Goal: Information Seeking & Learning: Learn about a topic

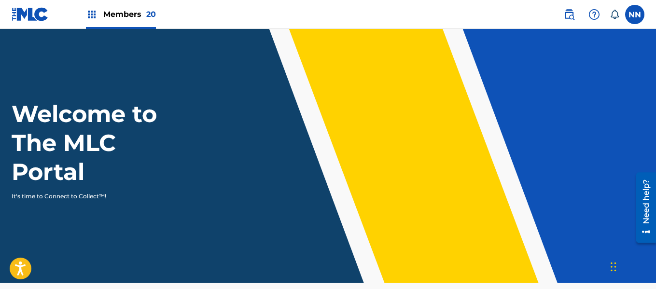
click at [568, 15] on img at bounding box center [570, 15] width 12 height 12
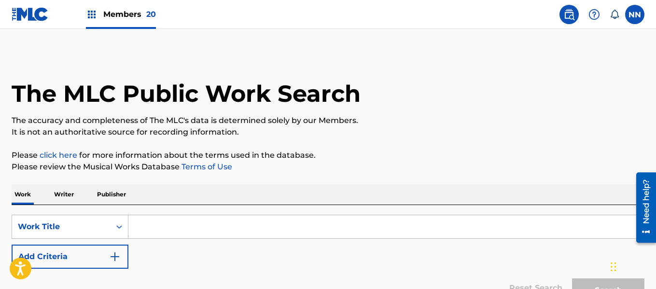
scroll to position [48, 0]
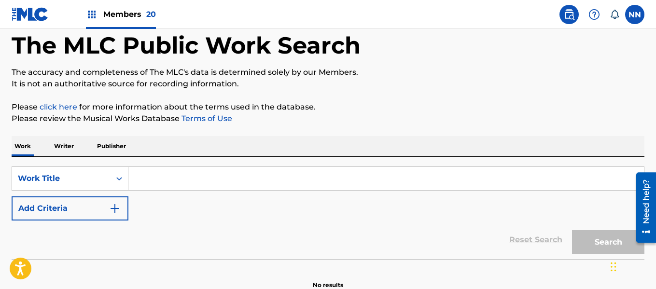
click at [65, 146] on p "Writer" at bounding box center [64, 146] width 26 height 20
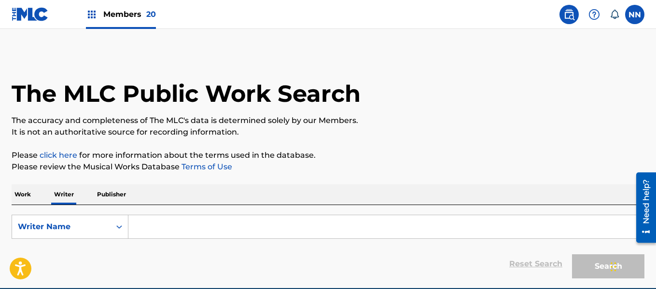
click at [156, 231] on input "Search Form" at bounding box center [386, 226] width 516 height 23
paste input "[PERSON_NAME]"
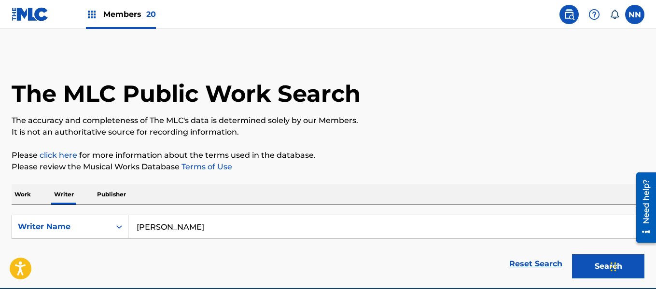
click at [572, 255] on button "Search" at bounding box center [608, 267] width 72 height 24
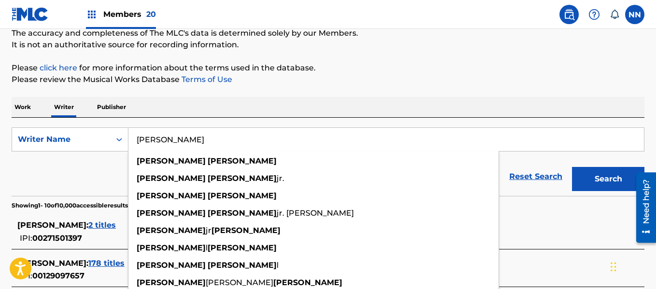
scroll to position [97, 0]
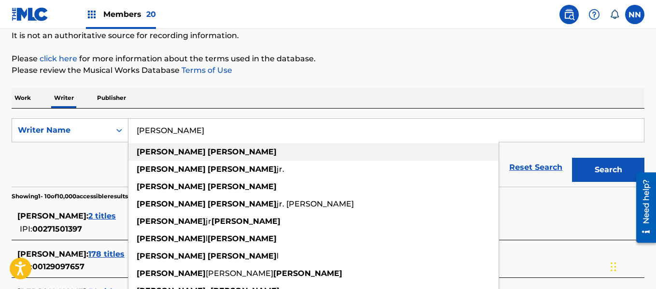
click at [208, 149] on strong "[PERSON_NAME]" at bounding box center [242, 151] width 69 height 9
type input "[PERSON_NAME]"
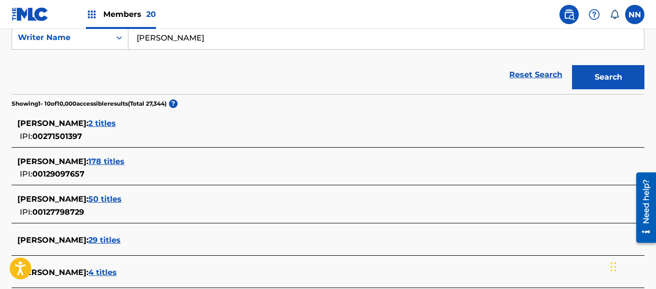
scroll to position [193, 0]
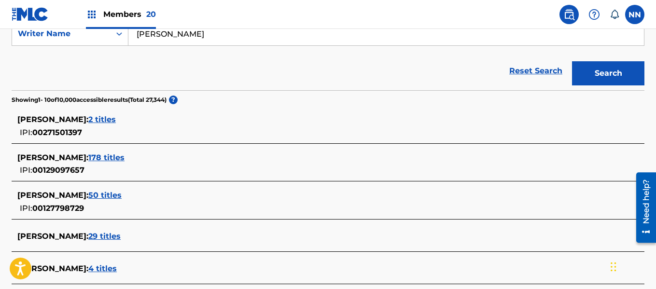
click at [125, 155] on span "178 titles" at bounding box center [106, 157] width 36 height 9
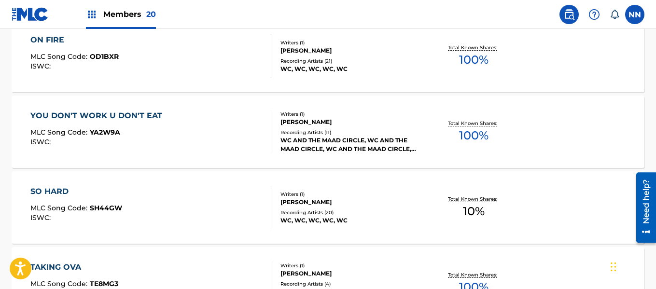
scroll to position [893, 0]
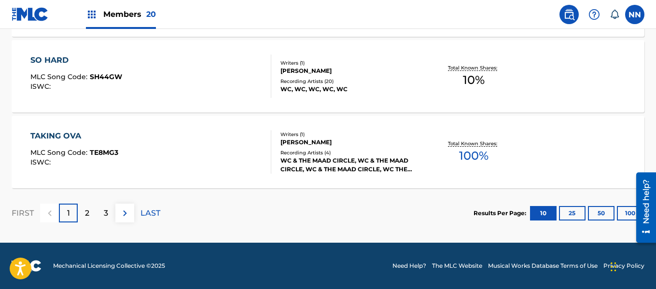
click at [624, 216] on button "100" at bounding box center [630, 213] width 27 height 14
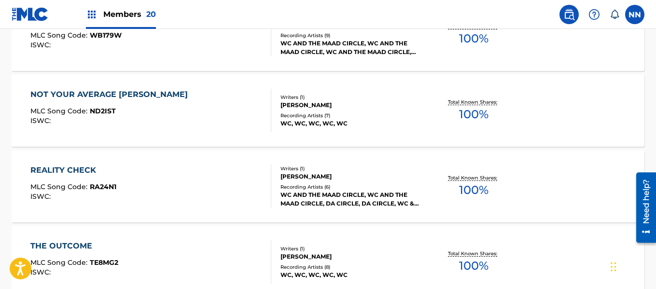
scroll to position [990, 0]
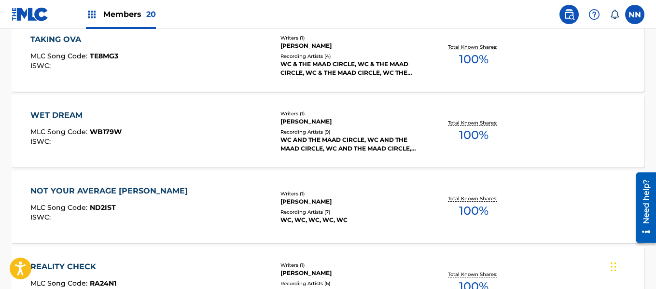
click at [53, 190] on div "NOT YOUR AVERAGE [PERSON_NAME]" at bounding box center [111, 191] width 162 height 12
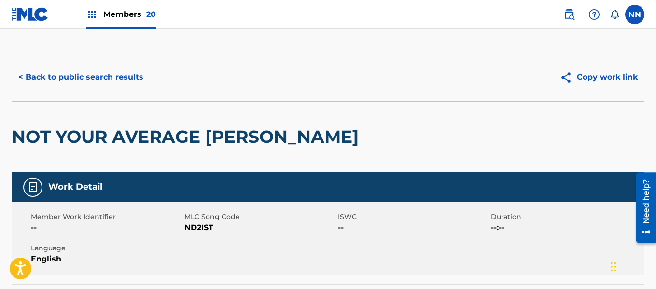
click at [32, 139] on h2 "NOT YOUR AVERAGE [PERSON_NAME]" at bounding box center [188, 137] width 352 height 22
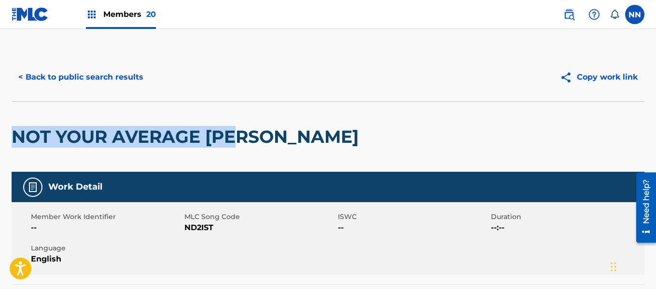
copy h2 "NOT YOUR AVERAGE [PERSON_NAME]"
click at [32, 82] on button "< Back to public search results" at bounding box center [81, 77] width 139 height 24
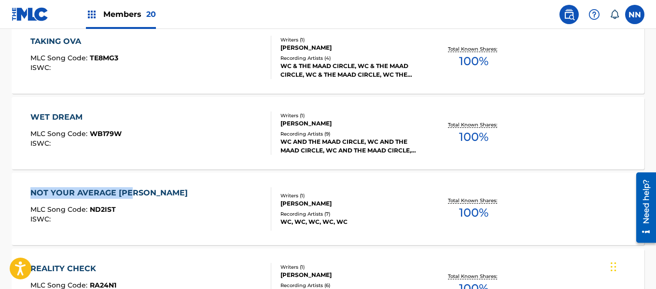
scroll to position [1084, 0]
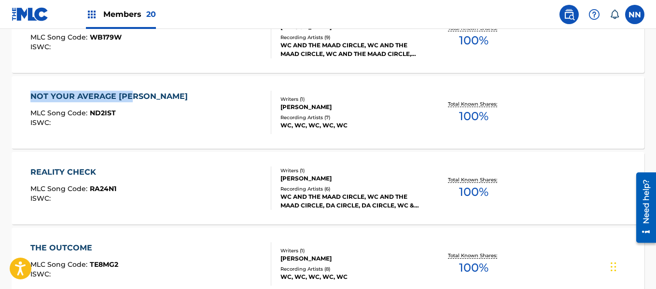
click at [68, 174] on div "REALITY CHECK" at bounding box center [73, 173] width 86 height 12
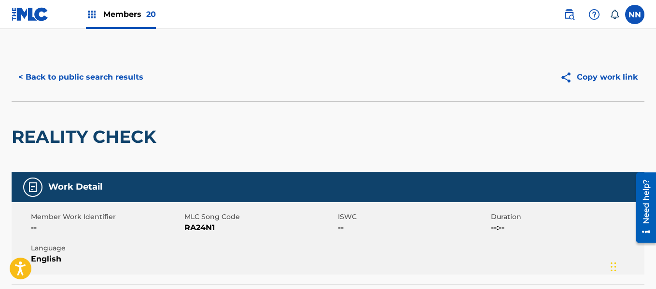
click at [40, 136] on h2 "REALITY CHECK" at bounding box center [87, 137] width 150 height 22
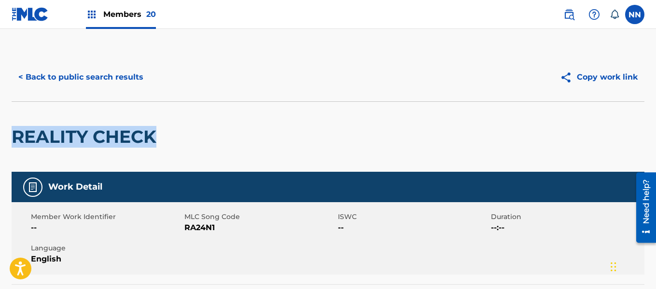
copy h2 "REALITY CHECK"
click at [31, 71] on button "< Back to public search results" at bounding box center [81, 77] width 139 height 24
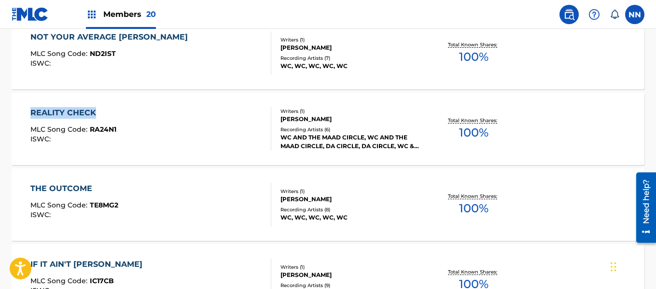
scroll to position [1160, 0]
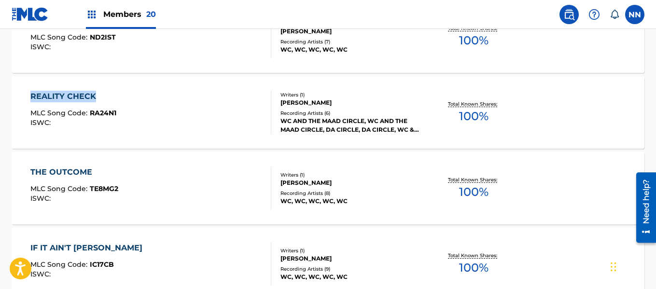
click at [71, 168] on div "THE OUTCOME" at bounding box center [74, 173] width 88 height 12
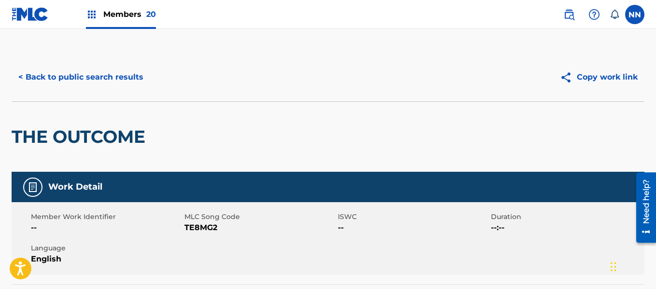
click at [35, 134] on h2 "THE OUTCOME" at bounding box center [81, 137] width 139 height 22
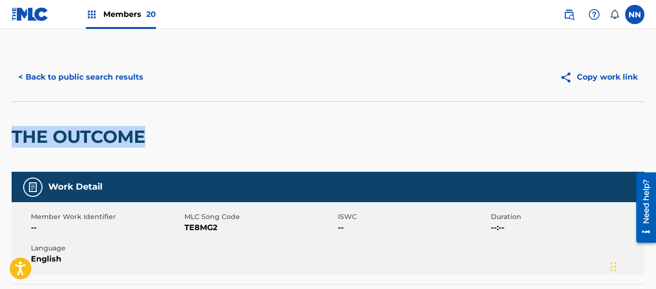
copy h2 "THE OUTCOME"
click at [36, 78] on button "< Back to public search results" at bounding box center [81, 77] width 139 height 24
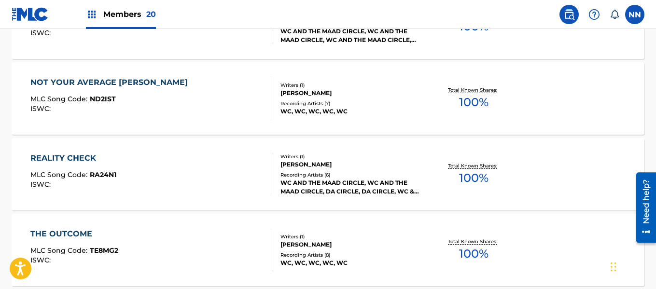
scroll to position [1091, 0]
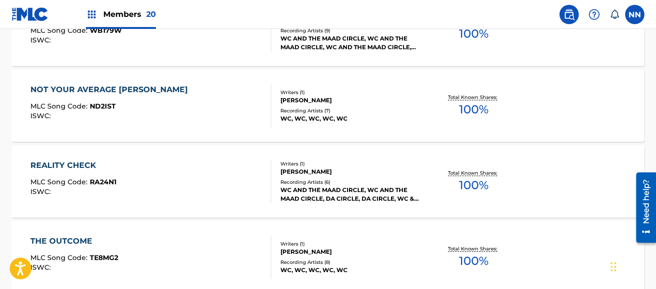
click at [67, 87] on div "NOT YOUR AVERAGE [PERSON_NAME]" at bounding box center [111, 90] width 162 height 12
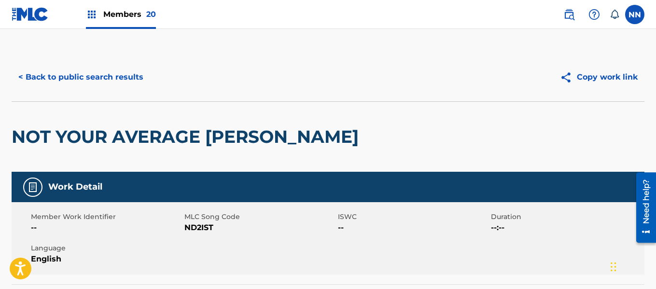
click at [31, 138] on h2 "NOT YOUR AVERAGE [PERSON_NAME]" at bounding box center [188, 137] width 352 height 22
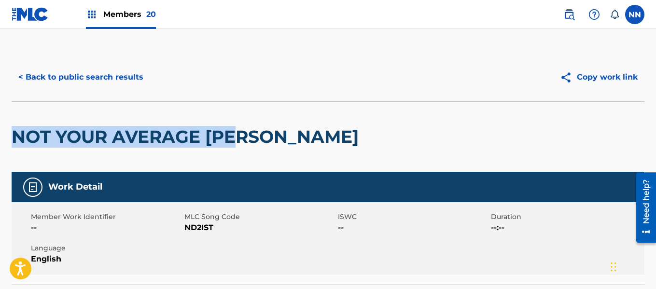
copy h2 "NOT YOUR AVERAGE [PERSON_NAME]"
click at [45, 73] on button "< Back to public search results" at bounding box center [81, 77] width 139 height 24
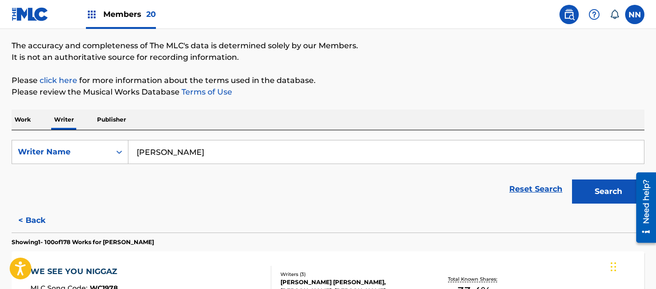
scroll to position [1036, 0]
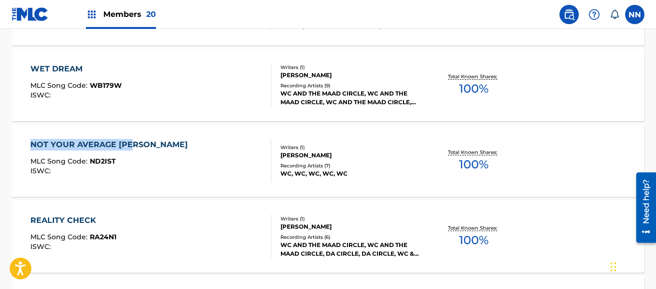
click at [52, 221] on div "REALITY CHECK" at bounding box center [73, 221] width 86 height 12
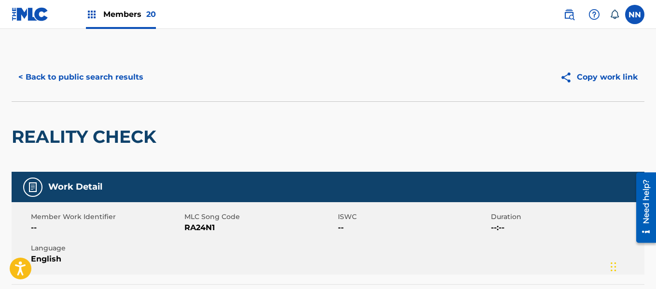
click at [53, 135] on h2 "REALITY CHECK" at bounding box center [87, 137] width 150 height 22
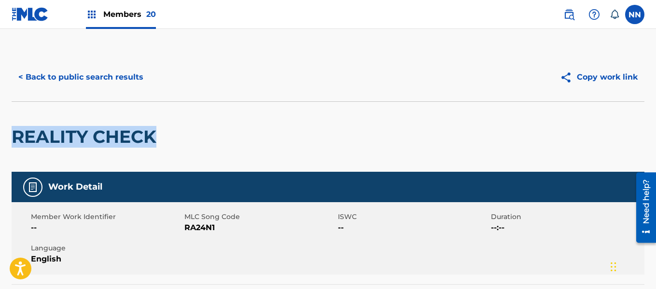
copy h2 "REALITY CHECK"
click at [60, 77] on button "< Back to public search results" at bounding box center [81, 77] width 139 height 24
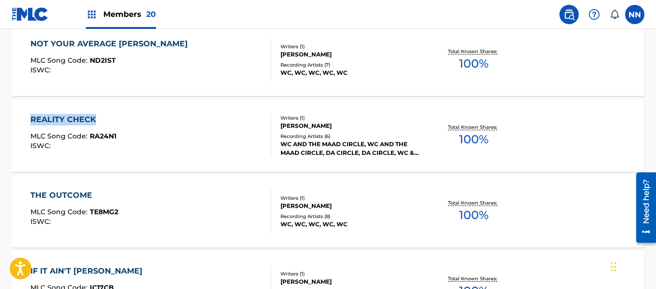
scroll to position [1160, 0]
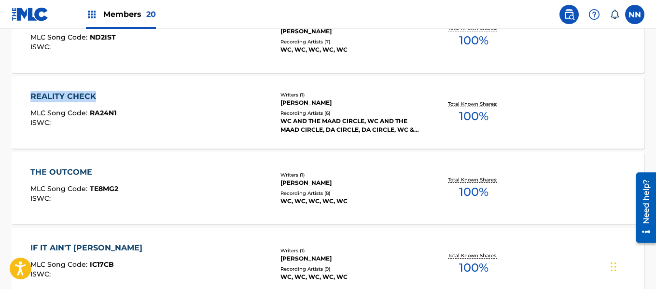
click at [59, 167] on div "THE OUTCOME" at bounding box center [74, 173] width 88 height 12
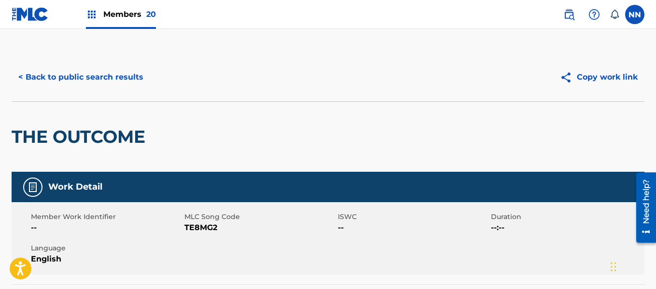
click at [34, 142] on h2 "THE OUTCOME" at bounding box center [81, 137] width 139 height 22
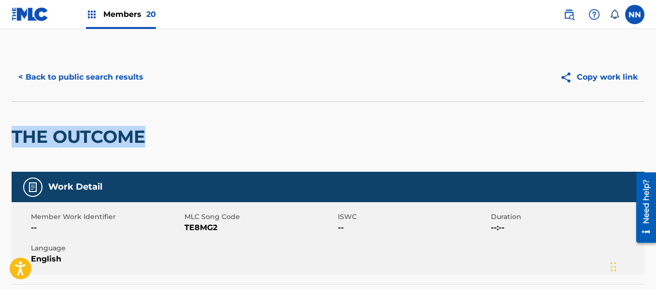
copy h2 "THE OUTCOME"
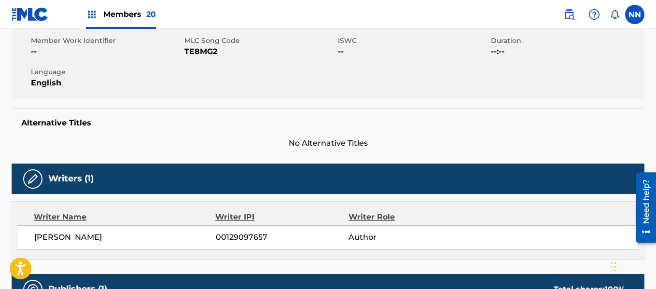
scroll to position [193, 0]
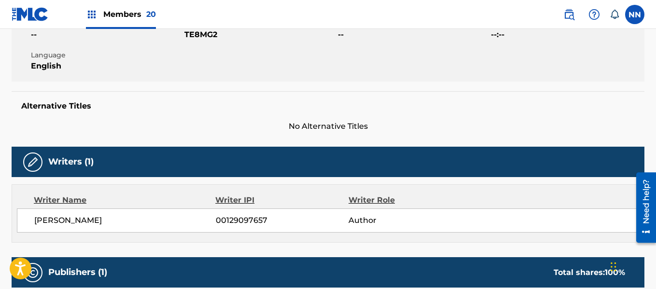
click at [46, 217] on span "[PERSON_NAME]" at bounding box center [125, 221] width 182 height 12
copy span "[PERSON_NAME]"
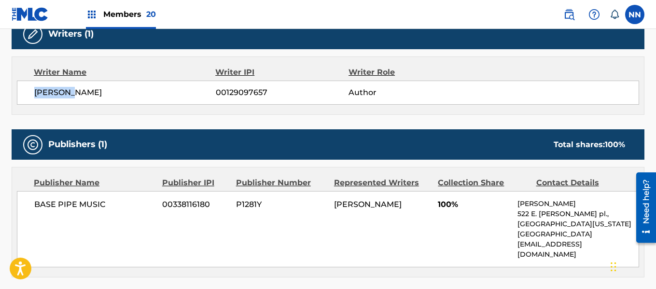
scroll to position [338, 0]
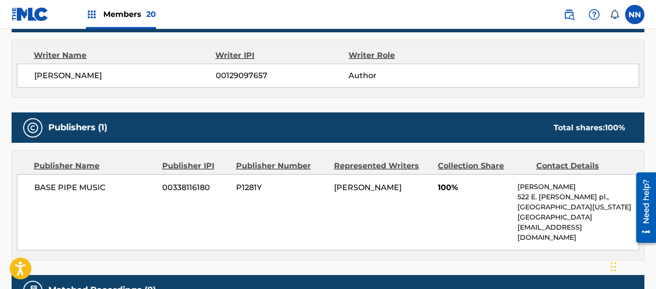
click at [445, 189] on span "100%" at bounding box center [474, 188] width 72 height 12
copy span "100%"
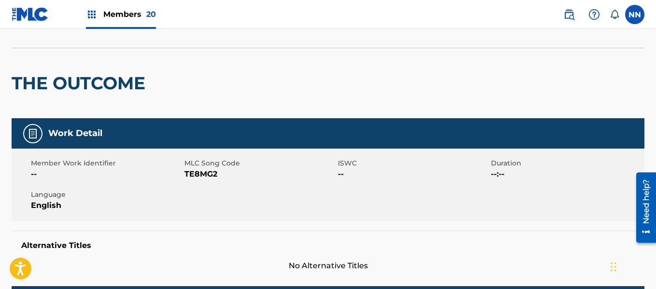
scroll to position [0, 0]
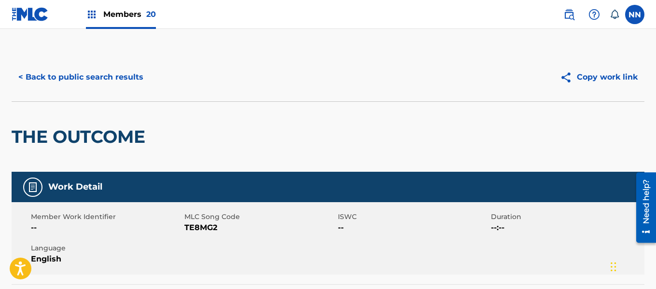
click at [50, 77] on button "< Back to public search results" at bounding box center [81, 77] width 139 height 24
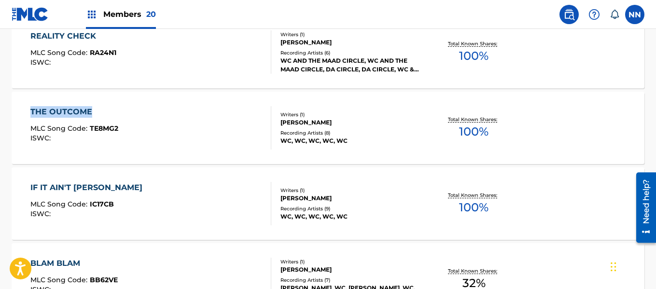
scroll to position [1236, 0]
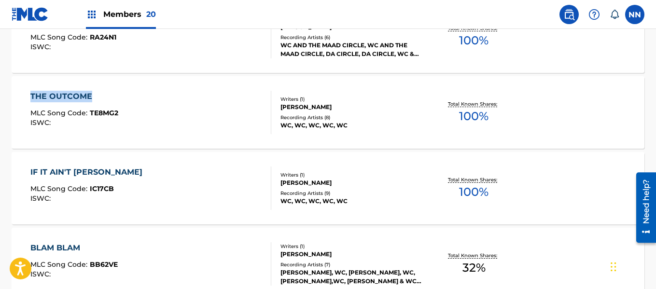
click at [66, 171] on div "IF IT AIN'T [PERSON_NAME]" at bounding box center [88, 173] width 117 height 12
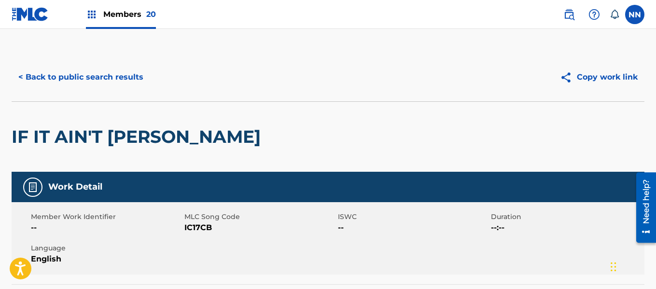
click at [25, 135] on h2 "IF IT AIN'T [PERSON_NAME]" at bounding box center [139, 137] width 254 height 22
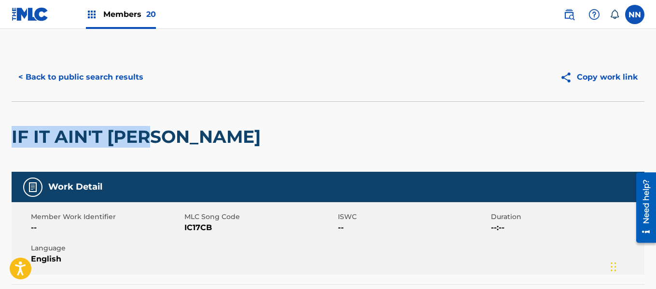
copy h2 "IF IT AIN'T [PERSON_NAME]"
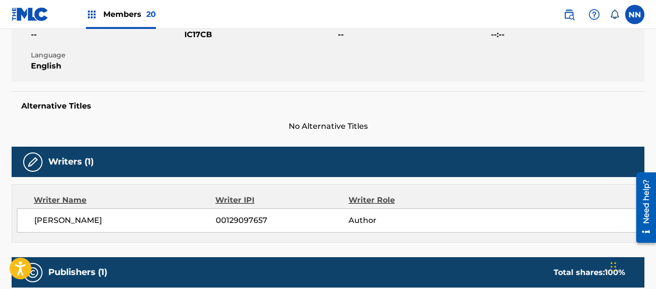
scroll to position [241, 0]
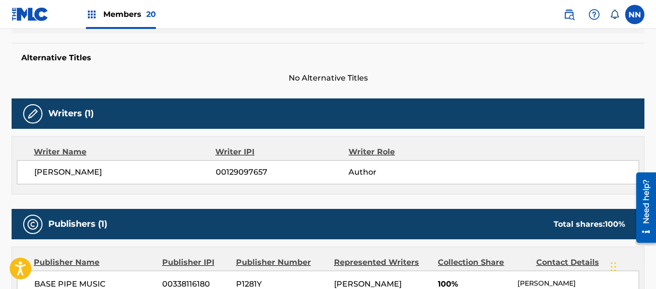
click at [51, 170] on span "[PERSON_NAME]" at bounding box center [125, 173] width 182 height 12
copy span "[PERSON_NAME]"
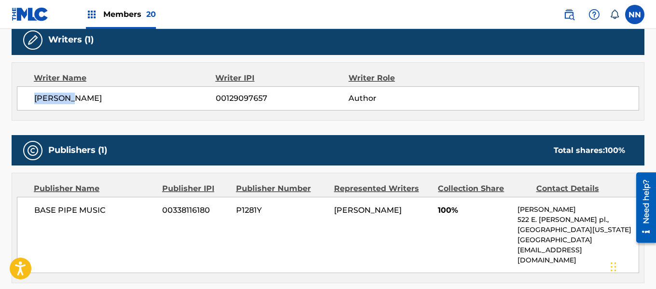
scroll to position [338, 0]
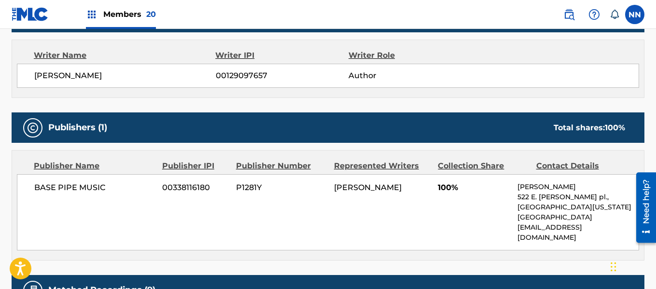
click at [436, 188] on div "BASE PIPE MUSIC 00338116180 P1281Y [PERSON_NAME] 100% [PERSON_NAME] [STREET_ADD…" at bounding box center [328, 212] width 623 height 76
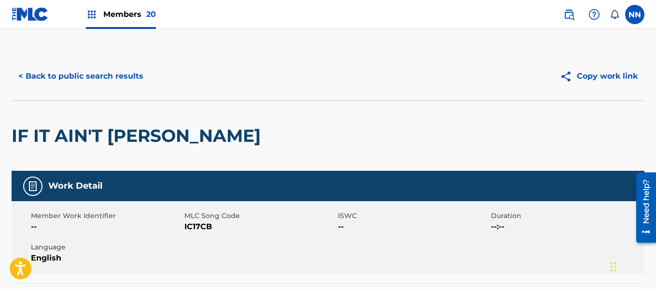
scroll to position [0, 0]
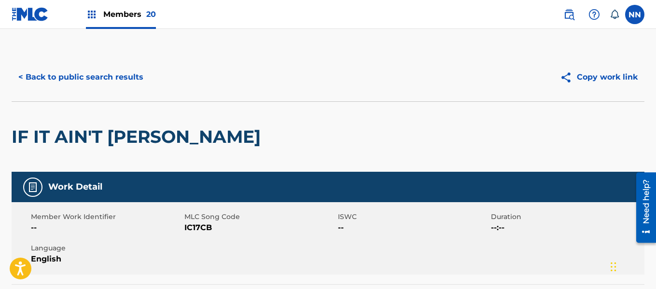
click at [34, 77] on button "< Back to public search results" at bounding box center [81, 77] width 139 height 24
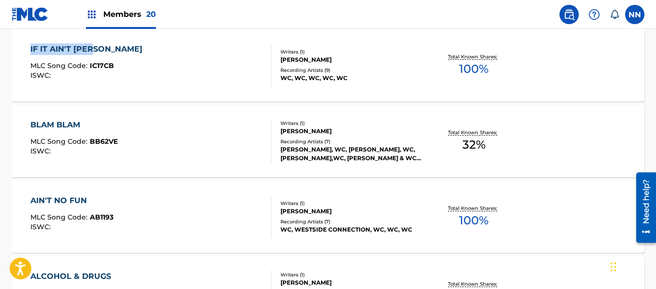
scroll to position [1360, 0]
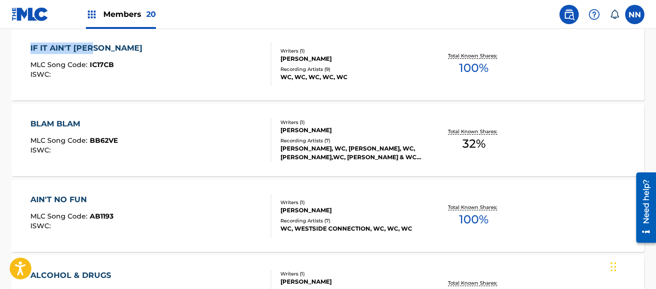
click at [57, 122] on div "BLAM BLAM" at bounding box center [73, 124] width 87 height 12
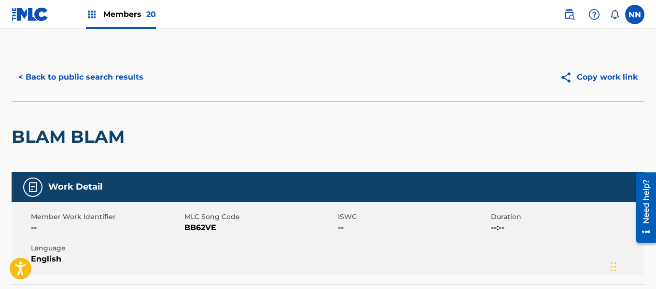
click at [40, 143] on h2 "BLAM BLAM" at bounding box center [71, 137] width 118 height 22
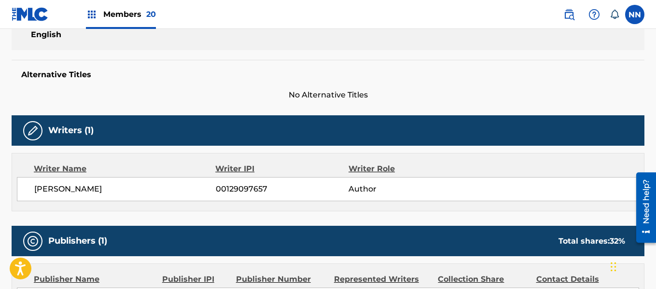
scroll to position [241, 0]
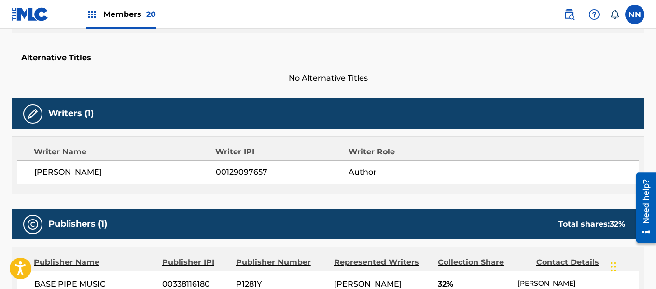
click at [46, 171] on span "[PERSON_NAME]" at bounding box center [125, 173] width 182 height 12
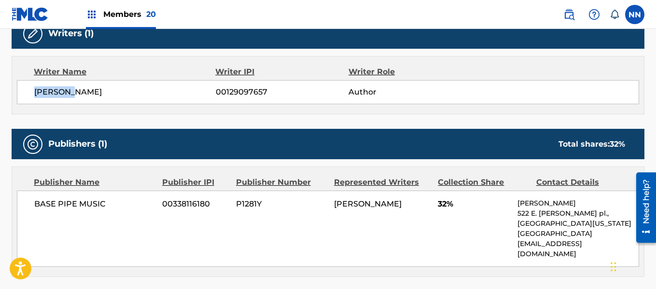
scroll to position [338, 0]
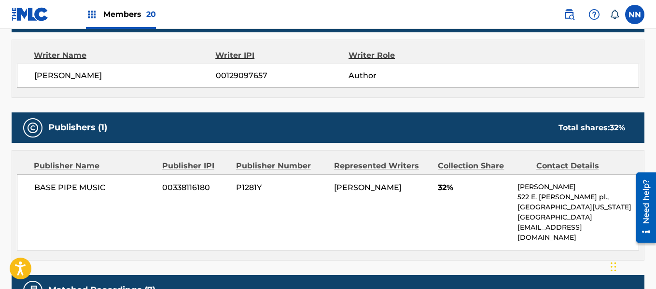
click at [439, 185] on span "32%" at bounding box center [474, 188] width 72 height 12
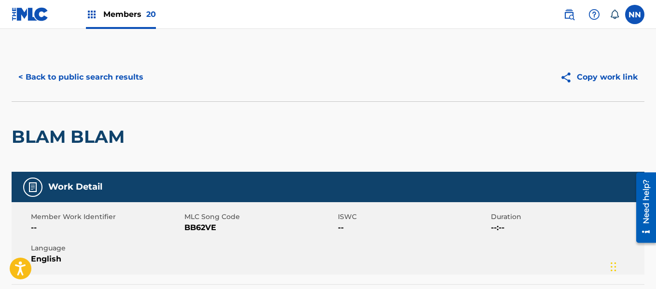
click at [47, 81] on button "< Back to public search results" at bounding box center [81, 77] width 139 height 24
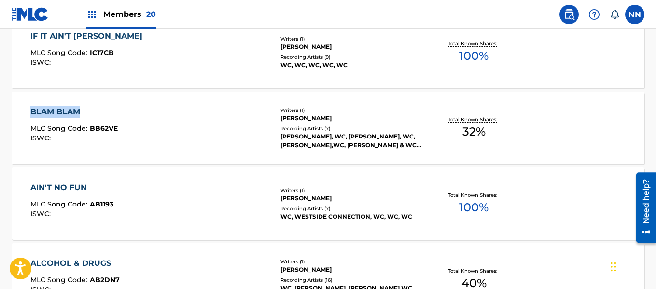
scroll to position [1388, 0]
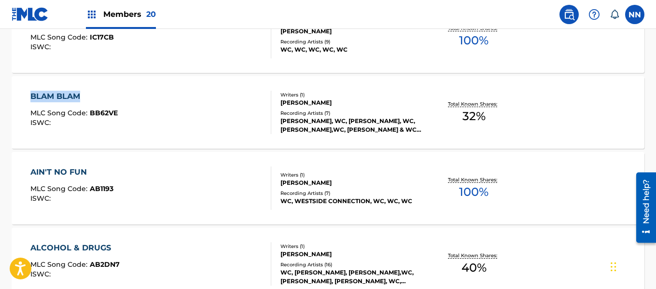
click at [55, 171] on div "AIN'T NO FUN" at bounding box center [71, 173] width 83 height 12
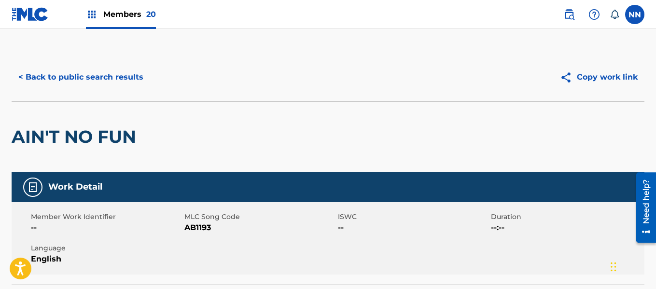
click at [32, 135] on h2 "AIN'T NO FUN" at bounding box center [76, 137] width 129 height 22
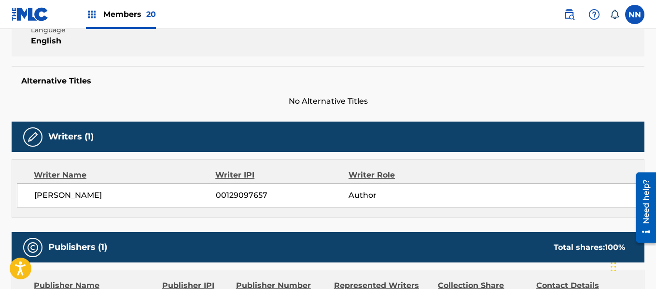
scroll to position [241, 0]
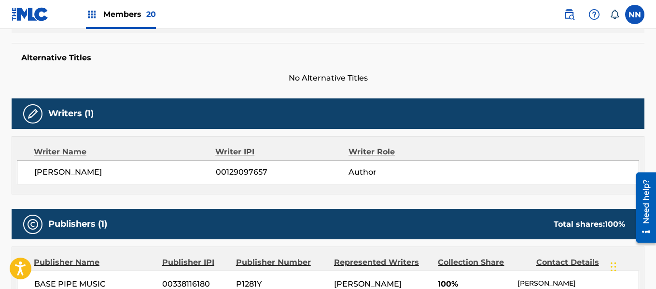
click at [53, 173] on span "[PERSON_NAME]" at bounding box center [125, 173] width 182 height 12
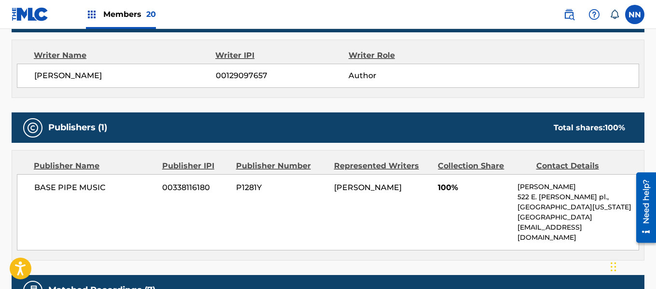
click at [444, 189] on span "100%" at bounding box center [474, 188] width 72 height 12
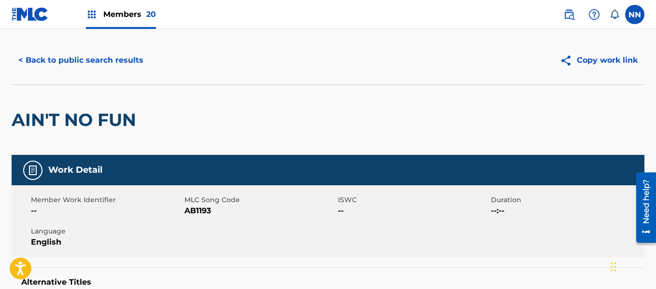
scroll to position [0, 0]
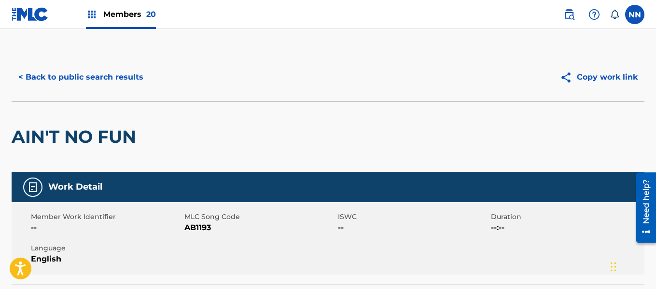
click at [69, 78] on button "< Back to public search results" at bounding box center [81, 77] width 139 height 24
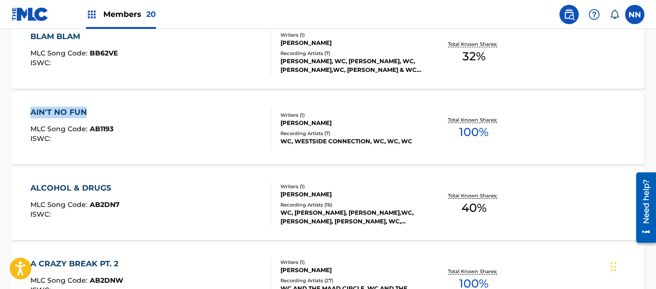
scroll to position [1463, 0]
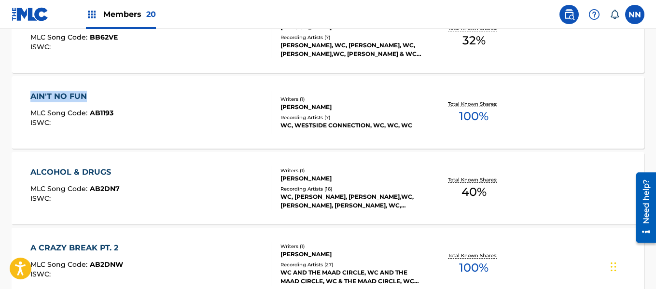
click at [70, 170] on div "ALCOHOL & DRUGS" at bounding box center [74, 173] width 89 height 12
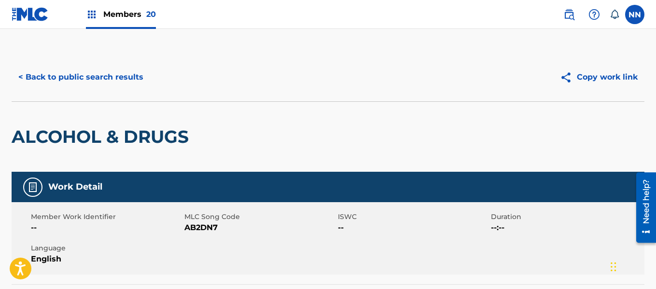
click at [39, 139] on h2 "ALCOHOL & DRUGS" at bounding box center [103, 137] width 182 height 22
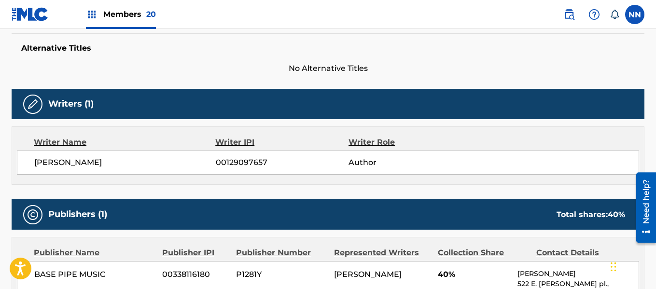
scroll to position [241, 0]
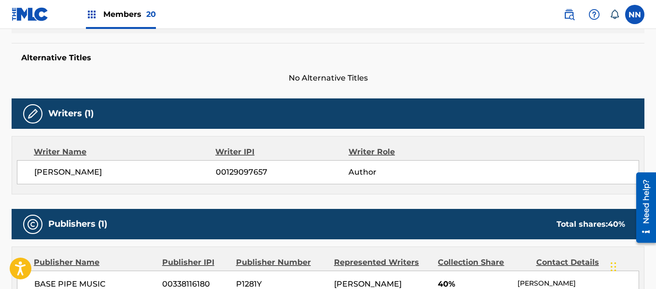
click at [47, 171] on span "[PERSON_NAME]" at bounding box center [125, 173] width 182 height 12
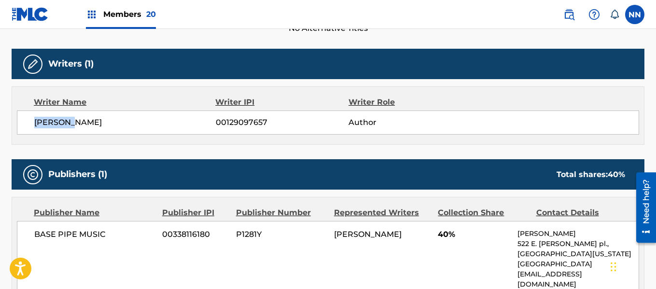
scroll to position [338, 0]
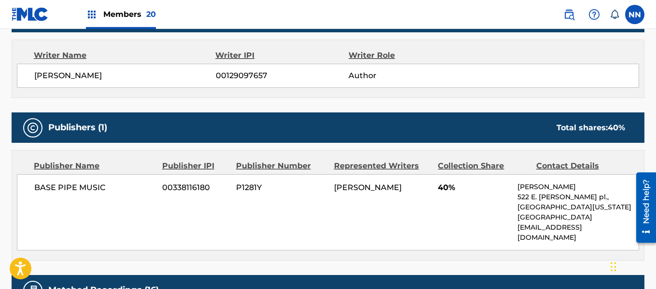
click at [444, 186] on span "40%" at bounding box center [474, 188] width 72 height 12
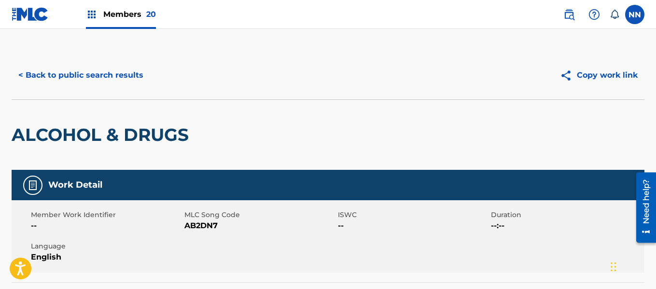
scroll to position [0, 0]
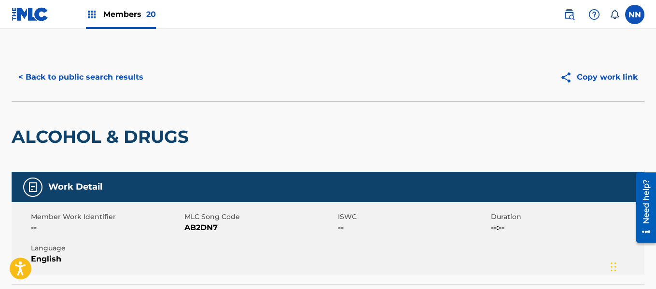
click at [40, 75] on button "< Back to public search results" at bounding box center [81, 77] width 139 height 24
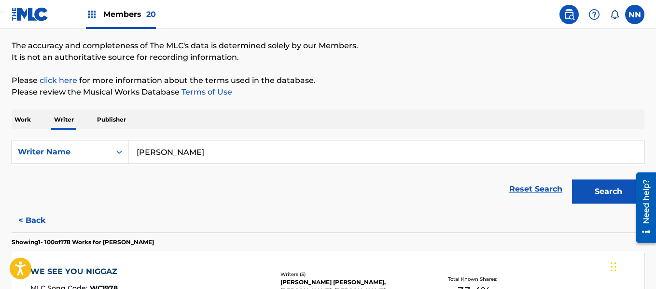
scroll to position [1491, 0]
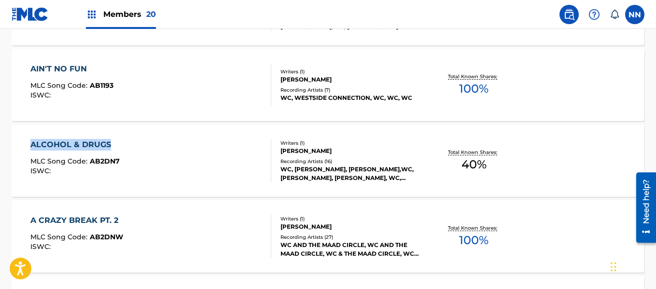
click at [79, 222] on div "A CRAZY BREAK PT. 2" at bounding box center [76, 221] width 93 height 12
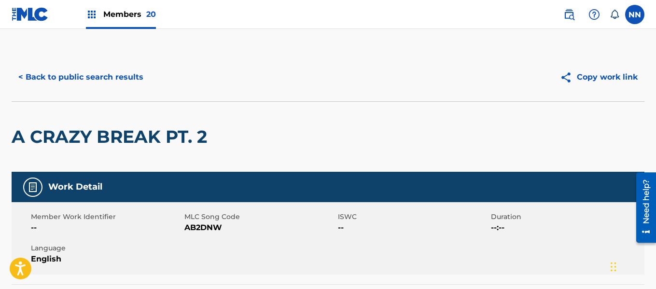
click at [82, 142] on h2 "A CRAZY BREAK PT. 2" at bounding box center [112, 137] width 200 height 22
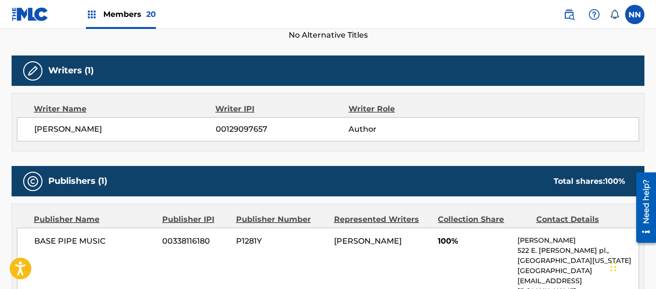
scroll to position [290, 0]
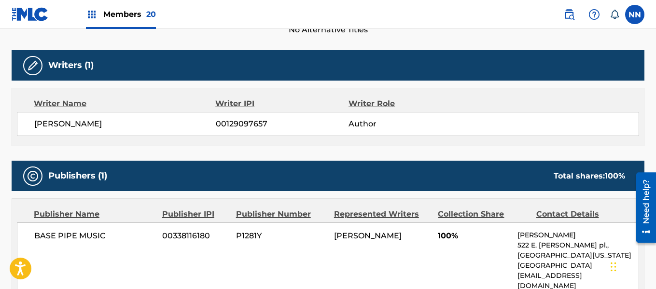
click at [49, 121] on span "[PERSON_NAME]" at bounding box center [125, 124] width 182 height 12
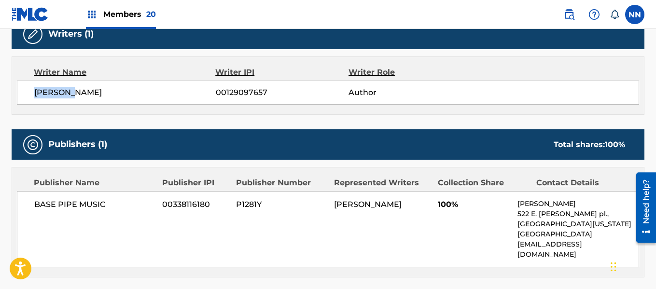
scroll to position [338, 0]
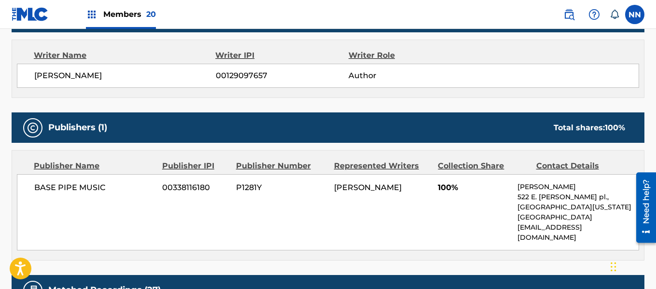
click at [42, 186] on span "BASE PIPE MUSIC" at bounding box center [94, 188] width 121 height 12
click at [444, 187] on span "100%" at bounding box center [474, 188] width 72 height 12
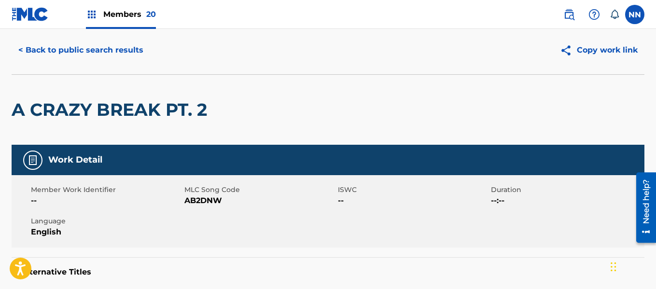
scroll to position [0, 0]
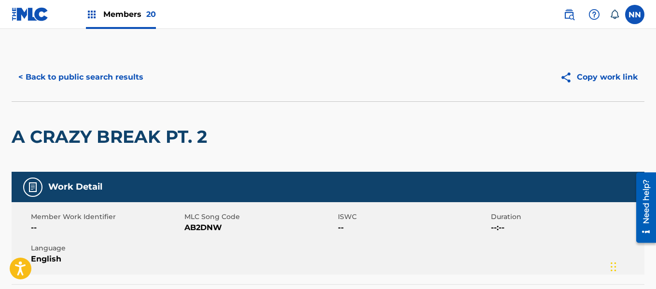
click at [59, 75] on button "< Back to public search results" at bounding box center [81, 77] width 139 height 24
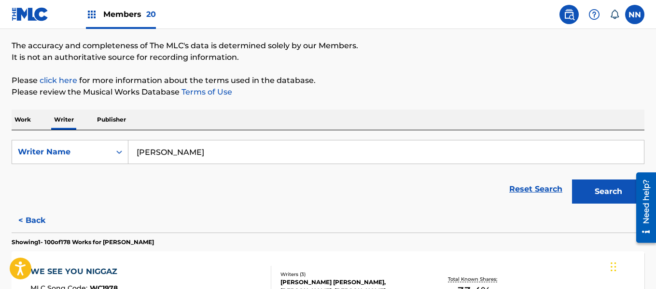
scroll to position [1567, 0]
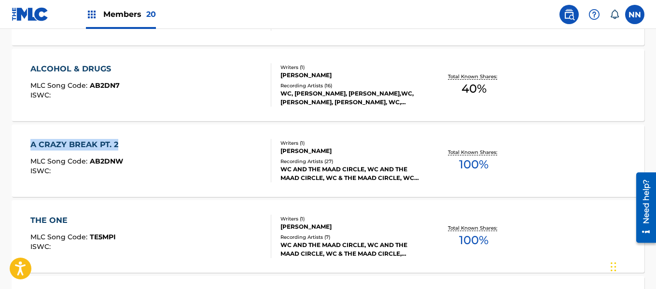
click at [53, 217] on div "THE ONE" at bounding box center [72, 221] width 85 height 12
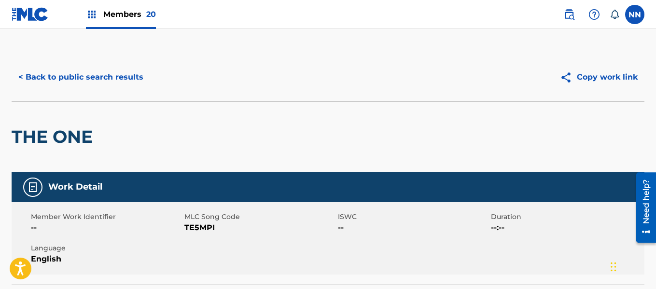
click at [32, 133] on h2 "THE ONE" at bounding box center [55, 137] width 86 height 22
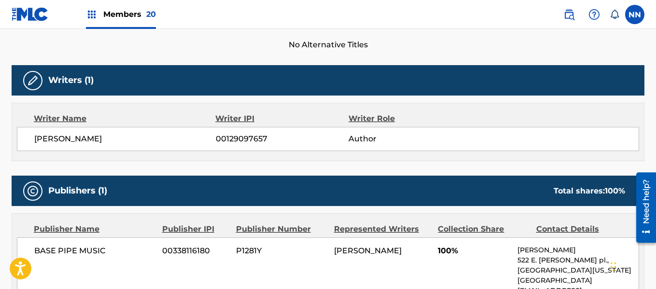
scroll to position [290, 0]
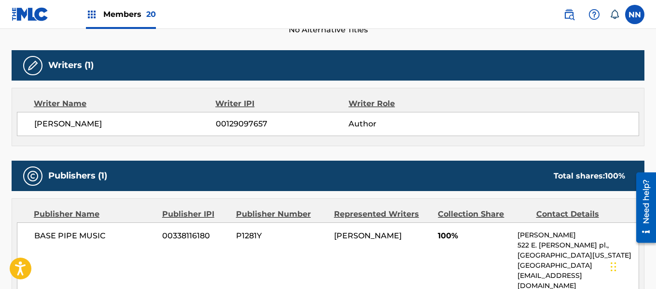
click at [51, 125] on span "[PERSON_NAME]" at bounding box center [125, 124] width 182 height 12
click at [446, 235] on span "100%" at bounding box center [474, 236] width 72 height 12
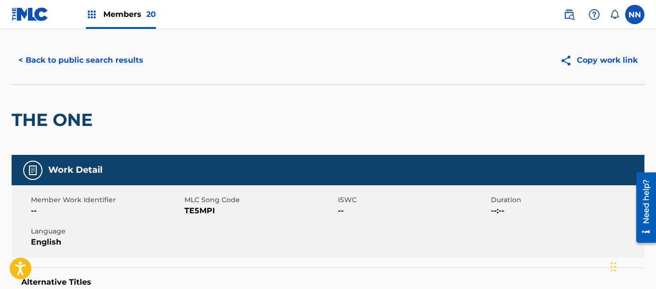
scroll to position [0, 0]
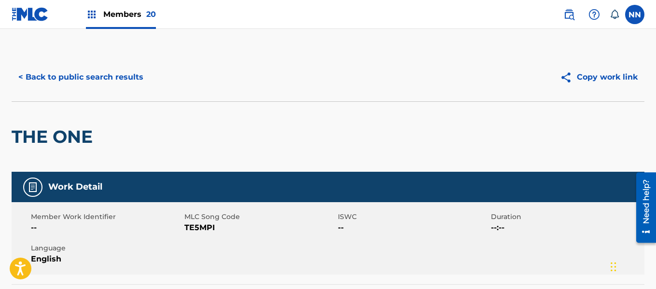
click at [59, 79] on button "< Back to public search results" at bounding box center [81, 77] width 139 height 24
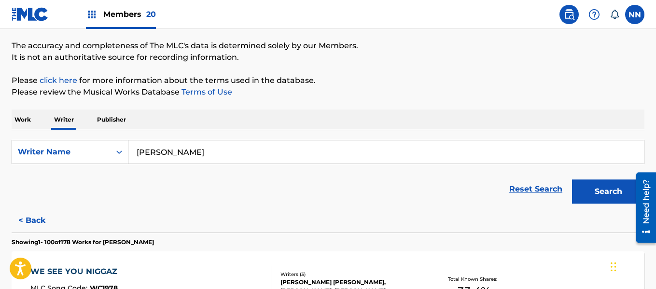
scroll to position [1643, 0]
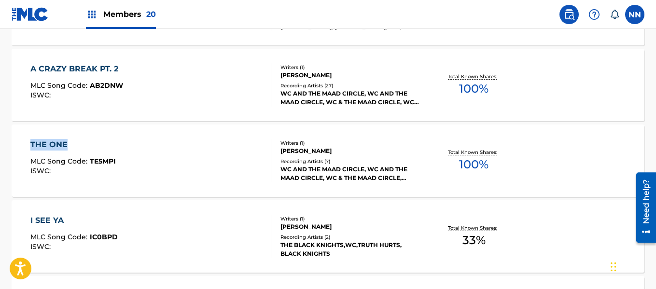
click at [48, 216] on div "I SEE YA" at bounding box center [73, 221] width 87 height 12
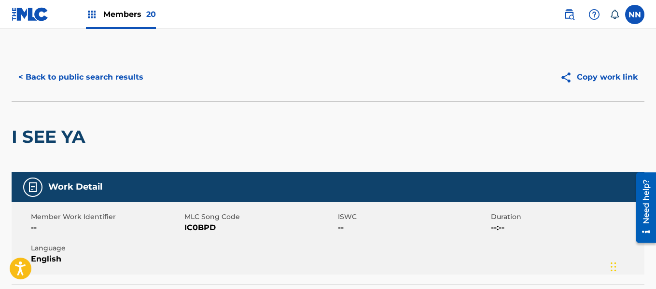
click at [55, 135] on h2 "I SEE YA" at bounding box center [51, 137] width 79 height 22
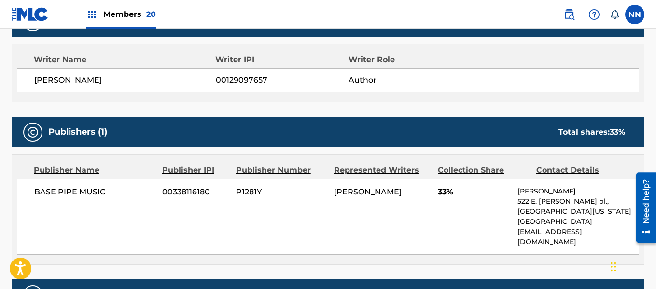
scroll to position [338, 0]
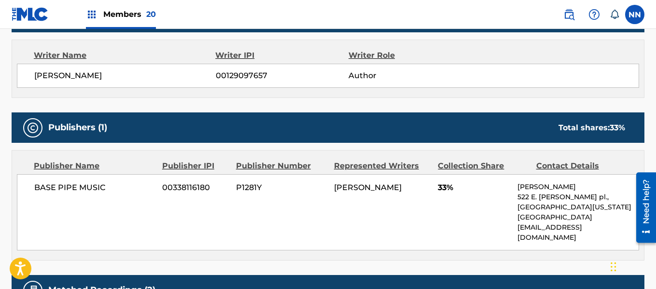
click at [46, 80] on span "[PERSON_NAME]" at bounding box center [125, 76] width 182 height 12
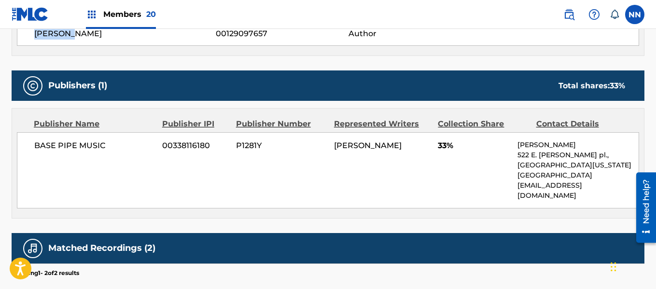
scroll to position [435, 0]
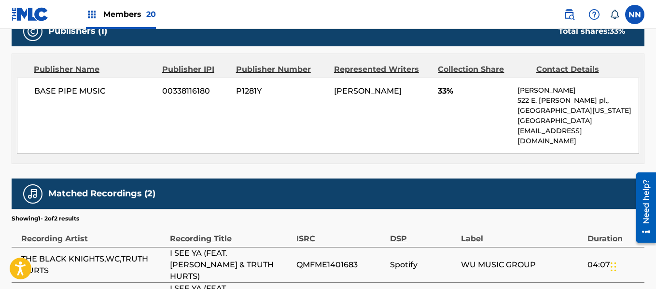
click at [444, 92] on span "33%" at bounding box center [474, 91] width 72 height 12
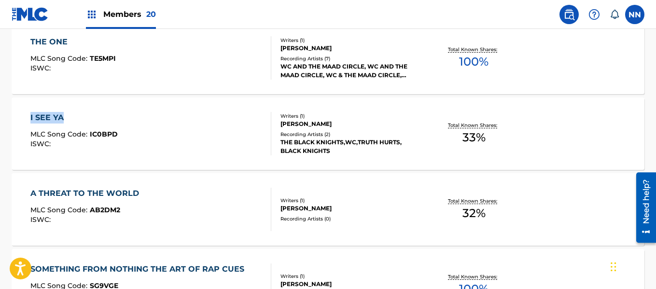
scroll to position [1767, 0]
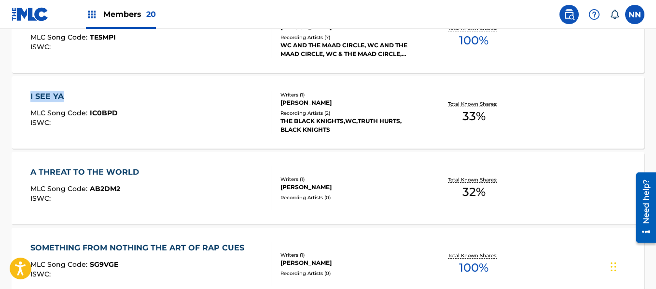
click at [87, 171] on div "A THREAT TO THE WORLD" at bounding box center [87, 173] width 114 height 12
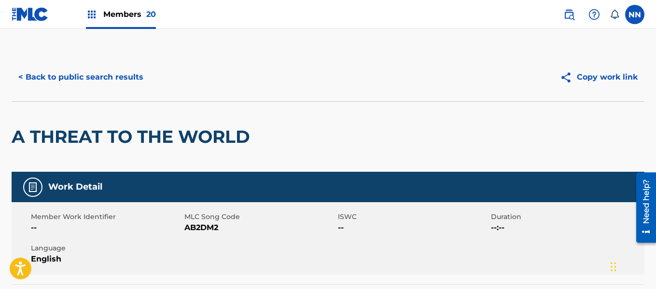
click at [56, 131] on h2 "A THREAT TO THE WORLD" at bounding box center [133, 137] width 243 height 22
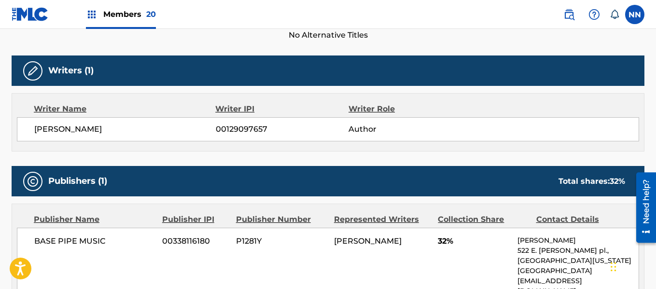
scroll to position [338, 0]
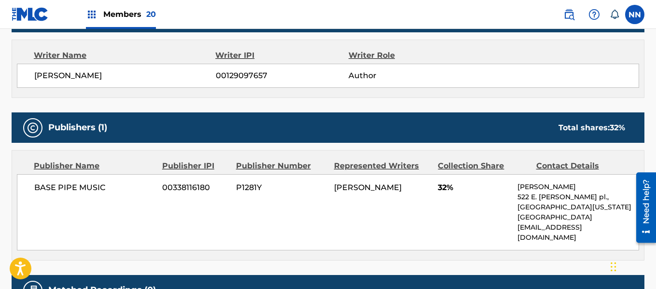
click at [42, 189] on span "BASE PIPE MUSIC" at bounding box center [94, 188] width 121 height 12
click at [58, 70] on span "[PERSON_NAME]" at bounding box center [125, 76] width 182 height 12
click at [444, 186] on span "32%" at bounding box center [474, 188] width 72 height 12
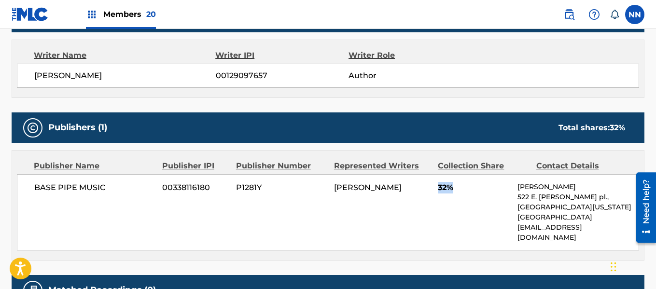
scroll to position [0, 0]
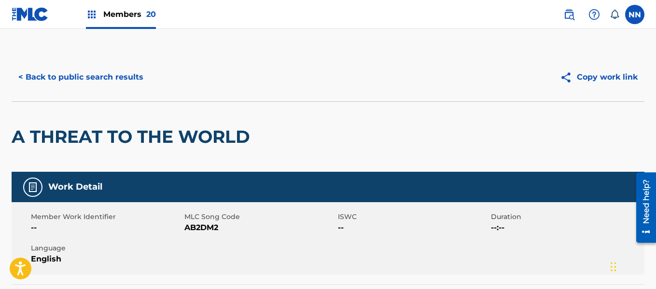
click at [43, 82] on button "< Back to public search results" at bounding box center [81, 77] width 139 height 24
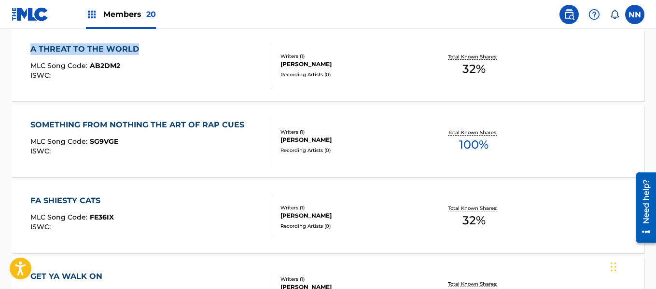
scroll to position [1891, 0]
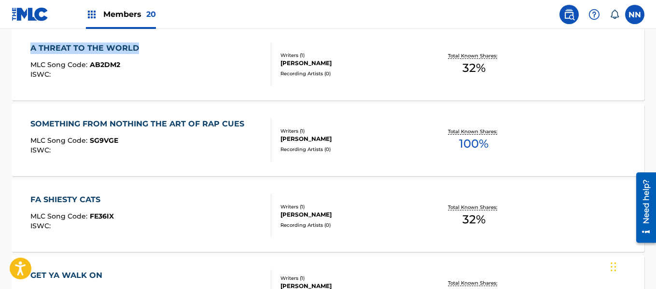
click at [55, 126] on div "SOMETHING FROM NOTHING THE ART OF RAP CUES" at bounding box center [139, 124] width 219 height 12
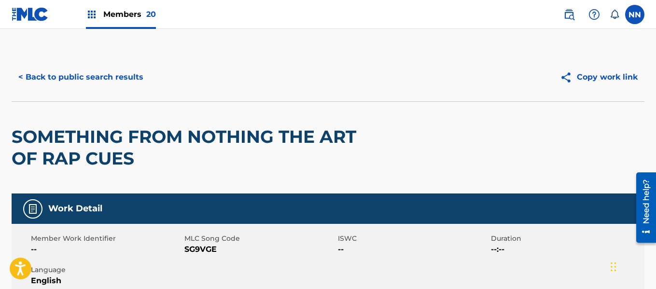
click at [42, 134] on h2 "SOMETHING FROM NOTHING THE ART OF RAP CUES" at bounding box center [202, 147] width 380 height 43
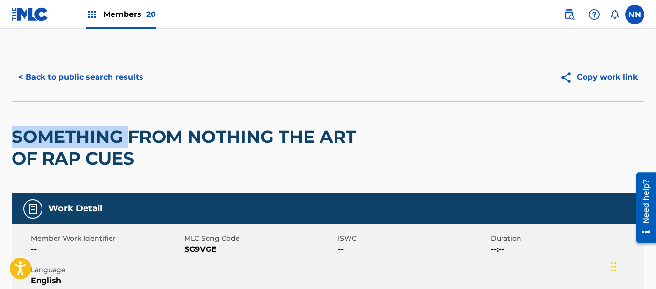
click at [42, 134] on h2 "SOMETHING FROM NOTHING THE ART OF RAP CUES" at bounding box center [202, 147] width 380 height 43
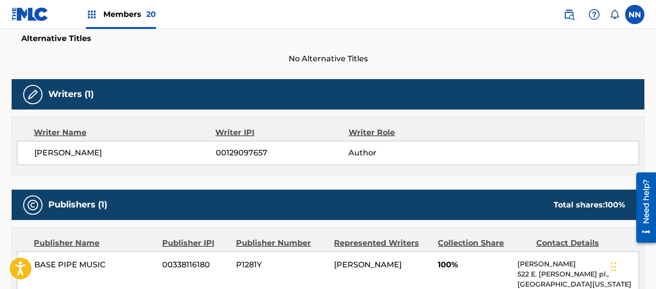
scroll to position [386, 0]
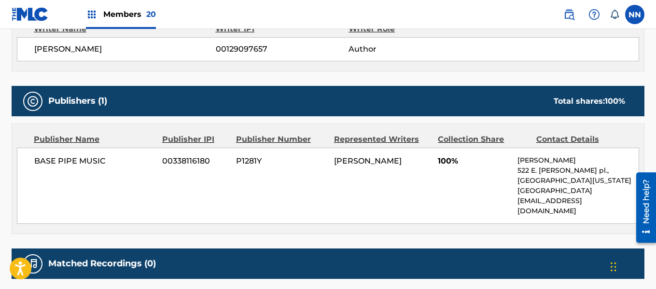
click at [50, 160] on span "BASE PIPE MUSIC" at bounding box center [94, 162] width 121 height 12
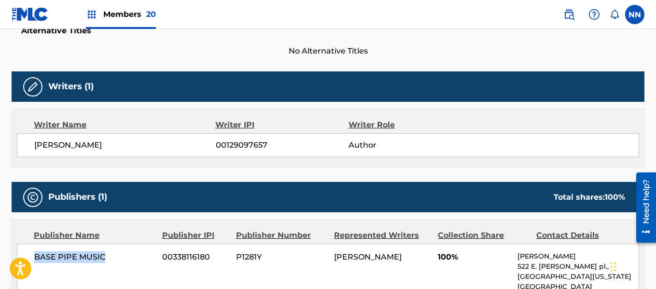
scroll to position [290, 0]
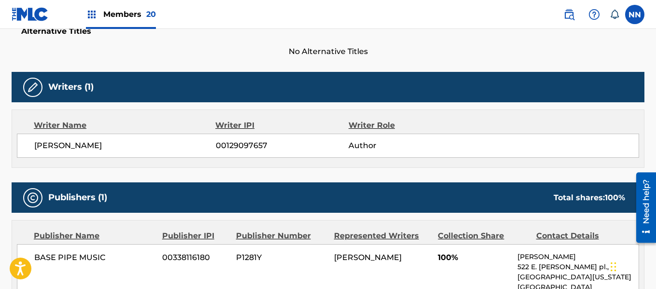
click at [47, 145] on span "[PERSON_NAME]" at bounding box center [125, 146] width 182 height 12
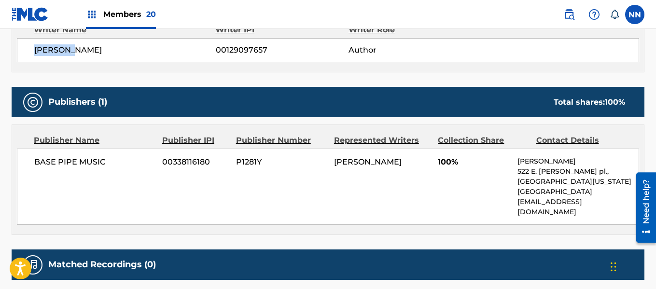
scroll to position [386, 0]
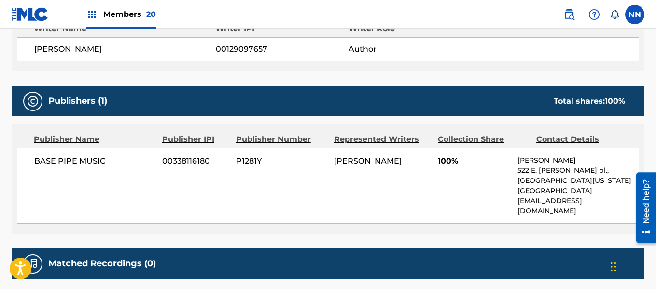
click at [446, 164] on span "100%" at bounding box center [474, 162] width 72 height 12
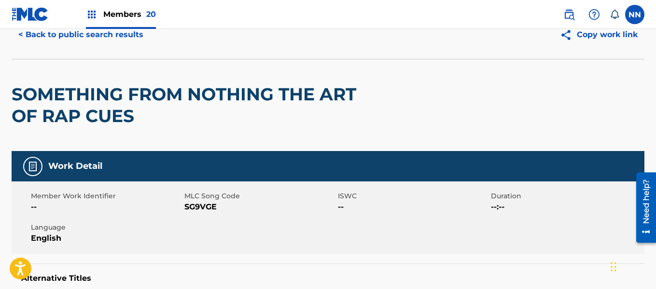
scroll to position [0, 0]
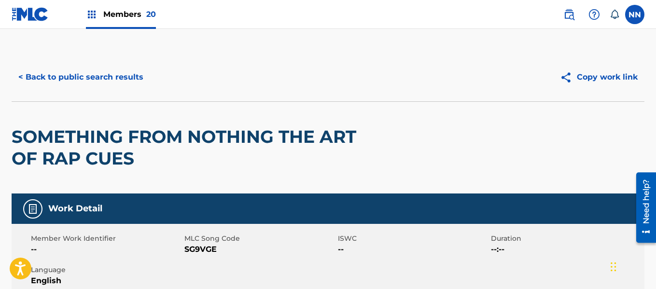
click at [40, 80] on button "< Back to public search results" at bounding box center [81, 77] width 139 height 24
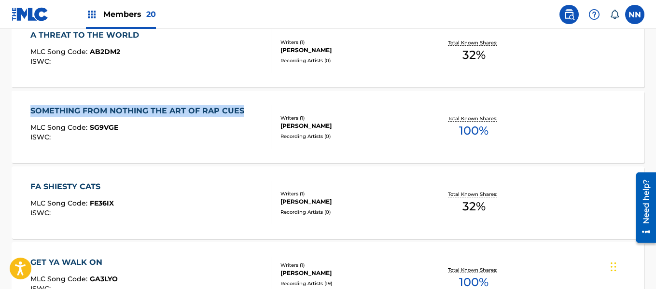
scroll to position [1918, 0]
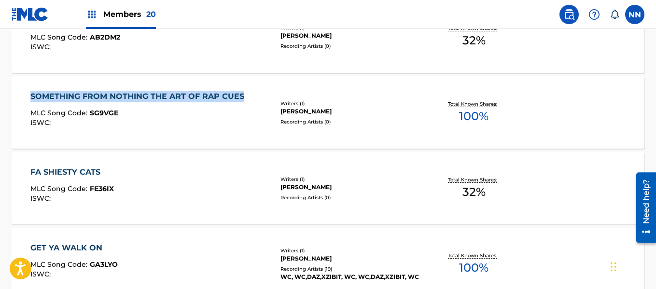
click at [60, 170] on div "FA SHIESTY CATS" at bounding box center [72, 173] width 84 height 12
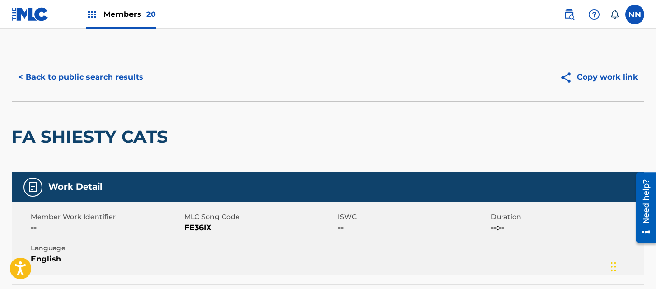
click at [28, 135] on h2 "FA SHIESTY CATS" at bounding box center [92, 137] width 161 height 22
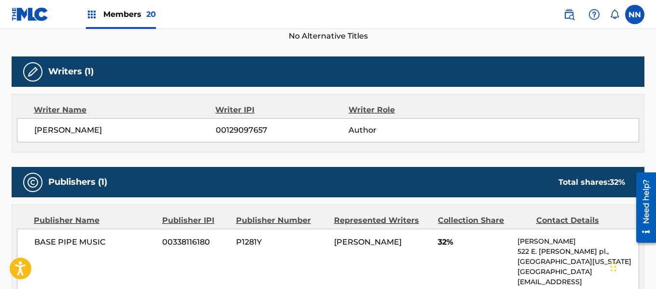
scroll to position [338, 0]
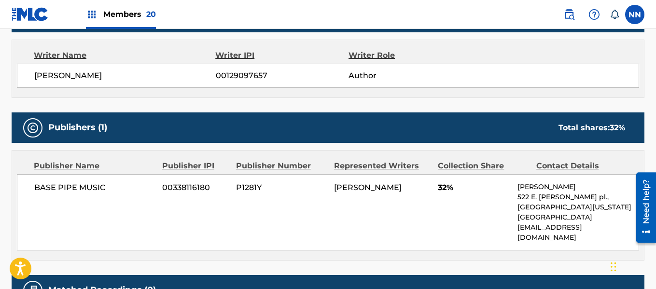
click at [43, 184] on span "BASE PIPE MUSIC" at bounding box center [94, 188] width 121 height 12
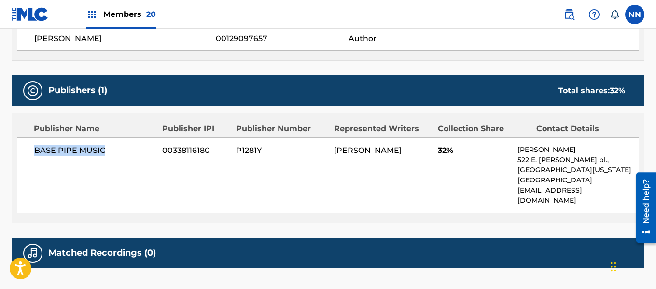
scroll to position [243, 0]
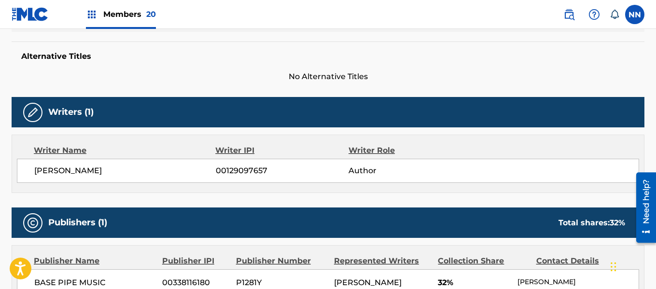
click at [53, 169] on span "[PERSON_NAME]" at bounding box center [125, 171] width 182 height 12
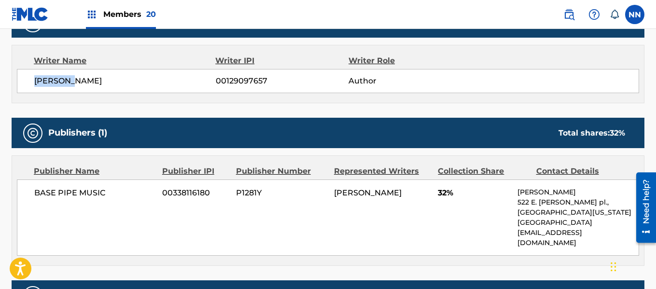
scroll to position [340, 0]
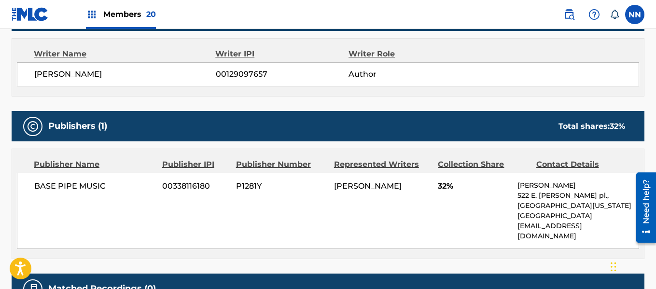
click at [443, 189] on span "32%" at bounding box center [474, 187] width 72 height 12
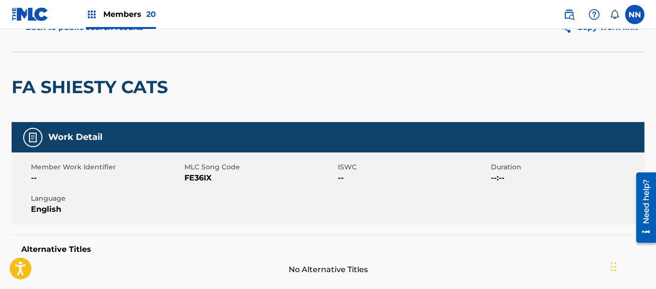
scroll to position [0, 0]
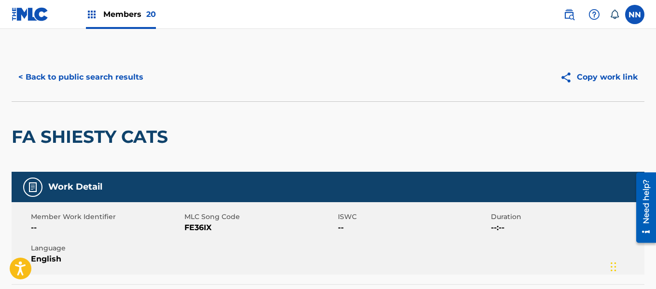
click at [69, 76] on button "< Back to public search results" at bounding box center [81, 77] width 139 height 24
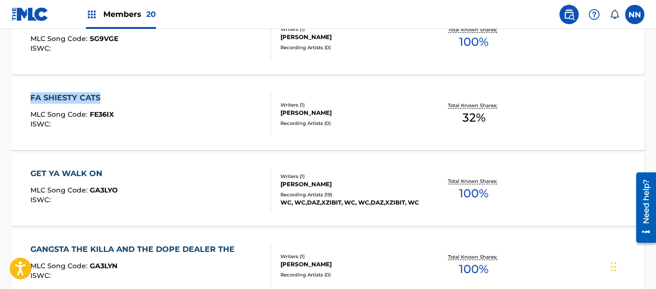
scroll to position [1994, 0]
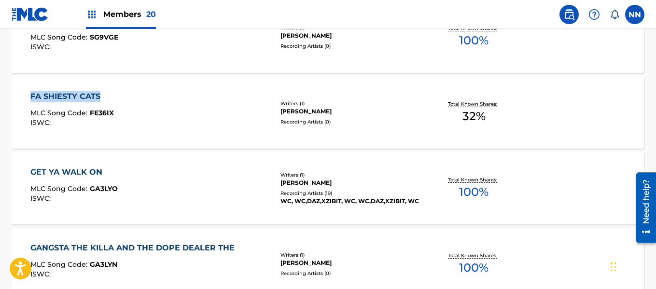
click at [52, 171] on div "GET YA WALK ON" at bounding box center [73, 173] width 87 height 12
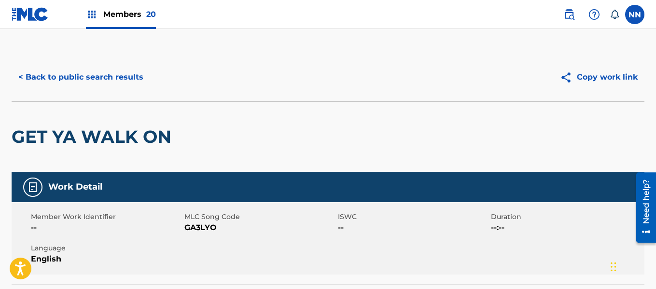
click at [33, 140] on h2 "GET YA WALK ON" at bounding box center [94, 137] width 165 height 22
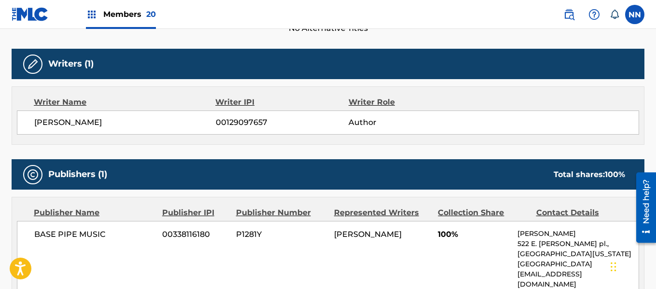
scroll to position [338, 0]
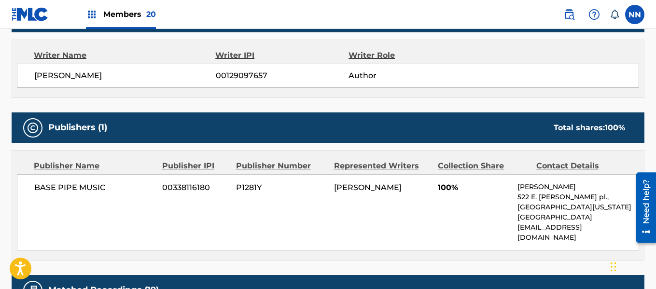
click at [43, 192] on span "BASE PIPE MUSIC" at bounding box center [94, 188] width 121 height 12
click at [49, 77] on span "[PERSON_NAME]" at bounding box center [125, 76] width 182 height 12
click at [449, 187] on span "100%" at bounding box center [474, 188] width 72 height 12
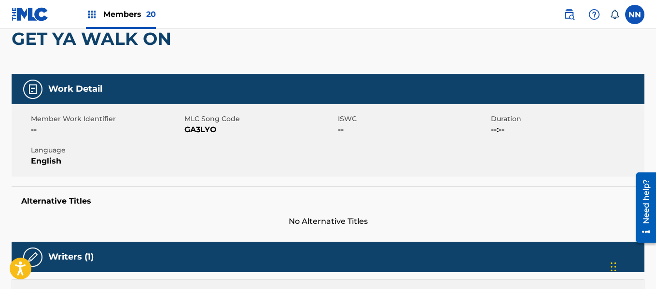
scroll to position [97, 0]
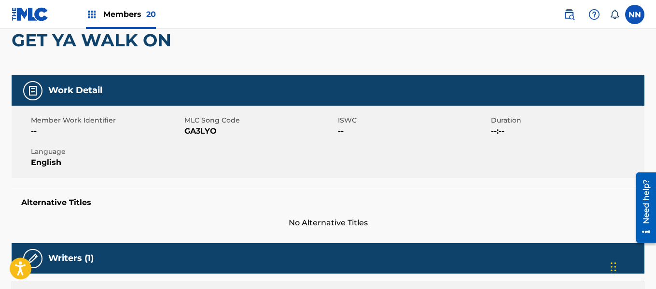
click at [34, 46] on h2 "GET YA WALK ON" at bounding box center [94, 40] width 165 height 22
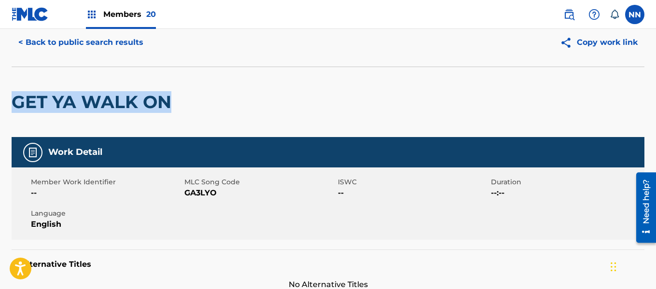
scroll to position [0, 0]
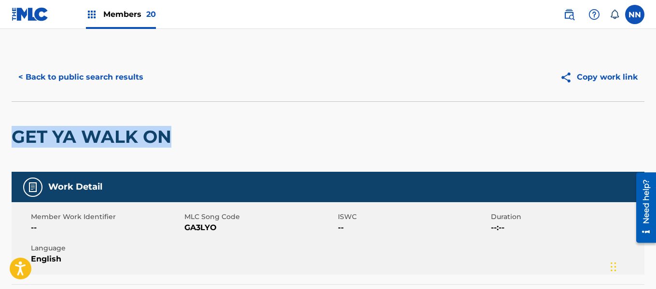
click at [57, 73] on button "< Back to public search results" at bounding box center [81, 77] width 139 height 24
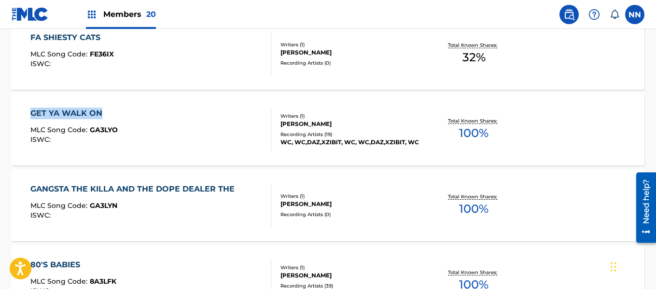
scroll to position [2070, 0]
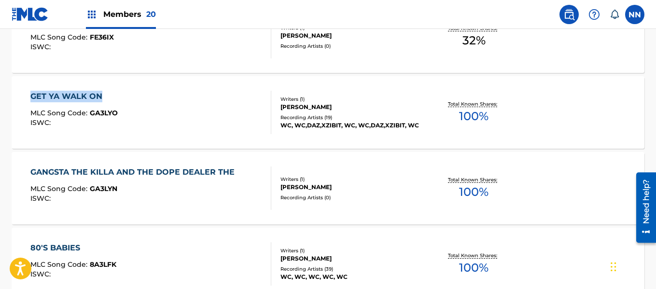
click at [72, 170] on div "GANGSTA THE KILLA AND THE DOPE DEALER THE" at bounding box center [134, 173] width 209 height 12
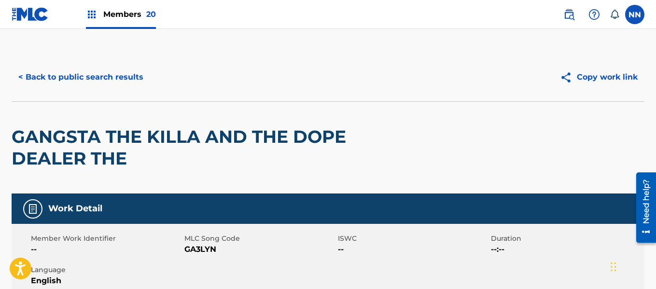
click at [46, 127] on h2 "GANGSTA THE KILLA AND THE DOPE DEALER THE" at bounding box center [202, 147] width 380 height 43
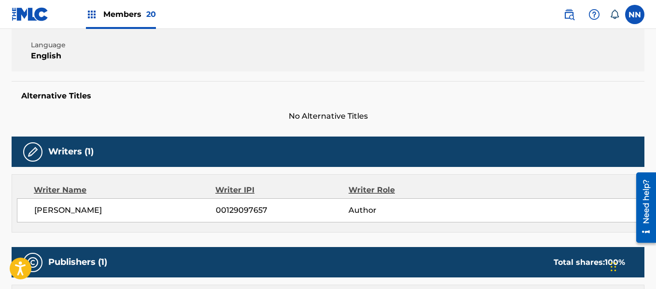
scroll to position [290, 0]
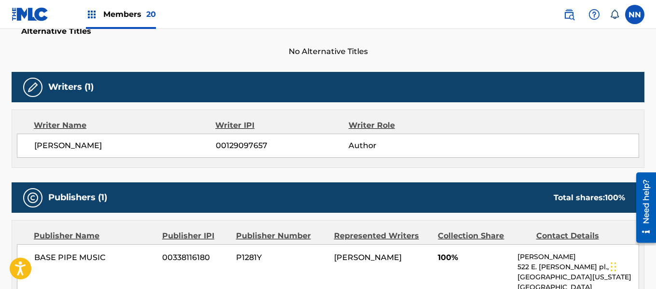
click at [53, 140] on div "[PERSON_NAME] 00129097657 Author" at bounding box center [328, 146] width 623 height 24
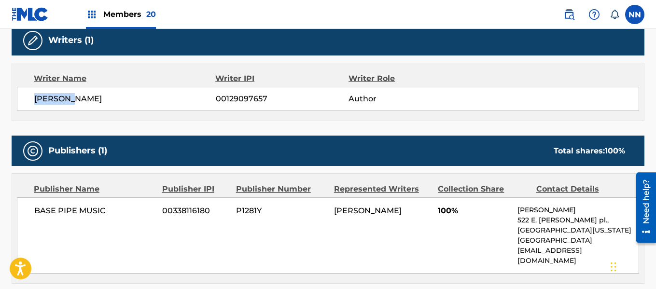
scroll to position [338, 0]
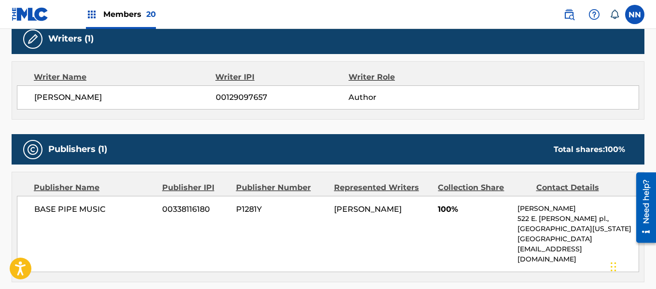
click at [440, 211] on span "100%" at bounding box center [474, 210] width 72 height 12
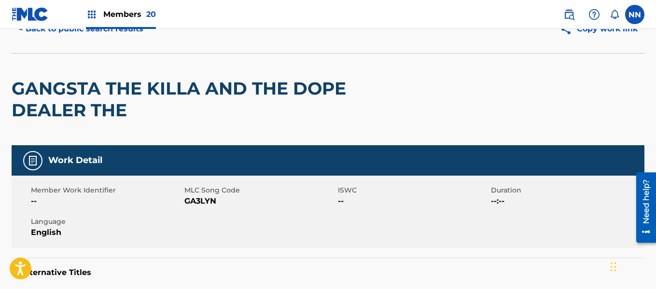
scroll to position [0, 0]
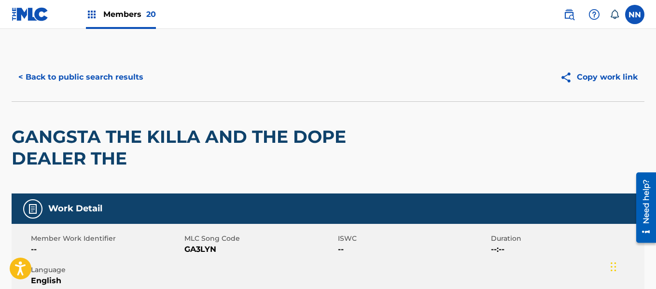
click at [44, 77] on button "< Back to public search results" at bounding box center [81, 77] width 139 height 24
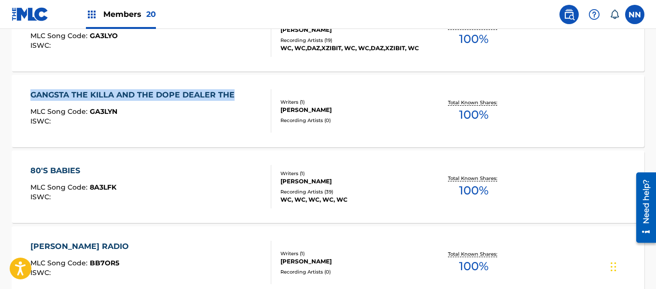
scroll to position [2194, 0]
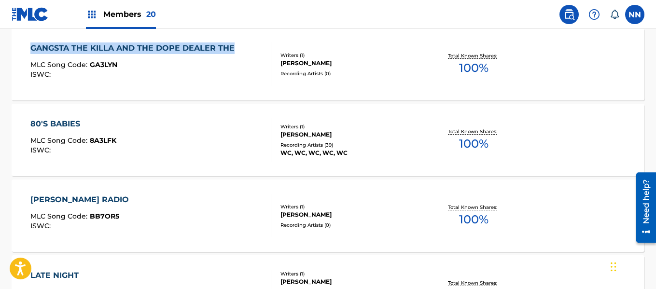
click at [57, 119] on div "80'S BABIES" at bounding box center [73, 124] width 86 height 12
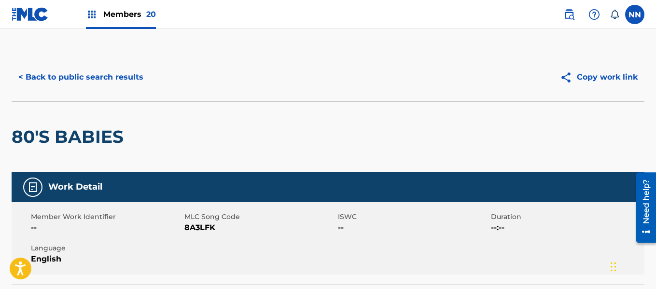
click at [32, 132] on h2 "80'S BABIES" at bounding box center [70, 137] width 117 height 22
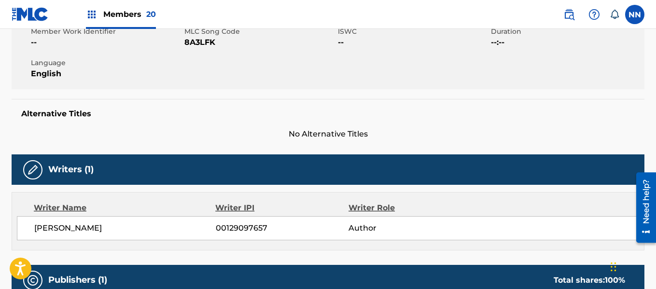
scroll to position [241, 0]
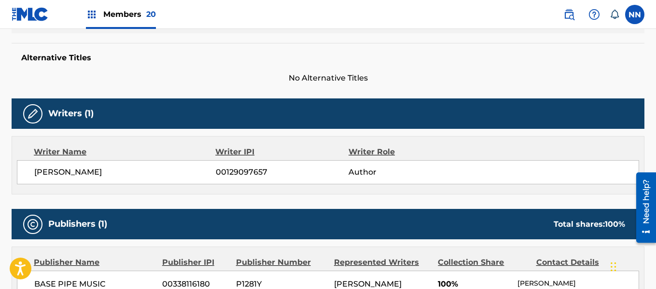
click at [42, 170] on span "[PERSON_NAME]" at bounding box center [125, 173] width 182 height 12
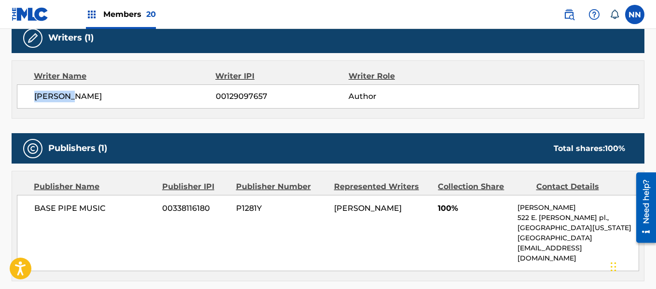
scroll to position [338, 0]
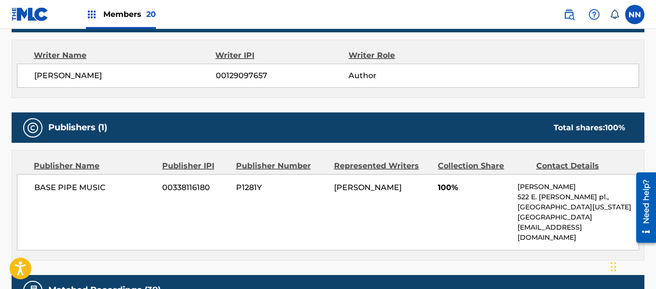
click at [441, 190] on span "100%" at bounding box center [474, 188] width 72 height 12
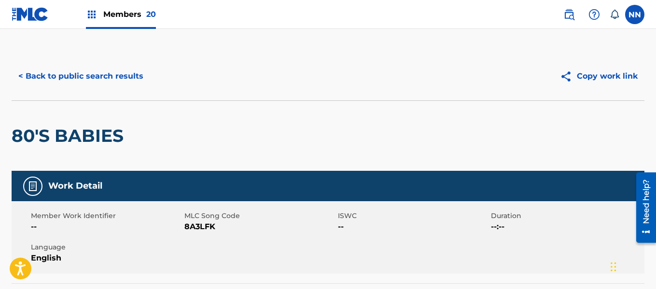
scroll to position [0, 0]
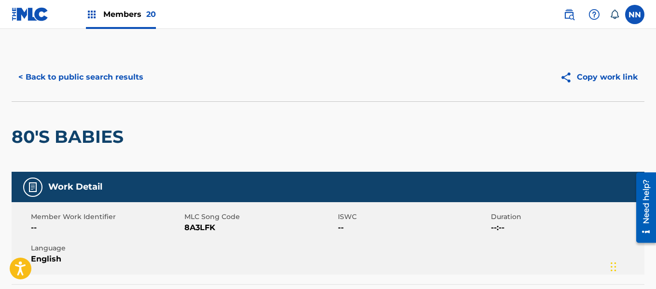
click at [47, 78] on button "< Back to public search results" at bounding box center [81, 77] width 139 height 24
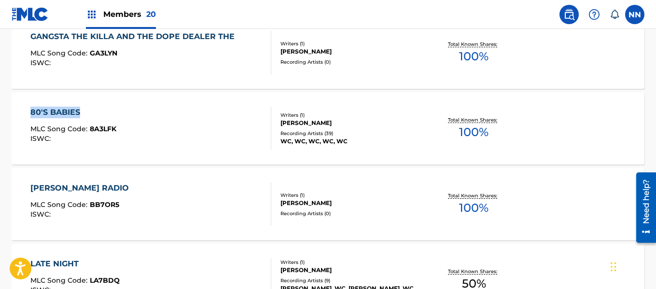
scroll to position [2222, 0]
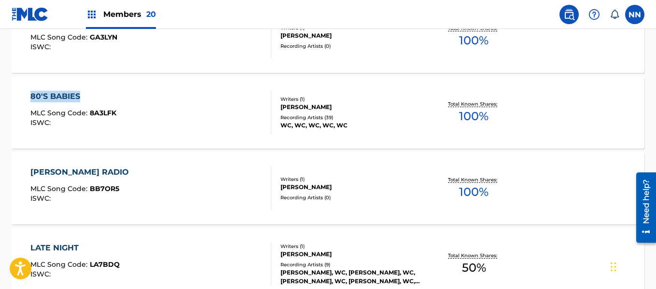
click at [61, 173] on div "[PERSON_NAME] RADIO" at bounding box center [81, 173] width 103 height 12
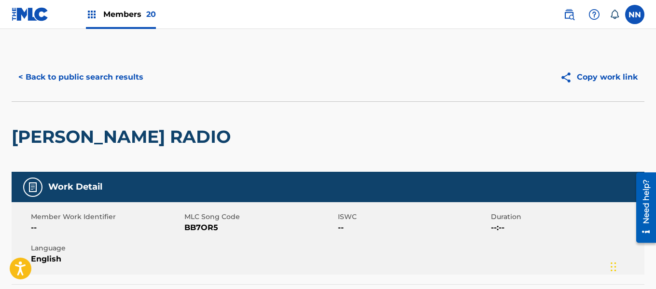
click at [36, 130] on h2 "[PERSON_NAME] RADIO" at bounding box center [124, 137] width 224 height 22
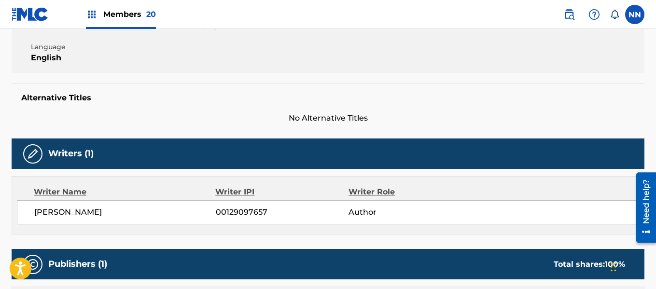
scroll to position [290, 0]
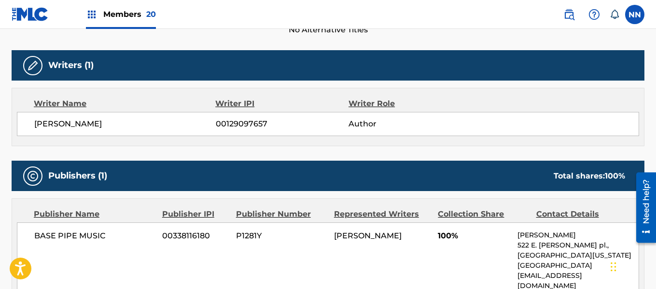
click at [44, 241] on span "BASE PIPE MUSIC" at bounding box center [94, 236] width 121 height 12
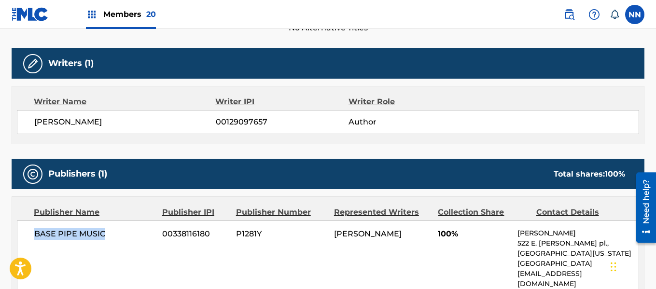
scroll to position [291, 0]
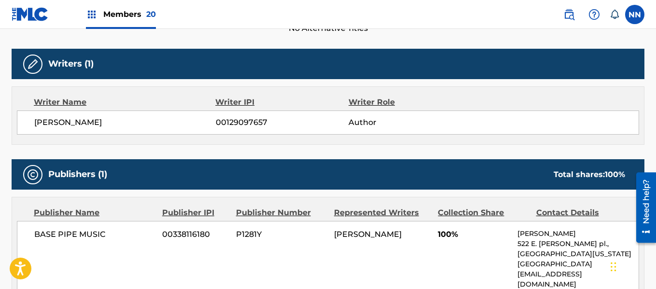
click at [57, 125] on span "[PERSON_NAME]" at bounding box center [125, 123] width 182 height 12
click at [441, 234] on span "100%" at bounding box center [474, 235] width 72 height 12
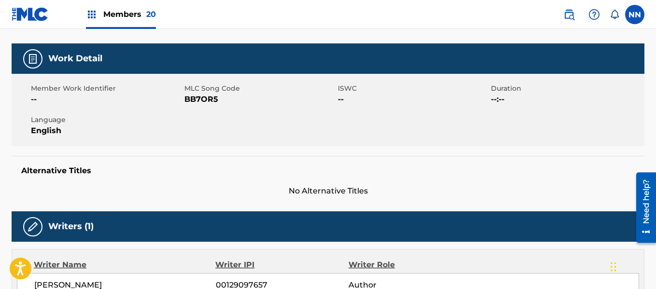
scroll to position [0, 0]
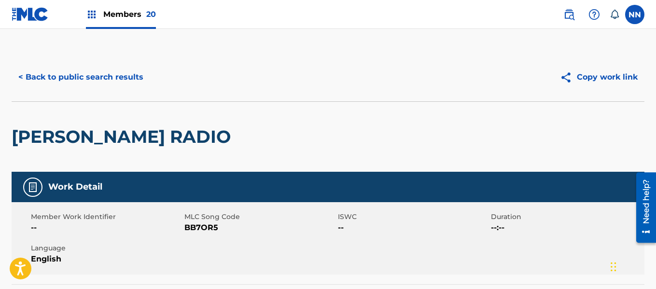
click at [48, 79] on button "< Back to public search results" at bounding box center [81, 77] width 139 height 24
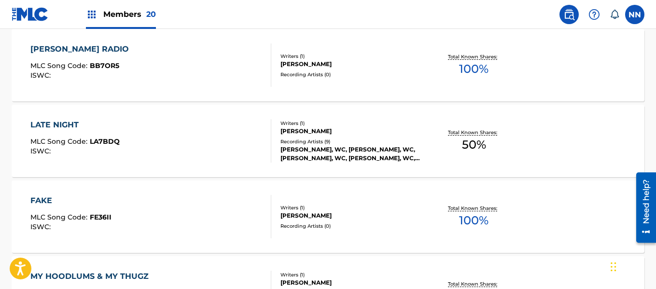
scroll to position [2346, 0]
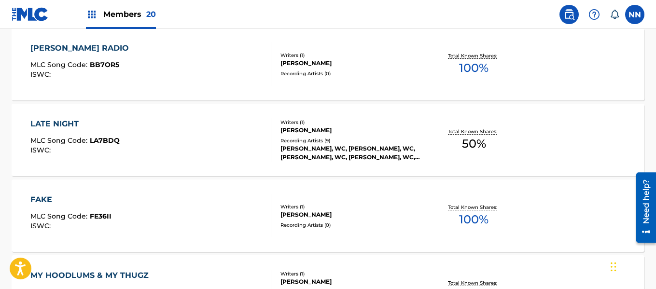
click at [54, 123] on div "LATE NIGHT" at bounding box center [74, 124] width 89 height 12
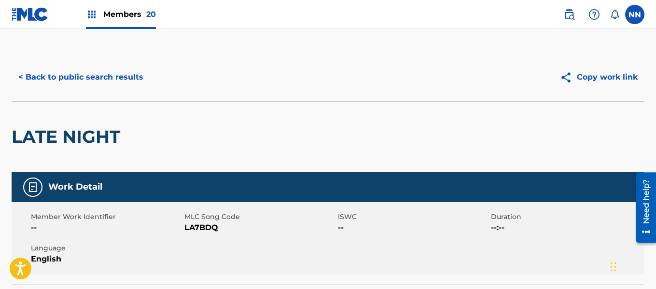
click at [42, 141] on h2 "LATE NIGHT" at bounding box center [69, 137] width 114 height 22
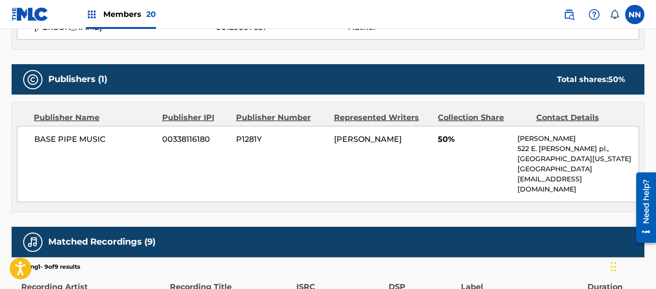
scroll to position [338, 0]
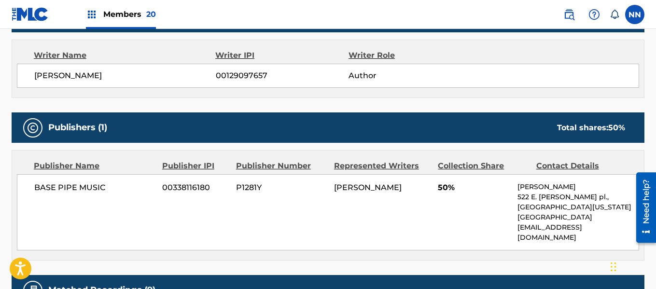
click at [53, 75] on span "[PERSON_NAME]" at bounding box center [125, 76] width 182 height 12
click at [449, 192] on span "50%" at bounding box center [474, 188] width 72 height 12
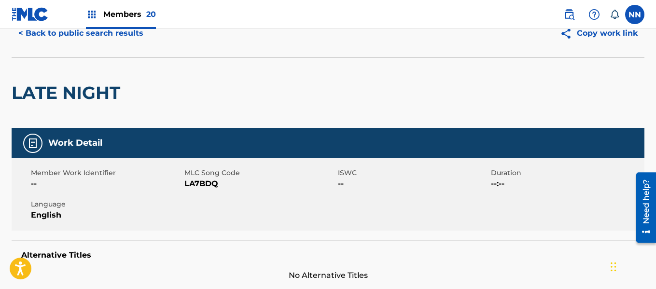
scroll to position [0, 0]
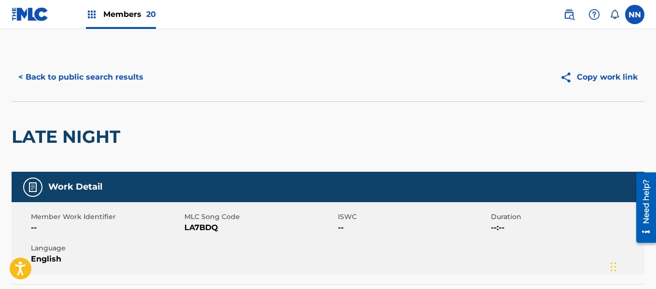
click at [44, 77] on button "< Back to public search results" at bounding box center [81, 77] width 139 height 24
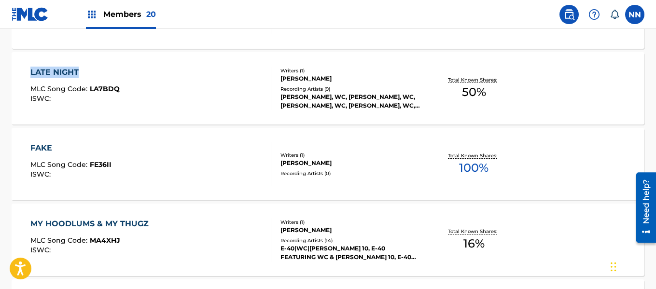
scroll to position [2422, 0]
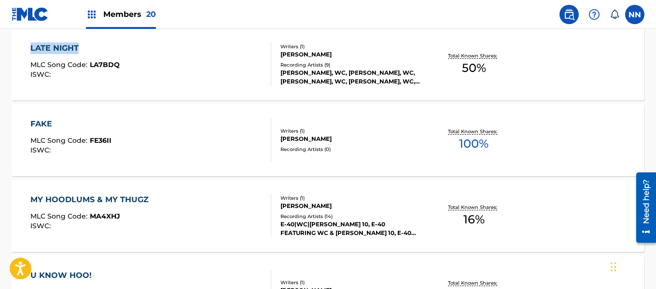
click at [41, 122] on div "FAKE" at bounding box center [70, 124] width 81 height 12
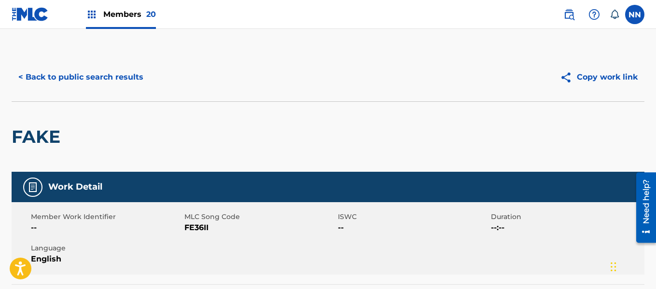
click at [46, 144] on h2 "FAKE" at bounding box center [39, 137] width 54 height 22
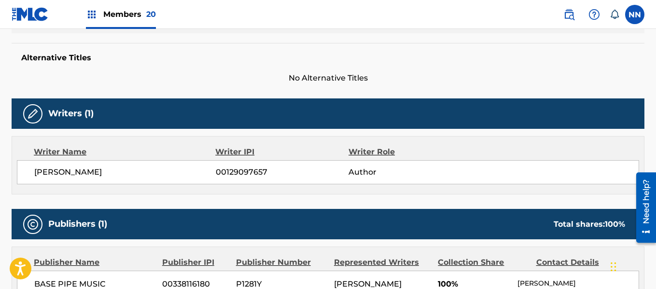
scroll to position [290, 0]
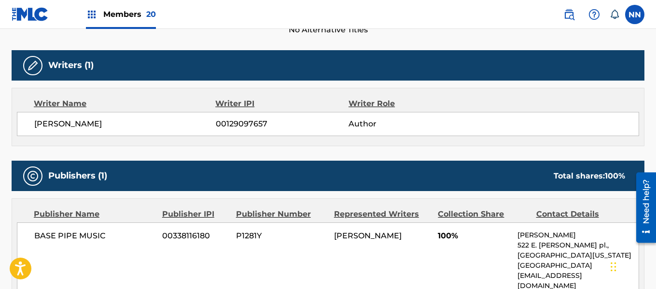
click at [48, 123] on span "[PERSON_NAME]" at bounding box center [125, 124] width 182 height 12
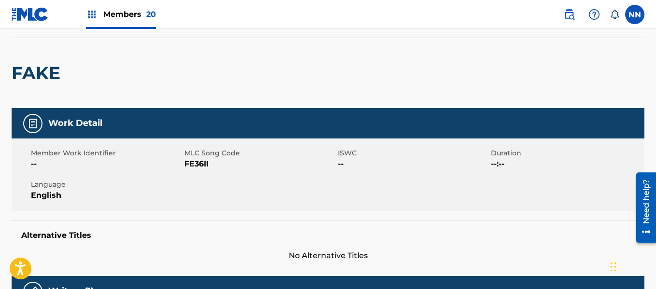
scroll to position [0, 0]
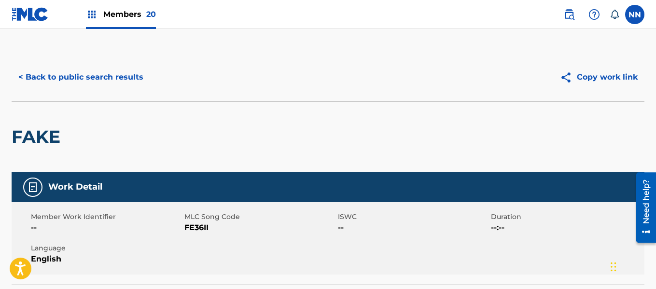
click at [65, 79] on button "< Back to public search results" at bounding box center [81, 77] width 139 height 24
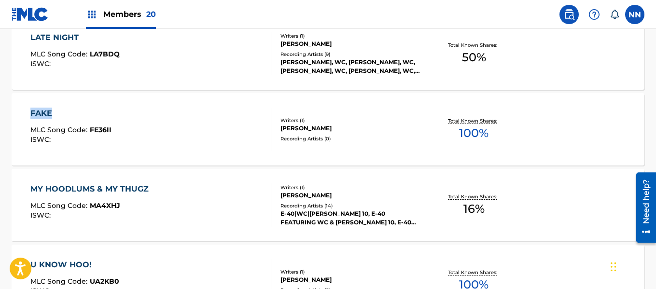
scroll to position [2449, 0]
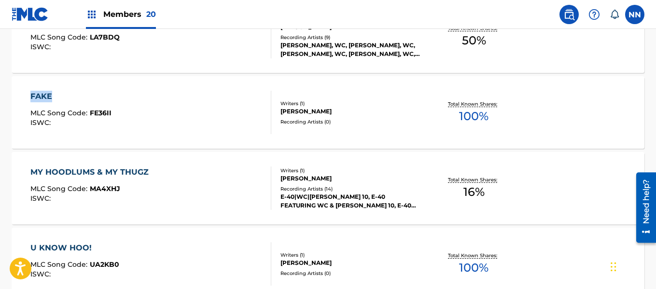
click at [73, 170] on div "MY HOODLUMS & MY THUGZ" at bounding box center [91, 173] width 123 height 12
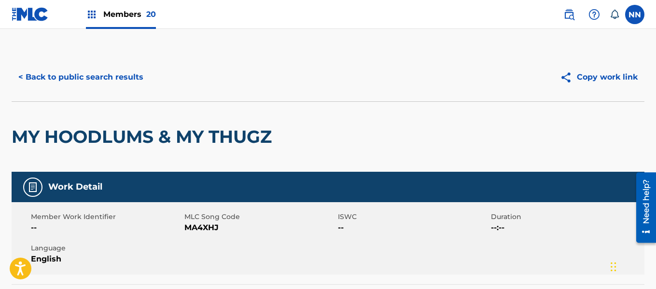
click at [56, 142] on h2 "MY HOODLUMS & MY THUGZ" at bounding box center [144, 137] width 265 height 22
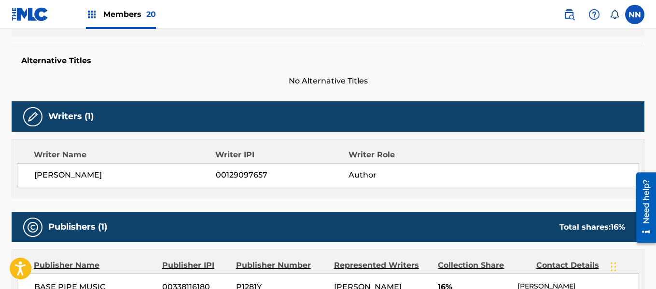
scroll to position [290, 0]
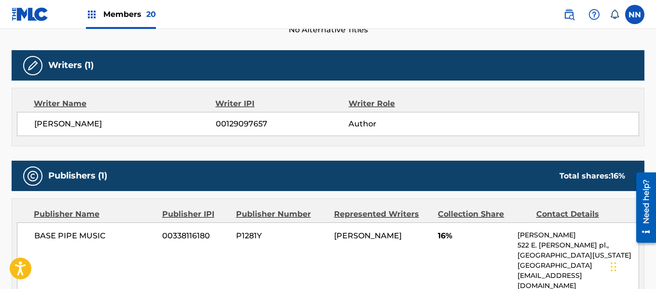
click at [42, 126] on span "[PERSON_NAME]" at bounding box center [125, 124] width 182 height 12
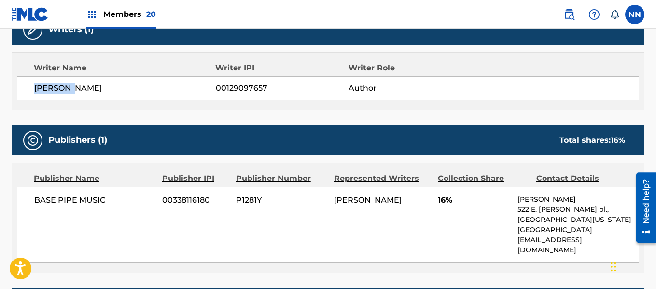
scroll to position [386, 0]
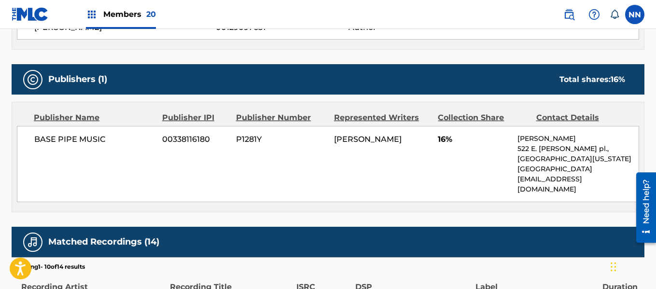
click at [446, 143] on span "16%" at bounding box center [474, 140] width 72 height 12
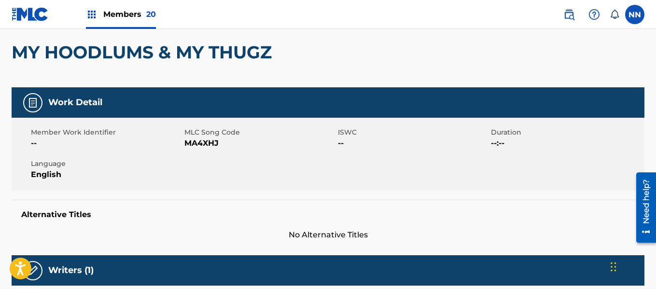
scroll to position [0, 0]
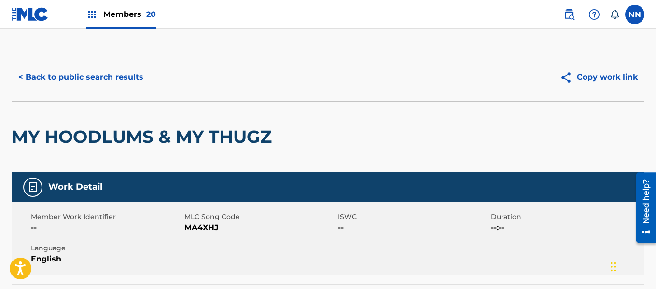
click at [25, 140] on h2 "MY HOODLUMS & MY THUGZ" at bounding box center [144, 137] width 265 height 22
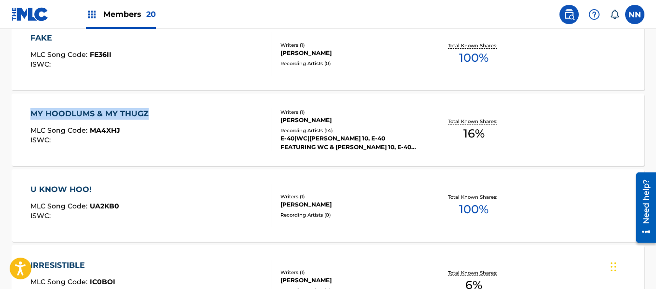
scroll to position [2525, 0]
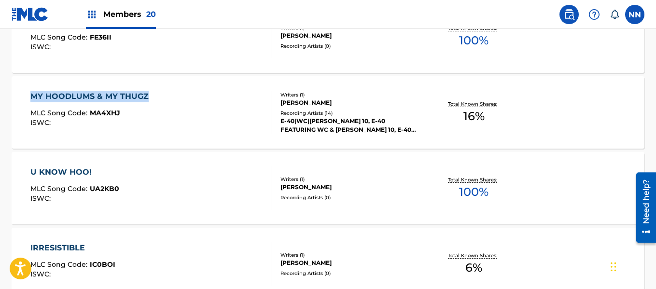
click at [64, 170] on div "U KNOW HOO!" at bounding box center [74, 173] width 89 height 12
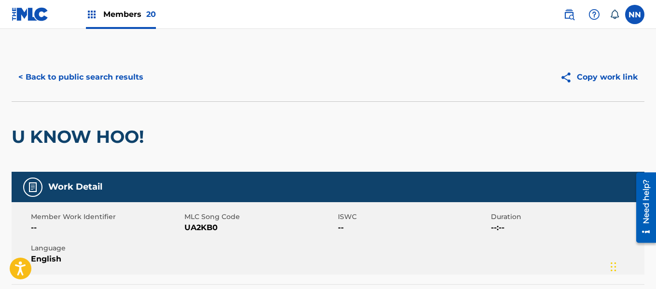
click at [59, 132] on h2 "U KNOW HOO!" at bounding box center [80, 137] width 137 height 22
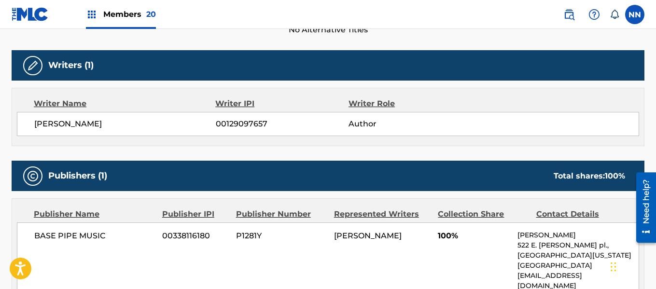
scroll to position [338, 0]
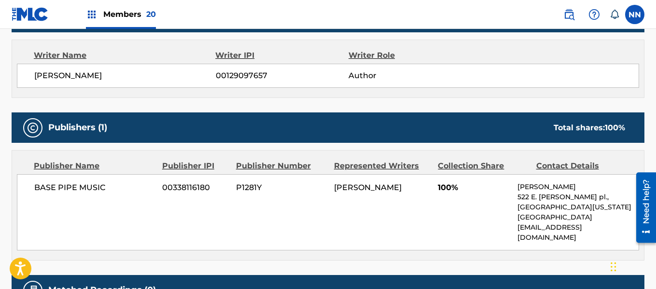
click at [47, 77] on span "[PERSON_NAME]" at bounding box center [125, 76] width 182 height 12
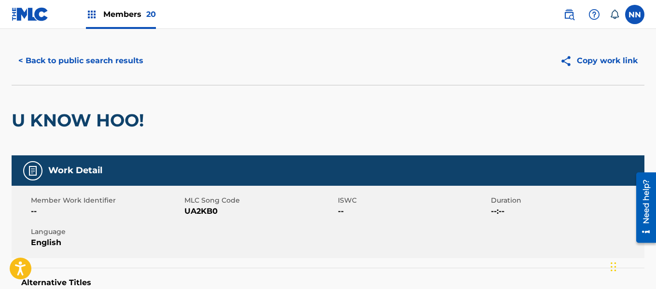
scroll to position [0, 0]
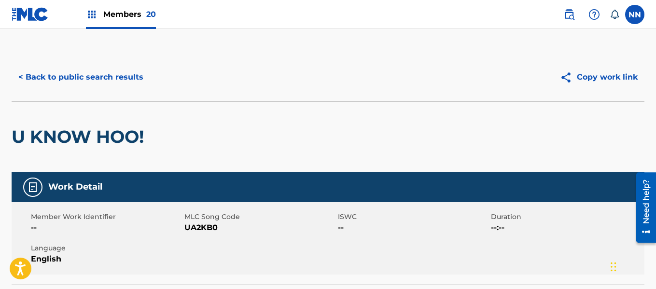
click at [62, 77] on button "< Back to public search results" at bounding box center [81, 77] width 139 height 24
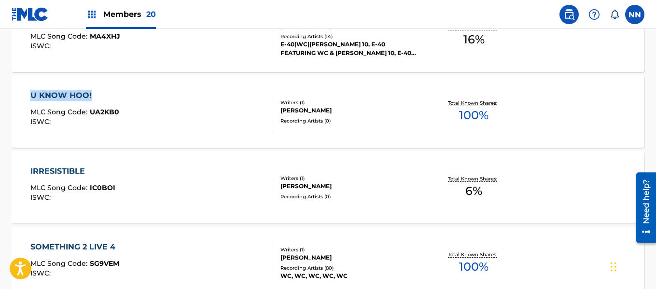
scroll to position [2649, 0]
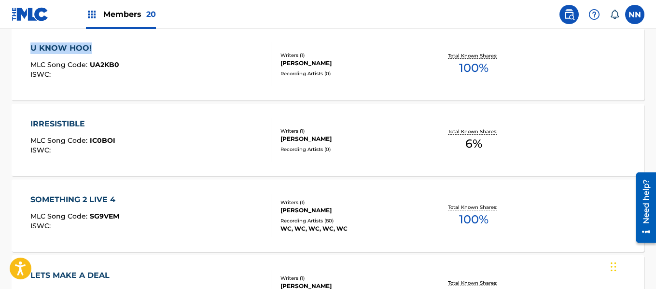
click at [56, 121] on div "IRRESISTIBLE" at bounding box center [72, 124] width 85 height 12
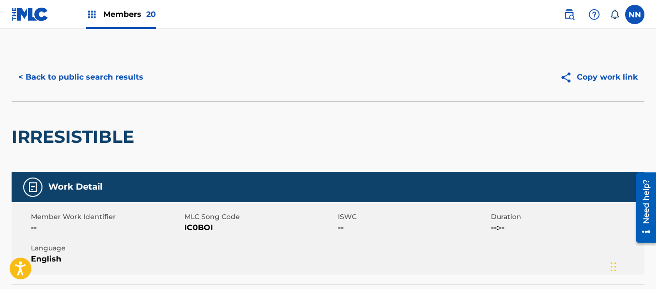
click at [37, 135] on h2 "IRRESISTIBLE" at bounding box center [76, 137] width 128 height 22
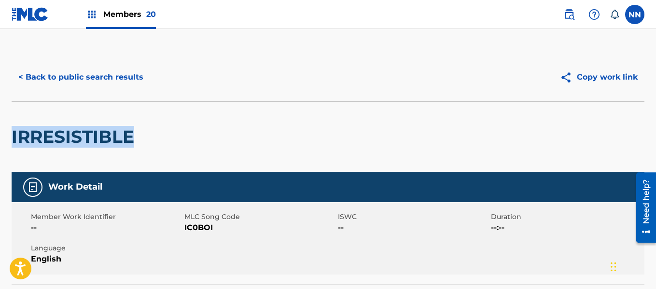
click at [37, 135] on h2 "IRRESISTIBLE" at bounding box center [76, 137] width 128 height 22
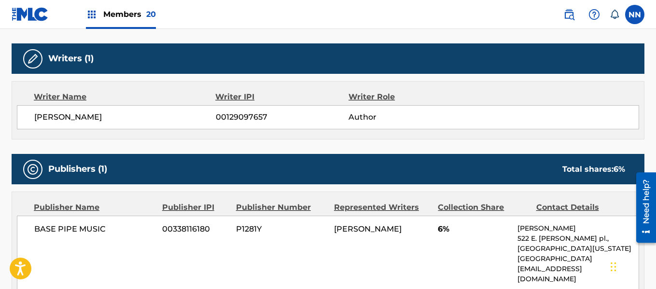
scroll to position [290, 0]
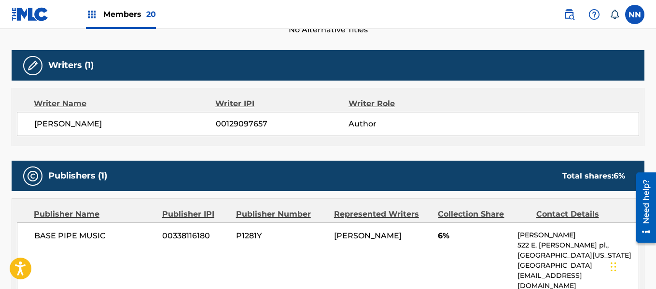
click at [44, 130] on div "[PERSON_NAME] 00129097657 Author" at bounding box center [328, 124] width 623 height 24
click at [43, 126] on span "[PERSON_NAME]" at bounding box center [125, 124] width 182 height 12
click at [438, 240] on div "BASE PIPE MUSIC 00338116180 P1281Y [PERSON_NAME] 6% [PERSON_NAME] [STREET_ADDRE…" at bounding box center [328, 261] width 623 height 76
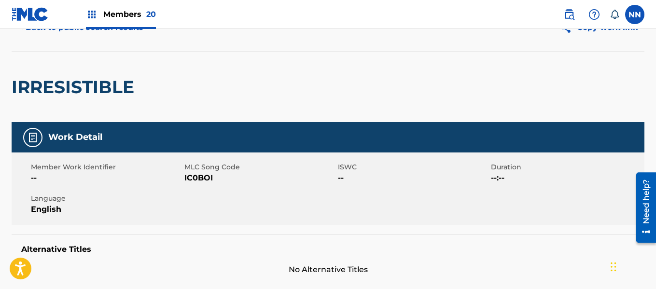
scroll to position [0, 0]
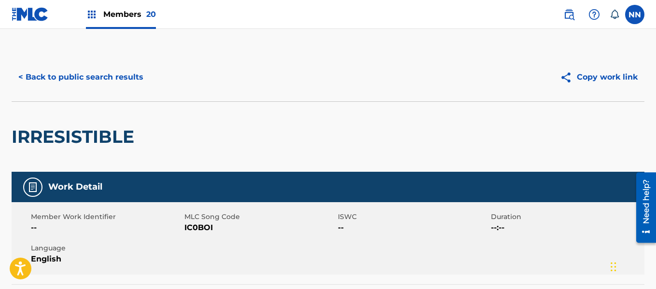
click at [45, 75] on button "< Back to public search results" at bounding box center [81, 77] width 139 height 24
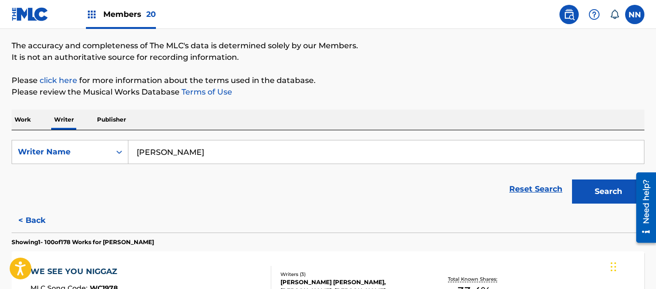
scroll to position [2628, 0]
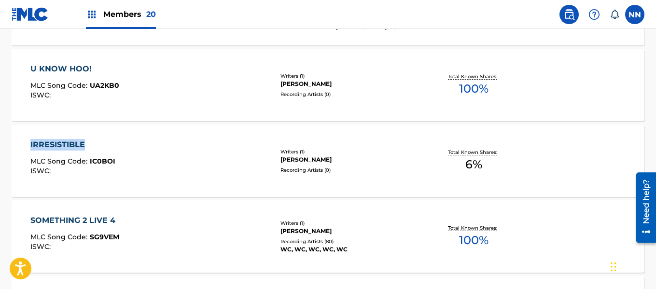
click at [50, 217] on div "SOMETHING 2 LIVE 4" at bounding box center [75, 221] width 90 height 12
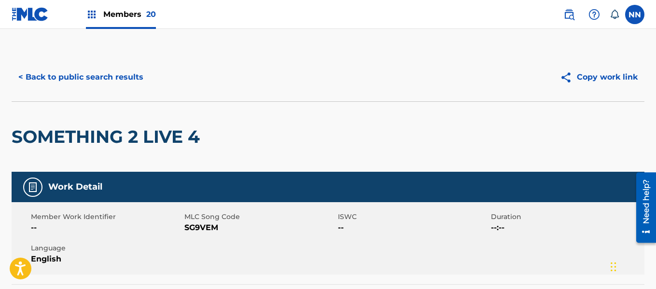
click at [54, 141] on h2 "SOMETHING 2 LIVE 4" at bounding box center [108, 137] width 193 height 22
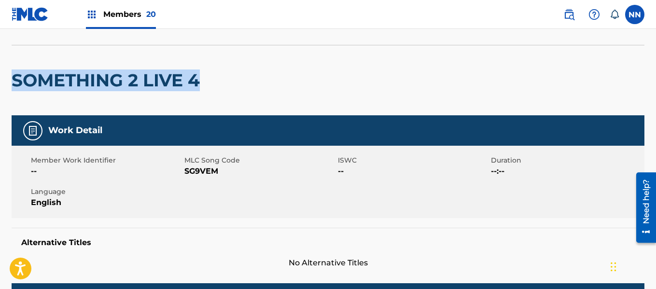
scroll to position [145, 0]
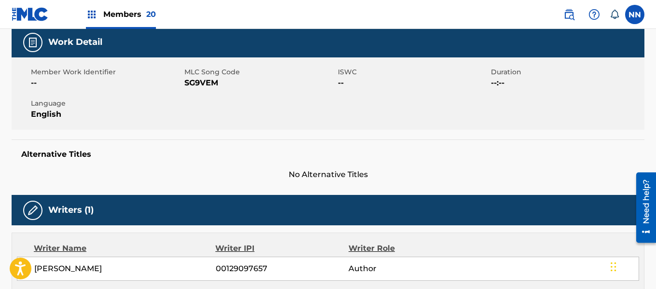
click at [49, 270] on span "[PERSON_NAME]" at bounding box center [125, 269] width 182 height 12
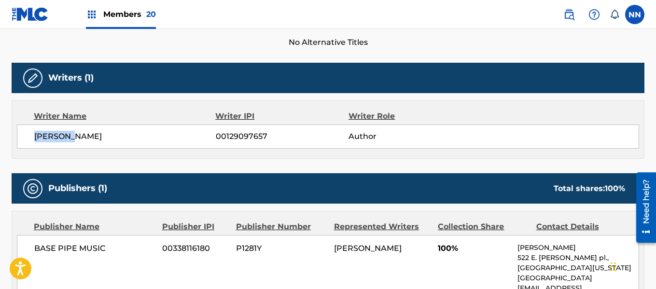
scroll to position [338, 0]
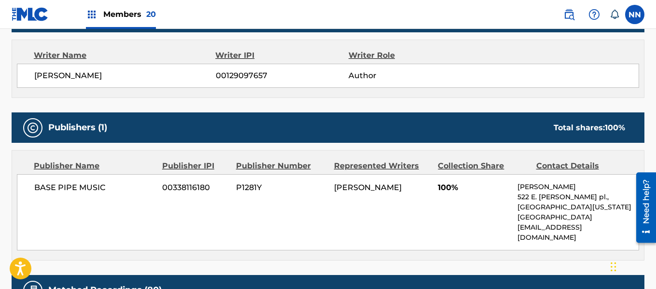
click at [446, 191] on span "100%" at bounding box center [474, 188] width 72 height 12
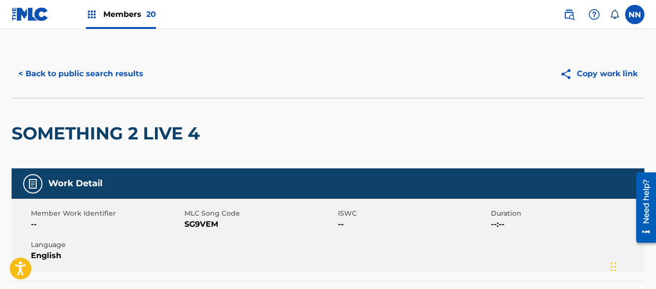
scroll to position [0, 0]
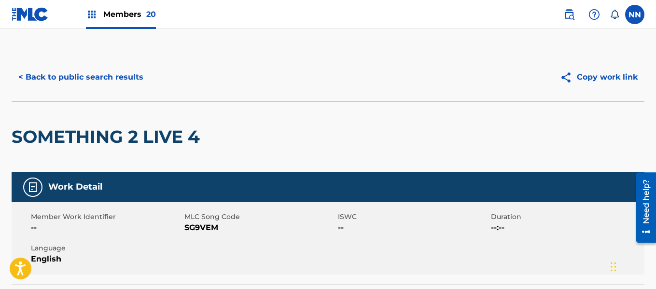
click at [64, 135] on h2 "SOMETHING 2 LIVE 4" at bounding box center [108, 137] width 193 height 22
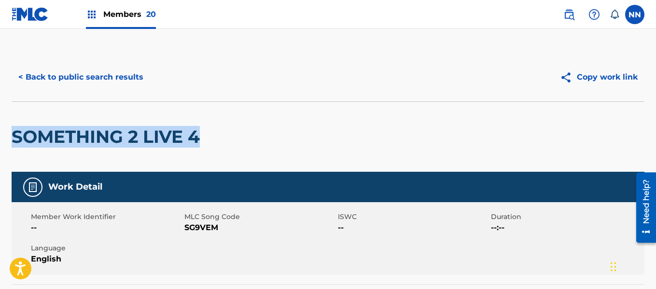
click at [53, 72] on button "< Back to public search results" at bounding box center [81, 77] width 139 height 24
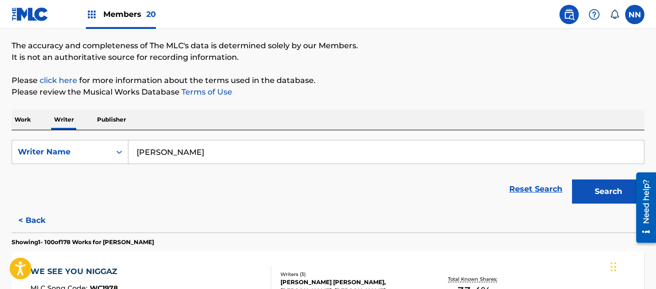
scroll to position [2704, 0]
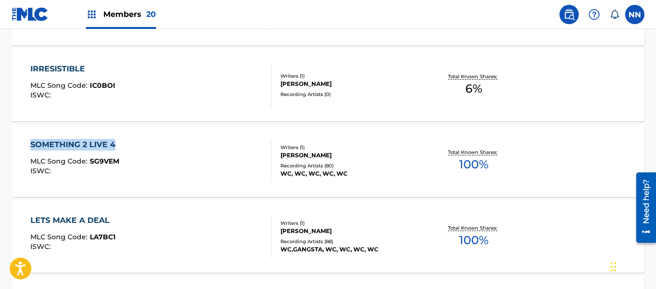
click at [65, 212] on div "LETS MAKE A DEAL MLC Song Code : LA7BC1 ISWC : Writers ( 1 ) [PERSON_NAME] Reco…" at bounding box center [328, 236] width 633 height 72
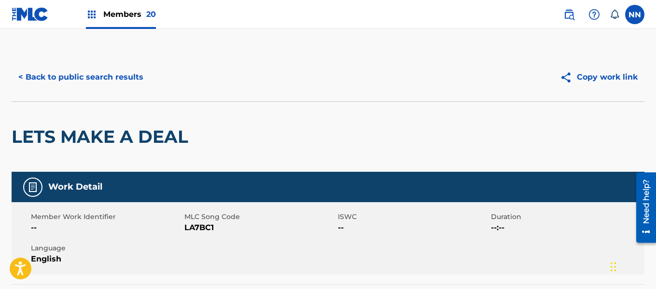
click at [47, 141] on h2 "LETS MAKE A DEAL" at bounding box center [103, 137] width 182 height 22
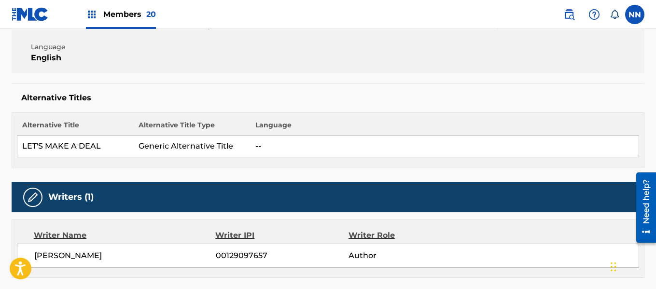
scroll to position [290, 0]
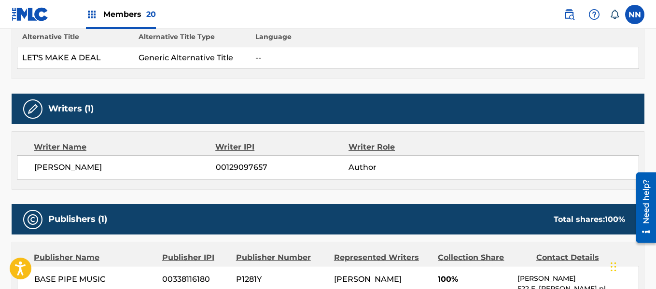
click at [37, 163] on span "[PERSON_NAME]" at bounding box center [125, 168] width 182 height 12
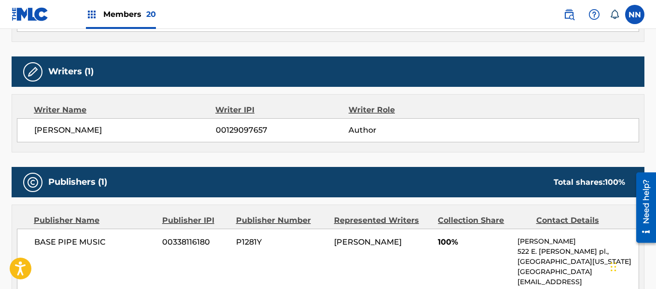
scroll to position [338, 0]
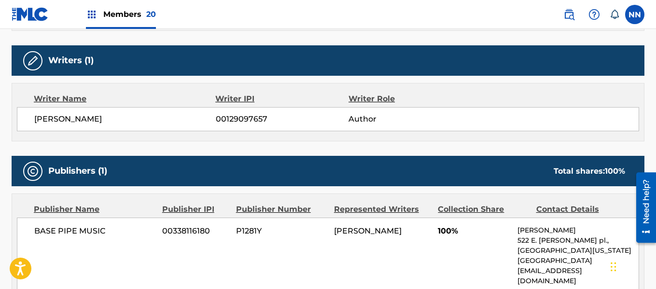
click at [45, 235] on span "BASE PIPE MUSIC" at bounding box center [94, 232] width 121 height 12
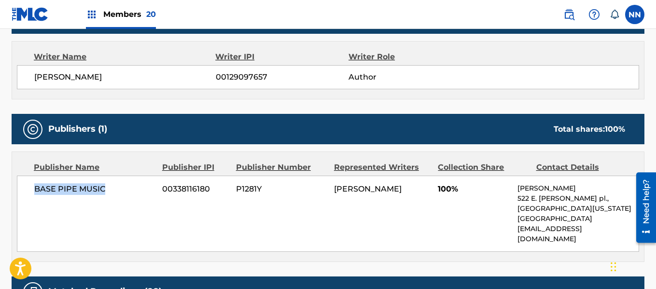
scroll to position [290, 0]
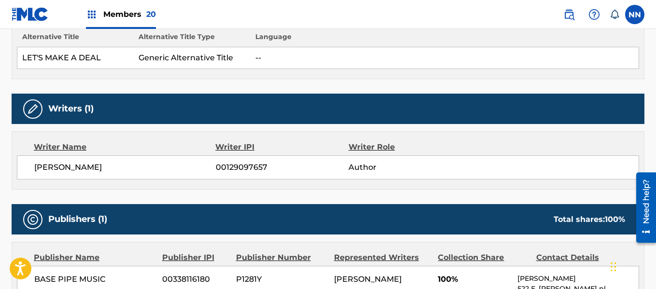
click at [50, 168] on span "[PERSON_NAME]" at bounding box center [125, 168] width 182 height 12
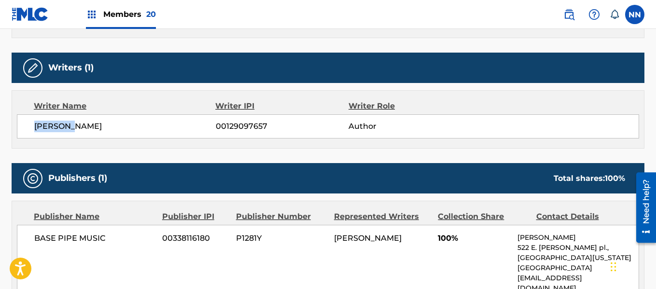
scroll to position [386, 0]
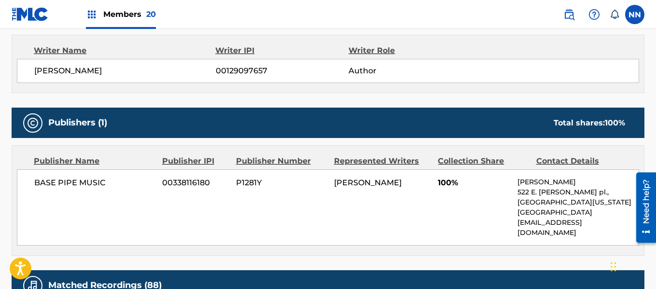
click at [453, 181] on span "100%" at bounding box center [474, 183] width 72 height 12
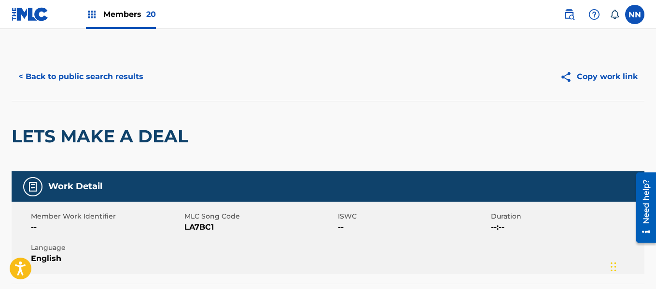
scroll to position [0, 0]
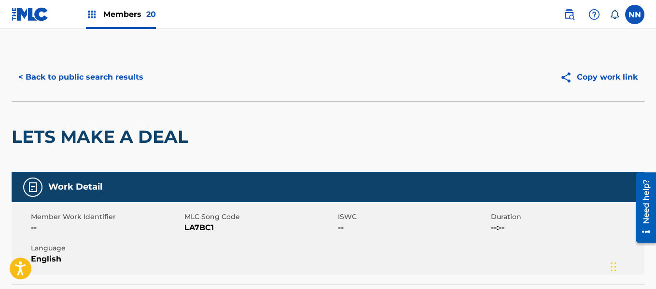
click at [24, 135] on h2 "LETS MAKE A DEAL" at bounding box center [103, 137] width 182 height 22
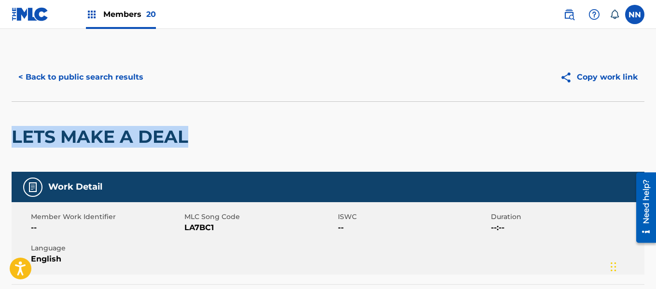
click at [67, 71] on button "< Back to public search results" at bounding box center [81, 77] width 139 height 24
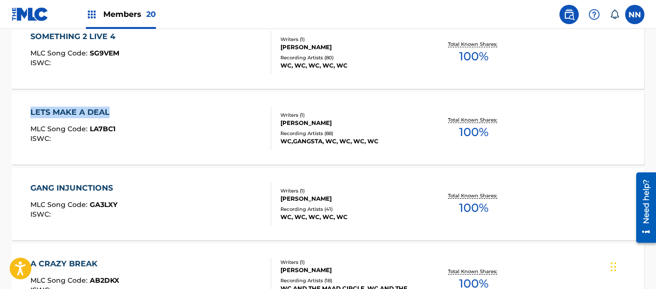
scroll to position [2828, 0]
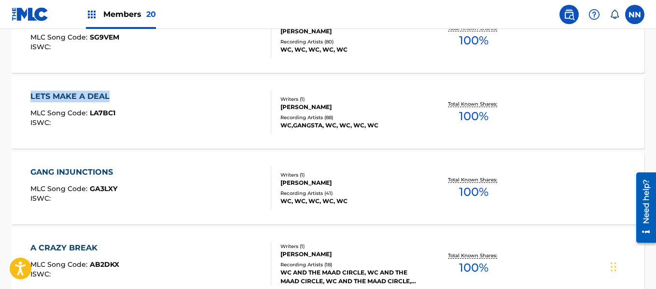
click at [77, 169] on div "GANG INJUNCTIONS" at bounding box center [73, 173] width 87 height 12
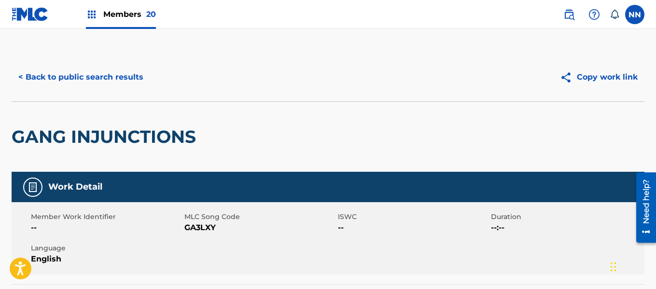
click at [51, 132] on h2 "GANG INJUNCTIONS" at bounding box center [106, 137] width 189 height 22
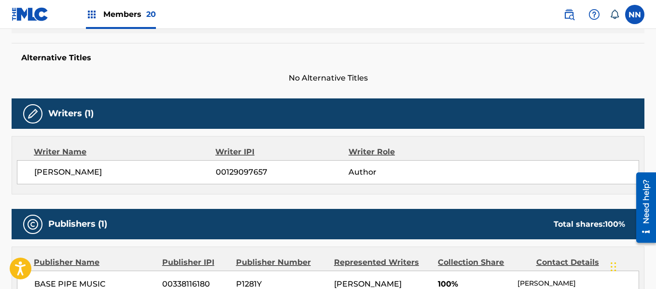
click at [43, 174] on span "[PERSON_NAME]" at bounding box center [125, 173] width 182 height 12
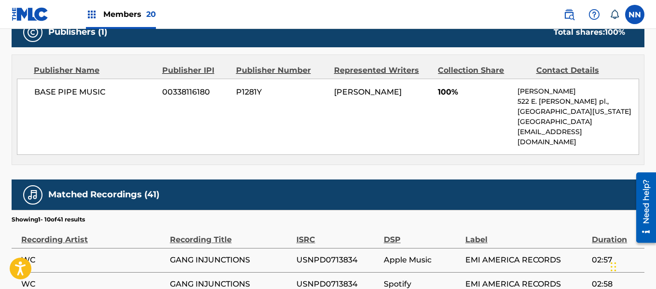
scroll to position [435, 0]
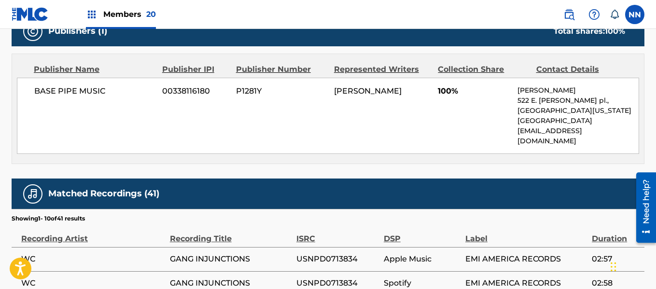
click at [440, 91] on span "100%" at bounding box center [474, 91] width 72 height 12
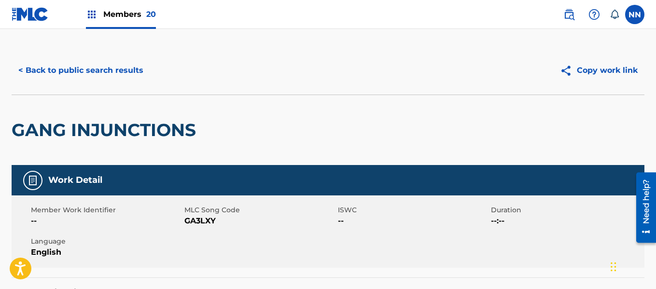
scroll to position [0, 0]
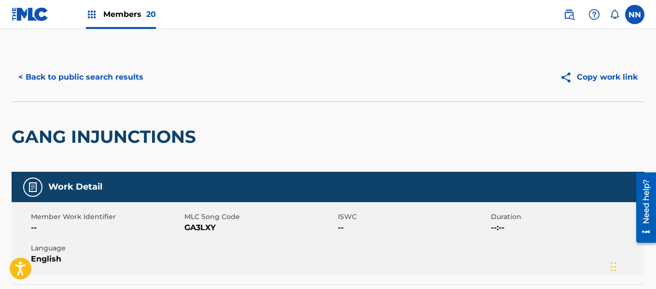
click at [60, 77] on button "< Back to public search results" at bounding box center [81, 77] width 139 height 24
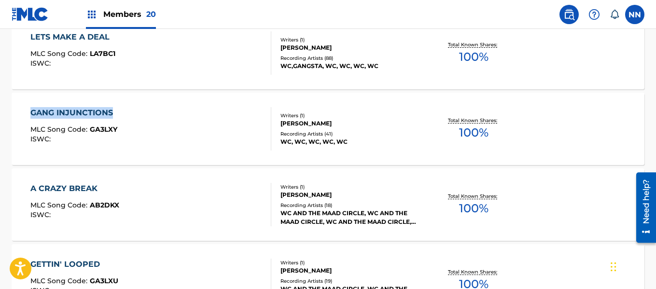
scroll to position [2904, 0]
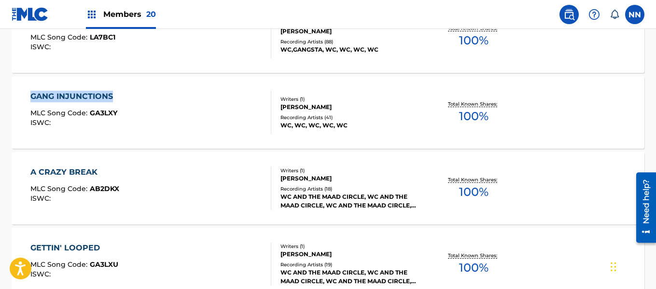
click at [64, 169] on div "A CRAZY BREAK" at bounding box center [74, 173] width 89 height 12
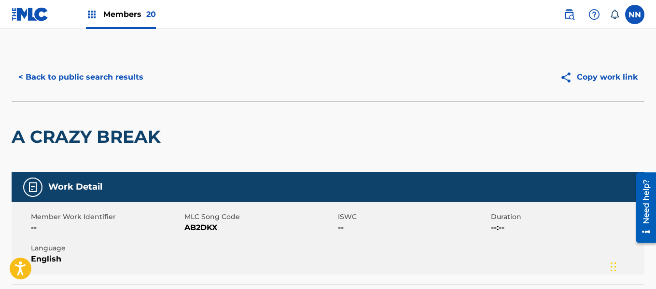
click at [50, 137] on h2 "A CRAZY BREAK" at bounding box center [89, 137] width 154 height 22
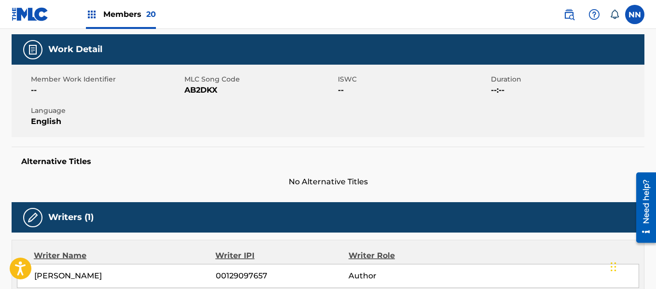
scroll to position [290, 0]
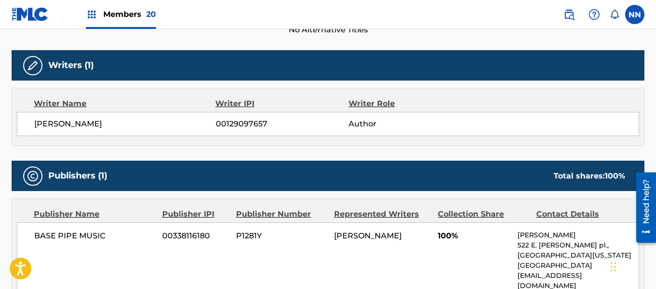
click at [39, 125] on span "[PERSON_NAME]" at bounding box center [125, 124] width 182 height 12
drag, startPoint x: 39, startPoint y: 125, endPoint x: 41, endPoint y: 132, distance: 7.0
click at [39, 124] on span "[PERSON_NAME]" at bounding box center [125, 124] width 182 height 12
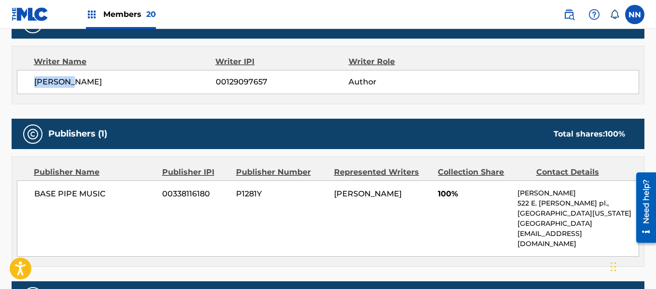
scroll to position [386, 0]
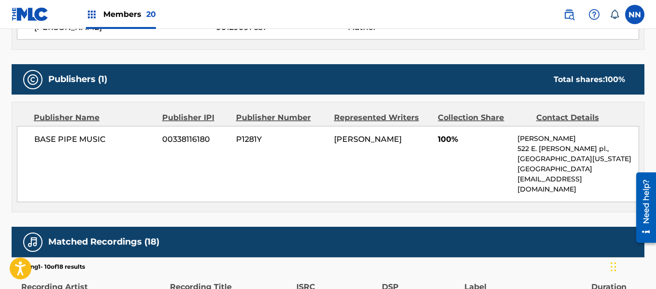
click at [448, 143] on span "100%" at bounding box center [474, 140] width 72 height 12
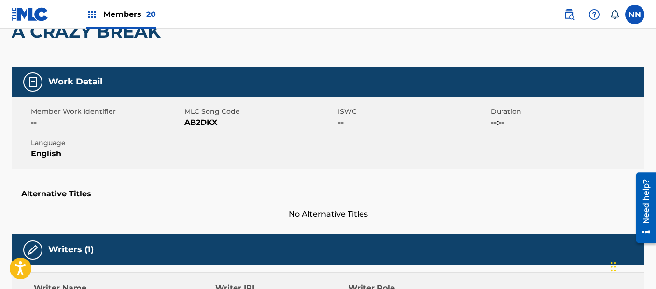
scroll to position [0, 0]
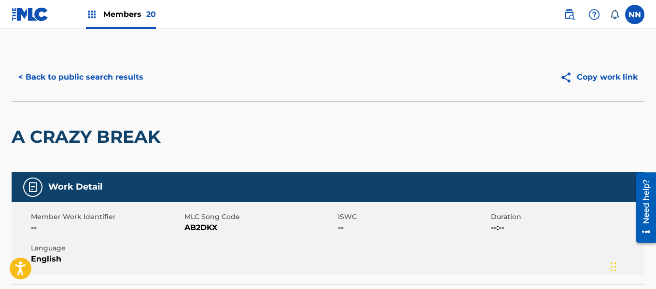
click at [58, 78] on button "< Back to public search results" at bounding box center [81, 77] width 139 height 24
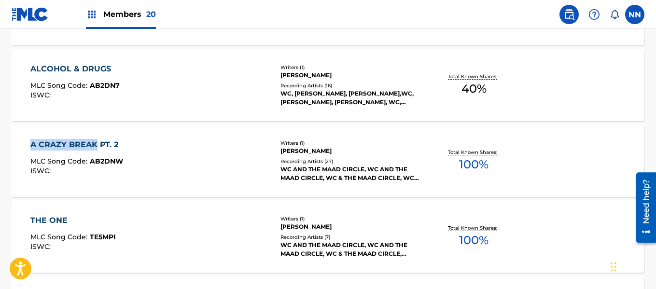
scroll to position [1615, 0]
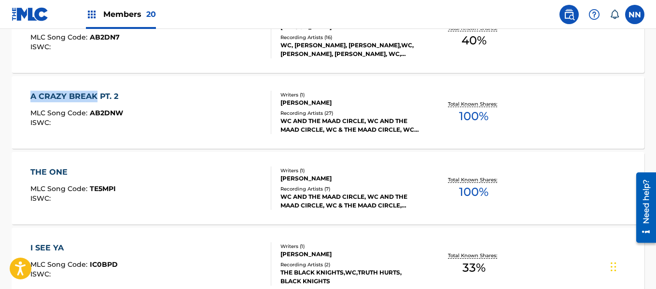
click at [46, 171] on div "THE ONE" at bounding box center [72, 173] width 85 height 12
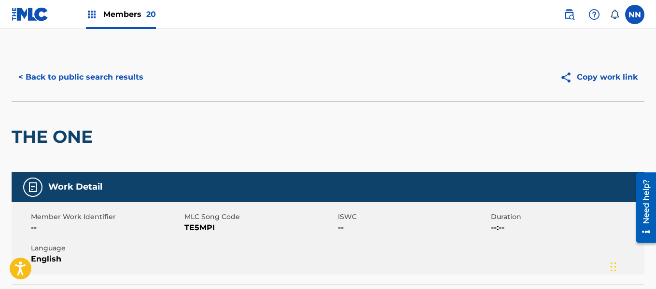
click at [31, 138] on h2 "THE ONE" at bounding box center [55, 137] width 86 height 22
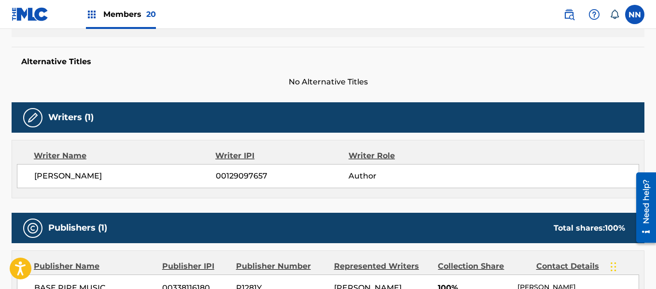
scroll to position [241, 0]
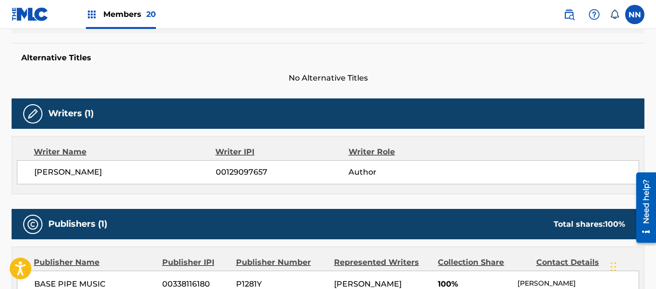
click at [46, 165] on div "[PERSON_NAME] 00129097657 Author" at bounding box center [328, 172] width 623 height 24
click at [40, 172] on span "[PERSON_NAME]" at bounding box center [125, 173] width 182 height 12
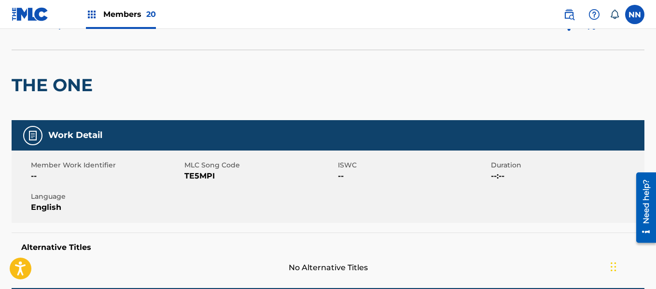
scroll to position [0, 0]
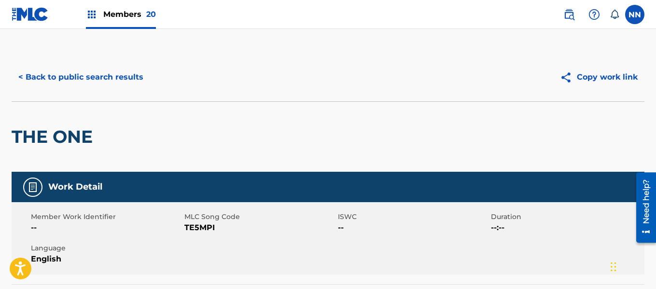
click at [18, 130] on h2 "THE ONE" at bounding box center [55, 137] width 86 height 22
click at [48, 75] on button "< Back to public search results" at bounding box center [81, 77] width 139 height 24
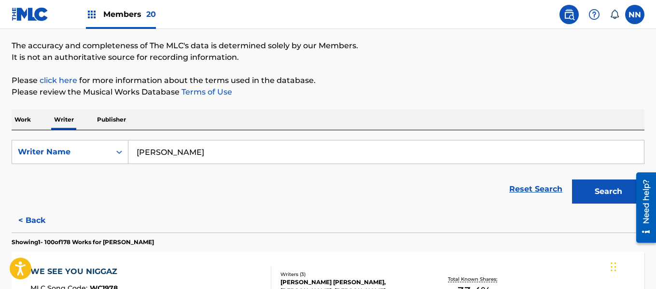
scroll to position [1643, 0]
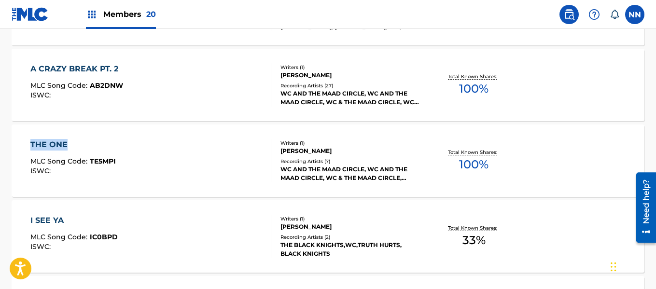
click at [44, 216] on div "I SEE YA" at bounding box center [73, 221] width 87 height 12
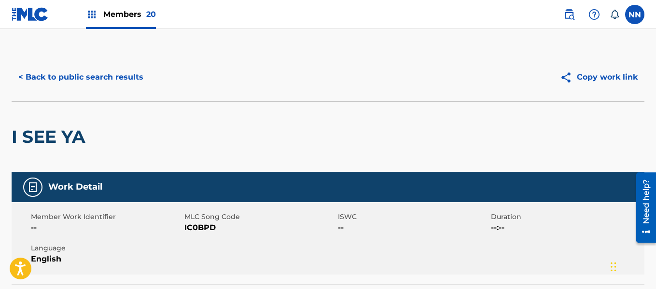
click at [40, 136] on h2 "I SEE YA" at bounding box center [51, 137] width 79 height 22
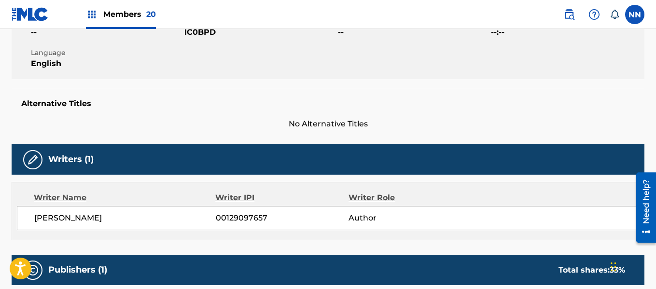
scroll to position [241, 0]
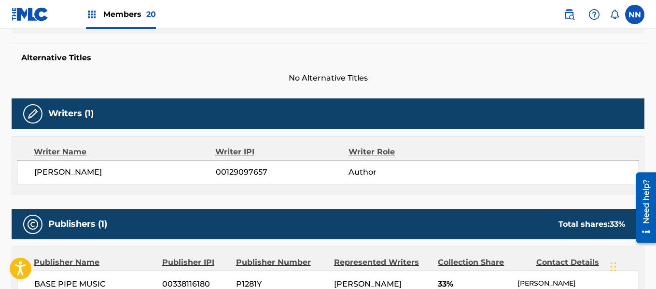
click at [48, 173] on span "[PERSON_NAME]" at bounding box center [125, 173] width 182 height 12
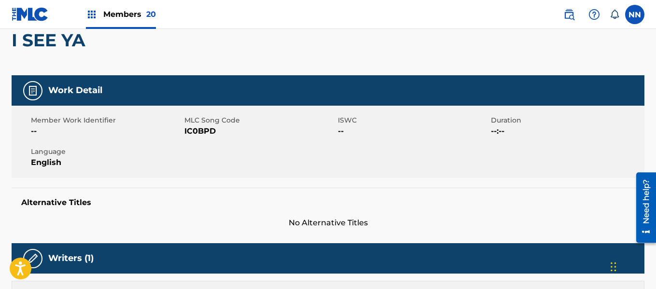
scroll to position [0, 0]
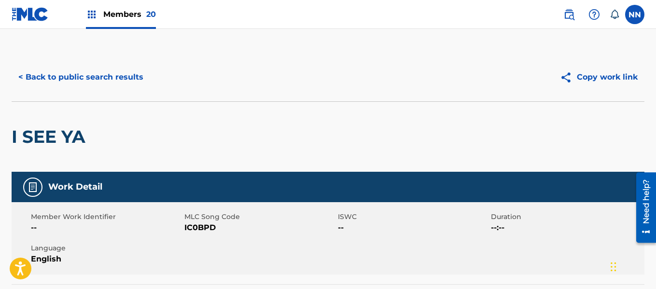
click at [30, 141] on h2 "I SEE YA" at bounding box center [51, 137] width 79 height 22
click at [54, 76] on button "< Back to public search results" at bounding box center [81, 77] width 139 height 24
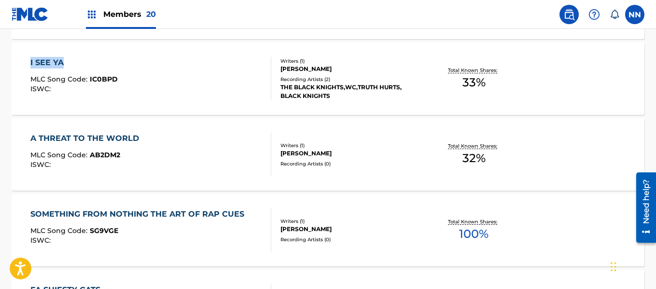
scroll to position [1815, 0]
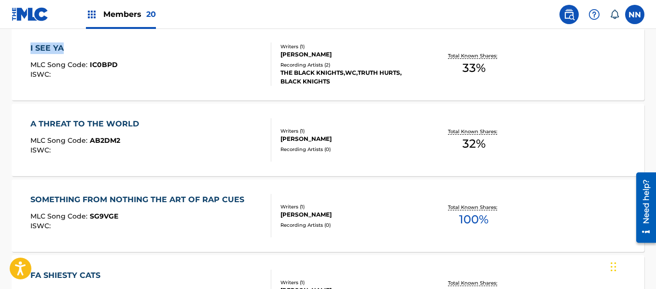
click at [62, 123] on div "A THREAT TO THE WORLD" at bounding box center [87, 124] width 114 height 12
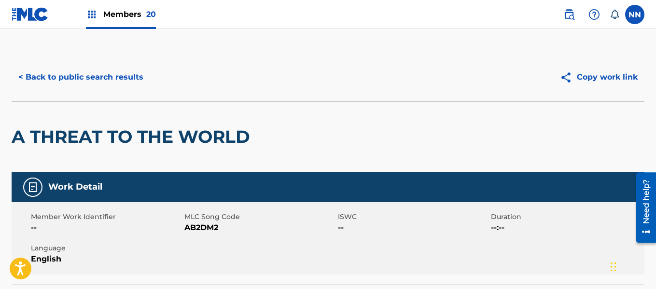
click at [56, 139] on h2 "A THREAT TO THE WORLD" at bounding box center [133, 137] width 243 height 22
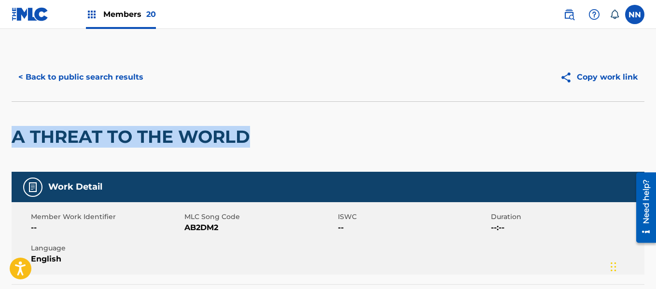
click at [53, 76] on button "< Back to public search results" at bounding box center [81, 77] width 139 height 24
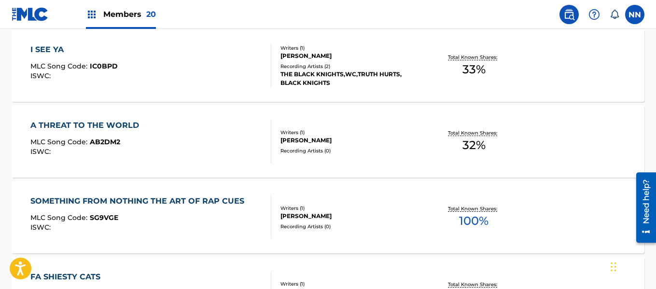
scroll to position [1765, 0]
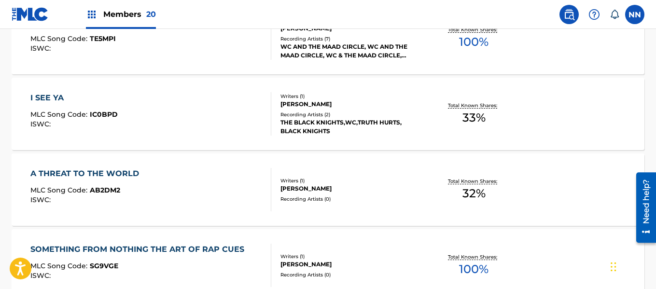
click at [73, 173] on div "A THREAT TO THE WORLD" at bounding box center [87, 174] width 114 height 12
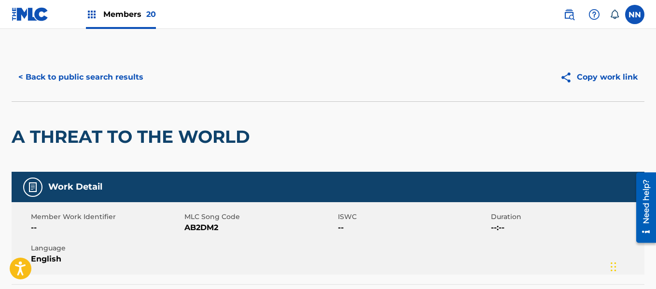
click at [72, 131] on h2 "A THREAT TO THE WORLD" at bounding box center [133, 137] width 243 height 22
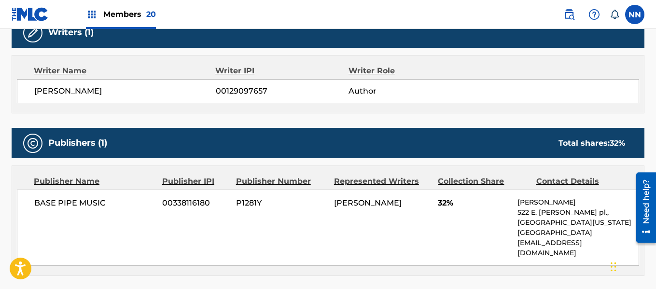
scroll to position [338, 0]
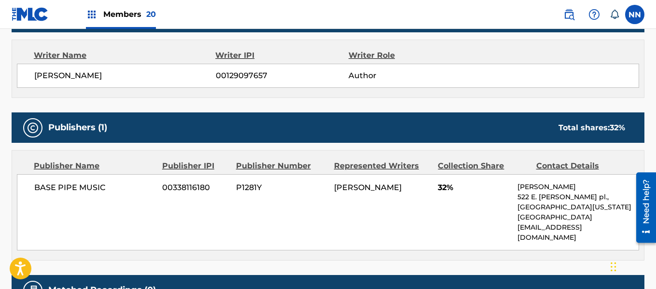
click at [445, 188] on span "32%" at bounding box center [474, 188] width 72 height 12
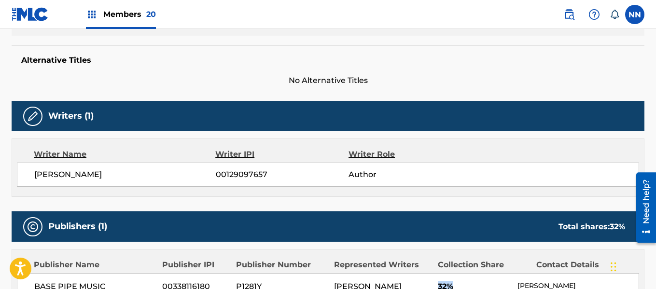
scroll to position [97, 0]
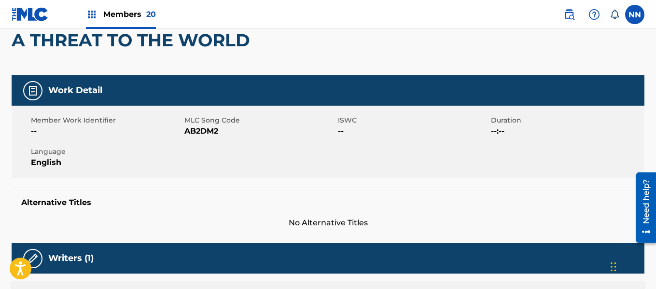
click at [42, 47] on h2 "A THREAT TO THE WORLD" at bounding box center [133, 40] width 243 height 22
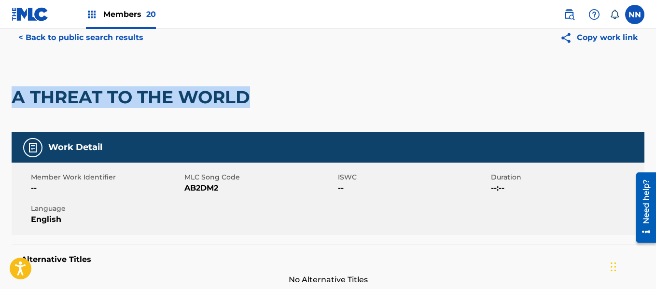
scroll to position [0, 0]
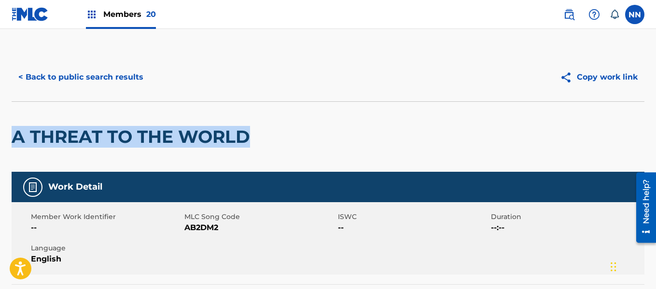
click at [29, 76] on button "< Back to public search results" at bounding box center [81, 77] width 139 height 24
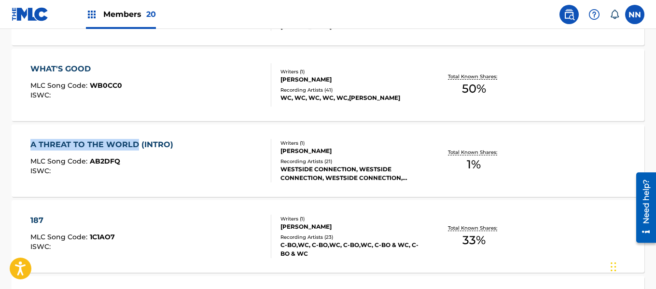
scroll to position [6062, 0]
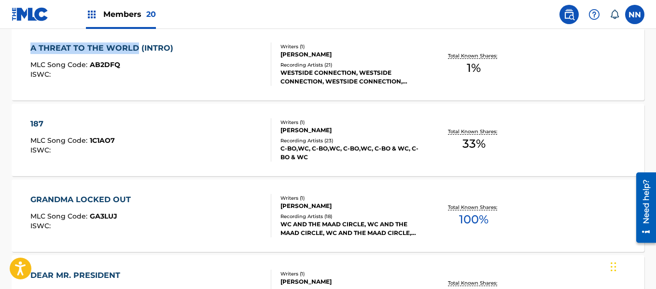
click at [38, 123] on div "187" at bounding box center [72, 124] width 85 height 12
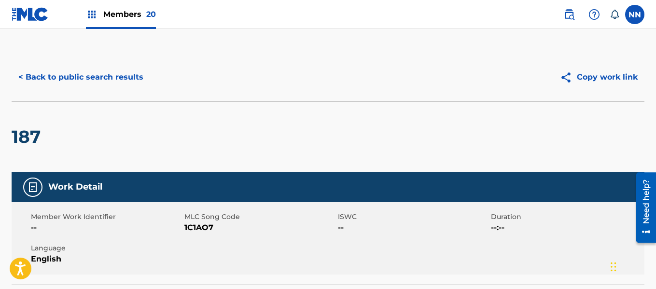
click at [18, 134] on h2 "187" at bounding box center [29, 137] width 34 height 22
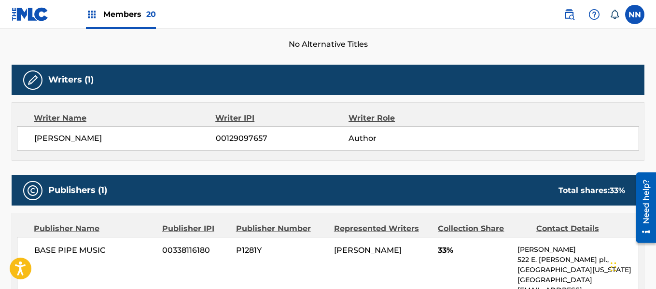
scroll to position [290, 0]
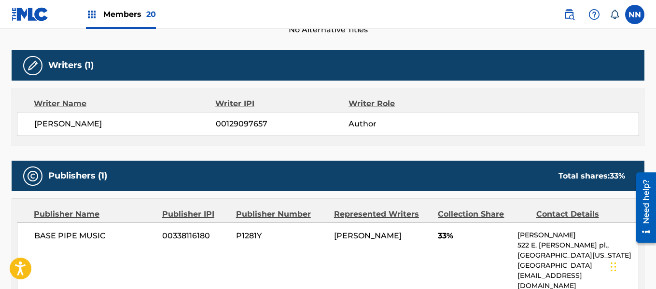
click at [47, 238] on span "BASE PIPE MUSIC" at bounding box center [94, 236] width 121 height 12
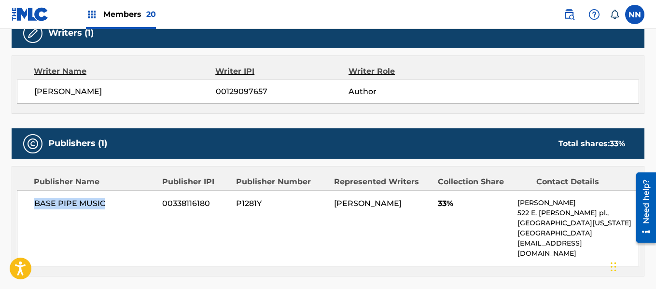
scroll to position [338, 0]
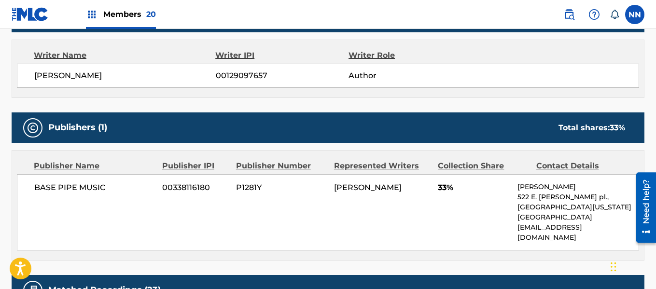
click at [58, 77] on span "[PERSON_NAME]" at bounding box center [125, 76] width 182 height 12
click at [440, 185] on span "33%" at bounding box center [474, 188] width 72 height 12
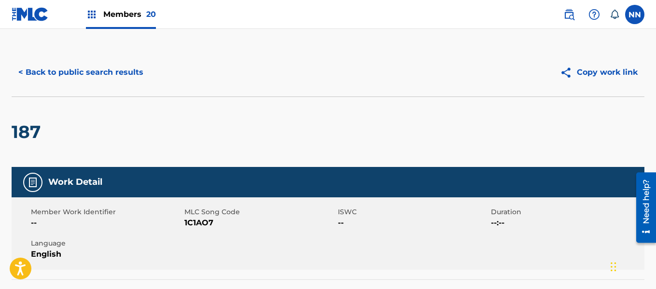
scroll to position [0, 0]
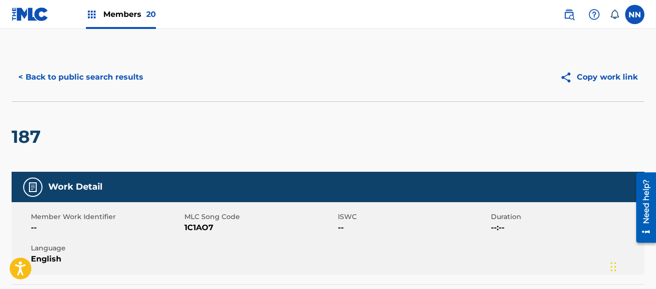
click at [30, 130] on h2 "187" at bounding box center [29, 137] width 34 height 22
click at [43, 75] on button "< Back to public search results" at bounding box center [81, 77] width 139 height 24
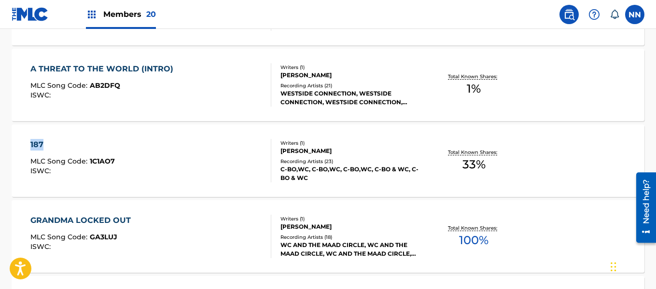
scroll to position [6137, 0]
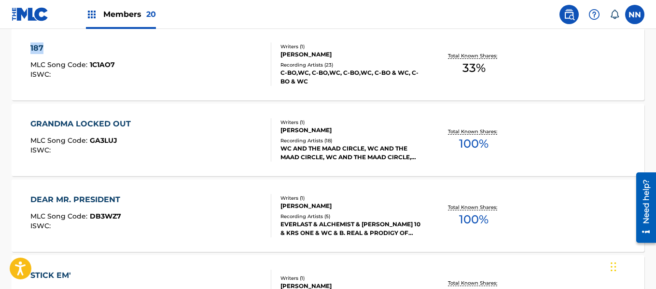
click at [65, 121] on div "GRANDMA LOCKED OUT" at bounding box center [82, 124] width 105 height 12
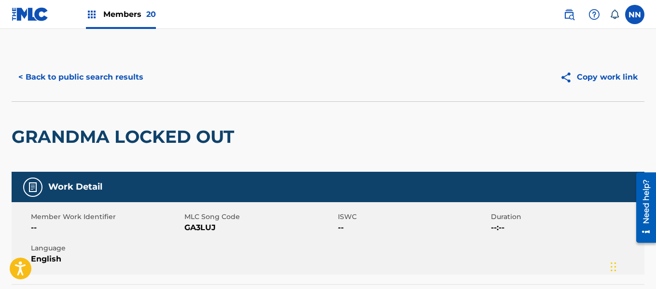
click at [43, 132] on h2 "GRANDMA LOCKED OUT" at bounding box center [125, 137] width 227 height 22
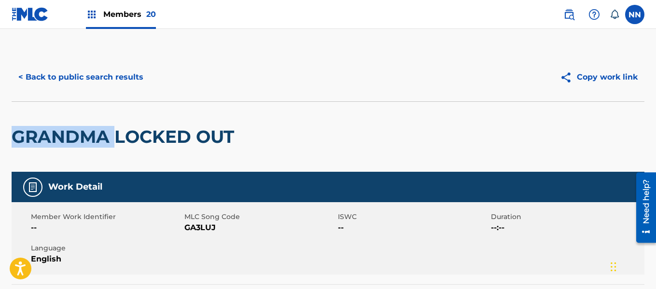
click at [43, 132] on h2 "GRANDMA LOCKED OUT" at bounding box center [125, 137] width 227 height 22
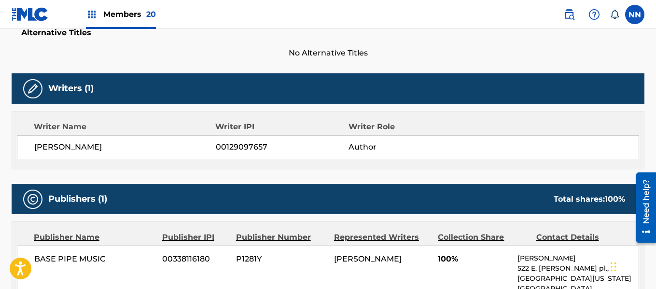
scroll to position [338, 0]
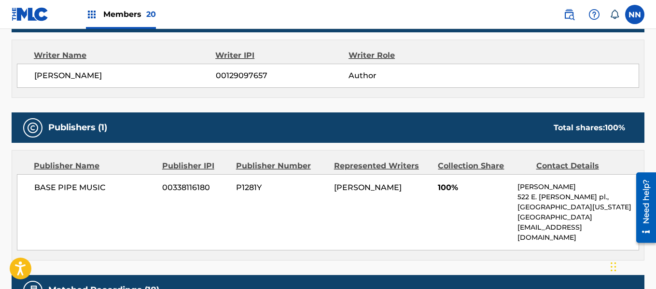
click at [41, 74] on span "[PERSON_NAME]" at bounding box center [125, 76] width 182 height 12
click at [451, 185] on span "100%" at bounding box center [474, 188] width 72 height 12
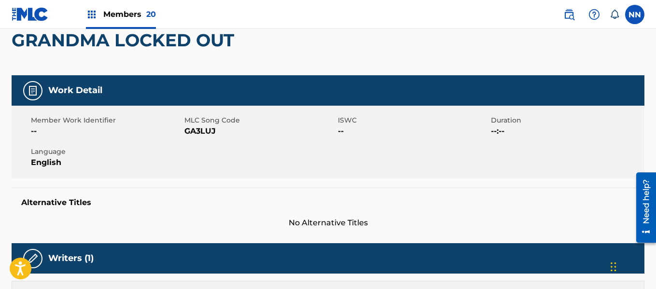
scroll to position [0, 0]
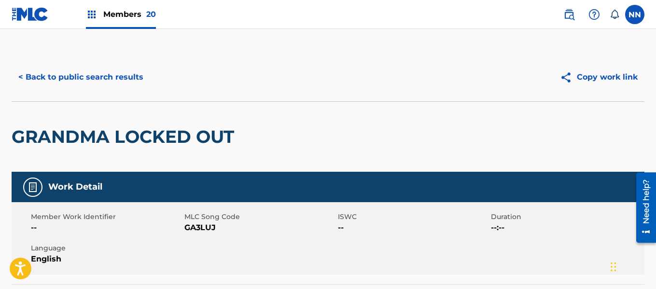
click at [51, 72] on button "< Back to public search results" at bounding box center [81, 77] width 139 height 24
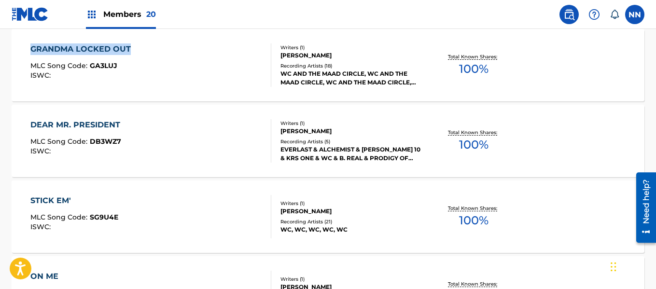
scroll to position [6213, 0]
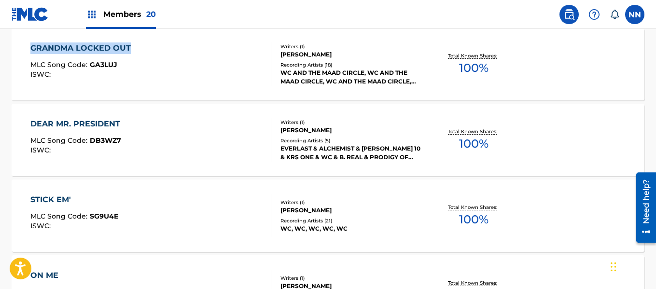
click at [68, 124] on div "DEAR MR. PRESIDENT" at bounding box center [77, 124] width 95 height 12
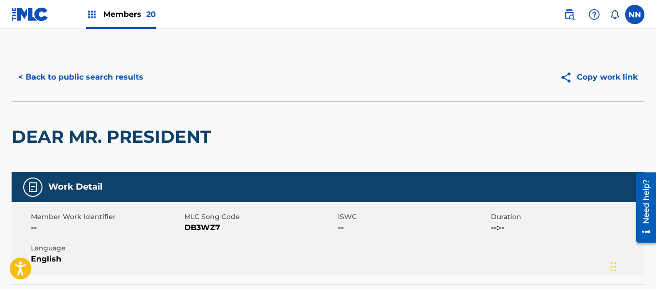
click at [41, 141] on h2 "DEAR MR. PRESIDENT" at bounding box center [114, 137] width 204 height 22
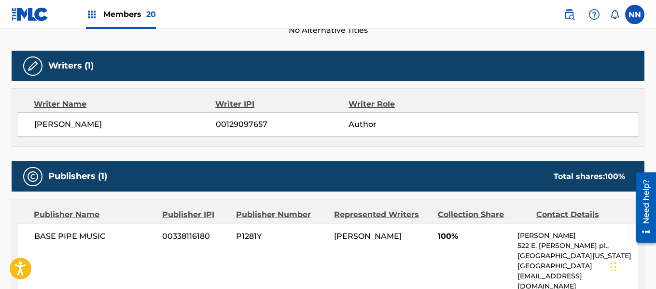
scroll to position [290, 0]
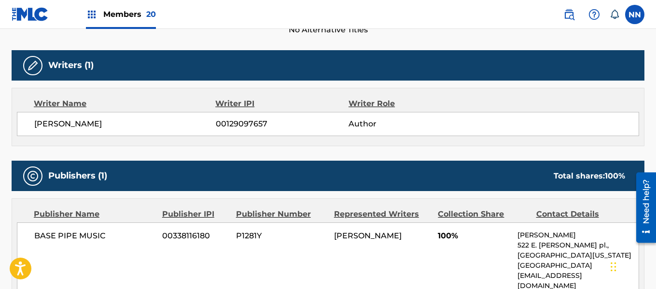
click at [48, 121] on span "[PERSON_NAME]" at bounding box center [125, 124] width 182 height 12
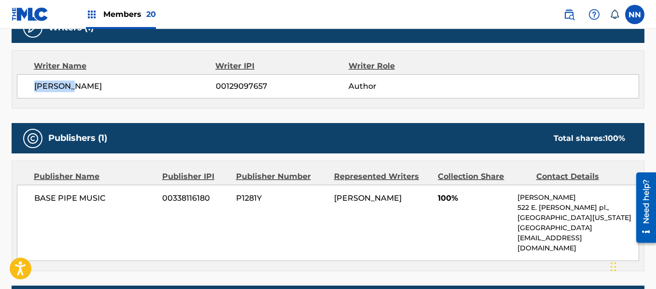
scroll to position [338, 0]
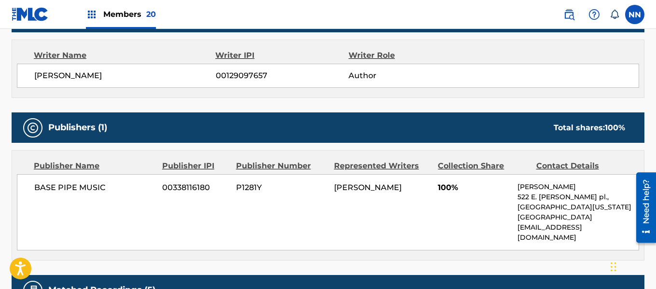
click at [442, 188] on span "100%" at bounding box center [474, 188] width 72 height 12
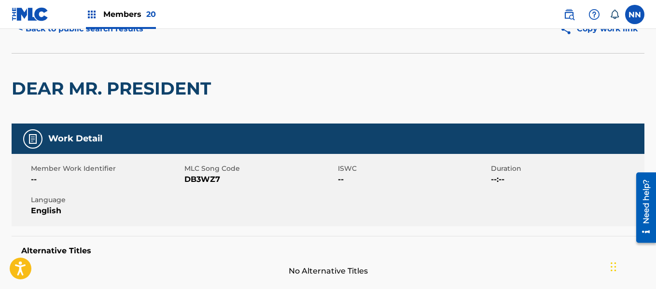
click at [56, 90] on h2 "DEAR MR. PRESIDENT" at bounding box center [114, 89] width 204 height 22
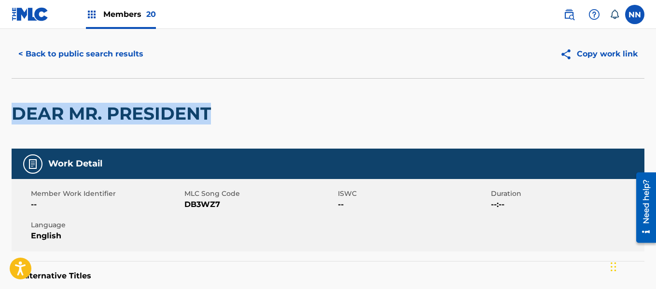
scroll to position [0, 0]
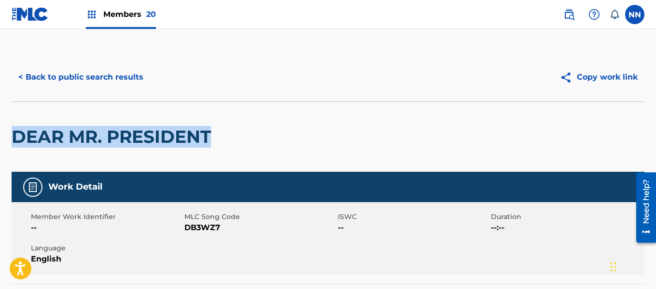
click at [61, 77] on button "< Back to public search results" at bounding box center [81, 77] width 139 height 24
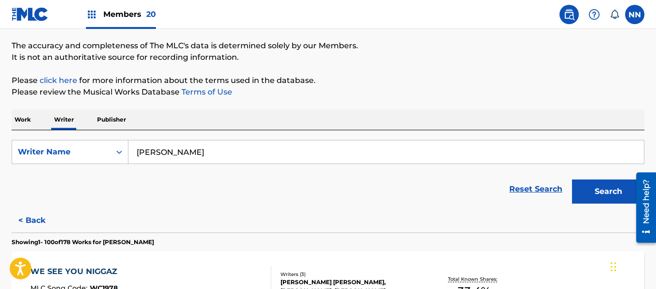
scroll to position [6193, 0]
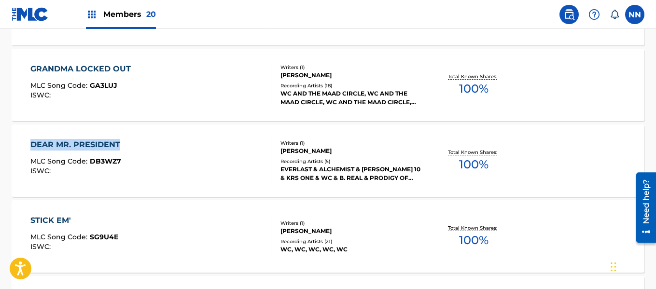
click at [57, 219] on div "STICK EM'" at bounding box center [74, 221] width 88 height 12
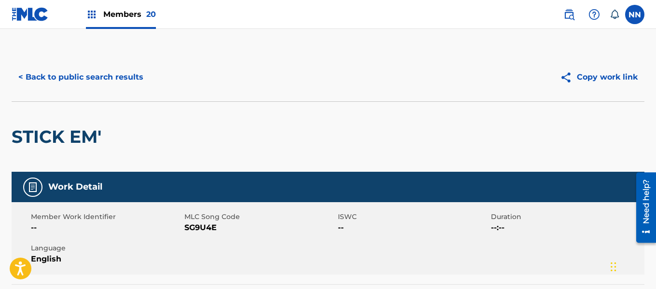
click at [62, 136] on h2 "STICK EM'" at bounding box center [59, 137] width 95 height 22
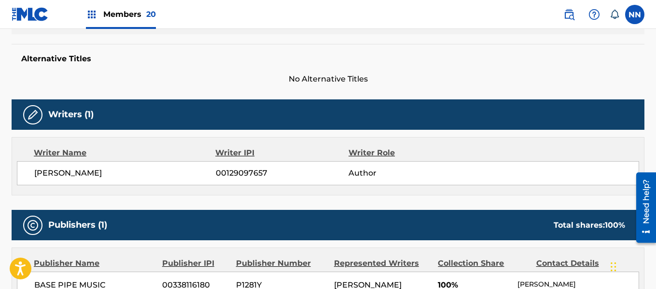
scroll to position [241, 0]
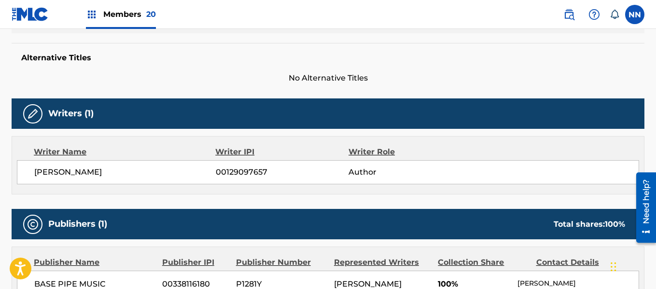
click at [52, 170] on span "[PERSON_NAME]" at bounding box center [125, 173] width 182 height 12
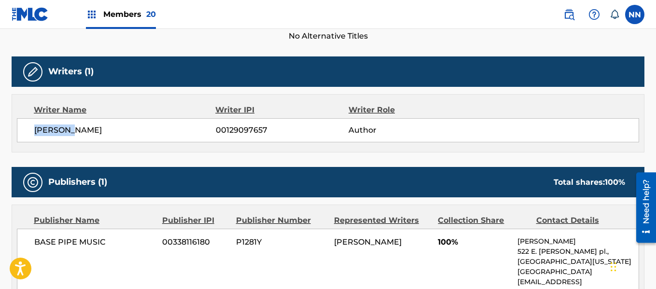
scroll to position [338, 0]
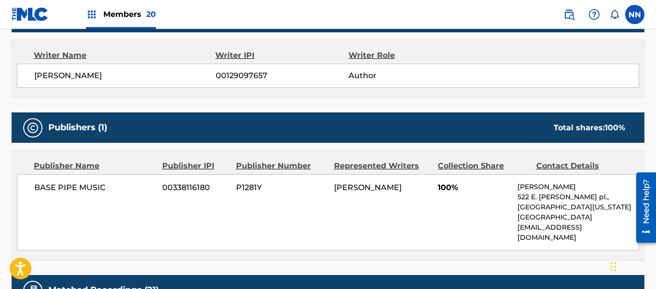
click at [440, 188] on span "100%" at bounding box center [474, 188] width 72 height 12
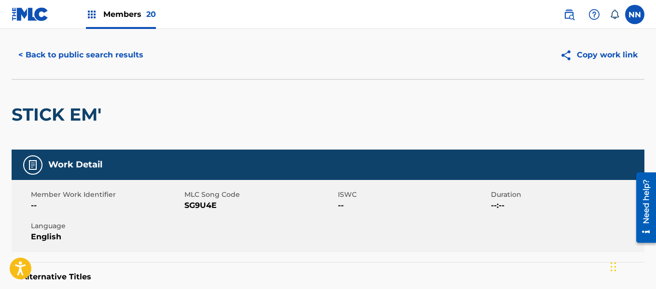
scroll to position [0, 0]
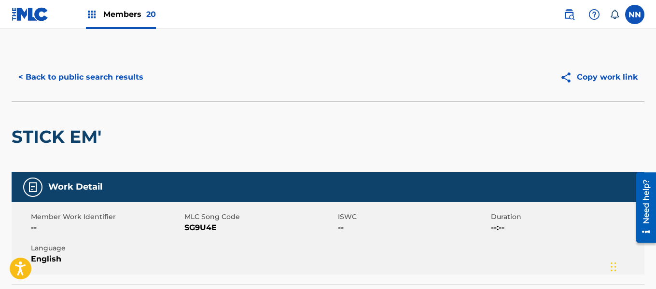
click at [61, 75] on button "< Back to public search results" at bounding box center [81, 77] width 139 height 24
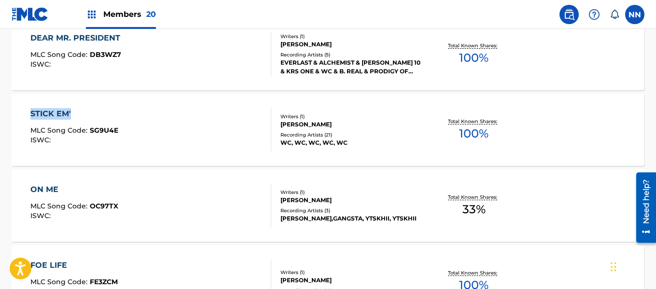
scroll to position [6317, 0]
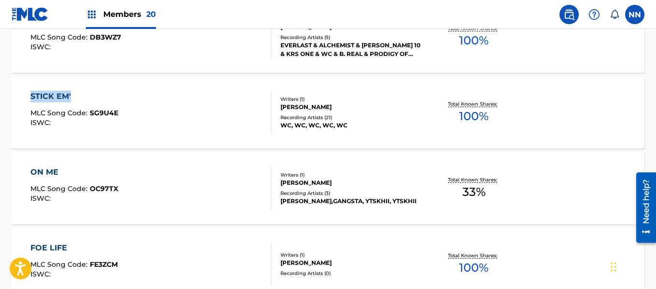
click at [46, 172] on div "ON ME" at bounding box center [74, 173] width 88 height 12
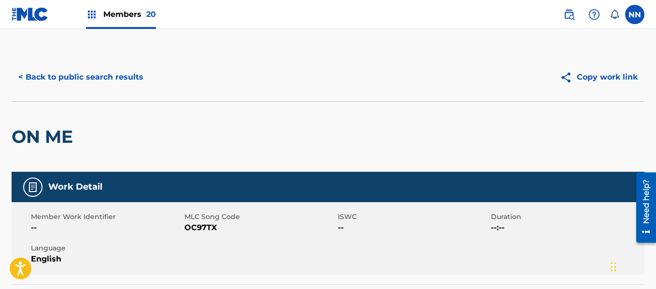
click at [44, 138] on h2 "ON ME" at bounding box center [45, 137] width 66 height 22
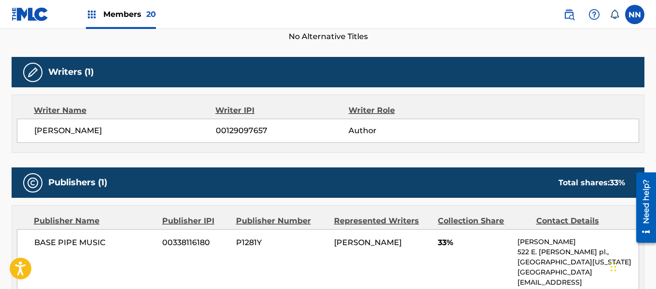
scroll to position [290, 0]
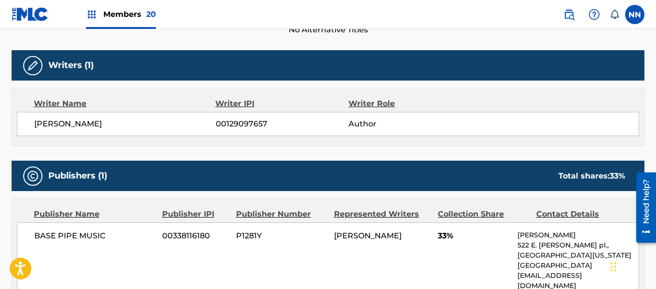
click at [50, 123] on span "[PERSON_NAME]" at bounding box center [125, 124] width 182 height 12
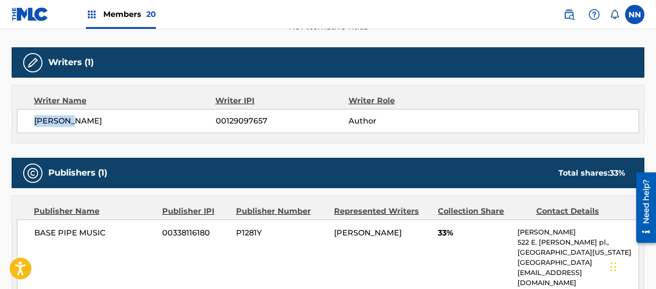
scroll to position [386, 0]
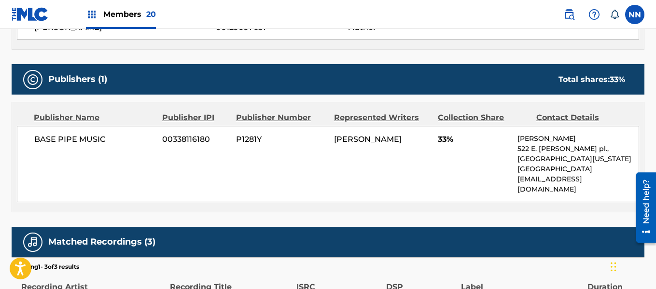
click at [435, 131] on div "BASE PIPE MUSIC 00338116180 P1281Y [PERSON_NAME] 33% [PERSON_NAME] [STREET_ADDR…" at bounding box center [328, 164] width 623 height 76
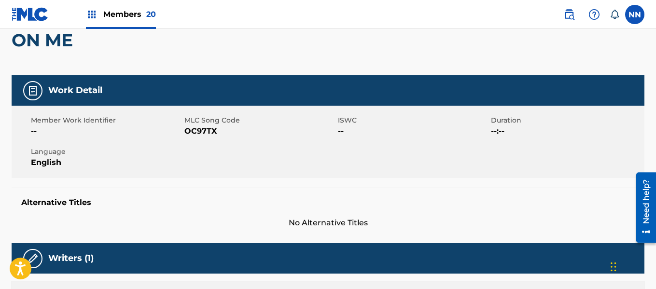
scroll to position [0, 0]
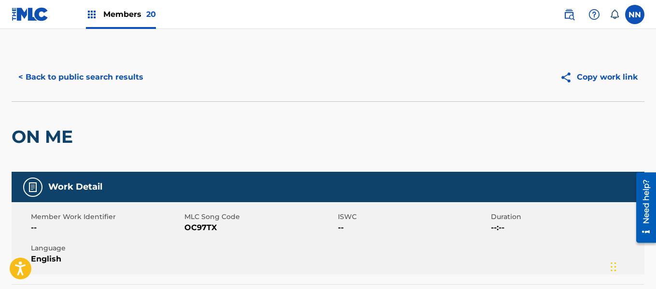
click at [71, 74] on button "< Back to public search results" at bounding box center [81, 77] width 139 height 24
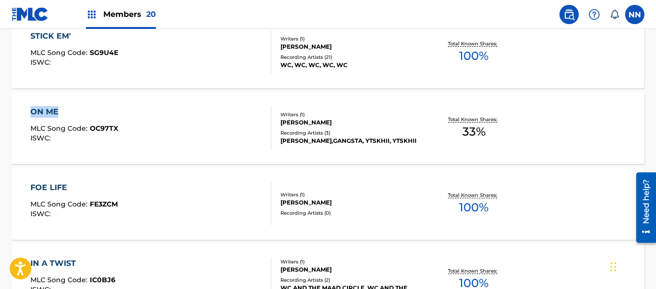
scroll to position [6392, 0]
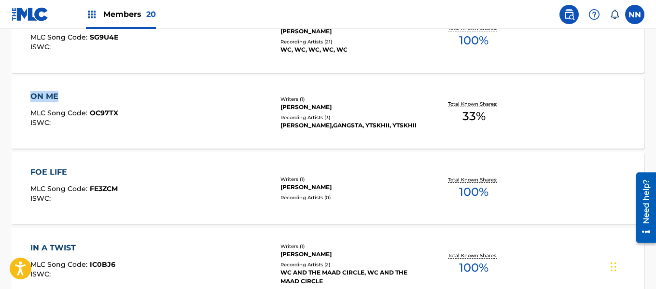
click at [53, 170] on div "FOE LIFE" at bounding box center [73, 173] width 87 height 12
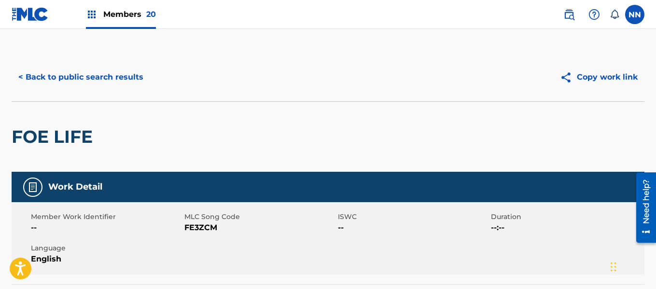
click at [31, 140] on h2 "FOE LIFE" at bounding box center [55, 137] width 86 height 22
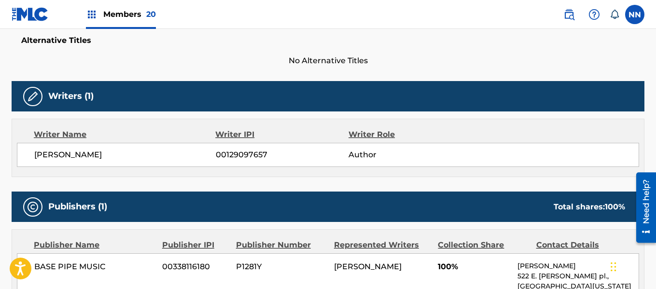
scroll to position [338, 0]
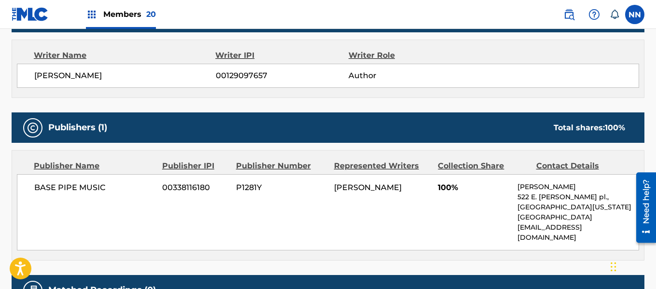
click at [54, 80] on span "[PERSON_NAME]" at bounding box center [125, 76] width 182 height 12
click at [434, 184] on div "BASE PIPE MUSIC 00338116180 P1281Y [PERSON_NAME] 100% [PERSON_NAME] [STREET_ADD…" at bounding box center [328, 212] width 623 height 76
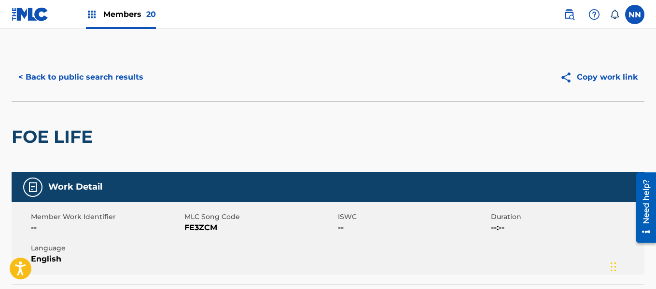
click at [93, 76] on button "< Back to public search results" at bounding box center [81, 77] width 139 height 24
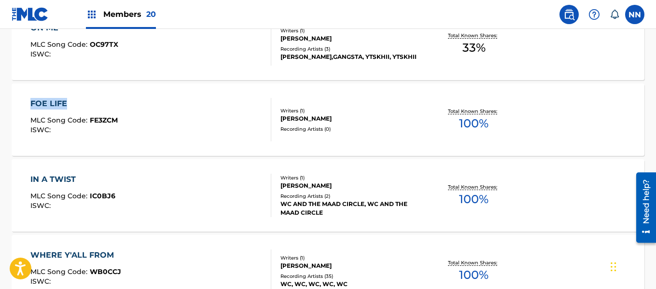
scroll to position [6517, 0]
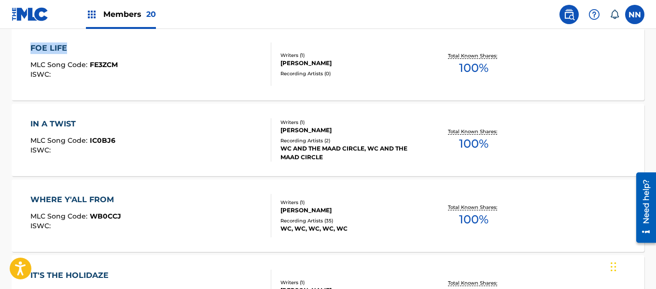
click at [72, 124] on div "IN A TWIST" at bounding box center [72, 124] width 85 height 12
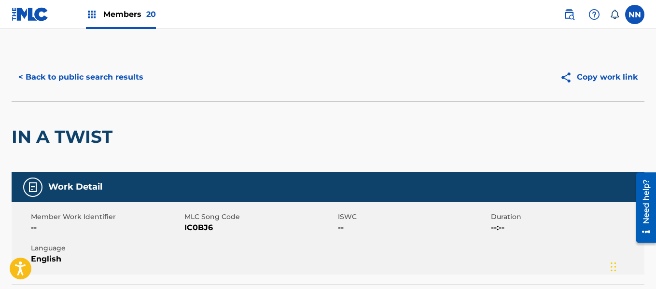
click at [77, 137] on h2 "IN A TWIST" at bounding box center [65, 137] width 106 height 22
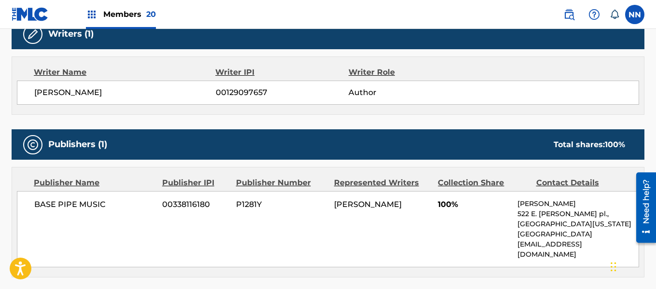
scroll to position [338, 0]
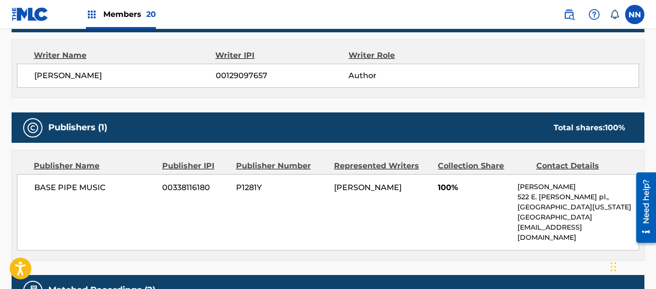
click at [52, 75] on span "[PERSON_NAME]" at bounding box center [125, 76] width 182 height 12
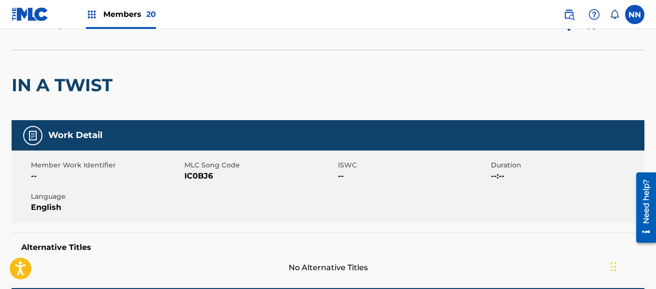
scroll to position [0, 0]
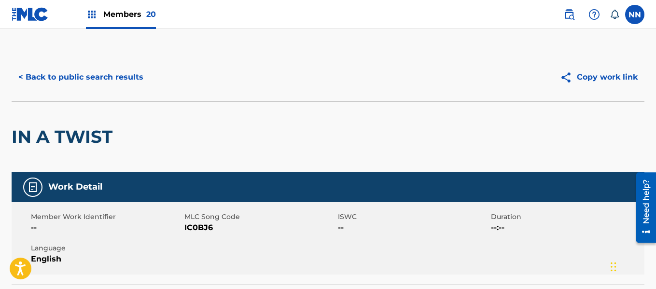
click at [61, 75] on button "< Back to public search results" at bounding box center [81, 77] width 139 height 24
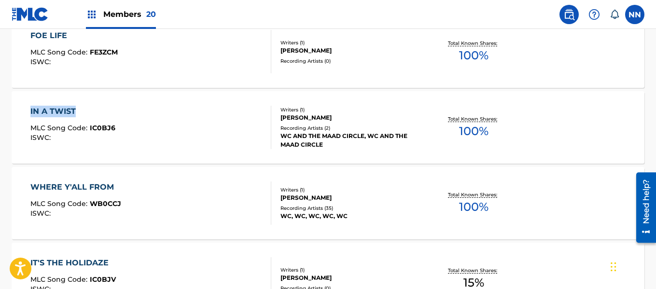
scroll to position [6544, 0]
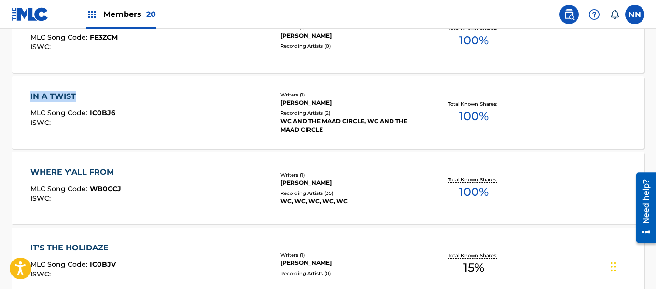
click at [71, 170] on div "WHERE Y'ALL FROM" at bounding box center [75, 173] width 91 height 12
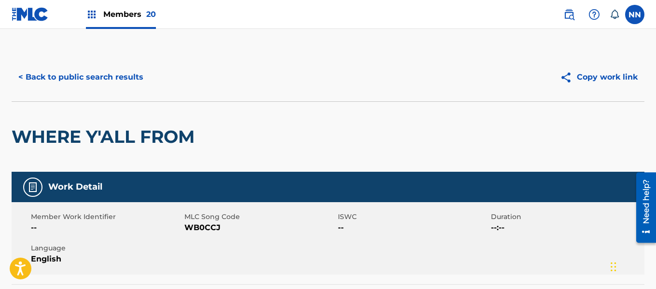
click at [54, 143] on h2 "WHERE Y'ALL FROM" at bounding box center [106, 137] width 188 height 22
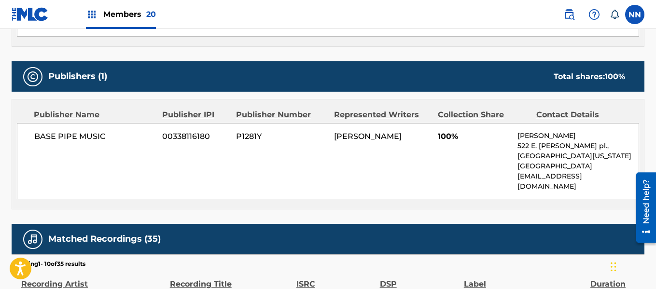
scroll to position [338, 0]
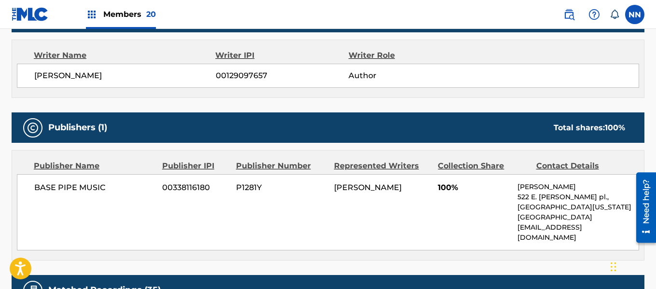
click at [53, 75] on span "[PERSON_NAME]" at bounding box center [125, 76] width 182 height 12
click at [449, 188] on span "100%" at bounding box center [474, 188] width 72 height 12
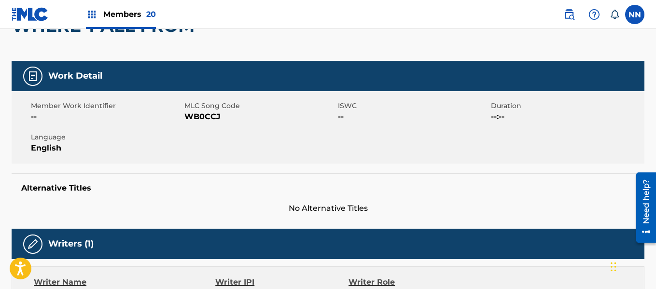
scroll to position [0, 0]
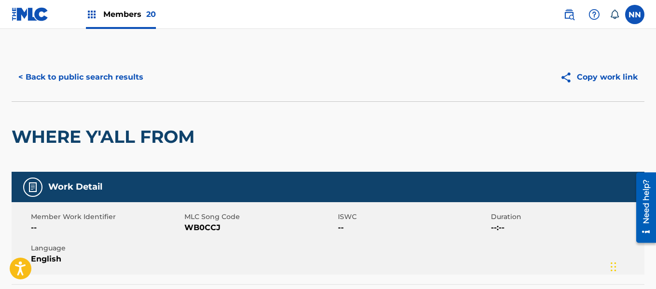
click at [42, 140] on h2 "WHERE Y'ALL FROM" at bounding box center [106, 137] width 188 height 22
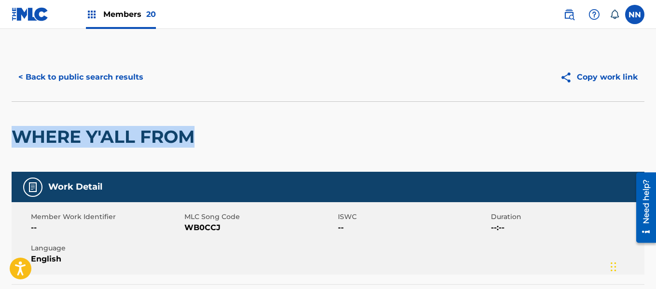
click at [51, 80] on button "< Back to public search results" at bounding box center [81, 77] width 139 height 24
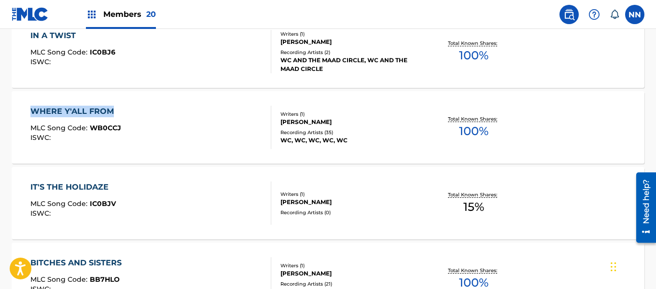
scroll to position [6620, 0]
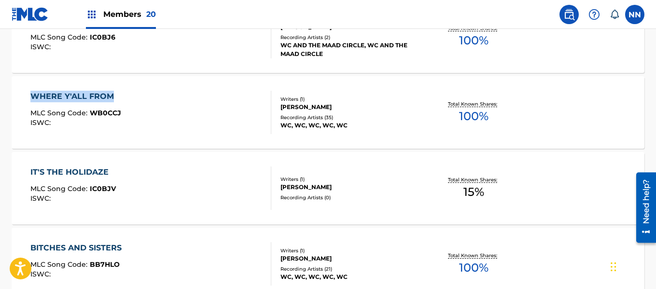
click at [61, 170] on div "IT'S THE HOLIDAZE" at bounding box center [72, 173] width 85 height 12
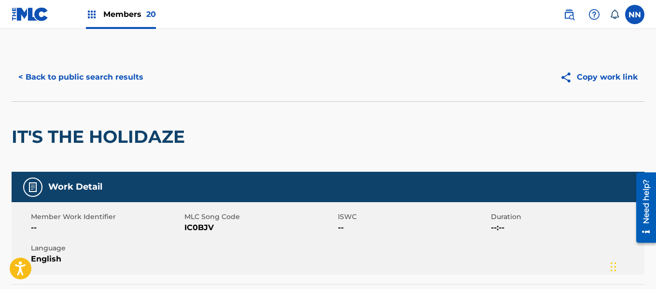
click at [48, 140] on h2 "IT'S THE HOLIDAZE" at bounding box center [101, 137] width 178 height 22
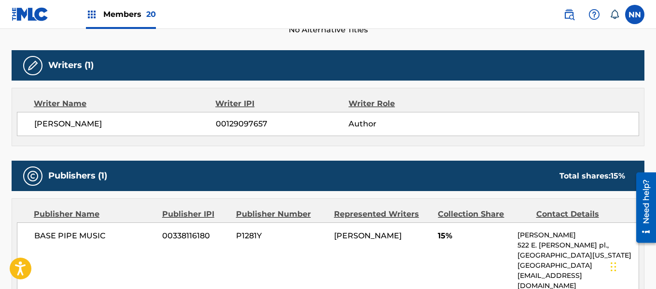
scroll to position [338, 0]
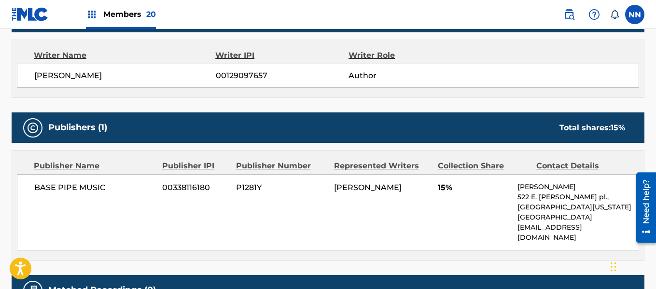
click at [49, 82] on div "[PERSON_NAME] 00129097657 Author" at bounding box center [328, 76] width 623 height 24
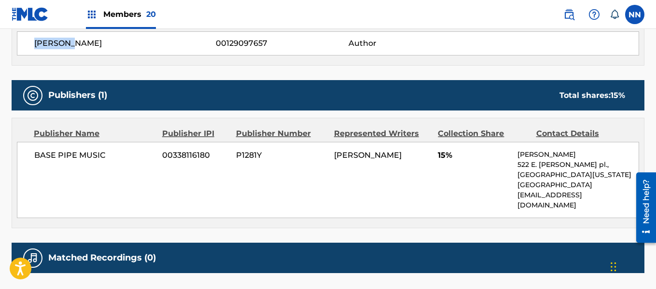
scroll to position [386, 0]
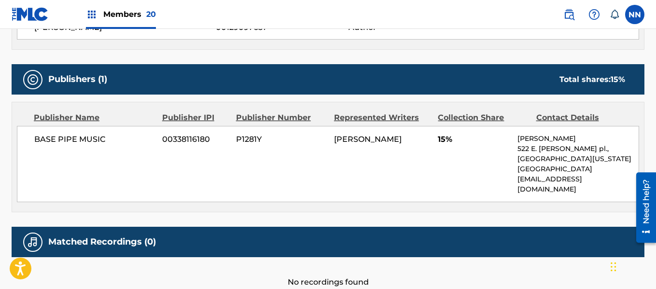
click at [442, 143] on span "15%" at bounding box center [474, 140] width 72 height 12
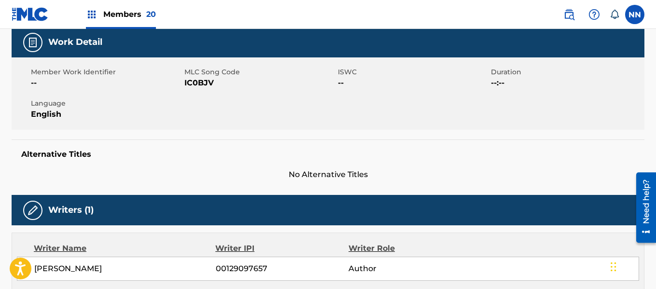
scroll to position [0, 0]
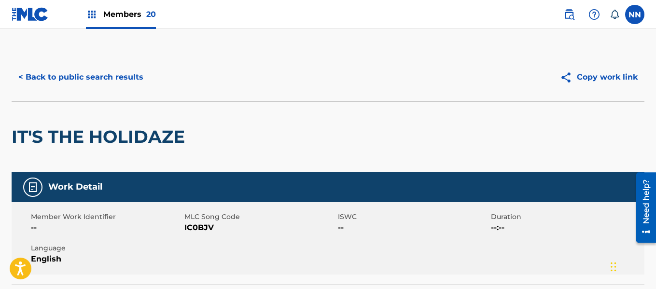
click at [32, 136] on h2 "IT'S THE HOLIDAZE" at bounding box center [101, 137] width 178 height 22
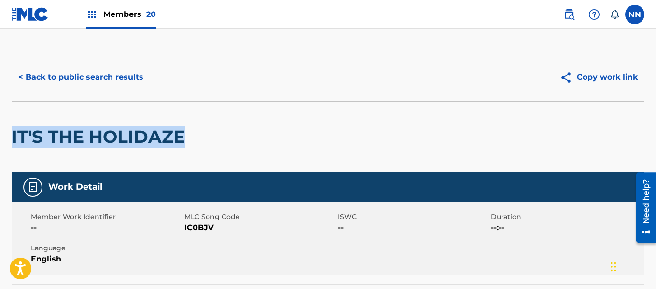
click at [96, 84] on button "< Back to public search results" at bounding box center [81, 77] width 139 height 24
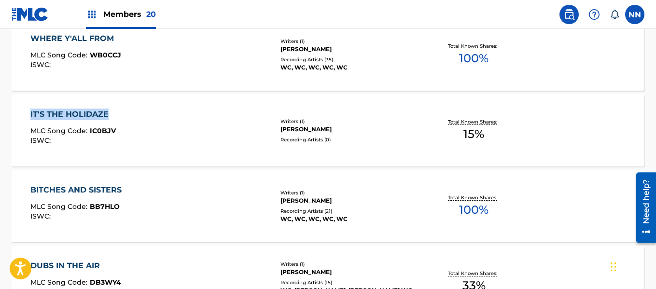
scroll to position [6744, 0]
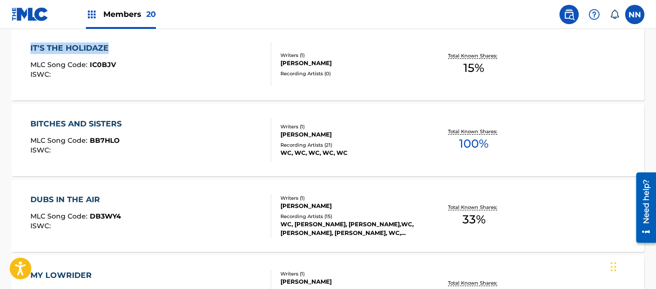
click at [47, 124] on div "BITCHES AND SISTERS" at bounding box center [78, 124] width 96 height 12
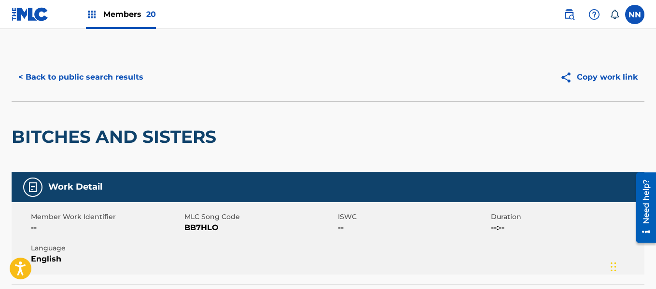
click at [45, 135] on h2 "BITCHES AND SISTERS" at bounding box center [117, 137] width 210 height 22
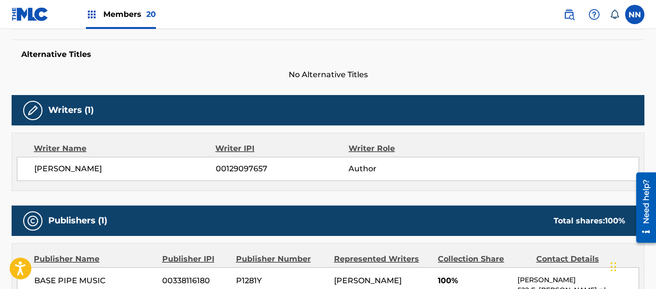
scroll to position [290, 0]
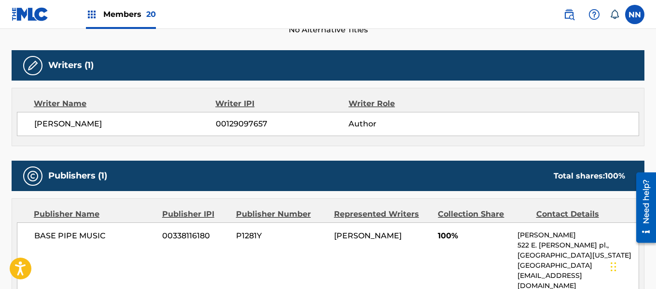
click at [58, 126] on span "[PERSON_NAME]" at bounding box center [125, 124] width 182 height 12
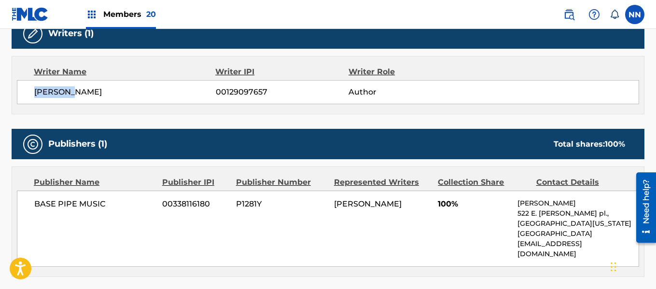
scroll to position [338, 0]
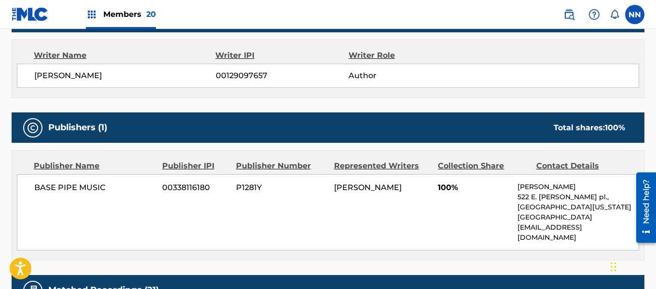
click at [458, 186] on span "100%" at bounding box center [474, 188] width 72 height 12
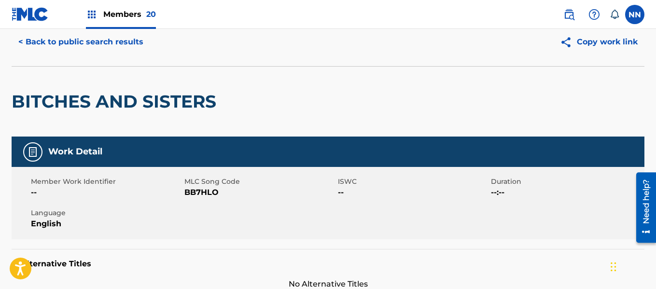
scroll to position [0, 0]
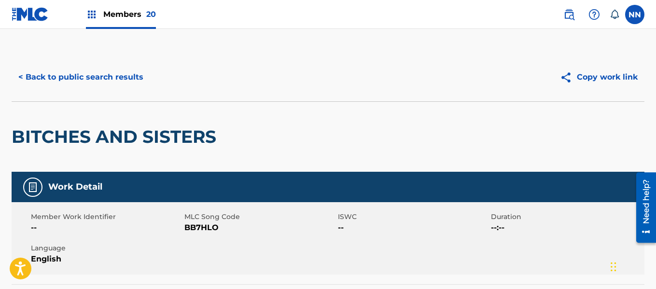
click at [30, 134] on h2 "BITCHES AND SISTERS" at bounding box center [117, 137] width 210 height 22
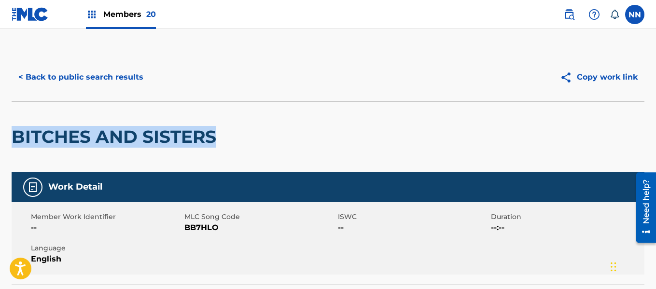
click at [58, 77] on button "< Back to public search results" at bounding box center [81, 77] width 139 height 24
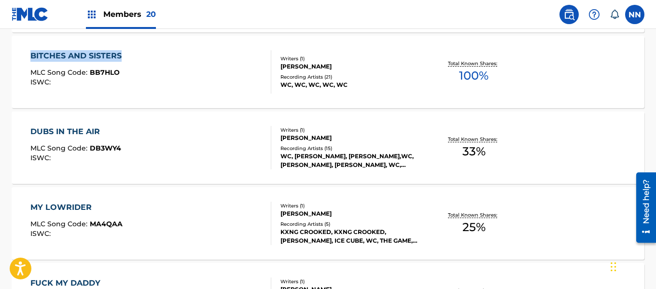
scroll to position [6820, 0]
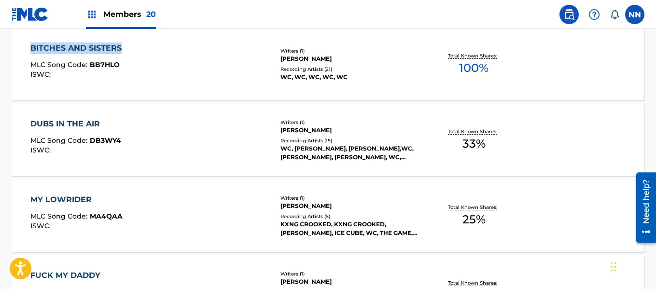
click at [50, 123] on div "DUBS IN THE AIR" at bounding box center [75, 124] width 91 height 12
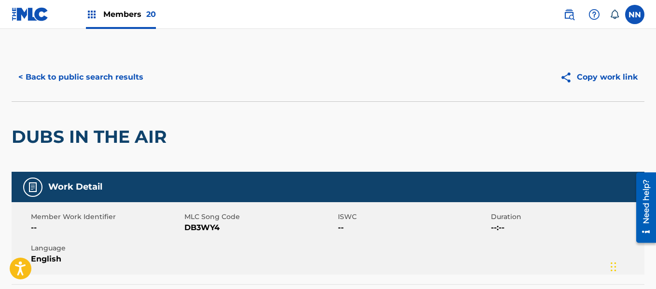
click at [39, 134] on h2 "DUBS IN THE AIR" at bounding box center [92, 137] width 160 height 22
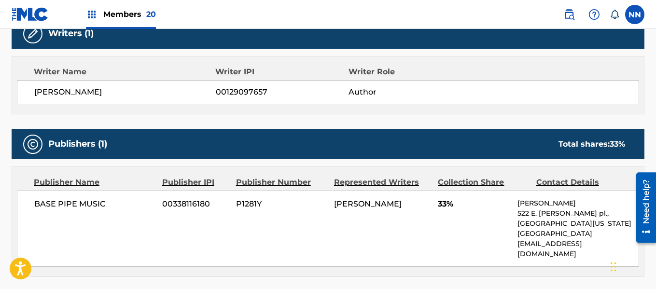
scroll to position [338, 0]
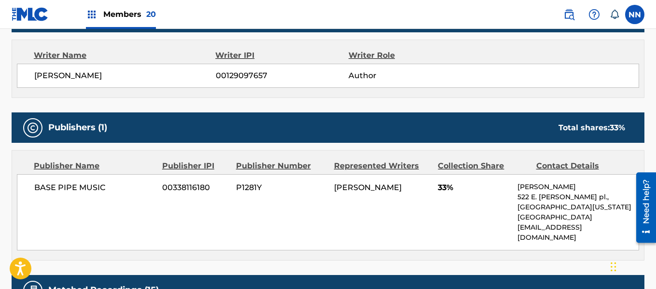
click at [51, 75] on span "[PERSON_NAME]" at bounding box center [125, 76] width 182 height 12
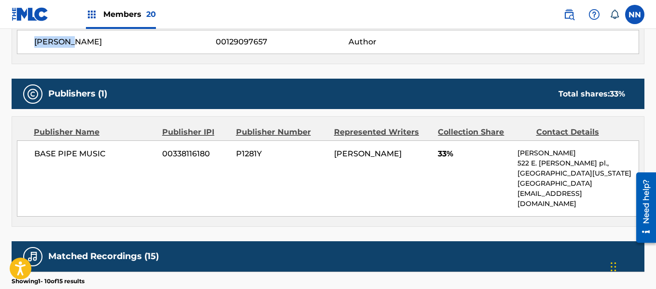
scroll to position [386, 0]
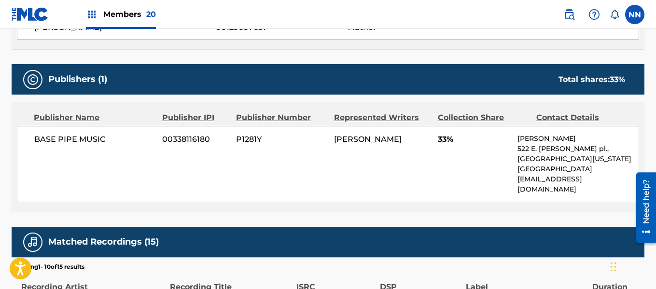
click at [446, 137] on span "33%" at bounding box center [474, 140] width 72 height 12
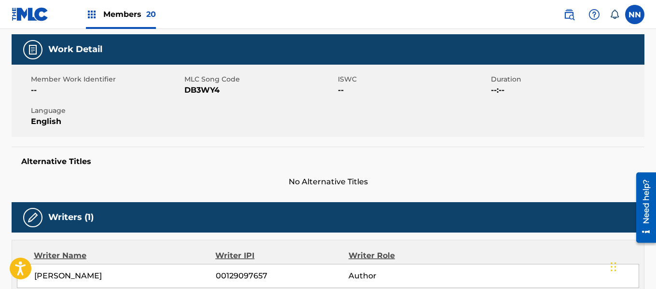
scroll to position [0, 0]
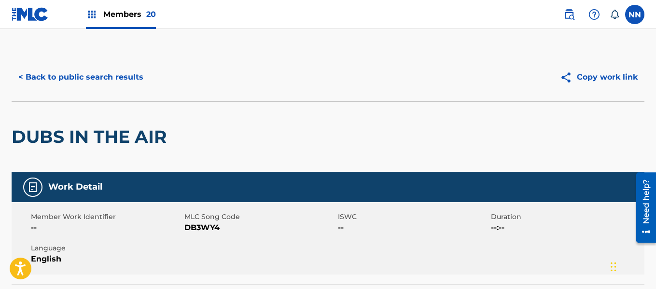
click at [43, 128] on h2 "DUBS IN THE AIR" at bounding box center [92, 137] width 160 height 22
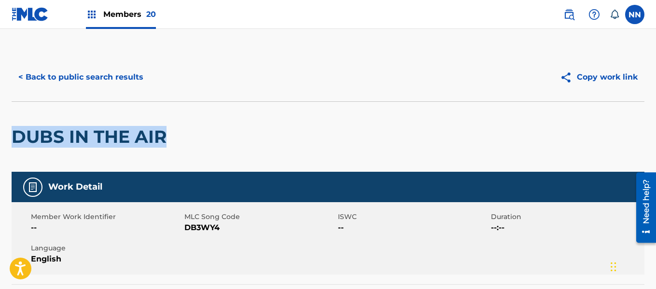
click at [57, 76] on button "< Back to public search results" at bounding box center [81, 77] width 139 height 24
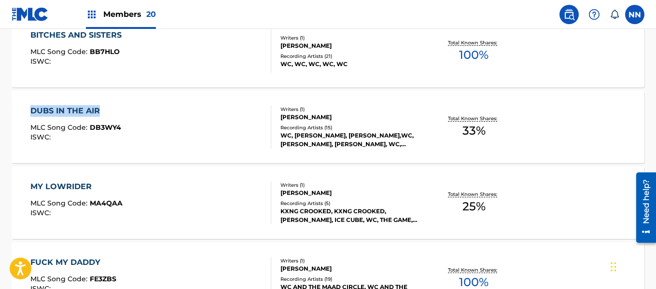
scroll to position [6847, 0]
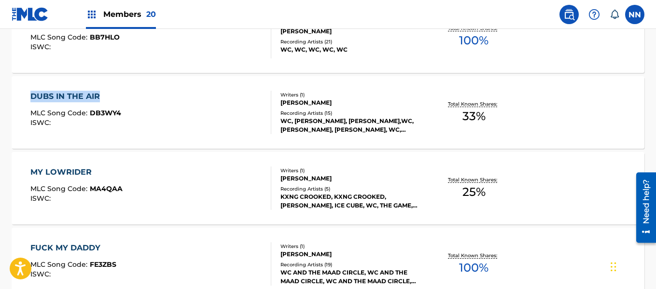
click at [57, 170] on div "MY LOWRIDER" at bounding box center [76, 173] width 92 height 12
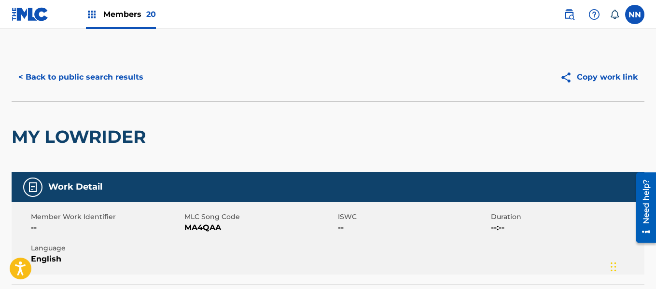
click at [55, 132] on h2 "MY LOWRIDER" at bounding box center [81, 137] width 139 height 22
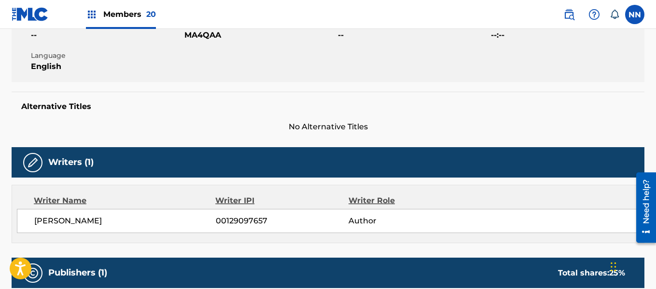
scroll to position [193, 0]
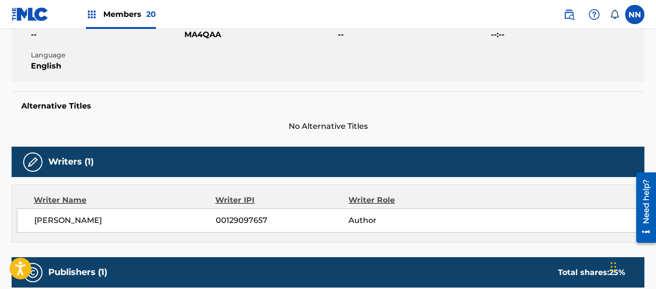
click at [54, 220] on span "[PERSON_NAME]" at bounding box center [125, 221] width 182 height 12
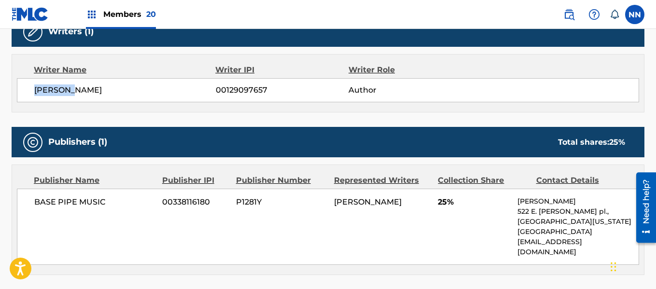
scroll to position [338, 0]
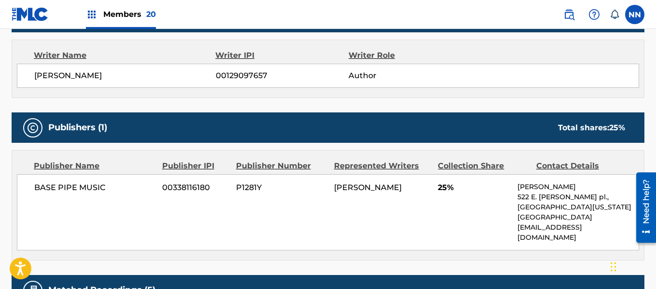
click at [438, 192] on div "BASE PIPE MUSIC 00338116180 P1281Y [PERSON_NAME] 25% [PERSON_NAME] [STREET_ADDR…" at bounding box center [328, 212] width 623 height 76
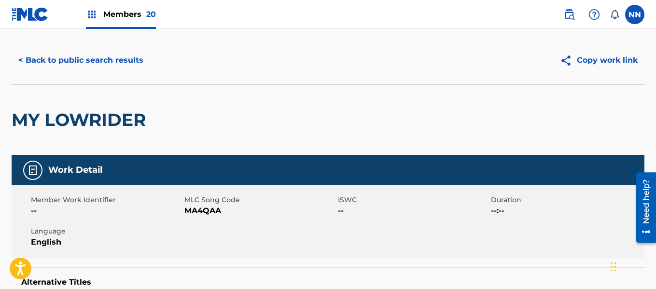
scroll to position [0, 0]
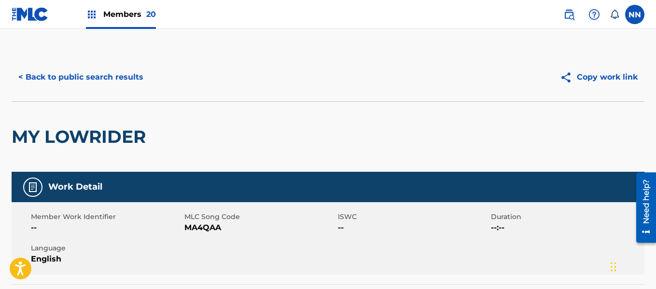
click at [71, 74] on button "< Back to public search results" at bounding box center [81, 77] width 139 height 24
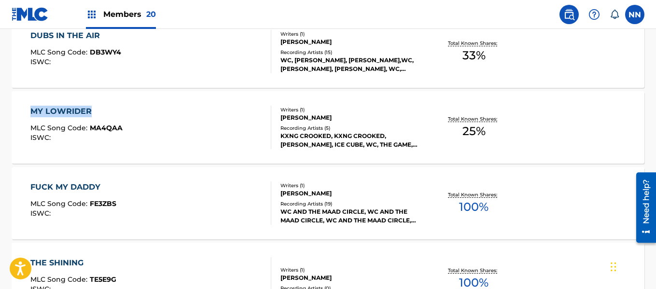
scroll to position [6923, 0]
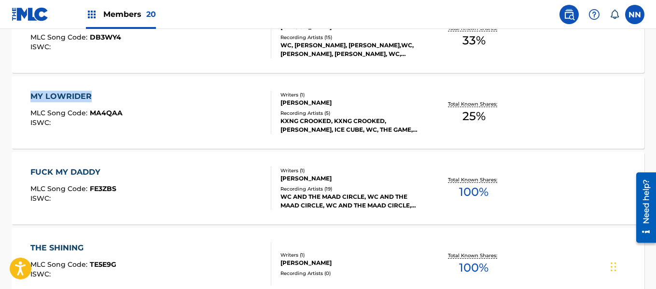
click at [53, 172] on div "FUCK MY DADDY" at bounding box center [73, 173] width 86 height 12
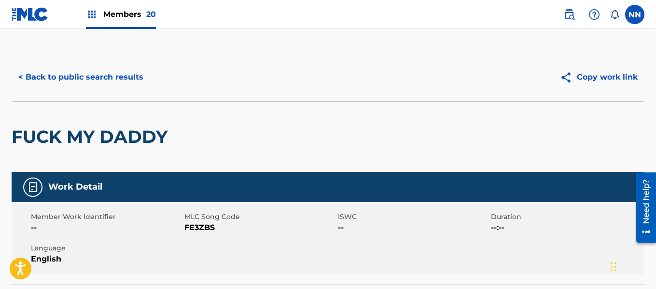
click at [37, 142] on h2 "FUCK MY DADDY" at bounding box center [92, 137] width 161 height 22
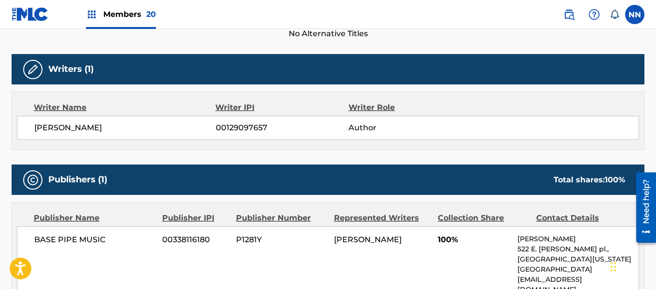
scroll to position [338, 0]
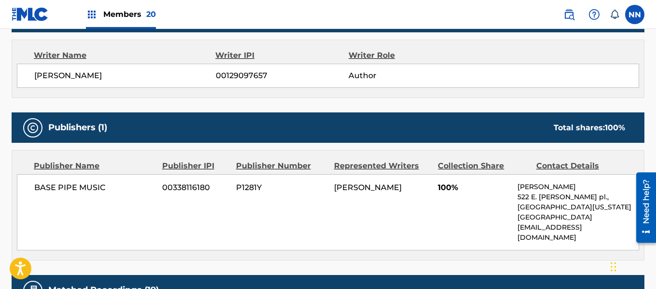
click at [52, 78] on span "[PERSON_NAME]" at bounding box center [125, 76] width 182 height 12
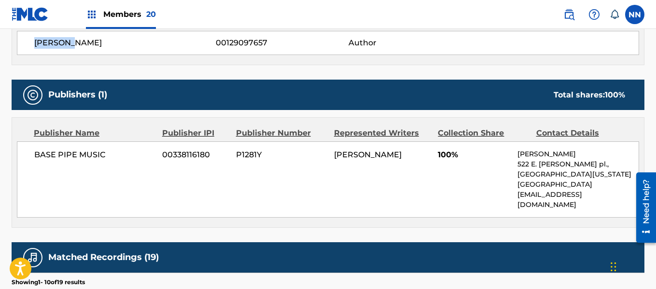
scroll to position [386, 0]
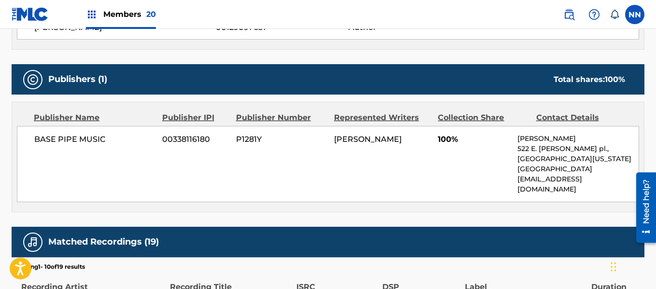
click at [444, 140] on span "100%" at bounding box center [474, 140] width 72 height 12
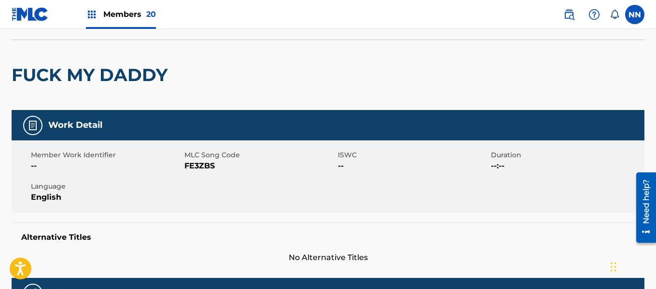
scroll to position [0, 0]
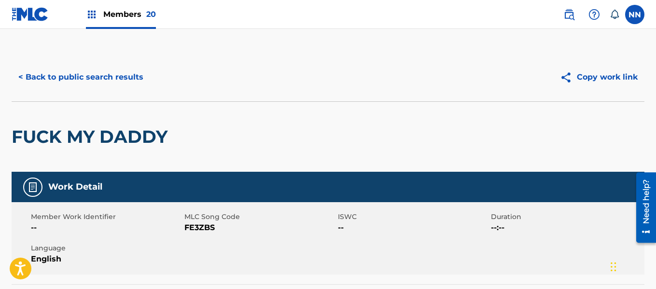
click at [31, 135] on h2 "FUCK MY DADDY" at bounding box center [92, 137] width 161 height 22
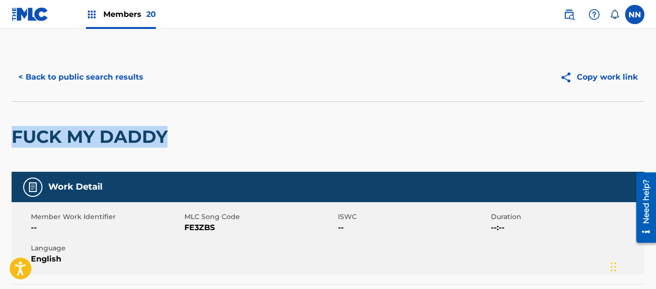
click at [104, 77] on button "< Back to public search results" at bounding box center [81, 77] width 139 height 24
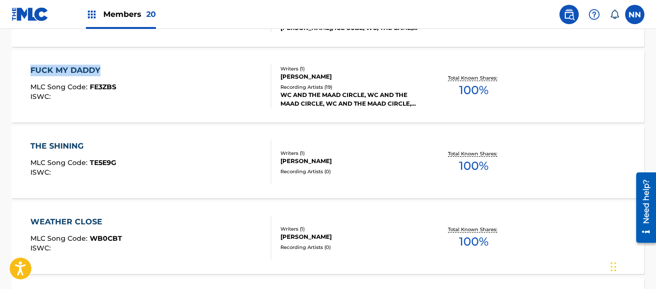
scroll to position [7096, 0]
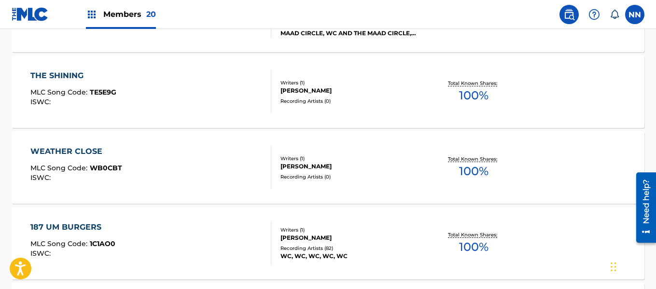
click at [58, 75] on div "THE SHINING" at bounding box center [73, 76] width 86 height 12
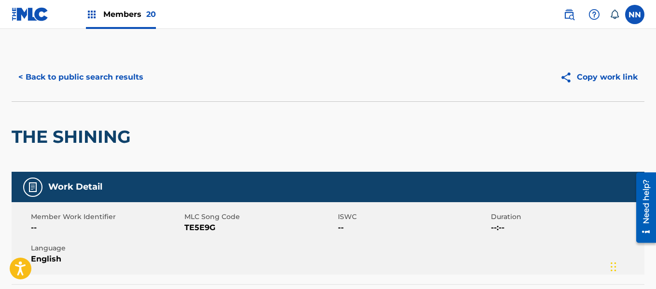
click at [32, 142] on h2 "THE SHINING" at bounding box center [74, 137] width 124 height 22
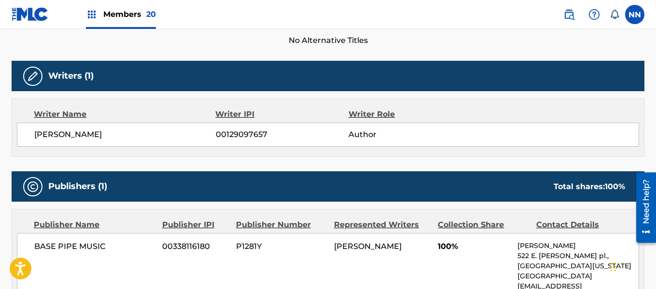
scroll to position [290, 0]
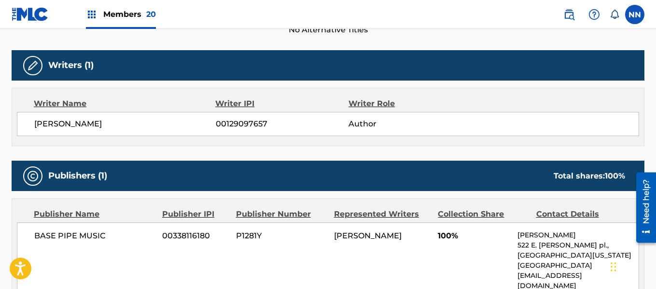
click at [45, 232] on span "BASE PIPE MUSIC" at bounding box center [94, 236] width 121 height 12
click at [51, 128] on span "[PERSON_NAME]" at bounding box center [125, 124] width 182 height 12
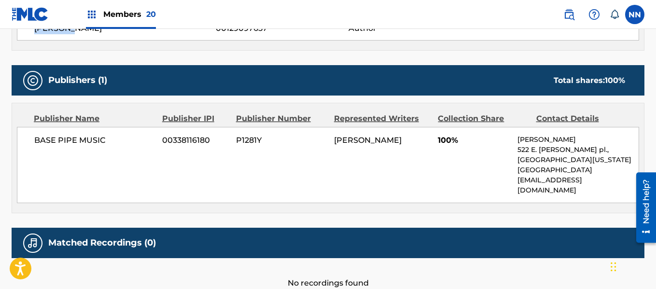
scroll to position [386, 0]
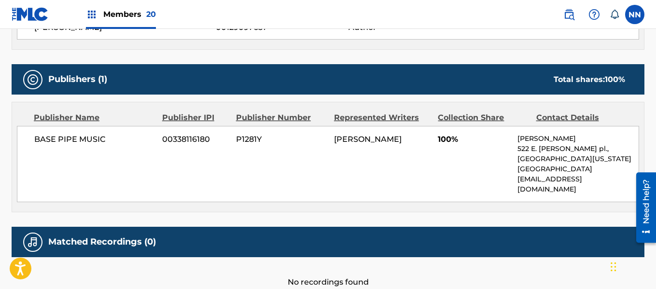
click at [446, 142] on span "100%" at bounding box center [474, 140] width 72 height 12
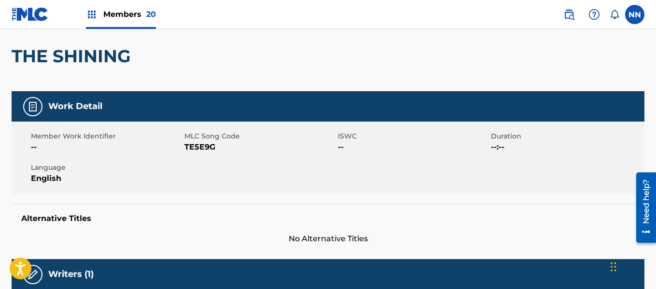
scroll to position [0, 0]
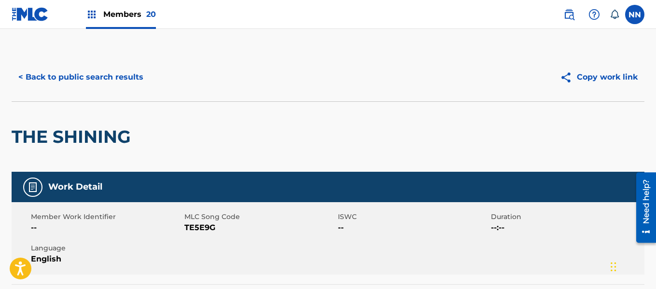
click at [69, 75] on button "< Back to public search results" at bounding box center [81, 77] width 139 height 24
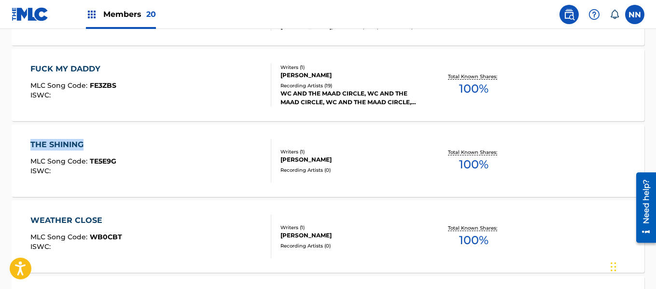
scroll to position [7075, 0]
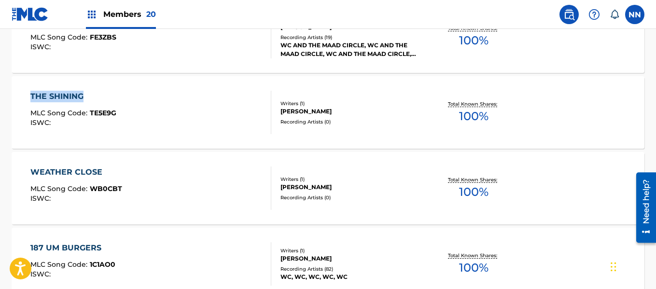
click at [62, 168] on div "WEATHER CLOSE" at bounding box center [76, 173] width 92 height 12
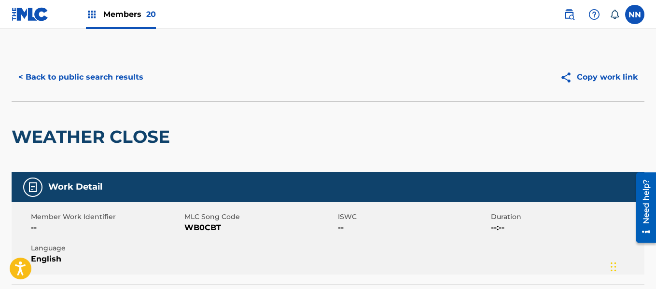
click at [58, 136] on h2 "WEATHER CLOSE" at bounding box center [93, 137] width 163 height 22
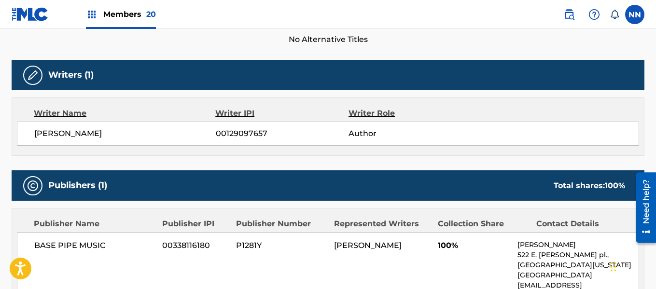
scroll to position [338, 0]
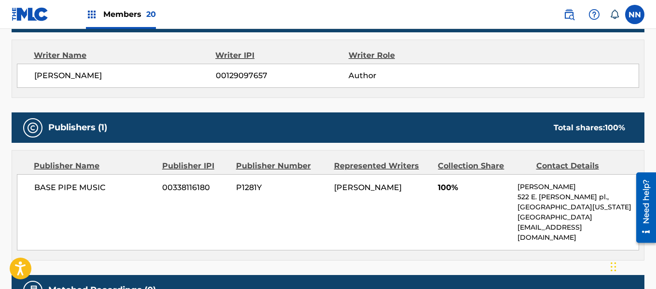
click at [48, 186] on span "BASE PIPE MUSIC" at bounding box center [94, 188] width 121 height 12
drag, startPoint x: 48, startPoint y: 186, endPoint x: 75, endPoint y: 233, distance: 54.1
click at [61, 209] on div "BASE PIPE MUSIC 00338116180 P1281Y [PERSON_NAME] 100% [PERSON_NAME] [STREET_ADD…" at bounding box center [328, 212] width 623 height 76
click at [443, 182] on span "100%" at bounding box center [474, 188] width 72 height 12
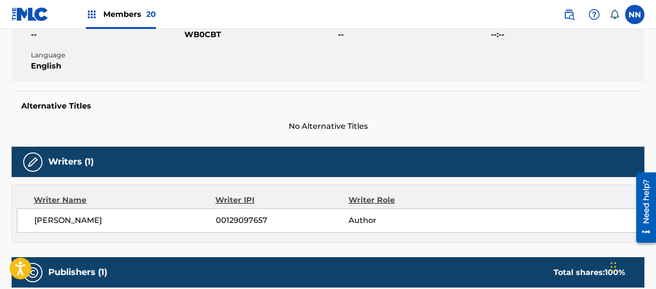
scroll to position [0, 0]
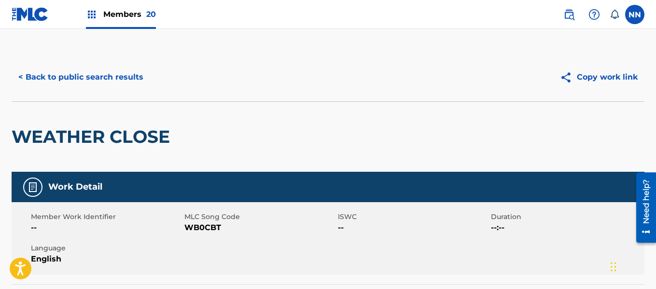
click at [71, 69] on button "< Back to public search results" at bounding box center [81, 77] width 139 height 24
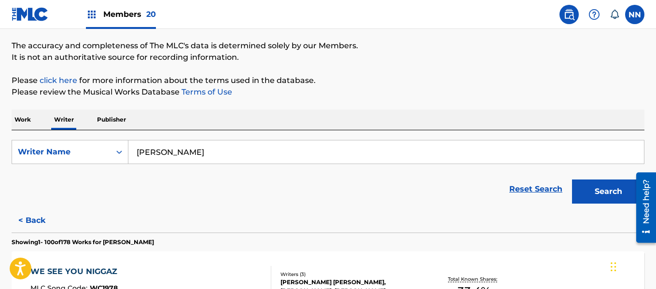
scroll to position [7102, 0]
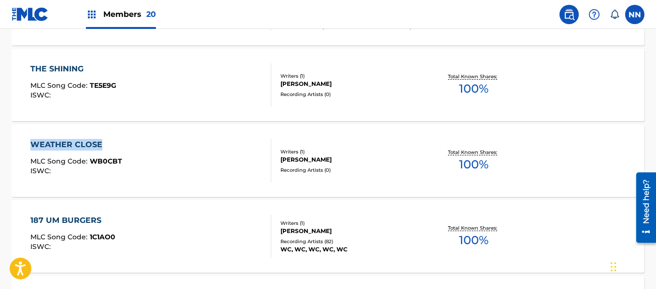
click at [57, 217] on div "187 UM BURGERS" at bounding box center [72, 221] width 85 height 12
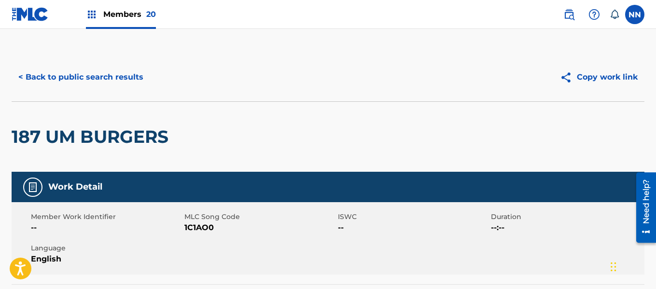
click at [45, 137] on h2 "187 UM BURGERS" at bounding box center [93, 137] width 162 height 22
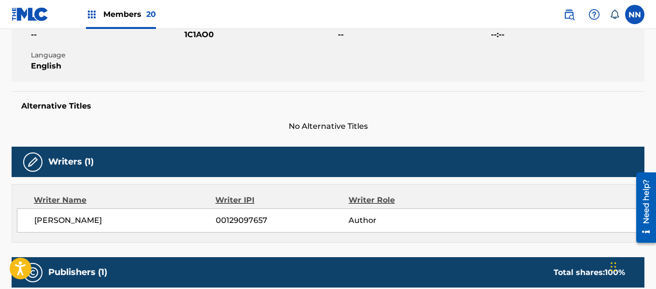
scroll to position [290, 0]
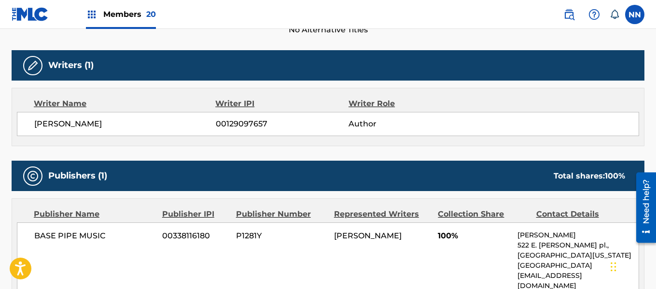
click at [51, 128] on span "[PERSON_NAME]" at bounding box center [125, 124] width 182 height 12
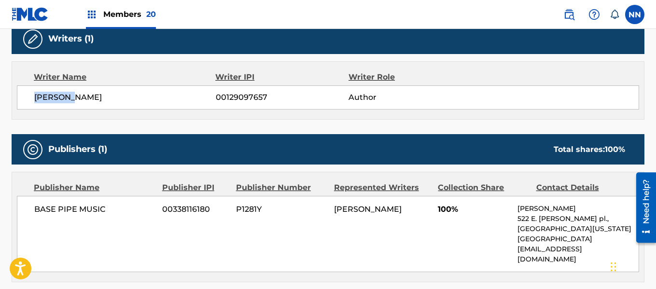
scroll to position [338, 0]
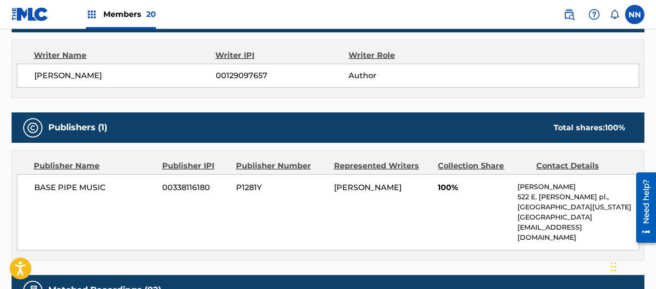
click at [449, 185] on span "100%" at bounding box center [474, 188] width 72 height 12
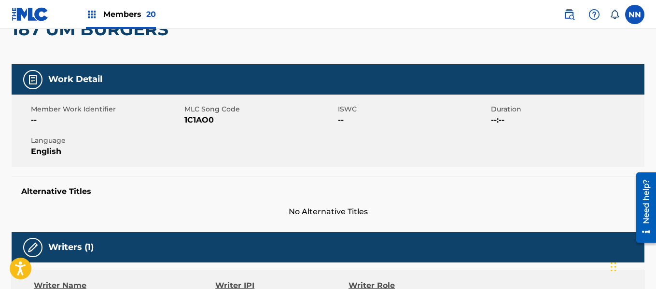
scroll to position [0, 0]
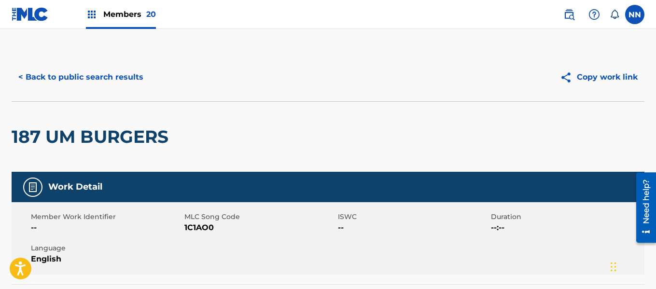
click at [23, 138] on h2 "187 UM BURGERS" at bounding box center [93, 137] width 162 height 22
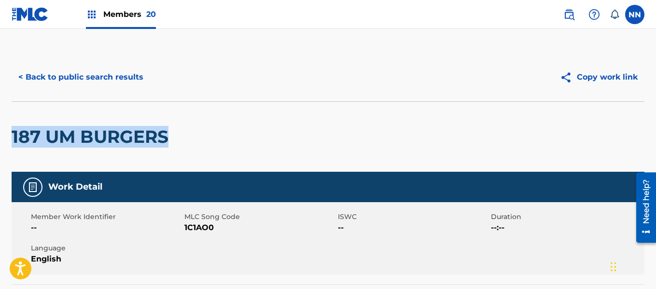
click at [126, 70] on button "< Back to public search results" at bounding box center [81, 77] width 139 height 24
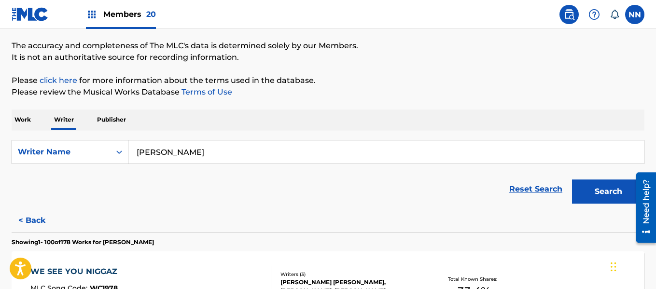
scroll to position [7178, 0]
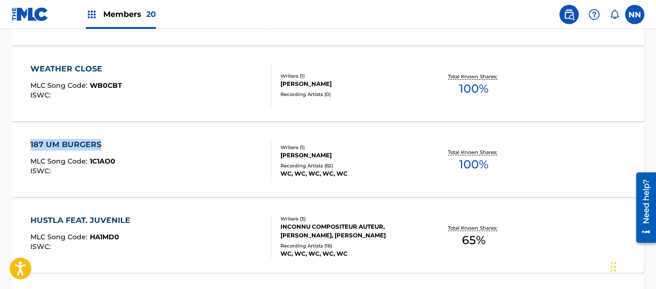
click at [74, 217] on div "HUSTLA FEAT. JUVENILE" at bounding box center [82, 221] width 105 height 12
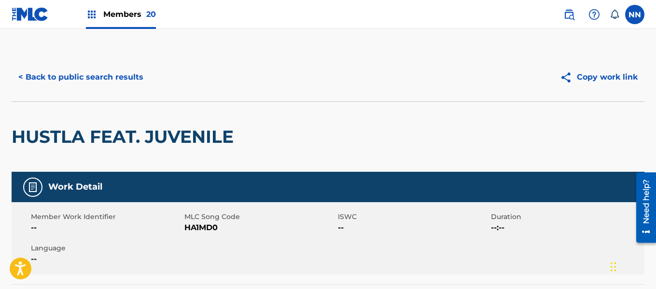
click at [55, 141] on h2 "HUSTLA FEAT. JUVENILE" at bounding box center [125, 137] width 227 height 22
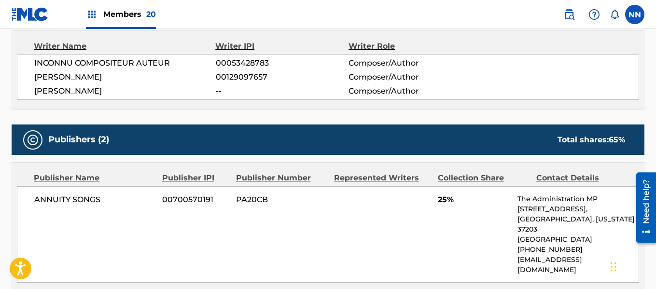
scroll to position [483, 0]
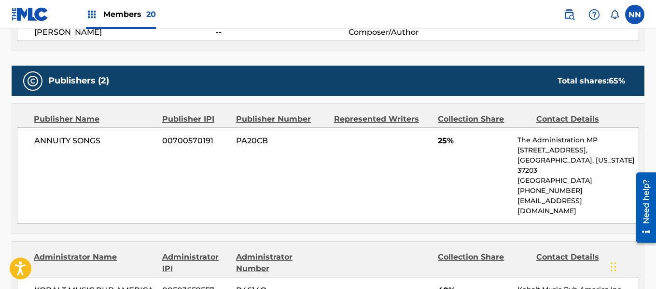
click at [40, 143] on span "ANNUITY SONGS" at bounding box center [94, 141] width 121 height 12
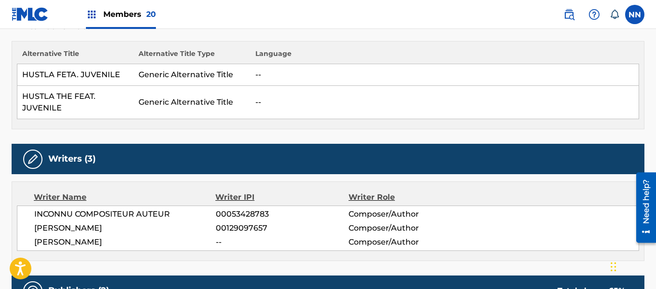
scroll to position [290, 0]
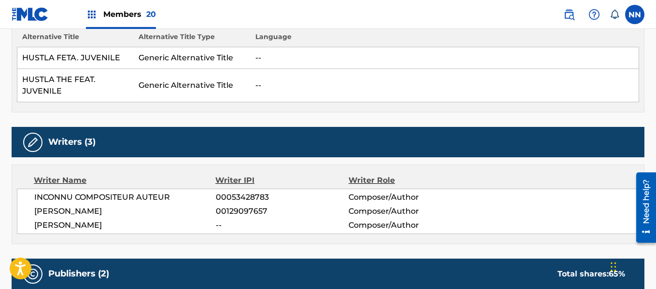
click at [51, 198] on span "INCONNU COMPOSITEUR AUTEUR" at bounding box center [125, 198] width 182 height 12
click at [45, 213] on span "[PERSON_NAME]" at bounding box center [125, 212] width 182 height 12
click at [44, 229] on span "[PERSON_NAME]" at bounding box center [125, 226] width 182 height 12
drag, startPoint x: 44, startPoint y: 229, endPoint x: 38, endPoint y: 255, distance: 26.2
click at [42, 239] on div "Writer Name Writer IPI Writer Role INCONNU COMPOSITEUR AUTEUR 00053428783 Compo…" at bounding box center [328, 205] width 633 height 80
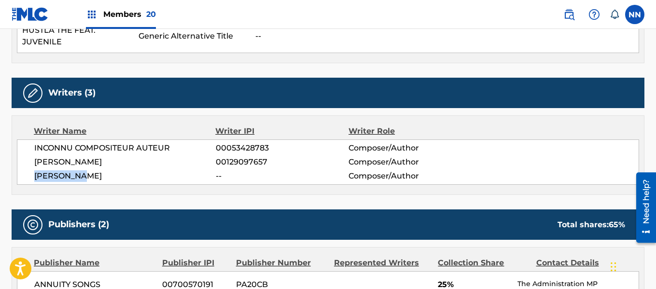
scroll to position [435, 0]
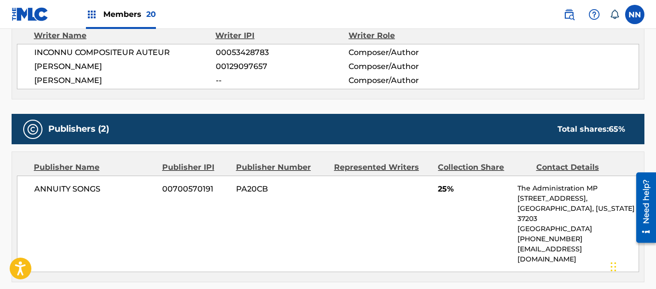
click at [439, 188] on span "25%" at bounding box center [474, 190] width 72 height 12
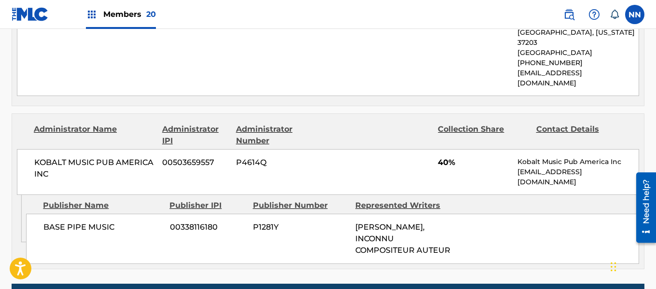
scroll to position [628, 0]
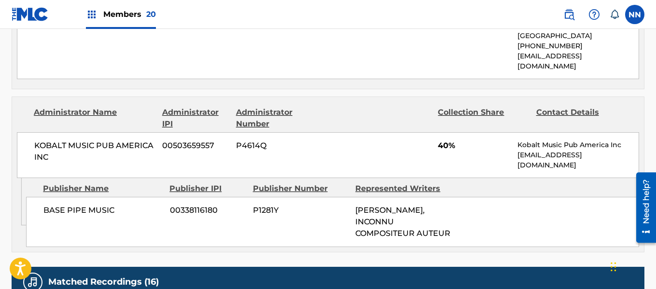
click at [53, 205] on span "BASE PIPE MUSIC" at bounding box center [102, 211] width 119 height 12
click at [39, 140] on span "KOBALT MUSIC PUB AMERICA INC" at bounding box center [94, 151] width 121 height 23
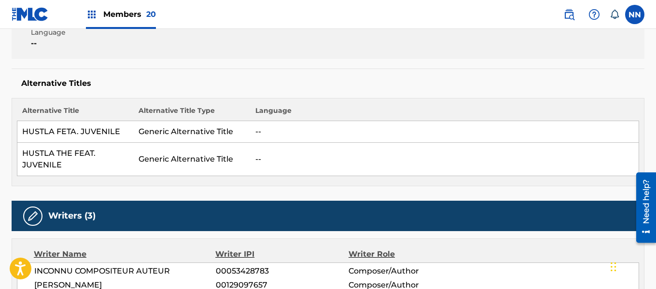
scroll to position [48, 0]
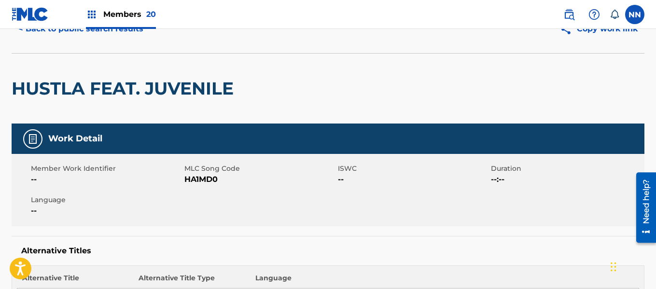
click at [43, 83] on h2 "HUSTLA FEAT. JUVENILE" at bounding box center [125, 89] width 227 height 22
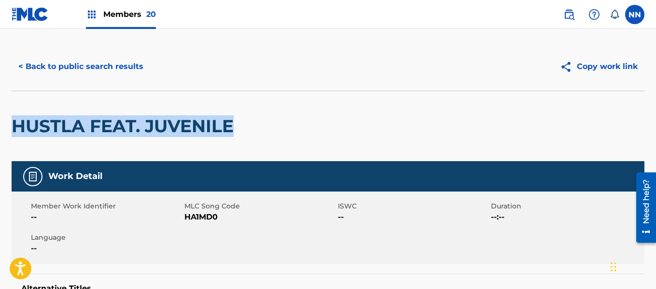
scroll to position [0, 0]
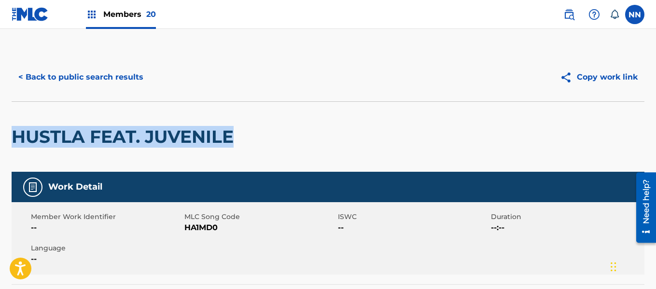
click at [57, 80] on button "< Back to public search results" at bounding box center [81, 77] width 139 height 24
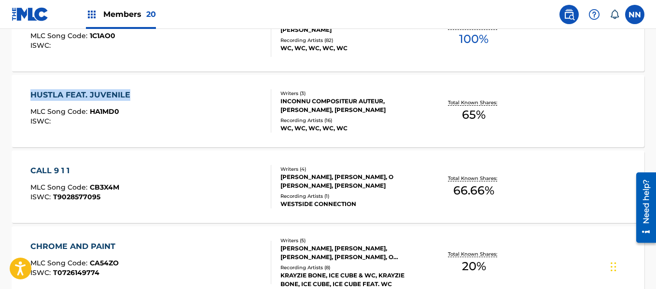
scroll to position [7351, 0]
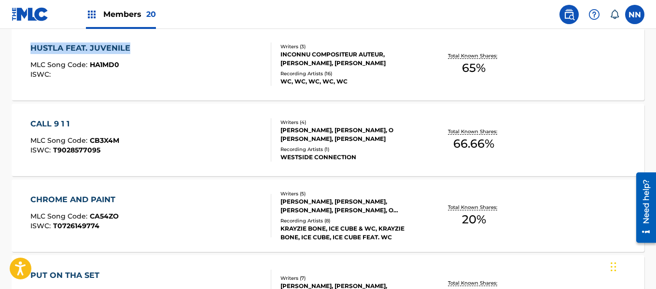
click at [40, 124] on div "CALL 9 1 1" at bounding box center [74, 124] width 89 height 12
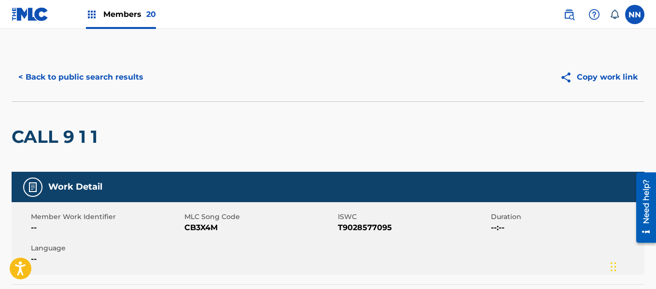
click at [45, 142] on h2 "CALL 9 1 1" at bounding box center [57, 137] width 91 height 22
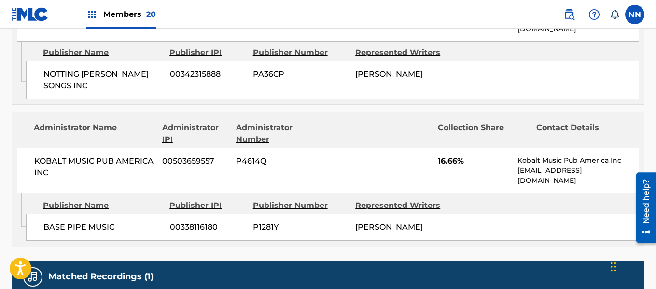
scroll to position [580, 0]
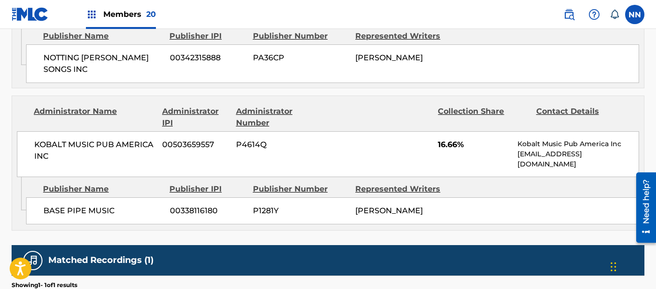
click at [52, 205] on span "BASE PIPE MUSIC" at bounding box center [102, 211] width 119 height 12
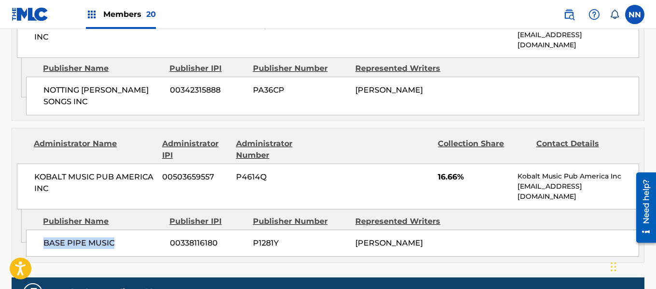
scroll to position [483, 0]
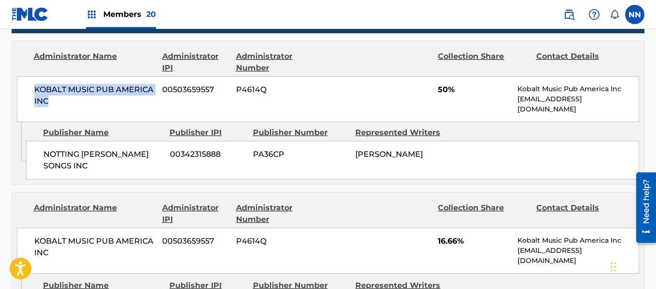
drag, startPoint x: 34, startPoint y: 90, endPoint x: 47, endPoint y: 99, distance: 15.9
click at [47, 99] on div "KOBALT MUSIC PUB AMERICA INC 00503659557 P4614Q 50% Kobalt Music Pub America In…" at bounding box center [328, 99] width 623 height 46
click at [53, 154] on span "NOTTING [PERSON_NAME] SONGS INC" at bounding box center [102, 160] width 119 height 23
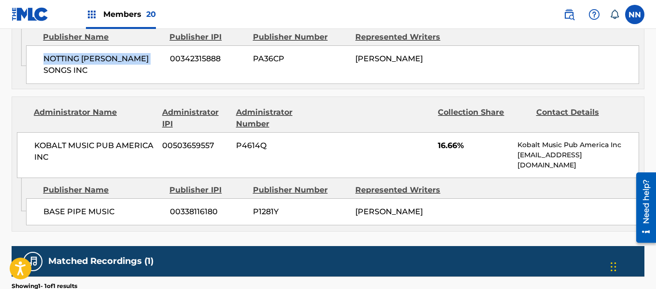
scroll to position [580, 0]
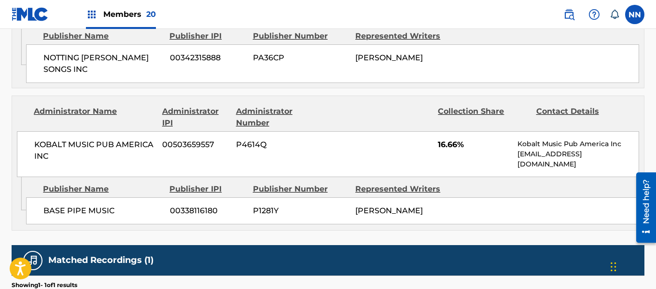
click at [48, 205] on span "BASE PIPE MUSIC" at bounding box center [102, 211] width 119 height 12
drag, startPoint x: 439, startPoint y: 137, endPoint x: 464, endPoint y: 138, distance: 25.1
click at [464, 139] on span "16.66%" at bounding box center [474, 145] width 72 height 12
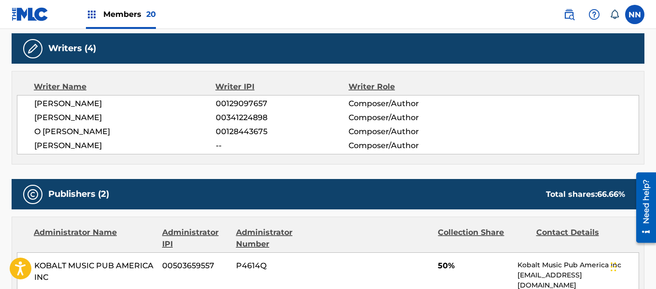
scroll to position [290, 0]
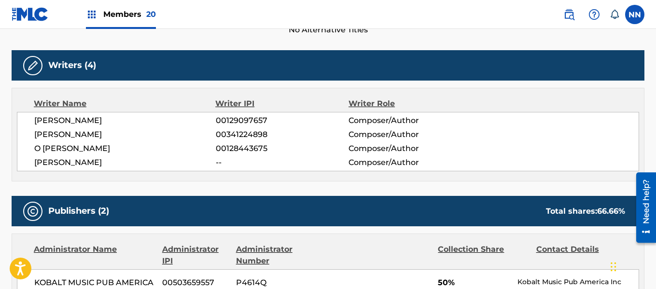
click at [43, 120] on span "[PERSON_NAME]" at bounding box center [125, 121] width 182 height 12
click at [36, 136] on span "[PERSON_NAME]" at bounding box center [125, 135] width 182 height 12
click at [40, 147] on span "O [PERSON_NAME]" at bounding box center [125, 149] width 182 height 12
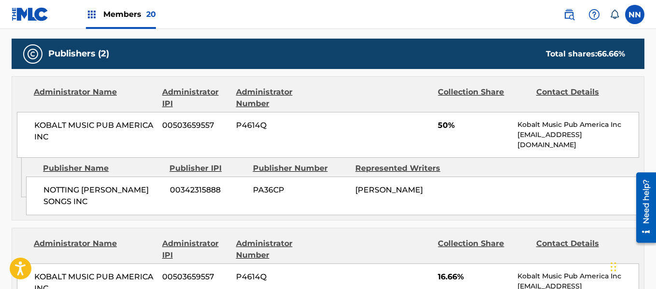
scroll to position [435, 0]
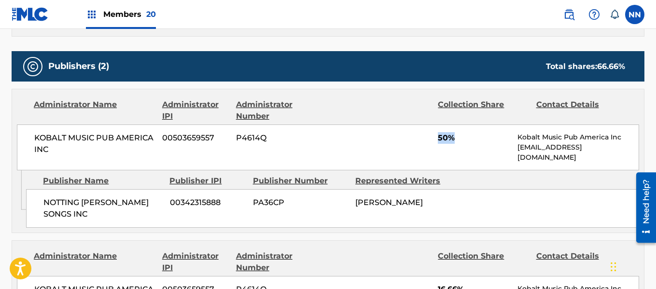
drag, startPoint x: 438, startPoint y: 136, endPoint x: 452, endPoint y: 139, distance: 14.2
click at [452, 139] on span "50%" at bounding box center [474, 138] width 72 height 12
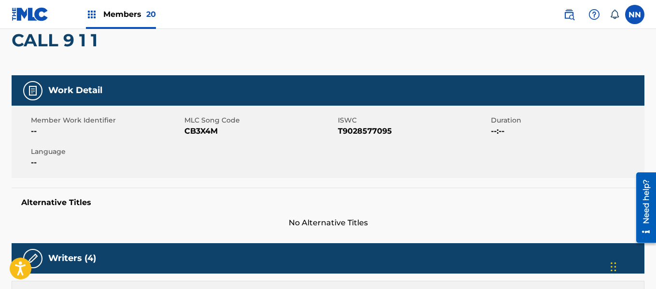
scroll to position [0, 0]
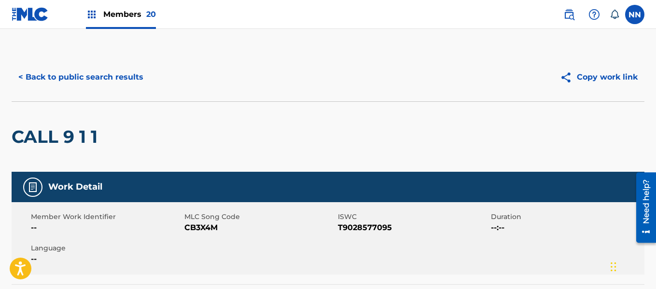
click at [52, 78] on button "< Back to public search results" at bounding box center [81, 77] width 139 height 24
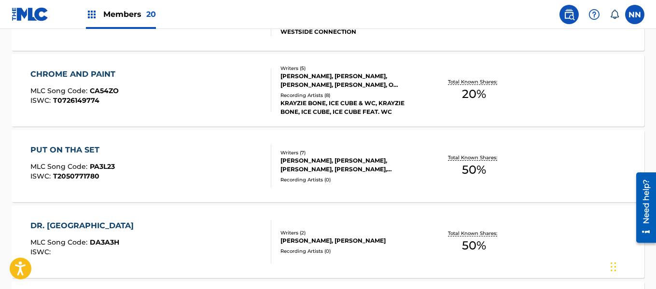
scroll to position [7380, 0]
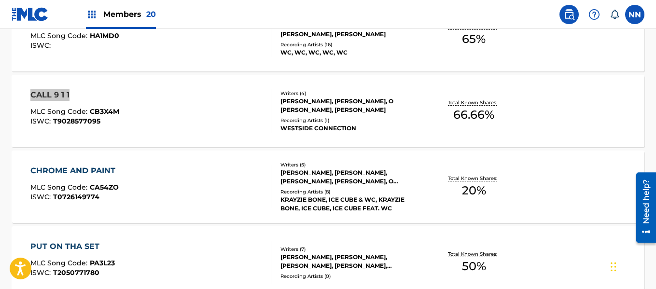
click at [72, 171] on div "CHROME AND PAINT" at bounding box center [75, 171] width 90 height 12
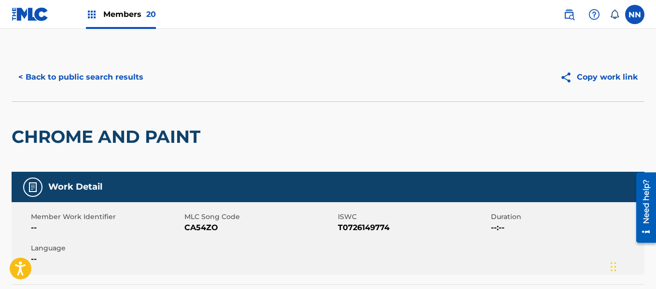
click at [51, 135] on h2 "CHROME AND PAINT" at bounding box center [109, 137] width 194 height 22
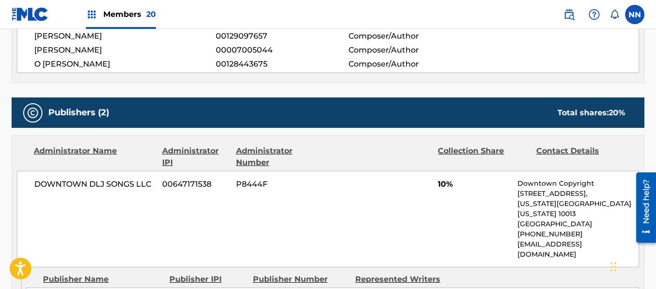
scroll to position [483, 0]
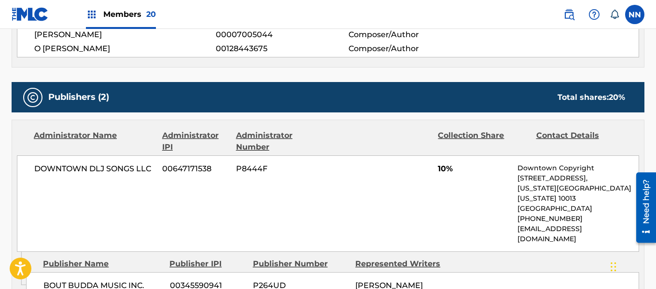
click at [68, 169] on span "DOWNTOWN DLJ SONGS LLC" at bounding box center [94, 169] width 121 height 12
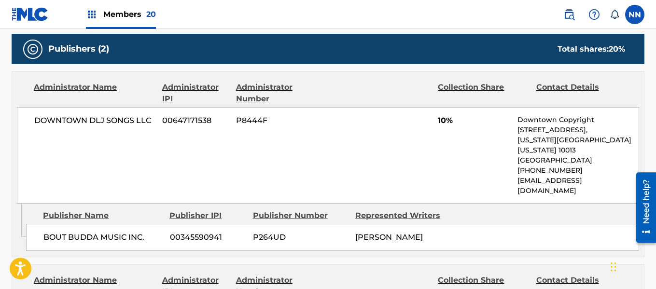
click at [57, 232] on span "BOUT BUDDA MUSIC INC." at bounding box center [102, 238] width 119 height 12
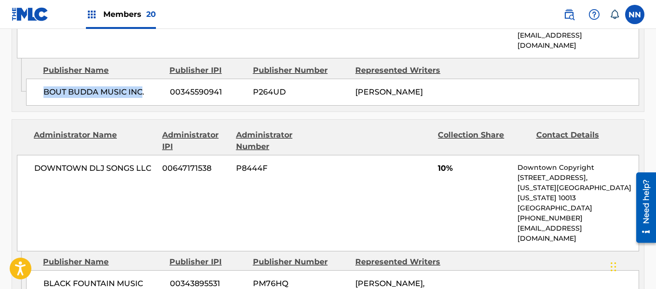
scroll to position [676, 0]
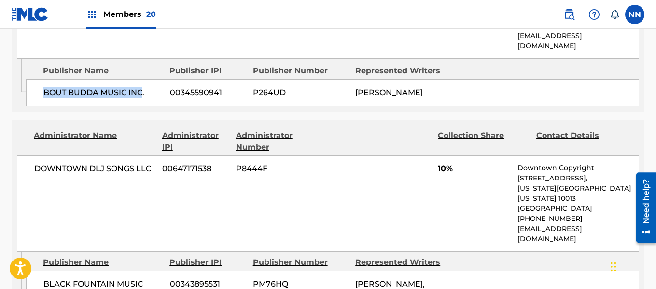
click at [58, 163] on span "DOWNTOWN DLJ SONGS LLC" at bounding box center [94, 169] width 121 height 12
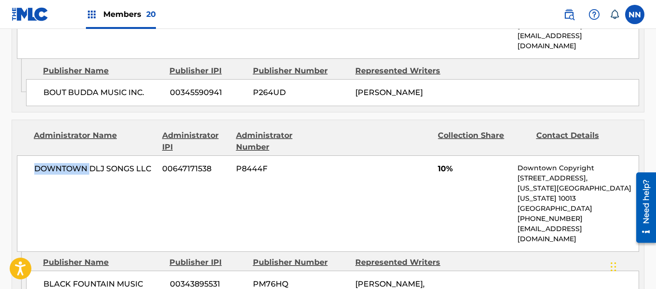
click at [58, 163] on span "DOWNTOWN DLJ SONGS LLC" at bounding box center [94, 169] width 121 height 12
click at [58, 279] on span "BLACK FOUNTAIN MUSIC" at bounding box center [102, 285] width 119 height 12
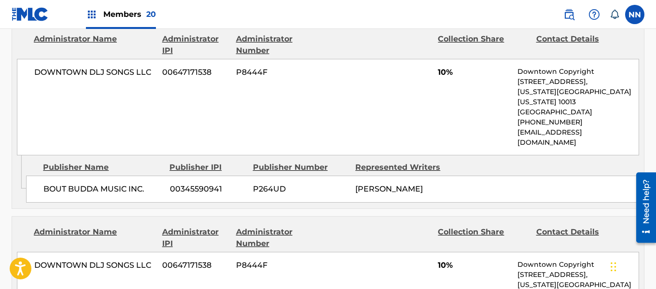
scroll to position [531, 0]
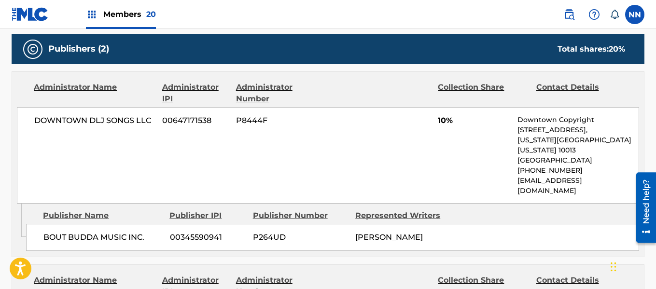
click at [438, 125] on div "DOWNTOWN DLJ SONGS LLC 00647171538 P8444F 10% Downtown Copyright [STREET_ADDRES…" at bounding box center [328, 155] width 623 height 97
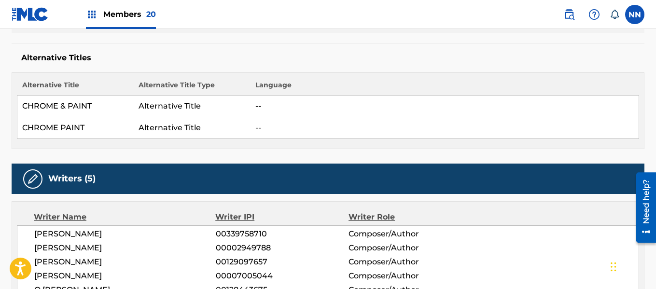
scroll to position [290, 0]
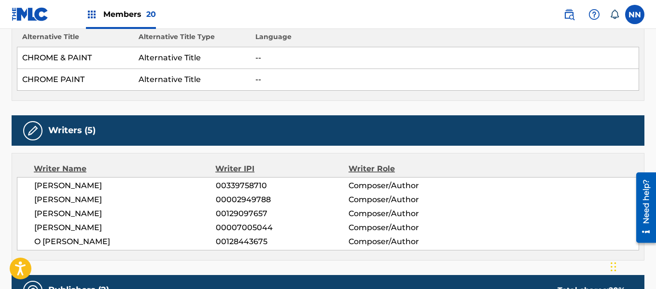
click at [51, 215] on span "[PERSON_NAME]" at bounding box center [125, 214] width 182 height 12
click at [46, 188] on span "[PERSON_NAME]" at bounding box center [125, 186] width 182 height 12
click at [44, 196] on span "[PERSON_NAME]" at bounding box center [125, 200] width 182 height 12
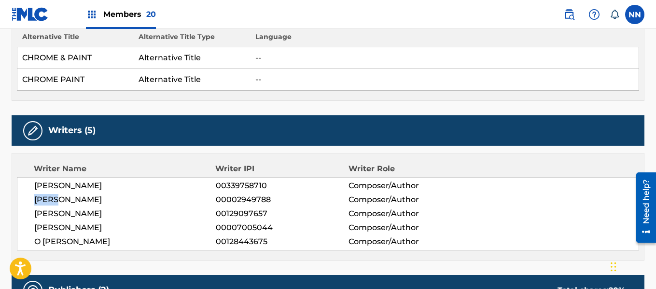
click at [44, 196] on span "[PERSON_NAME]" at bounding box center [125, 200] width 182 height 12
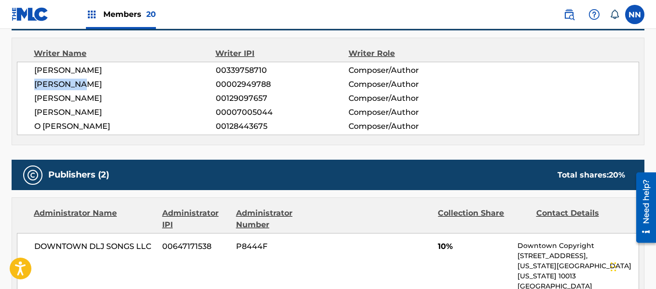
scroll to position [435, 0]
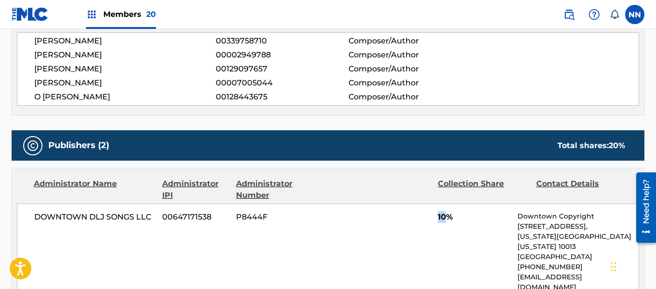
drag, startPoint x: 436, startPoint y: 217, endPoint x: 447, endPoint y: 216, distance: 11.6
click at [447, 216] on div "DOWNTOWN DLJ SONGS LLC 00647171538 P8444F 10% Downtown Copyright [STREET_ADDRES…" at bounding box center [328, 252] width 623 height 97
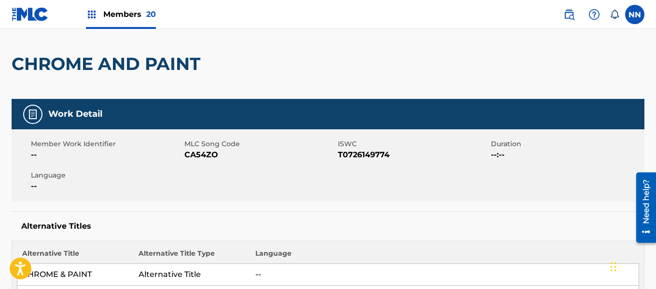
scroll to position [0, 0]
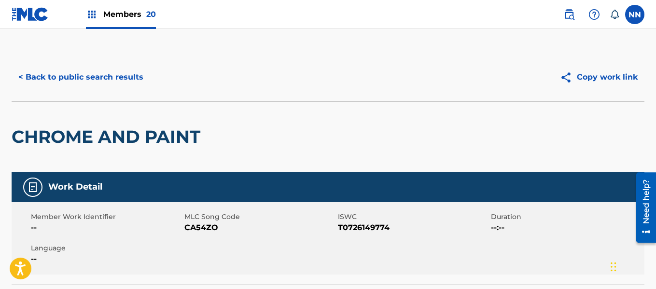
click at [80, 83] on button "< Back to public search results" at bounding box center [81, 77] width 139 height 24
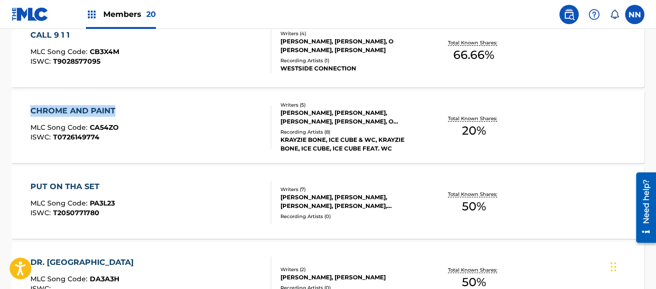
scroll to position [7454, 0]
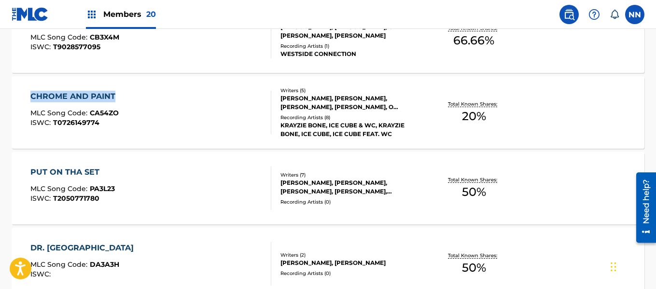
click at [69, 171] on div "PUT ON THA SET" at bounding box center [72, 173] width 85 height 12
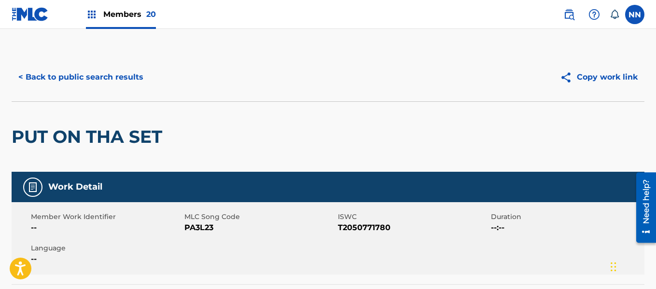
click at [59, 139] on h2 "PUT ON THA SET" at bounding box center [90, 137] width 156 height 22
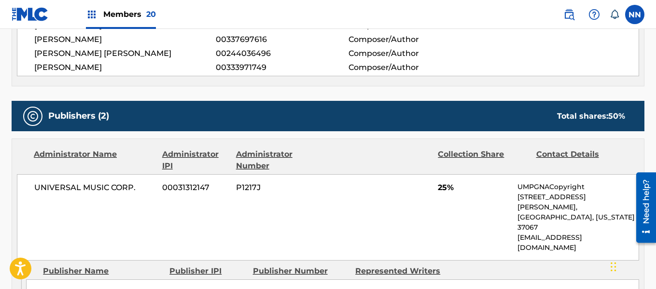
scroll to position [483, 0]
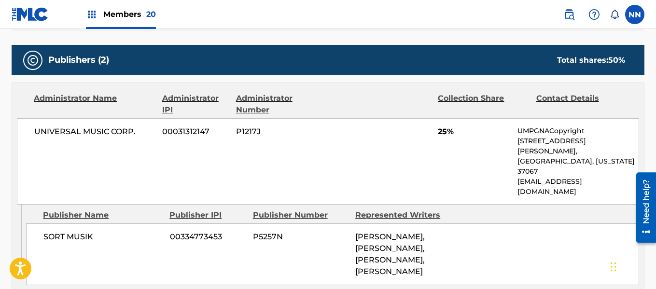
click at [52, 129] on span "UNIVERSAL MUSIC CORP." at bounding box center [94, 132] width 121 height 12
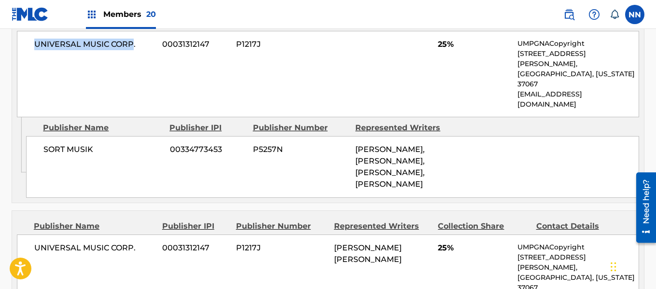
scroll to position [580, 0]
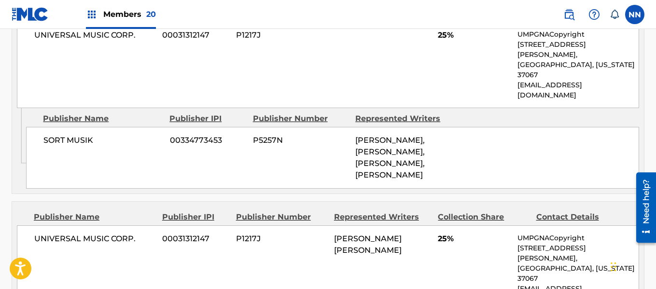
click at [50, 233] on span "UNIVERSAL MUSIC CORP." at bounding box center [94, 239] width 121 height 12
click at [50, 135] on span "SORT MUSIK" at bounding box center [102, 141] width 119 height 12
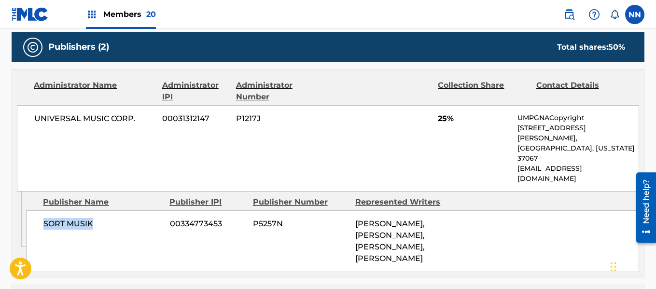
scroll to position [483, 0]
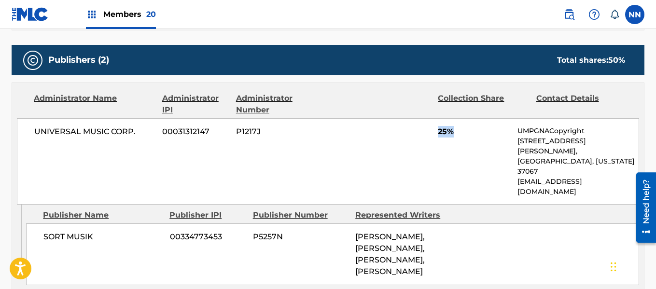
drag, startPoint x: 436, startPoint y: 131, endPoint x: 453, endPoint y: 131, distance: 16.9
click at [453, 131] on div "UNIVERSAL MUSIC CORP. 00031312147 P1217J 25% UMPGNACopyright [STREET_ADDRESS][P…" at bounding box center [328, 161] width 623 height 86
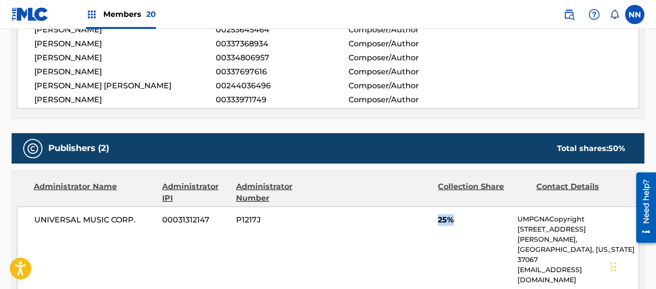
scroll to position [290, 0]
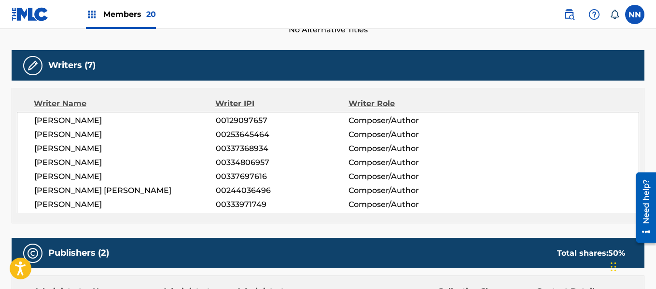
click at [47, 121] on span "[PERSON_NAME]" at bounding box center [125, 121] width 182 height 12
click at [41, 130] on span "[PERSON_NAME]" at bounding box center [125, 135] width 182 height 12
click at [48, 148] on span "[PERSON_NAME]" at bounding box center [125, 149] width 182 height 12
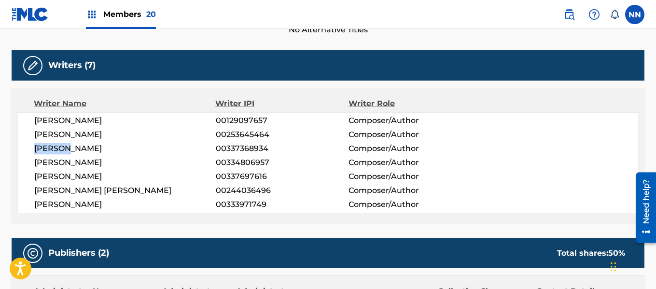
drag, startPoint x: 48, startPoint y: 148, endPoint x: 48, endPoint y: 162, distance: 14.0
click at [48, 153] on span "[PERSON_NAME]" at bounding box center [125, 149] width 182 height 12
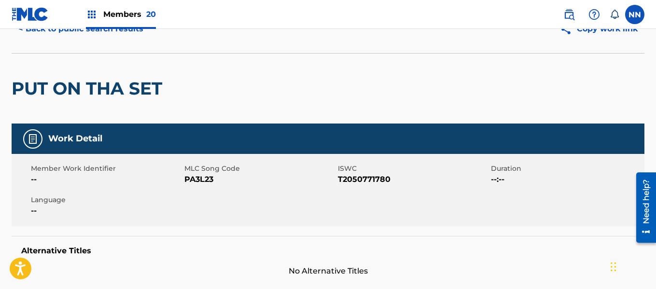
scroll to position [0, 0]
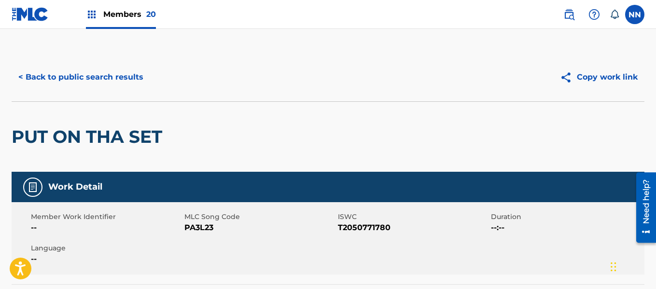
click at [29, 142] on h2 "PUT ON THA SET" at bounding box center [90, 137] width 156 height 22
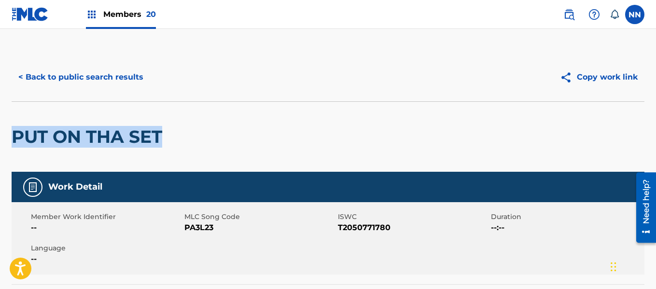
click at [82, 73] on button "< Back to public search results" at bounding box center [81, 77] width 139 height 24
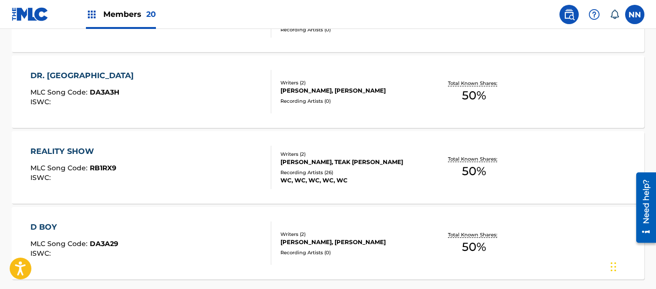
scroll to position [7578, 0]
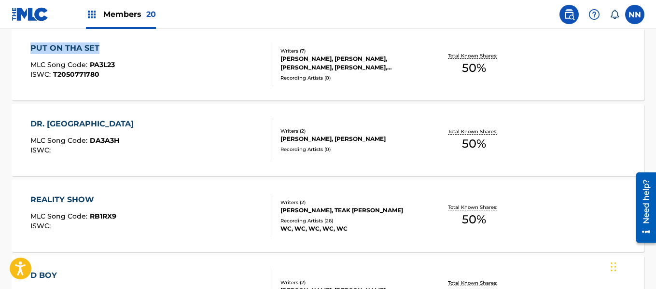
click at [64, 121] on div "DR. [GEOGRAPHIC_DATA]" at bounding box center [84, 124] width 108 height 12
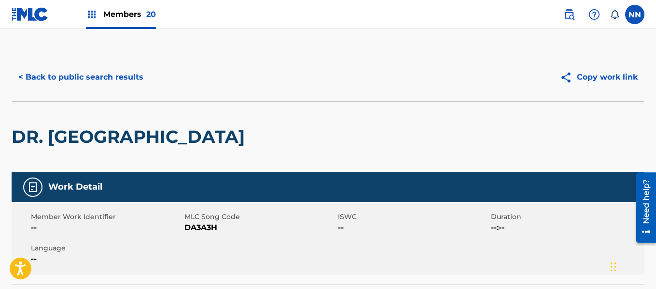
click at [59, 132] on h2 "DR. [GEOGRAPHIC_DATA]" at bounding box center [131, 137] width 238 height 22
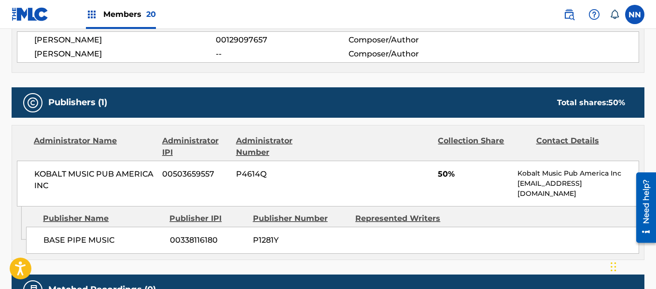
scroll to position [386, 0]
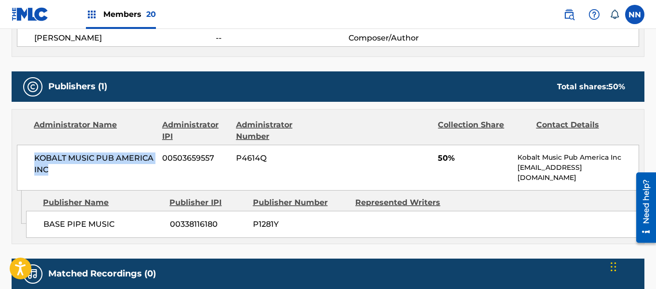
drag, startPoint x: 32, startPoint y: 155, endPoint x: 46, endPoint y: 166, distance: 17.5
click at [46, 166] on div "KOBALT MUSIC PUB AMERICA INC 00503659557 P4614Q 50% Kobalt Music Pub America In…" at bounding box center [328, 168] width 623 height 46
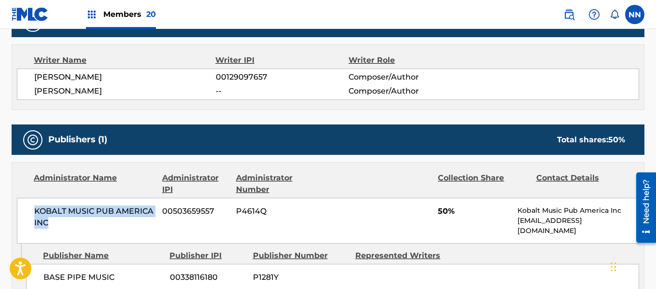
scroll to position [237, 0]
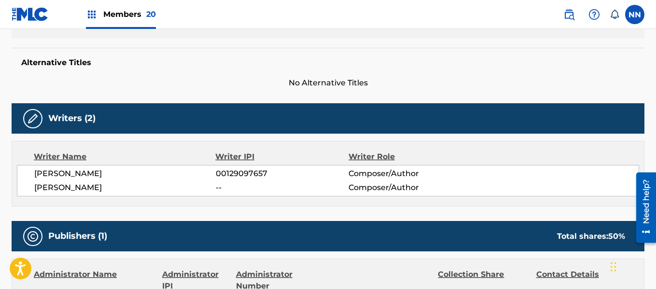
click at [44, 173] on span "[PERSON_NAME]" at bounding box center [125, 174] width 182 height 12
click at [38, 187] on span "[PERSON_NAME]" at bounding box center [125, 188] width 182 height 12
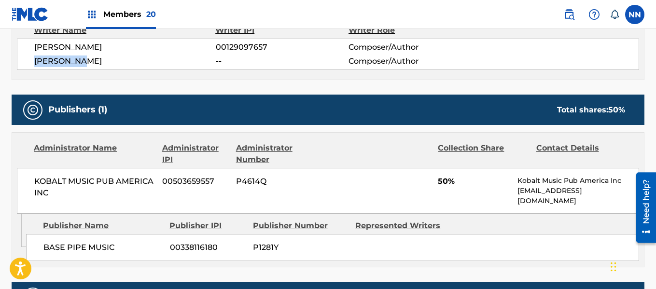
scroll to position [386, 0]
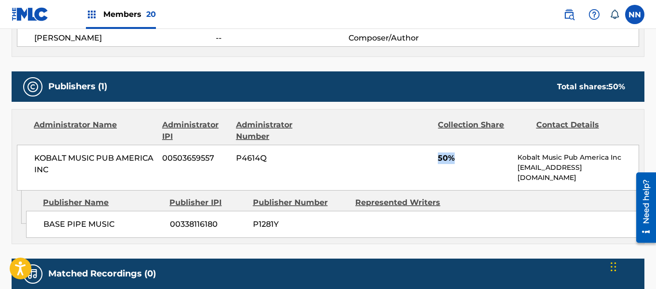
drag, startPoint x: 438, startPoint y: 158, endPoint x: 455, endPoint y: 158, distance: 16.9
click at [455, 158] on div "KOBALT MUSIC PUB AMERICA INC 00503659557 P4614Q 50% Kobalt Music Pub America In…" at bounding box center [328, 168] width 623 height 46
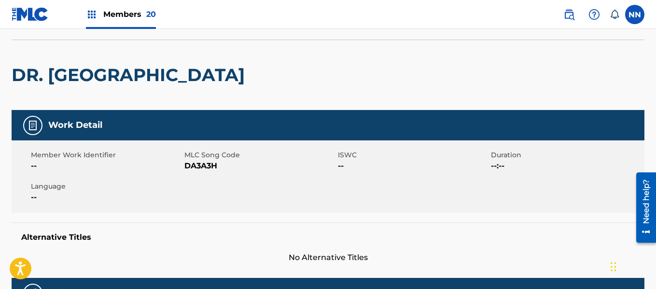
scroll to position [0, 0]
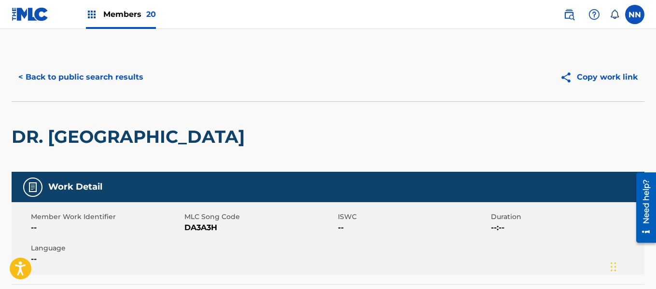
click at [51, 144] on h2 "DR. [GEOGRAPHIC_DATA]" at bounding box center [131, 137] width 238 height 22
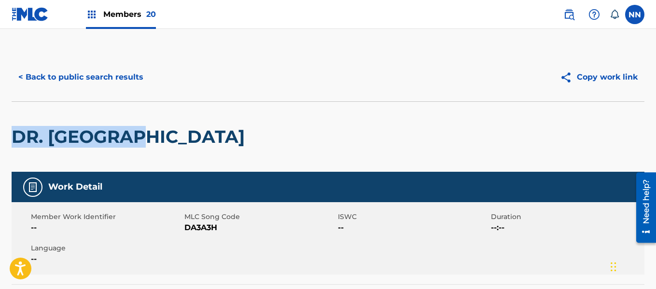
click at [52, 81] on button "< Back to public search results" at bounding box center [81, 77] width 139 height 24
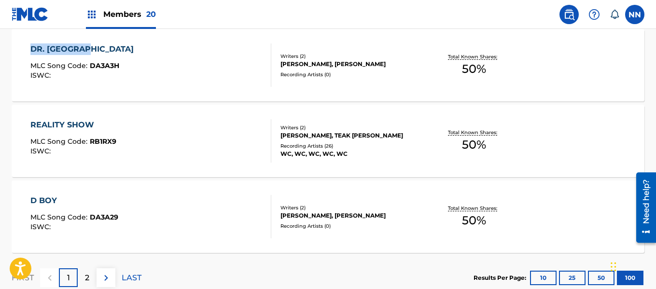
scroll to position [7654, 0]
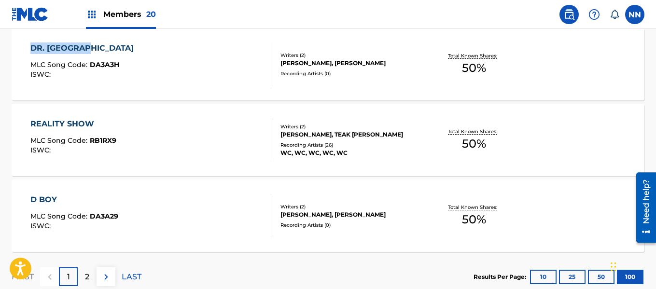
click at [47, 121] on div "REALITY SHOW" at bounding box center [73, 124] width 86 height 12
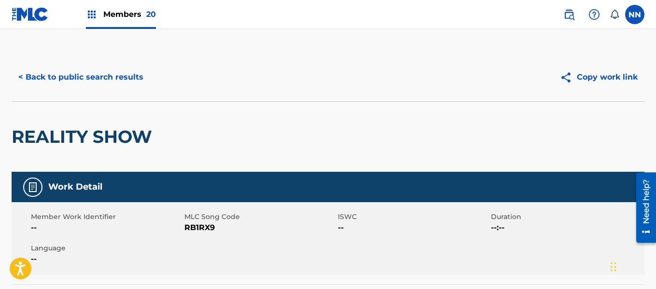
click at [39, 133] on h2 "REALITY SHOW" at bounding box center [84, 137] width 145 height 22
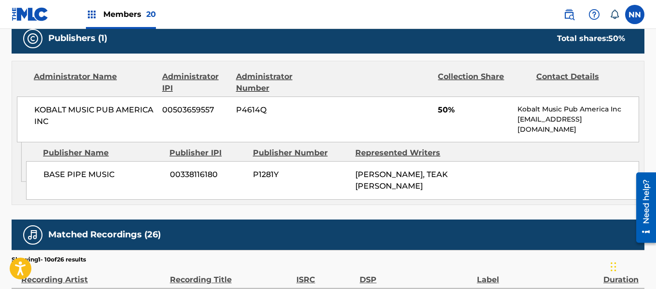
scroll to position [386, 0]
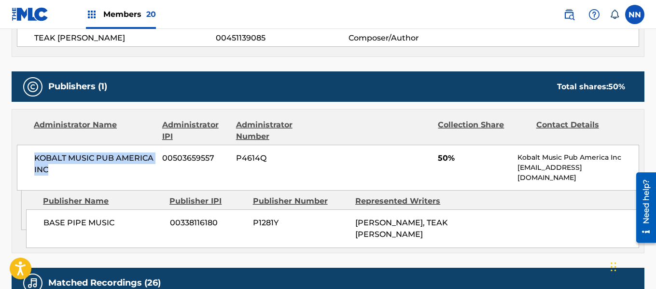
drag, startPoint x: 35, startPoint y: 157, endPoint x: 51, endPoint y: 165, distance: 17.3
click at [51, 165] on span "KOBALT MUSIC PUB AMERICA INC" at bounding box center [94, 164] width 121 height 23
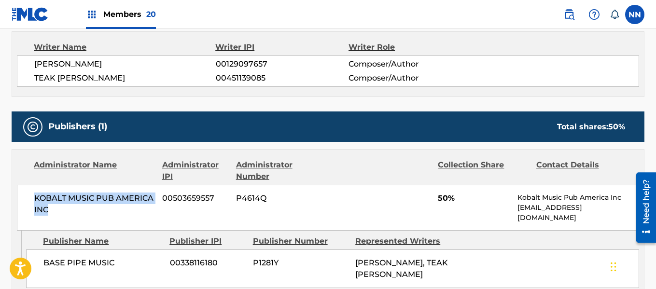
scroll to position [290, 0]
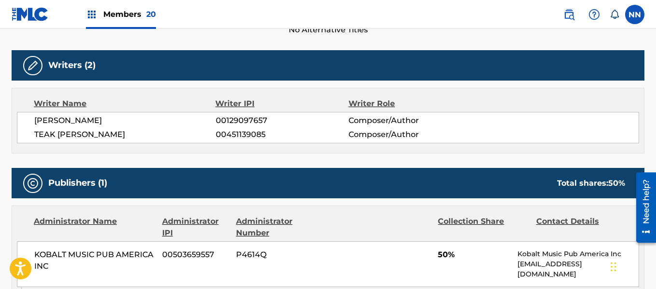
click at [48, 116] on span "[PERSON_NAME]" at bounding box center [125, 121] width 182 height 12
click at [46, 136] on span "TEAK [PERSON_NAME]" at bounding box center [125, 135] width 182 height 12
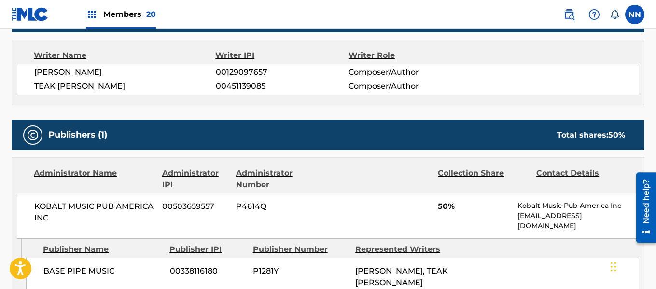
click at [442, 208] on span "50%" at bounding box center [474, 207] width 72 height 12
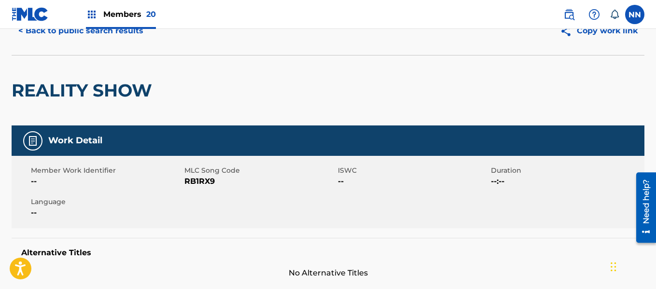
scroll to position [0, 0]
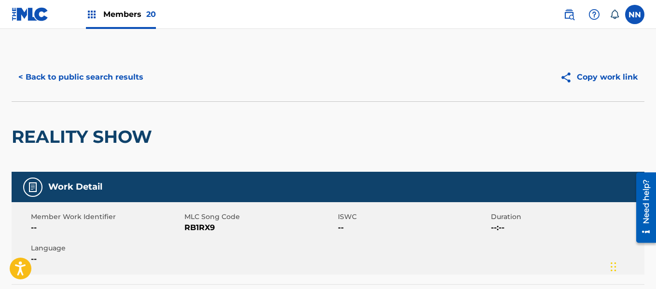
click at [47, 140] on h2 "REALITY SHOW" at bounding box center [84, 137] width 145 height 22
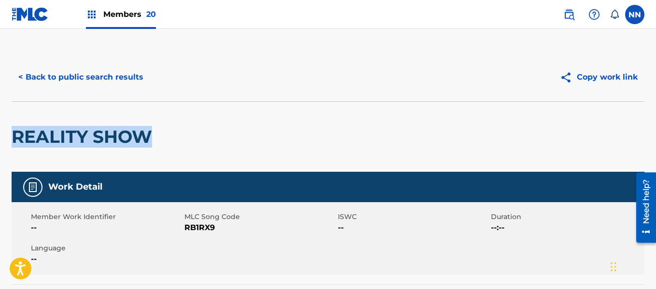
click at [67, 76] on button "< Back to public search results" at bounding box center [81, 77] width 139 height 24
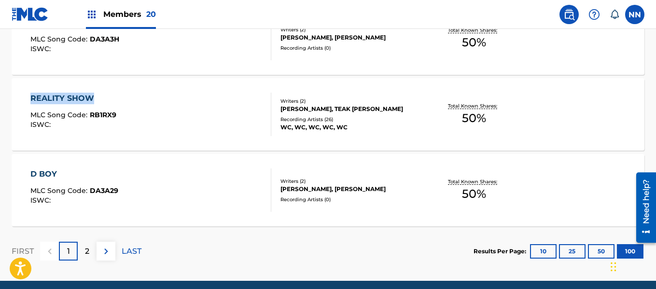
scroll to position [7718, 0]
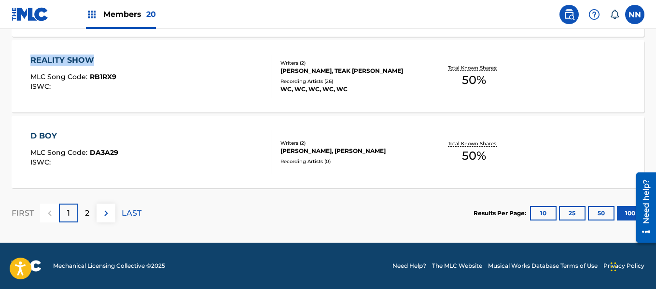
click at [51, 135] on div "D BOY" at bounding box center [74, 136] width 88 height 12
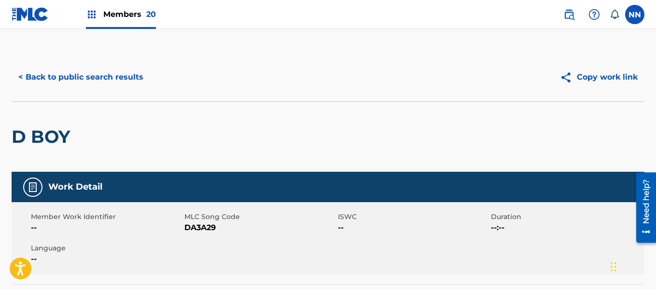
click at [40, 140] on h2 "D BOY" at bounding box center [43, 137] width 63 height 22
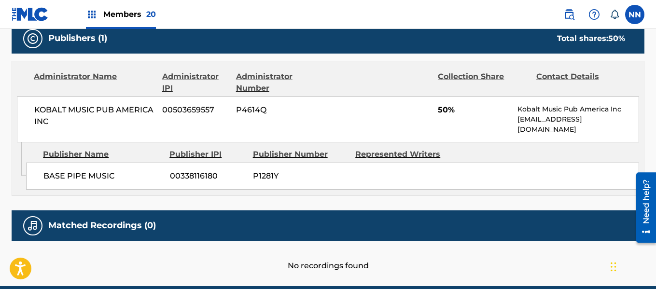
scroll to position [386, 0]
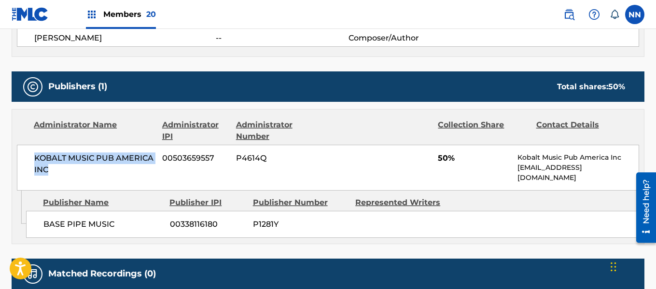
drag, startPoint x: 34, startPoint y: 158, endPoint x: 49, endPoint y: 168, distance: 18.2
click at [49, 168] on div "KOBALT MUSIC PUB AMERICA INC 00503659557 P4614Q 50% Kobalt Music Pub America In…" at bounding box center [328, 168] width 623 height 46
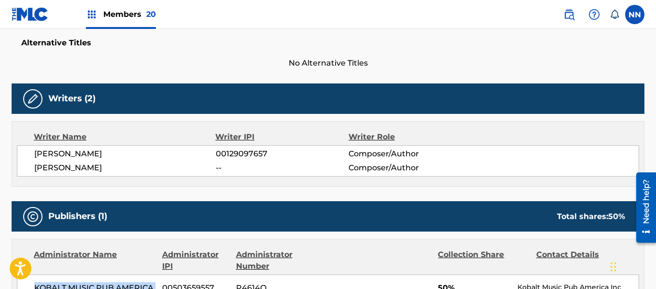
scroll to position [237, 0]
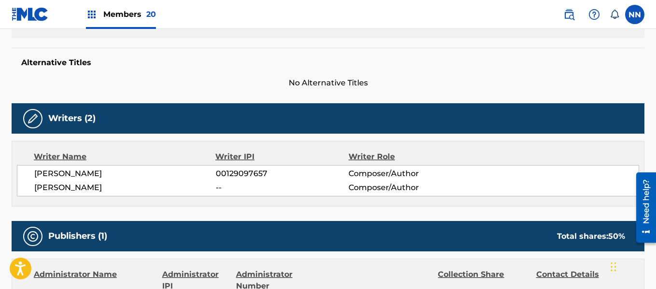
click at [49, 170] on span "[PERSON_NAME]" at bounding box center [125, 174] width 182 height 12
click at [53, 187] on span "[PERSON_NAME]" at bounding box center [125, 188] width 182 height 12
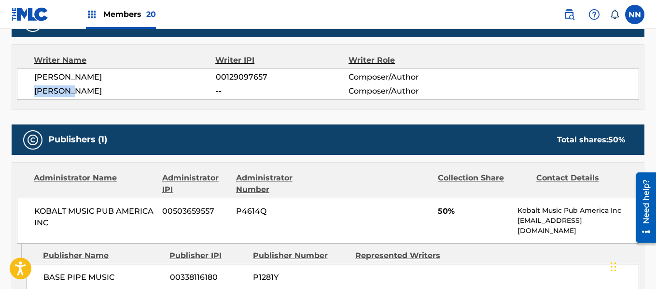
scroll to position [382, 0]
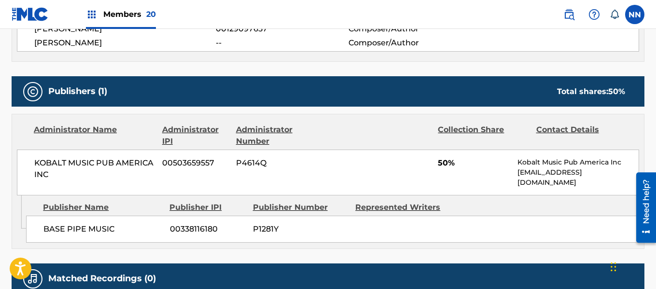
click at [440, 159] on span "50%" at bounding box center [474, 163] width 72 height 12
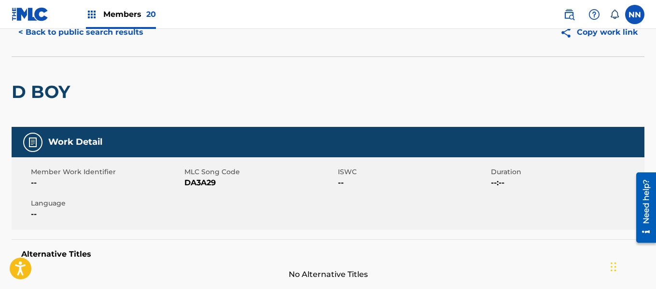
scroll to position [0, 0]
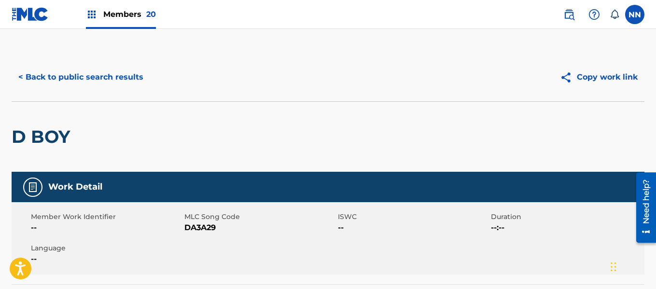
click at [44, 137] on h2 "D BOY" at bounding box center [43, 137] width 63 height 22
click at [60, 75] on button "< Back to public search results" at bounding box center [81, 77] width 139 height 24
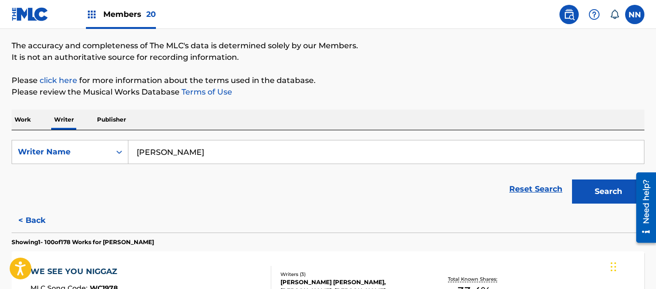
scroll to position [7709, 0]
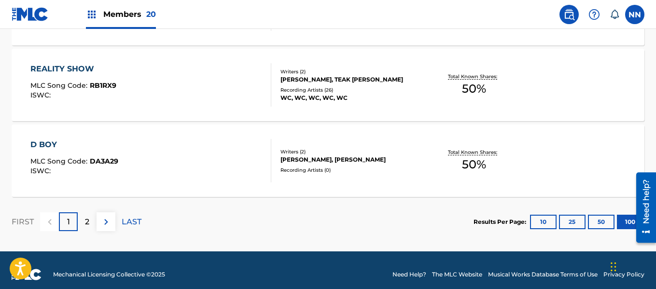
click at [89, 221] on p "2" at bounding box center [87, 222] width 4 height 12
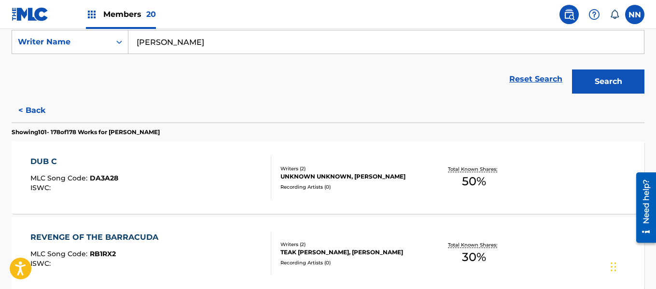
scroll to position [193, 0]
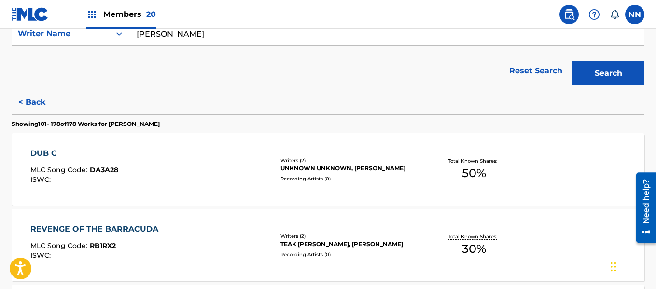
click at [39, 155] on div "DUB C" at bounding box center [74, 154] width 88 height 12
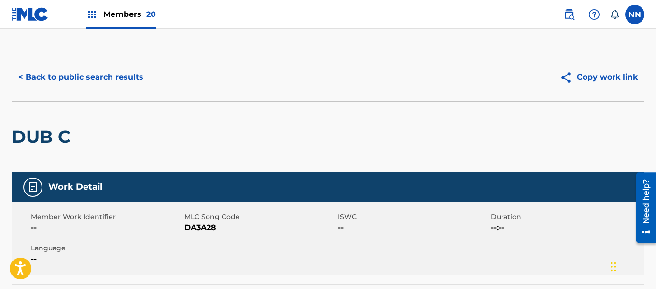
click at [23, 141] on h2 "DUB C" at bounding box center [44, 137] width 64 height 22
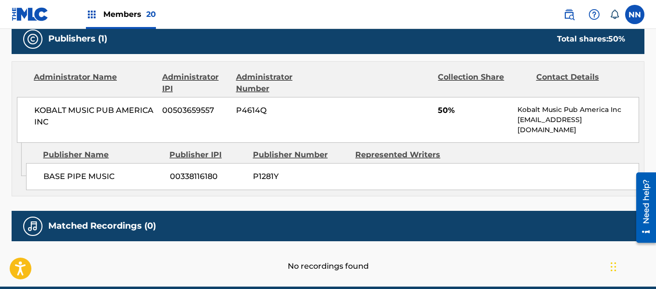
scroll to position [435, 0]
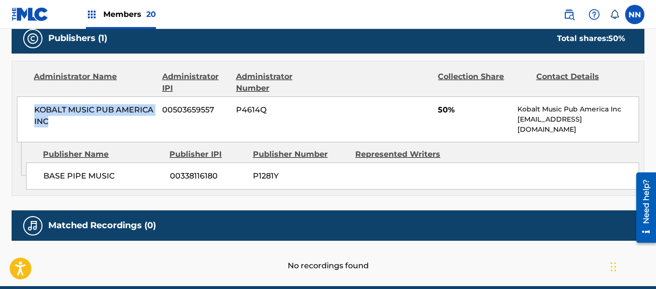
drag, startPoint x: 34, startPoint y: 110, endPoint x: 48, endPoint y: 119, distance: 16.7
click at [48, 119] on div "KOBALT MUSIC PUB AMERICA INC 00503659557 P4614Q 50% Kobalt Music Pub America In…" at bounding box center [328, 120] width 623 height 46
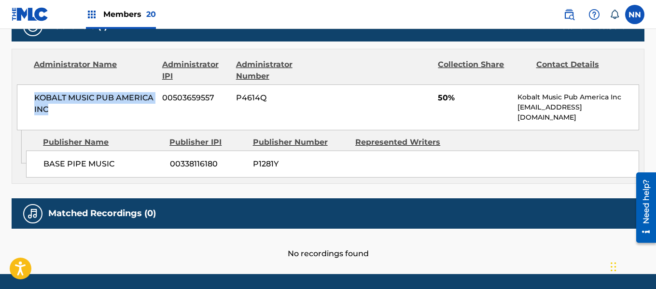
scroll to position [430, 0]
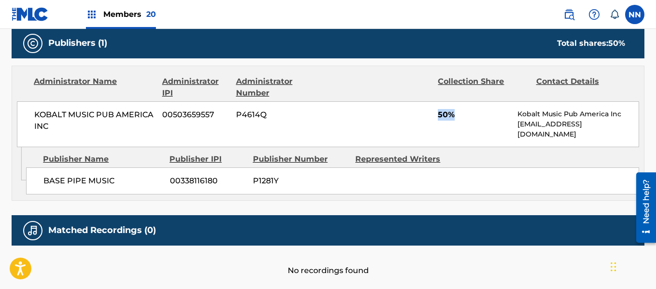
drag, startPoint x: 440, startPoint y: 115, endPoint x: 452, endPoint y: 115, distance: 12.1
click at [452, 115] on span "50%" at bounding box center [474, 115] width 72 height 12
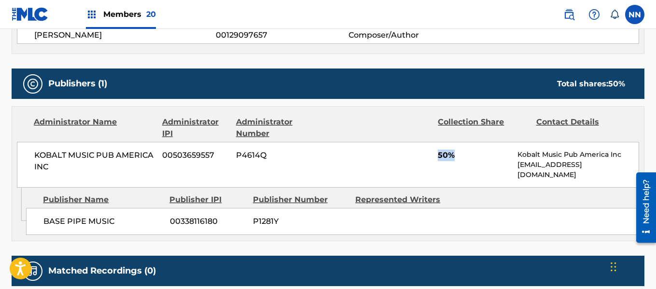
scroll to position [333, 0]
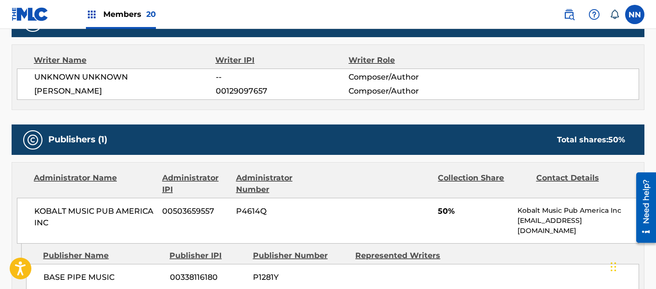
click at [56, 95] on span "[PERSON_NAME]" at bounding box center [125, 91] width 182 height 12
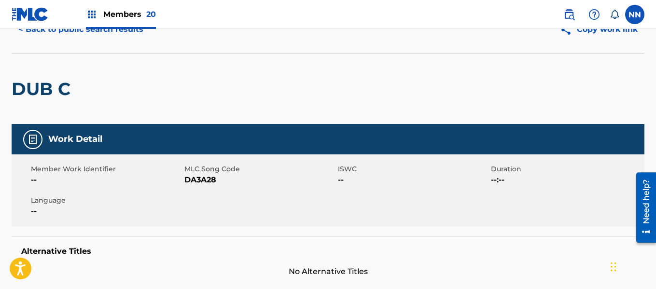
scroll to position [0, 0]
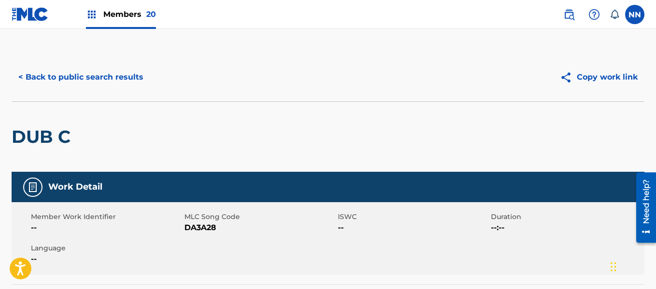
click at [38, 138] on h2 "DUB C" at bounding box center [44, 137] width 64 height 22
click at [61, 71] on button "< Back to public search results" at bounding box center [81, 77] width 139 height 24
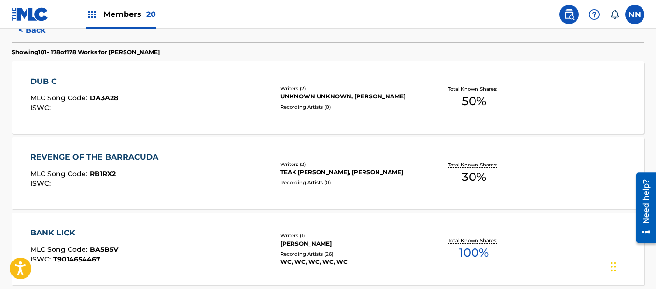
scroll to position [268, 0]
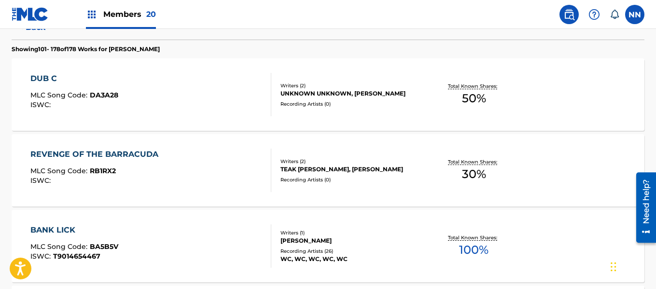
click at [81, 150] on div "REVENGE OF THE BARRACUDA" at bounding box center [96, 155] width 133 height 12
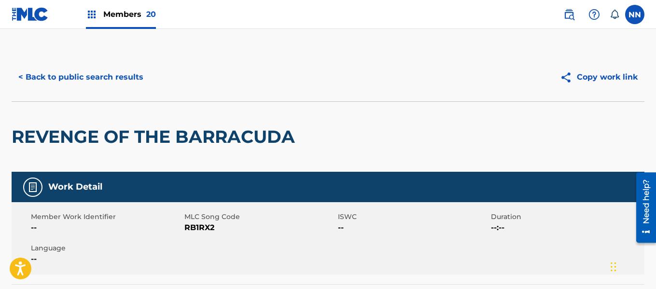
click at [33, 139] on h2 "REVENGE OF THE BARRACUDA" at bounding box center [156, 137] width 288 height 22
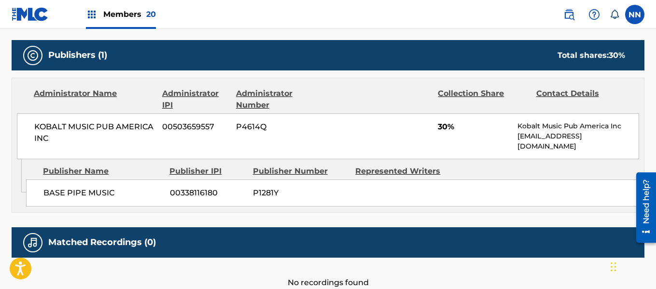
scroll to position [435, 0]
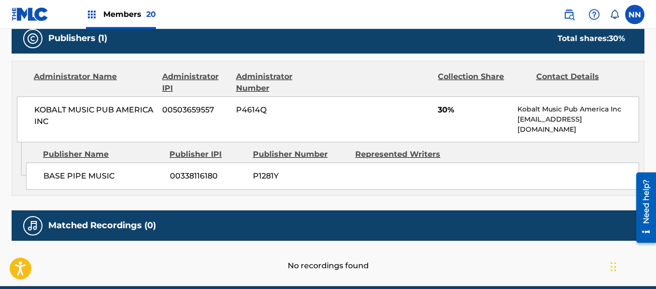
click at [48, 107] on span "KOBALT MUSIC PUB AMERICA INC" at bounding box center [94, 115] width 121 height 23
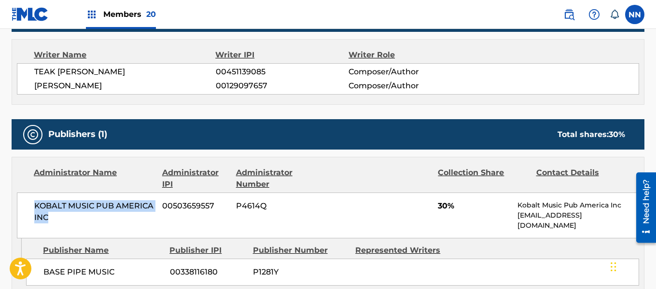
scroll to position [338, 0]
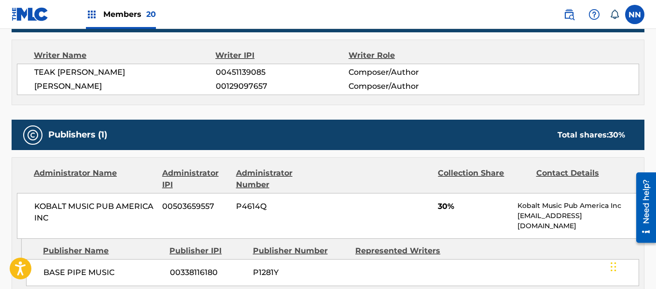
click at [42, 70] on span "TEAK [PERSON_NAME]" at bounding box center [125, 73] width 182 height 12
click at [50, 86] on span "[PERSON_NAME]" at bounding box center [125, 87] width 182 height 12
click at [438, 208] on span "30%" at bounding box center [474, 207] width 72 height 12
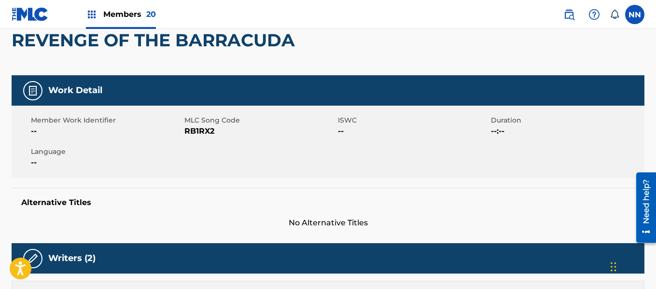
scroll to position [0, 0]
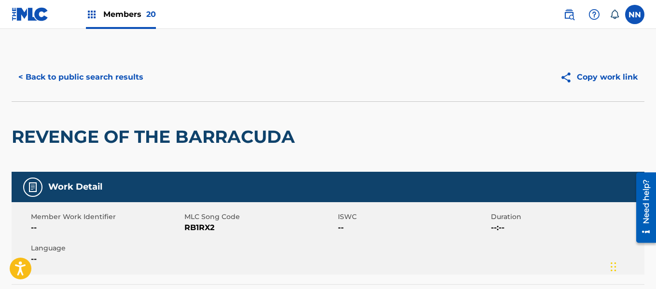
click at [45, 139] on h2 "REVENGE OF THE BARRACUDA" at bounding box center [156, 137] width 288 height 22
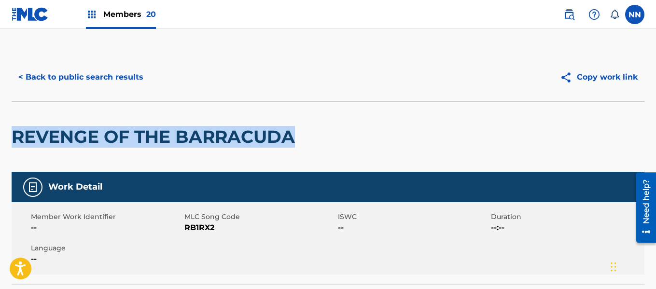
click at [46, 79] on button "< Back to public search results" at bounding box center [81, 77] width 139 height 24
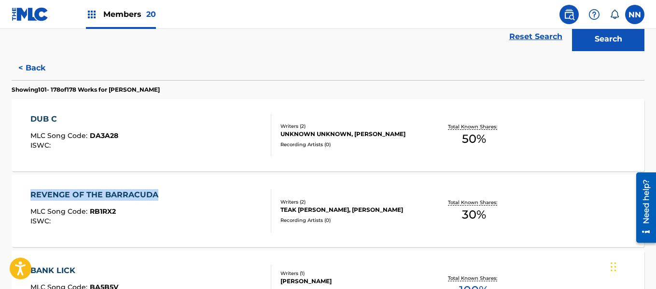
scroll to position [326, 0]
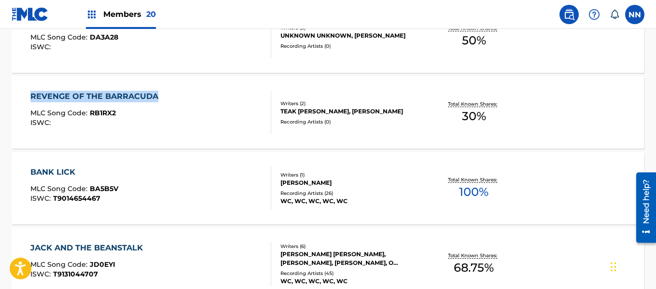
click at [48, 170] on div "BANK LICK" at bounding box center [74, 173] width 88 height 12
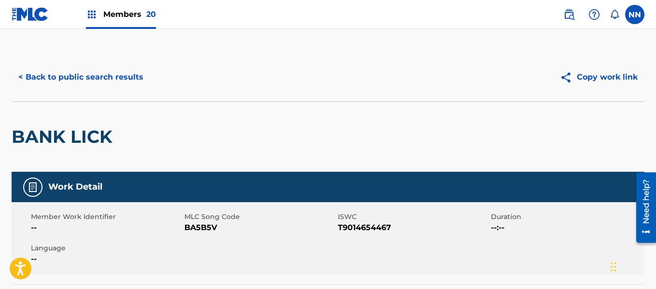
click at [27, 137] on h2 "BANK LICK" at bounding box center [65, 137] width 106 height 22
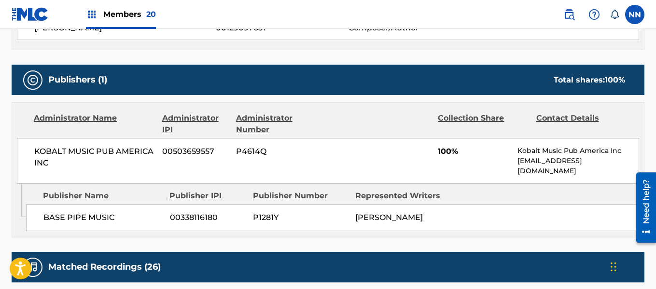
scroll to position [386, 0]
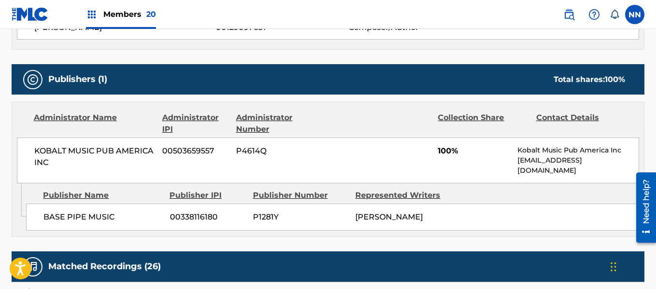
click at [41, 150] on span "KOBALT MUSIC PUB AMERICA INC" at bounding box center [94, 156] width 121 height 23
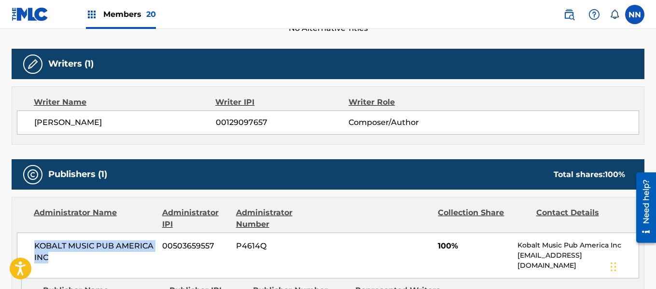
scroll to position [290, 0]
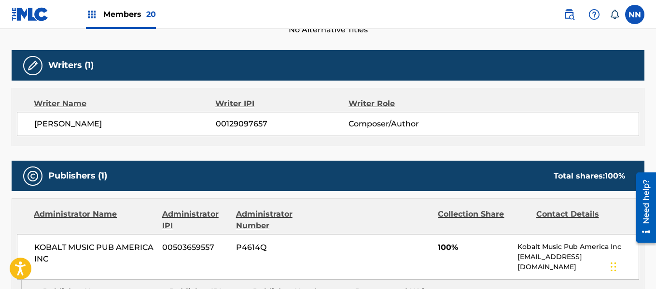
click at [45, 127] on span "[PERSON_NAME]" at bounding box center [125, 124] width 182 height 12
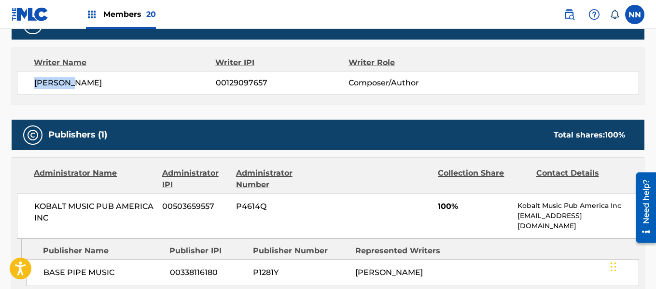
scroll to position [386, 0]
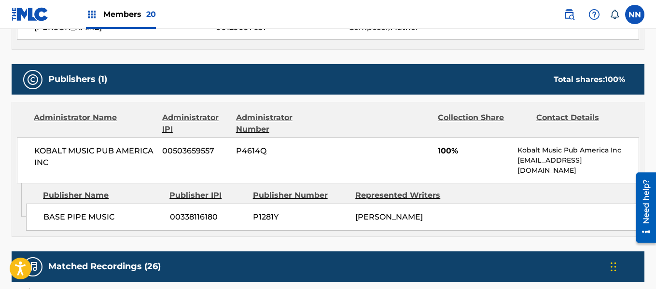
click at [437, 153] on div "KOBALT MUSIC PUB AMERICA INC 00503659557 P4614Q 100% Kobalt Music Pub America I…" at bounding box center [328, 161] width 623 height 46
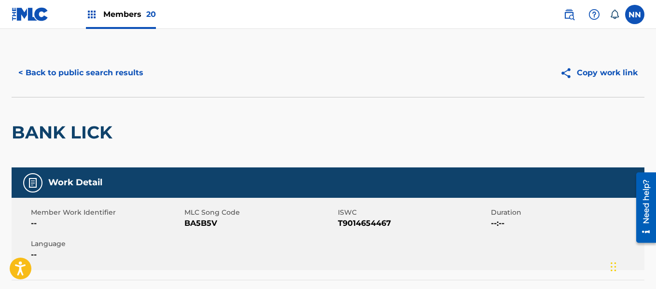
scroll to position [0, 0]
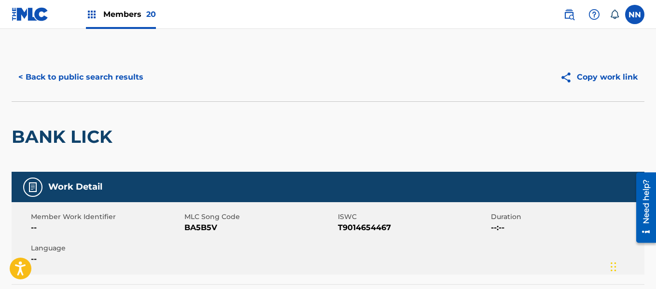
click at [82, 76] on button "< Back to public search results" at bounding box center [81, 77] width 139 height 24
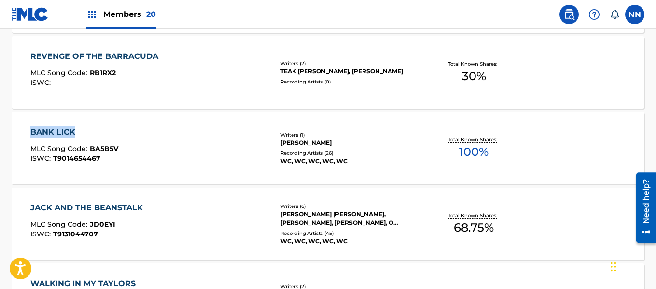
scroll to position [402, 0]
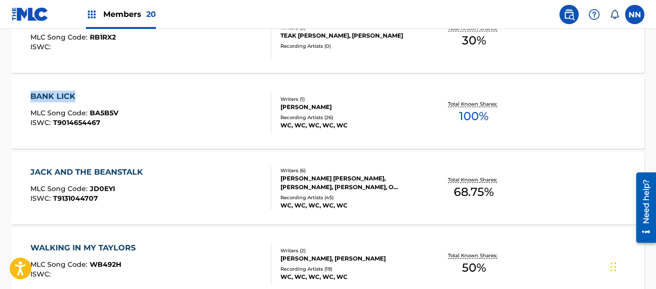
click at [50, 176] on div "JACK AND THE BEANSTALK" at bounding box center [88, 173] width 117 height 12
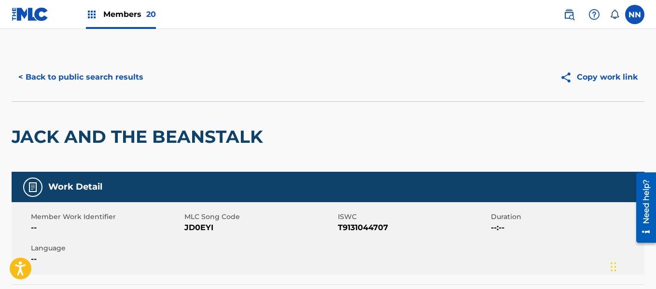
click at [44, 129] on h2 "JACK AND THE BEANSTALK" at bounding box center [140, 137] width 256 height 22
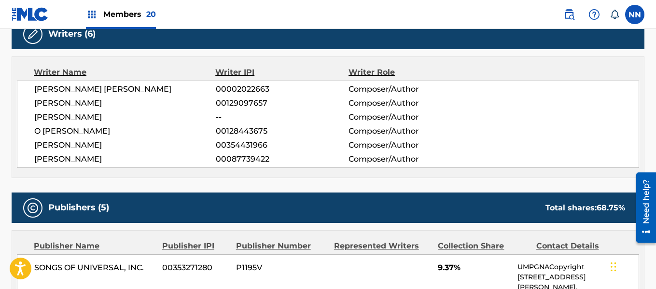
scroll to position [483, 0]
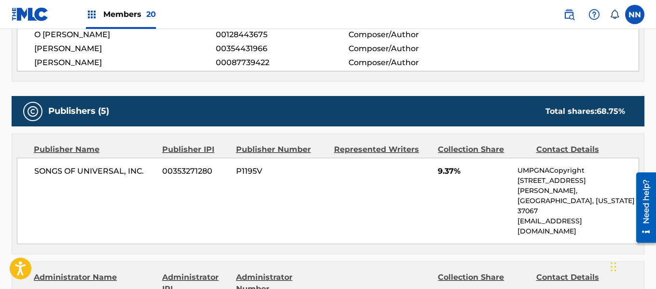
click at [54, 171] on span "SONGS OF UNIVERSAL, INC." at bounding box center [94, 172] width 121 height 12
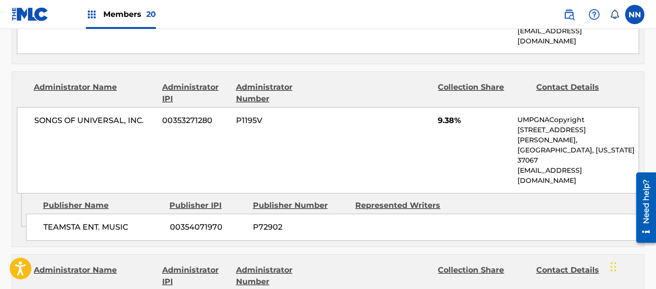
scroll to position [676, 0]
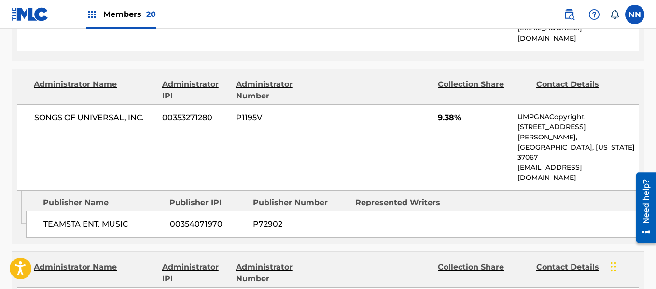
click at [52, 219] on span "TEAMSTA ENT. MUSIC" at bounding box center [102, 225] width 119 height 12
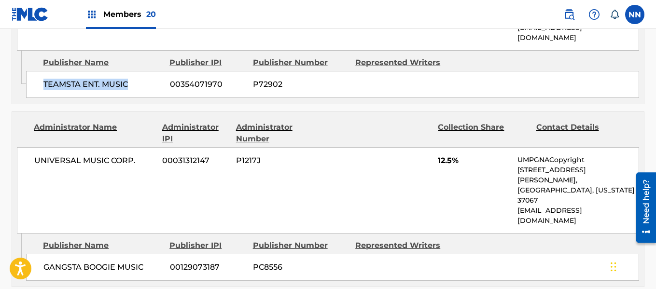
scroll to position [821, 0]
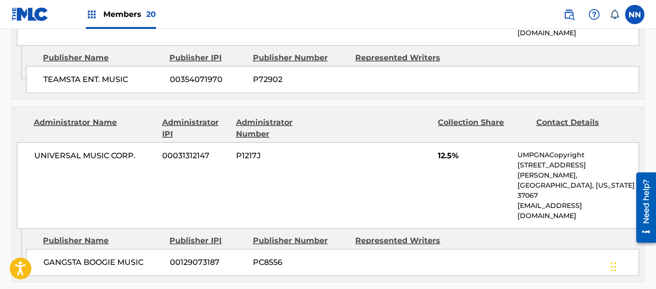
click at [61, 257] on span "GANGSTA BOOGIE MUSIC" at bounding box center [102, 263] width 119 height 12
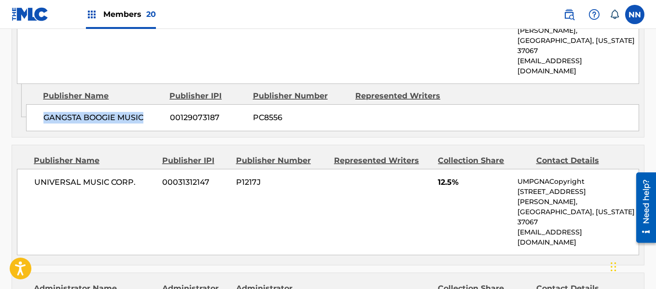
scroll to position [1014, 0]
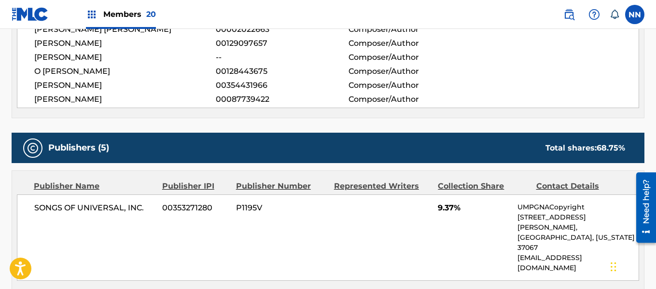
scroll to position [435, 0]
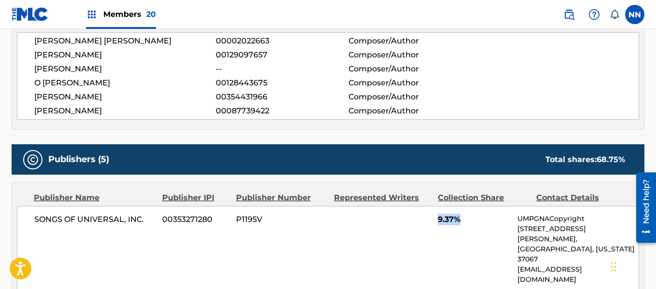
drag, startPoint x: 438, startPoint y: 222, endPoint x: 460, endPoint y: 223, distance: 22.2
click at [460, 223] on span "9.37%" at bounding box center [474, 220] width 72 height 12
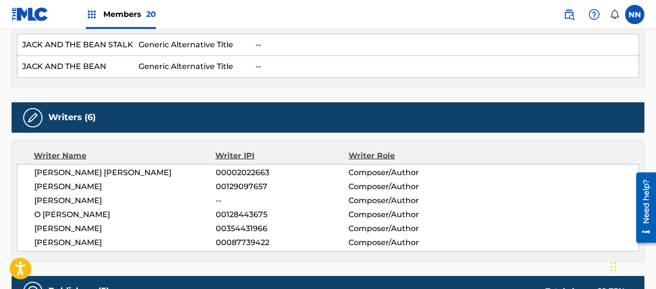
scroll to position [290, 0]
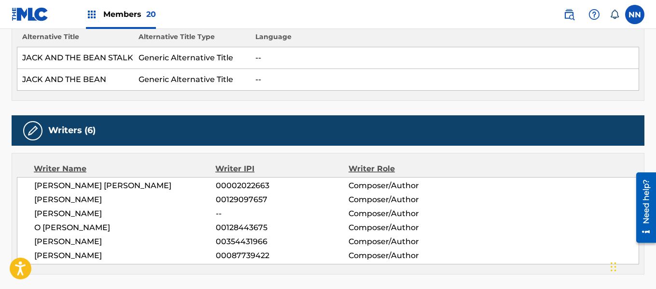
click at [53, 185] on span "[PERSON_NAME] [PERSON_NAME]" at bounding box center [125, 186] width 182 height 12
click at [38, 213] on span "[PERSON_NAME]" at bounding box center [125, 214] width 182 height 12
click at [46, 241] on span "[PERSON_NAME]" at bounding box center [125, 242] width 182 height 12
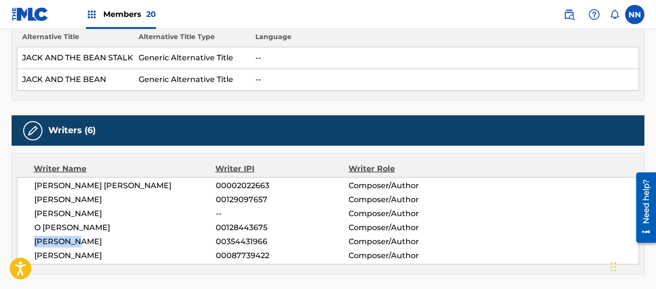
click at [46, 241] on span "[PERSON_NAME]" at bounding box center [125, 242] width 182 height 12
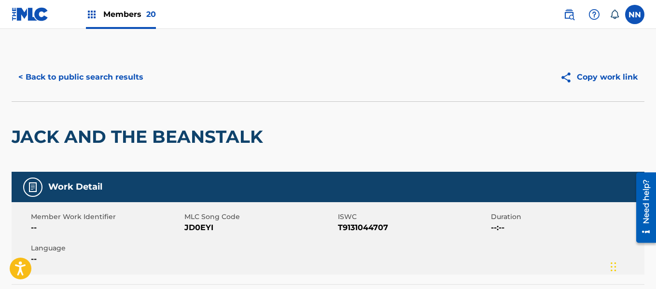
click at [33, 138] on h2 "JACK AND THE BEANSTALK" at bounding box center [140, 137] width 256 height 22
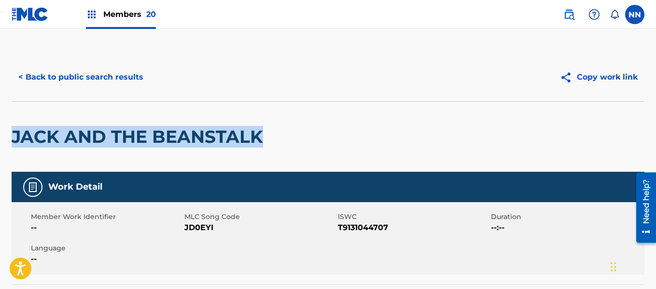
click at [54, 78] on button "< Back to public search results" at bounding box center [81, 77] width 139 height 24
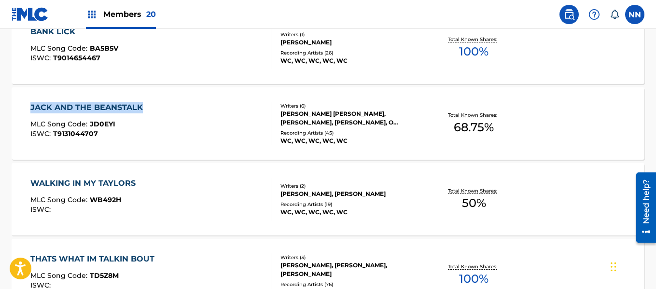
scroll to position [478, 0]
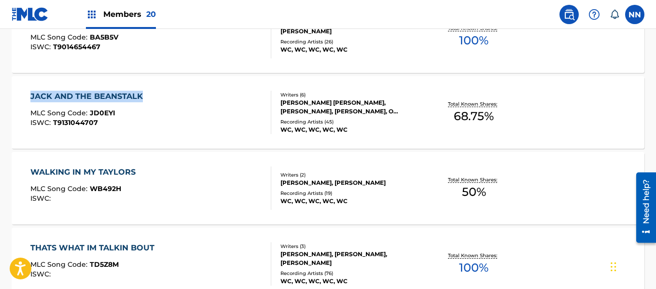
click at [85, 170] on div "WALKING IN MY TAYLORS" at bounding box center [85, 173] width 110 height 12
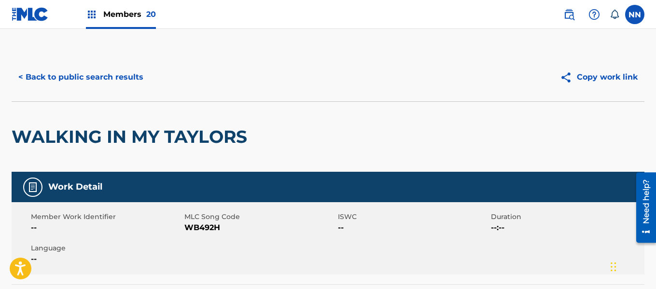
click at [47, 135] on h2 "WALKING IN MY TAYLORS" at bounding box center [132, 137] width 241 height 22
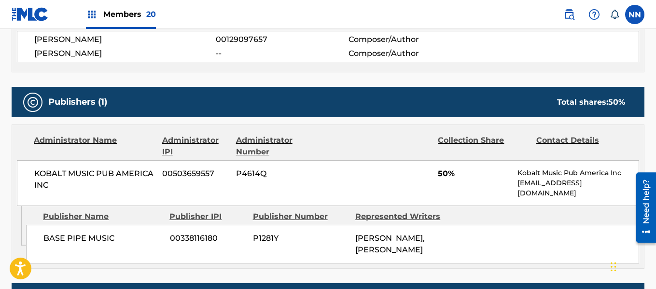
scroll to position [386, 0]
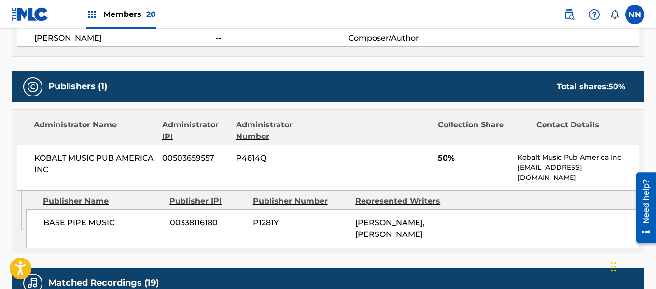
click at [44, 157] on span "KOBALT MUSIC PUB AMERICA INC" at bounding box center [94, 164] width 121 height 23
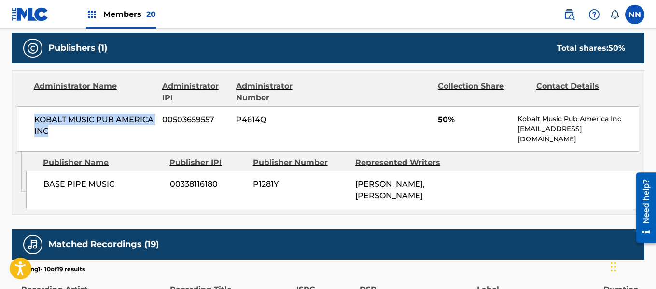
scroll to position [483, 0]
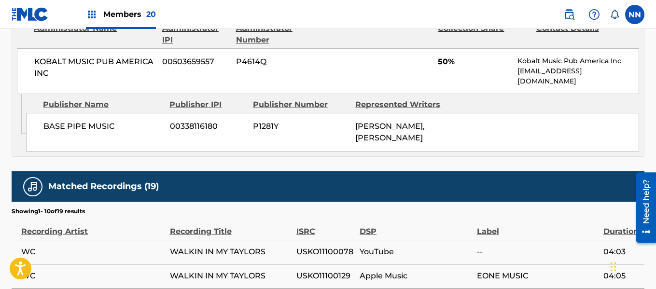
click at [52, 129] on span "BASE PIPE MUSIC" at bounding box center [102, 127] width 119 height 12
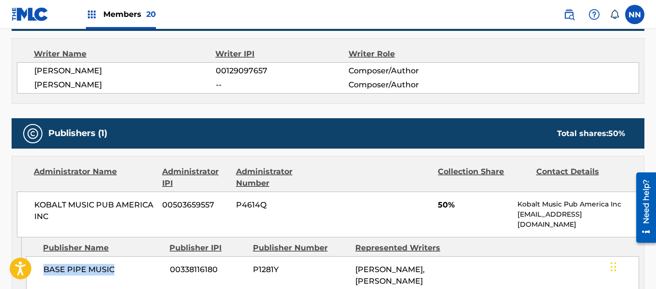
scroll to position [290, 0]
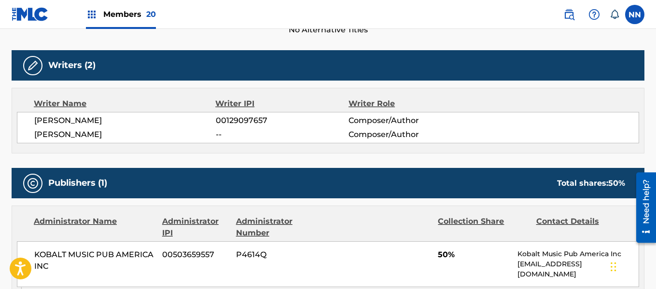
click at [46, 118] on span "[PERSON_NAME]" at bounding box center [125, 121] width 182 height 12
click at [47, 130] on span "[PERSON_NAME]" at bounding box center [125, 135] width 182 height 12
click at [439, 255] on span "50%" at bounding box center [474, 255] width 72 height 12
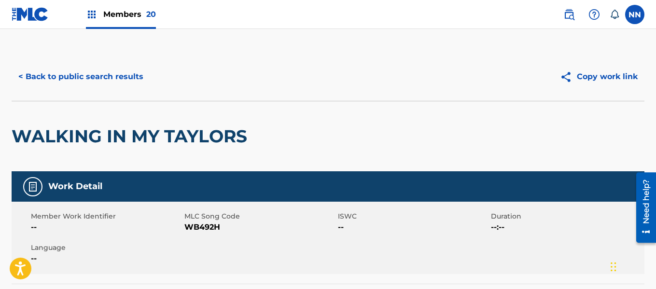
scroll to position [0, 0]
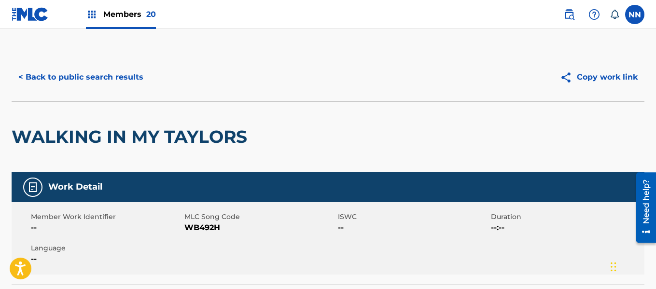
click at [46, 142] on h2 "WALKING IN MY TAYLORS" at bounding box center [132, 137] width 241 height 22
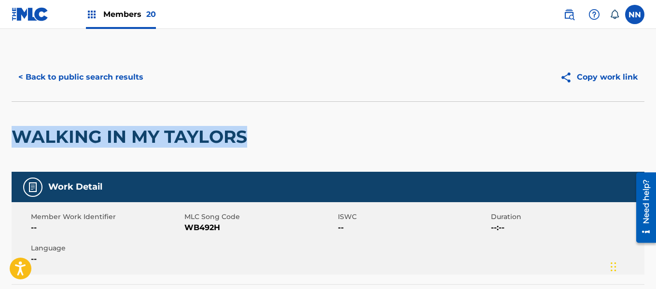
click at [76, 75] on button "< Back to public search results" at bounding box center [81, 77] width 139 height 24
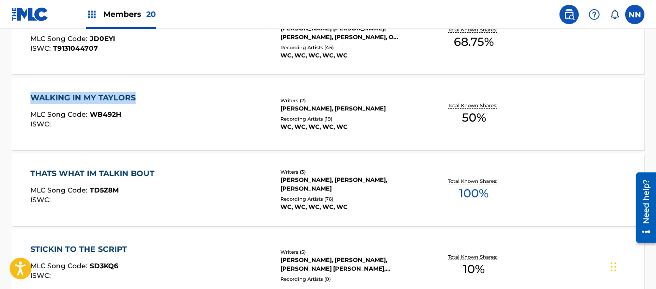
scroll to position [554, 0]
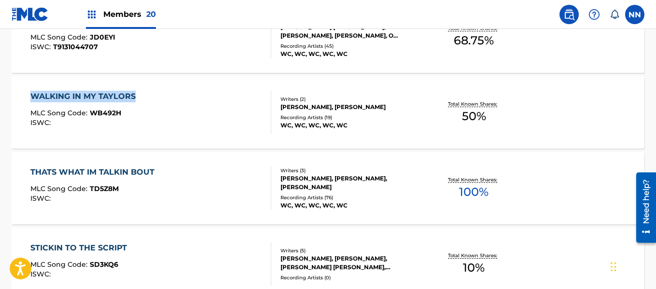
click at [90, 170] on div "THATS WHAT IM TALKIN BOUT" at bounding box center [94, 173] width 129 height 12
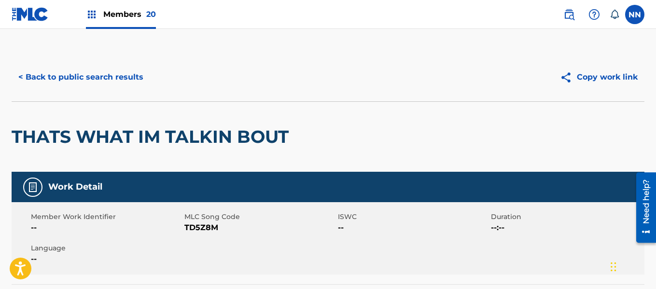
click at [48, 142] on h2 "THATS WHAT IM TALKIN BOUT" at bounding box center [153, 137] width 282 height 22
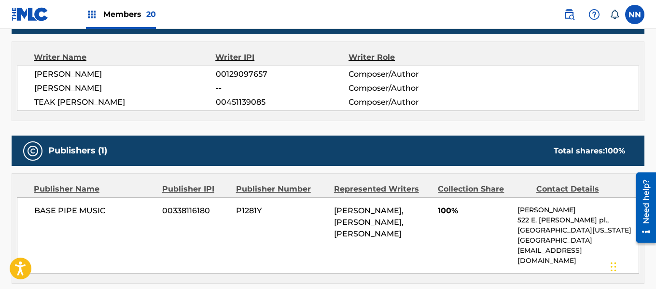
scroll to position [483, 0]
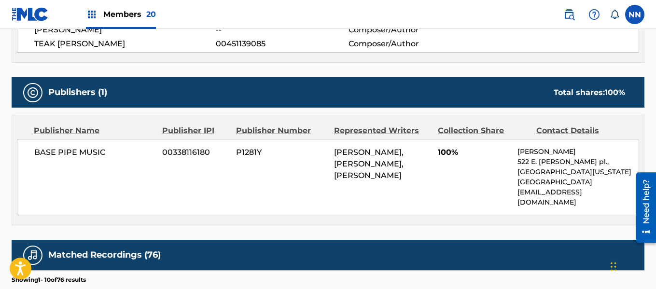
click at [44, 154] on span "BASE PIPE MUSIC" at bounding box center [94, 153] width 121 height 12
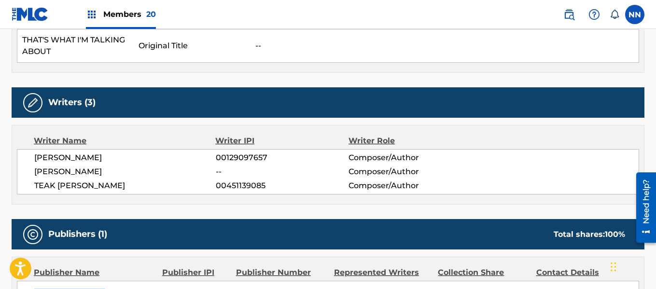
scroll to position [338, 0]
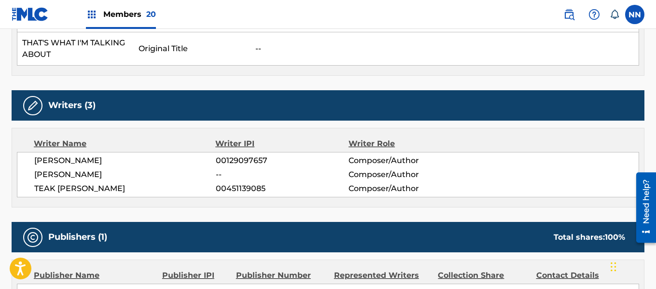
click at [47, 163] on span "[PERSON_NAME]" at bounding box center [125, 161] width 182 height 12
click at [53, 175] on span "[PERSON_NAME]" at bounding box center [125, 175] width 182 height 12
click at [47, 190] on span "TEAK [PERSON_NAME]" at bounding box center [125, 189] width 182 height 12
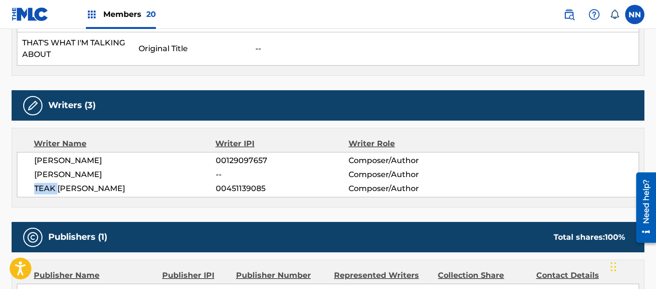
click at [47, 190] on span "TEAK [PERSON_NAME]" at bounding box center [125, 189] width 182 height 12
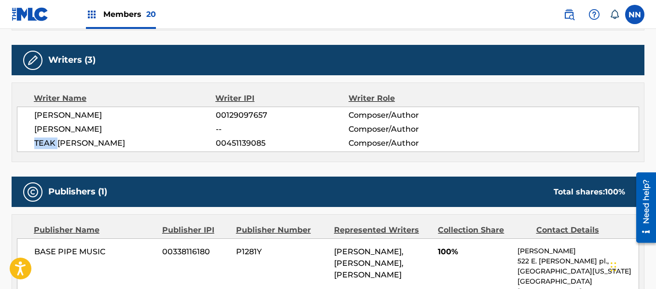
scroll to position [435, 0]
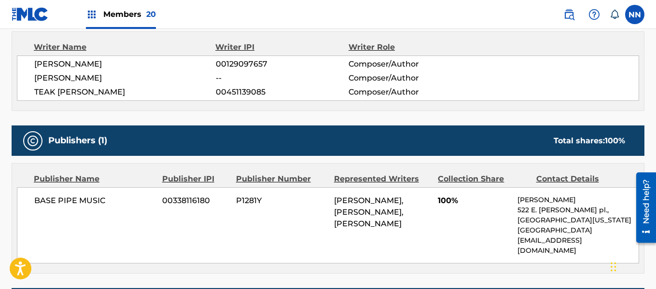
click at [439, 201] on span "100%" at bounding box center [474, 201] width 72 height 12
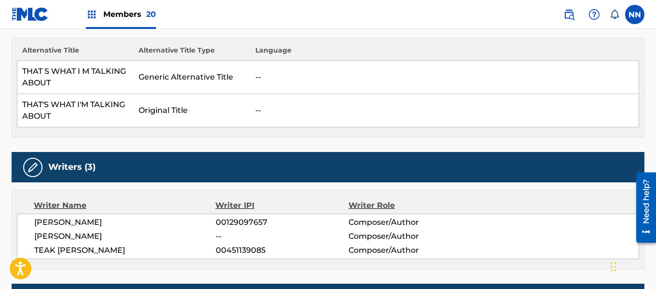
scroll to position [97, 0]
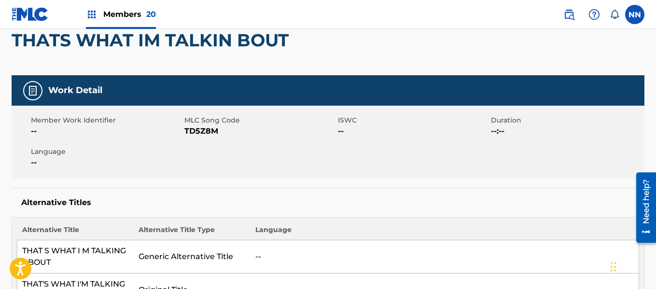
click at [42, 46] on h2 "THATS WHAT IM TALKIN BOUT" at bounding box center [153, 40] width 282 height 22
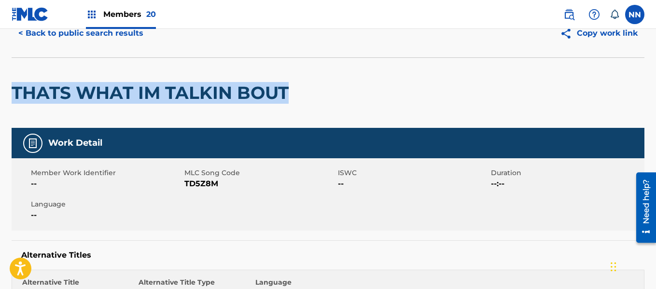
scroll to position [0, 0]
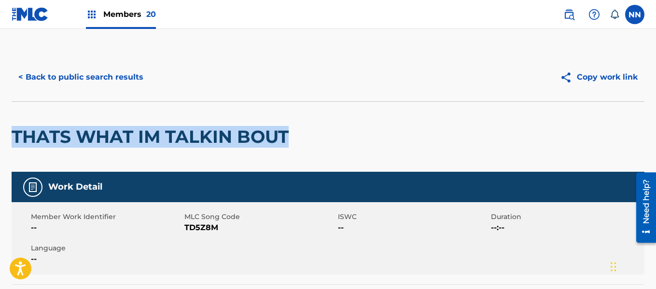
click at [66, 78] on button "< Back to public search results" at bounding box center [81, 77] width 139 height 24
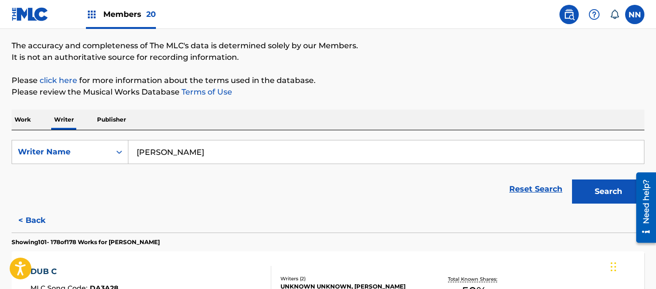
scroll to position [581, 0]
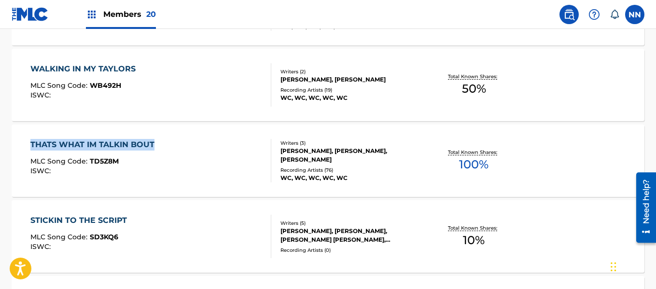
click at [50, 219] on div "STICKIN TO THE SCRIPT" at bounding box center [80, 221] width 101 height 12
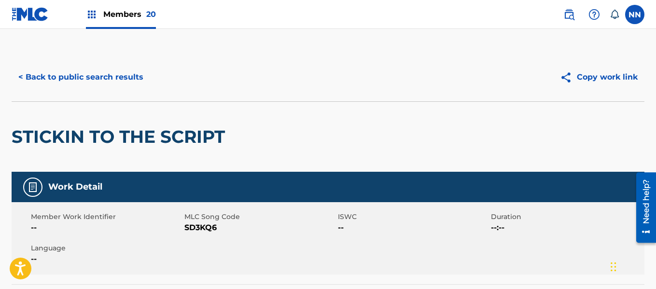
click at [42, 140] on h2 "STICKIN TO THE SCRIPT" at bounding box center [121, 137] width 218 height 22
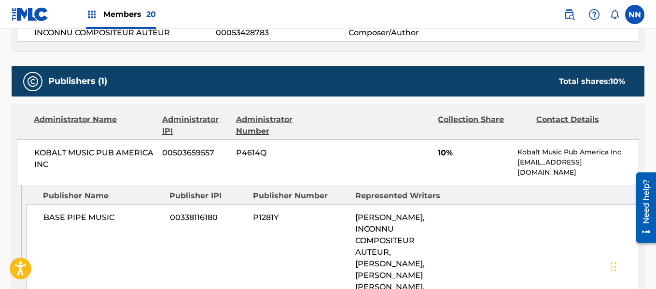
scroll to position [435, 0]
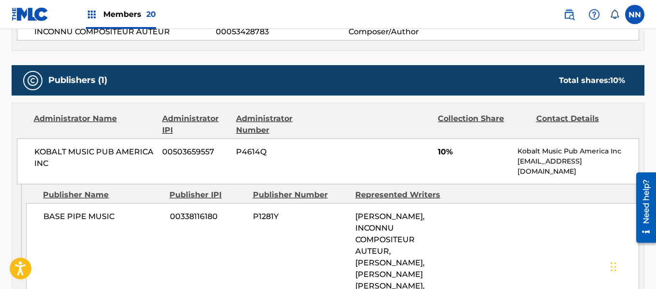
click at [50, 219] on span "BASE PIPE MUSIC" at bounding box center [102, 217] width 119 height 12
click at [43, 153] on span "KOBALT MUSIC PUB AMERICA INC" at bounding box center [94, 157] width 121 height 23
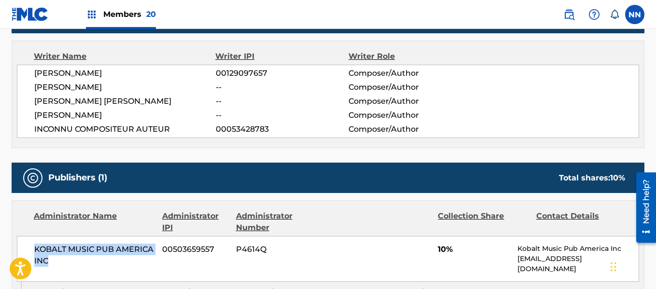
scroll to position [201, 0]
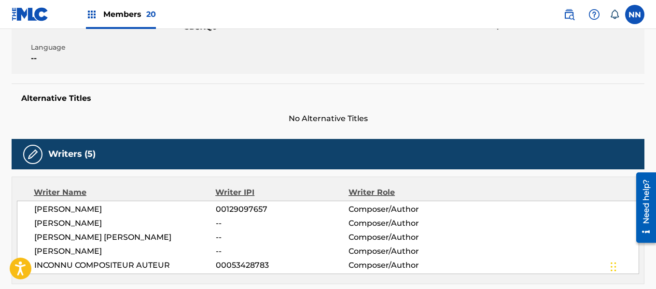
click at [47, 205] on span "[PERSON_NAME]" at bounding box center [125, 210] width 182 height 12
click at [45, 225] on span "[PERSON_NAME]" at bounding box center [125, 224] width 182 height 12
click at [49, 238] on span "[PERSON_NAME] [PERSON_NAME]" at bounding box center [125, 238] width 182 height 12
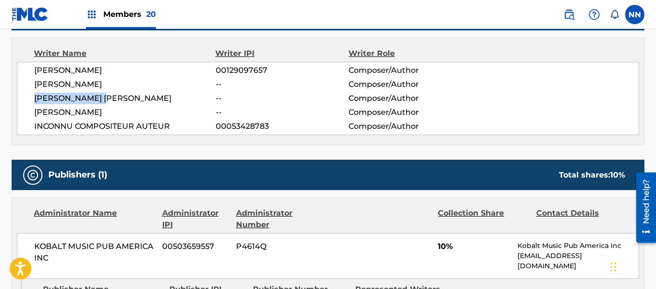
scroll to position [394, 0]
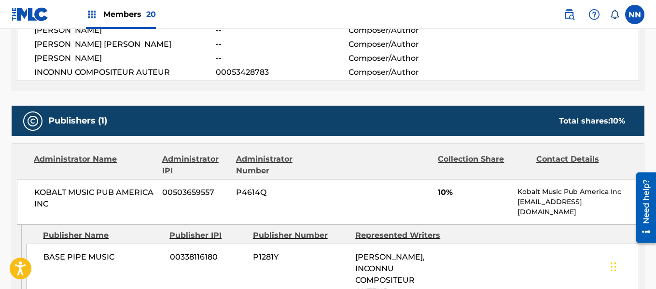
click at [438, 195] on div "KOBALT MUSIC PUB AMERICA INC 00503659557 P4614Q 10% Kobalt Music Pub America In…" at bounding box center [328, 202] width 623 height 46
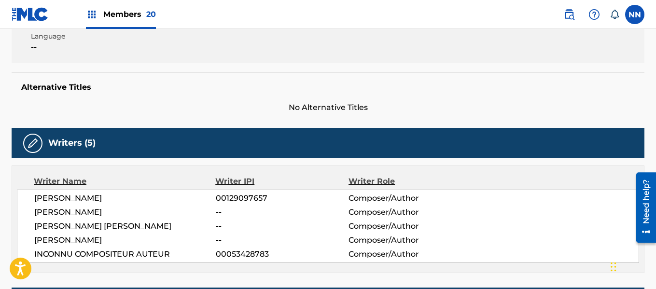
scroll to position [8, 0]
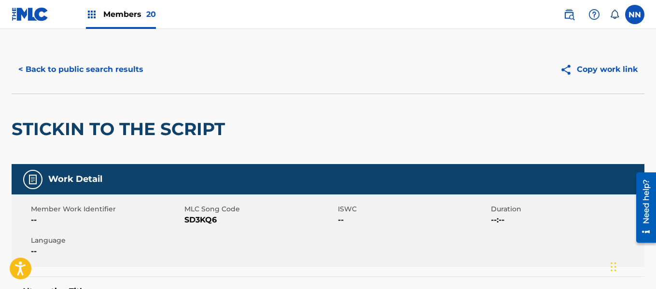
click at [41, 128] on h2 "STICKIN TO THE SCRIPT" at bounding box center [121, 129] width 218 height 22
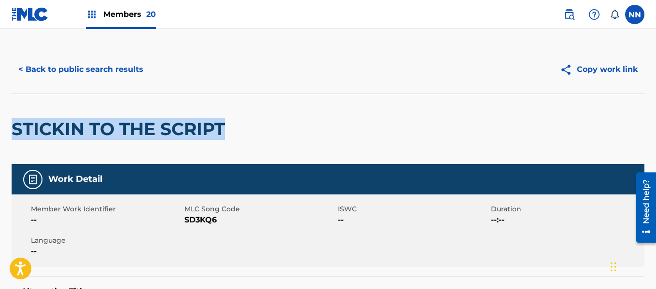
click at [57, 68] on button "< Back to public search results" at bounding box center [81, 69] width 139 height 24
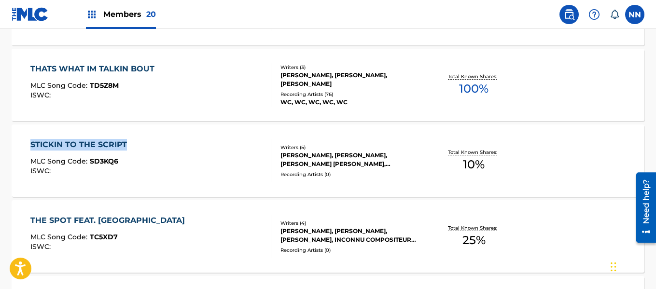
scroll to position [705, 0]
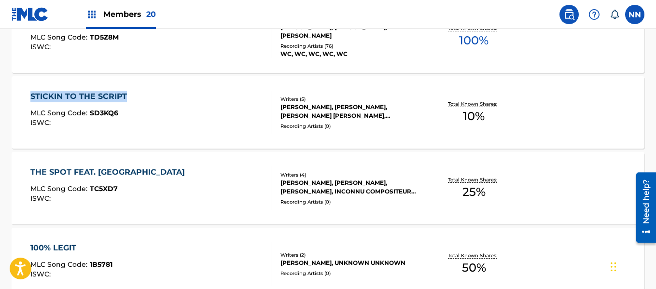
click at [82, 171] on div "THE SPOT FEAT. [GEOGRAPHIC_DATA]" at bounding box center [109, 173] width 159 height 12
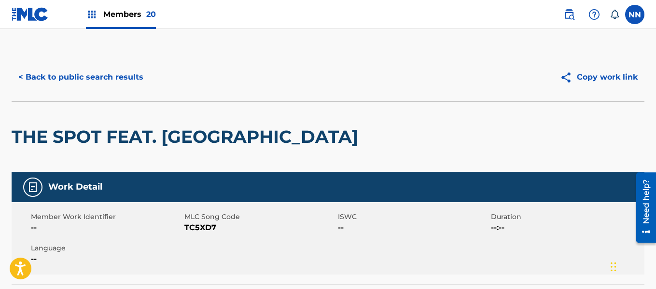
click at [52, 135] on h2 "THE SPOT FEAT. [GEOGRAPHIC_DATA]" at bounding box center [188, 137] width 352 height 22
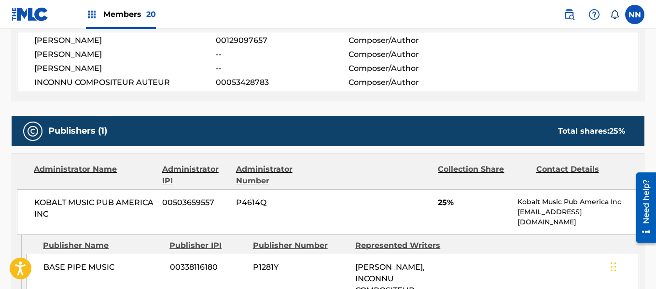
scroll to position [386, 0]
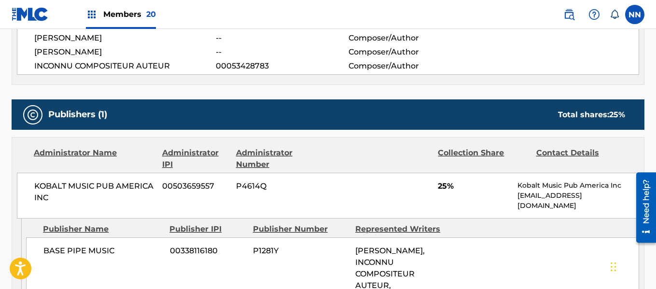
click at [47, 184] on span "KOBALT MUSIC PUB AMERICA INC" at bounding box center [94, 192] width 121 height 23
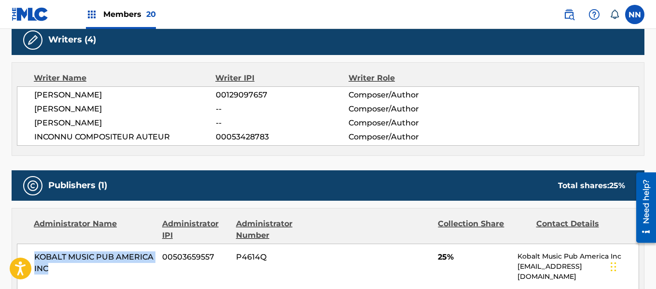
scroll to position [290, 0]
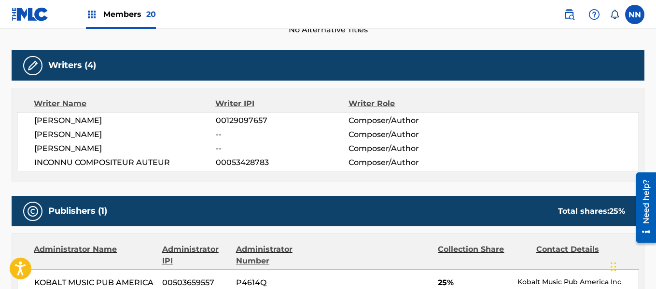
click at [48, 119] on span "[PERSON_NAME]" at bounding box center [125, 121] width 182 height 12
click at [47, 134] on span "[PERSON_NAME]" at bounding box center [125, 135] width 182 height 12
click at [43, 162] on span "INCONNU COMPOSITEUR AUTEUR" at bounding box center [125, 163] width 182 height 12
click at [47, 146] on span "[PERSON_NAME]" at bounding box center [125, 149] width 182 height 12
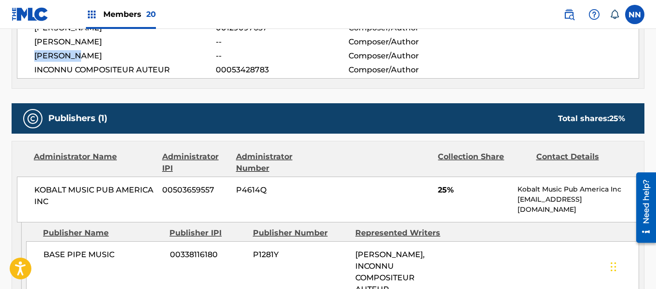
scroll to position [386, 0]
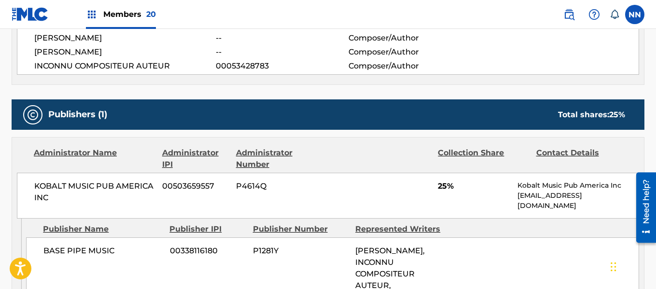
click at [436, 187] on div "KOBALT MUSIC PUB AMERICA INC 00503659557 P4614Q 25% Kobalt Music Pub America In…" at bounding box center [328, 196] width 623 height 46
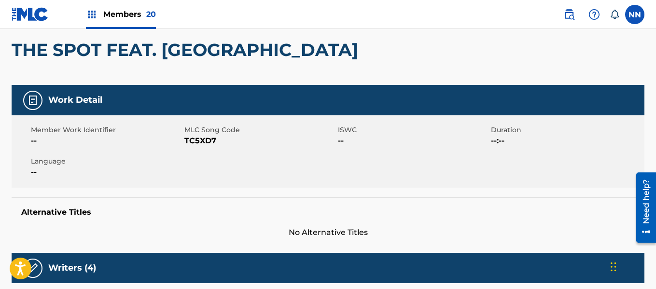
scroll to position [0, 0]
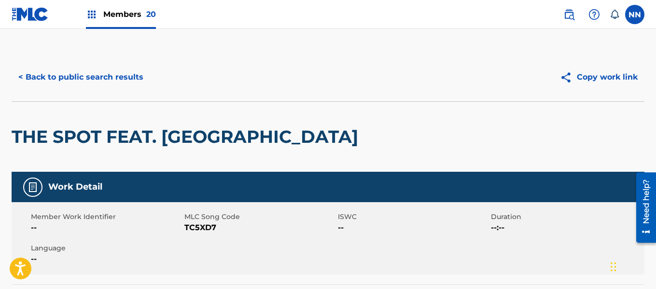
click at [31, 139] on h2 "THE SPOT FEAT. [GEOGRAPHIC_DATA]" at bounding box center [188, 137] width 352 height 22
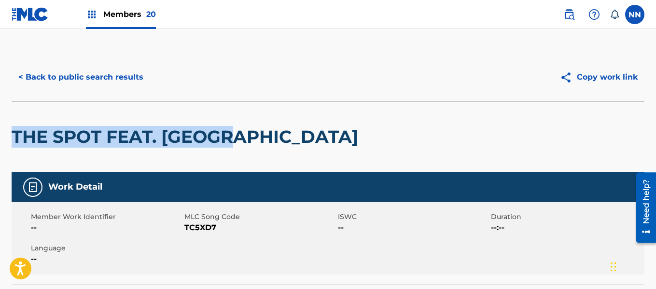
click at [45, 78] on button "< Back to public search results" at bounding box center [81, 77] width 139 height 24
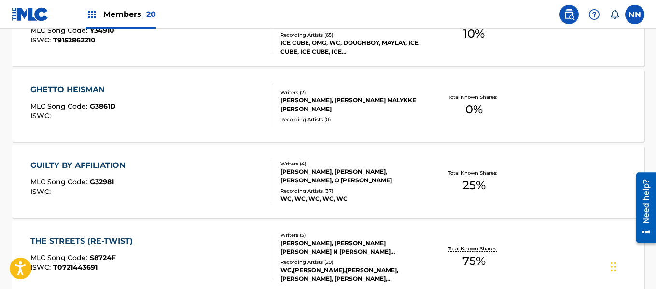
scroll to position [2471, 0]
